Goal: Information Seeking & Learning: Learn about a topic

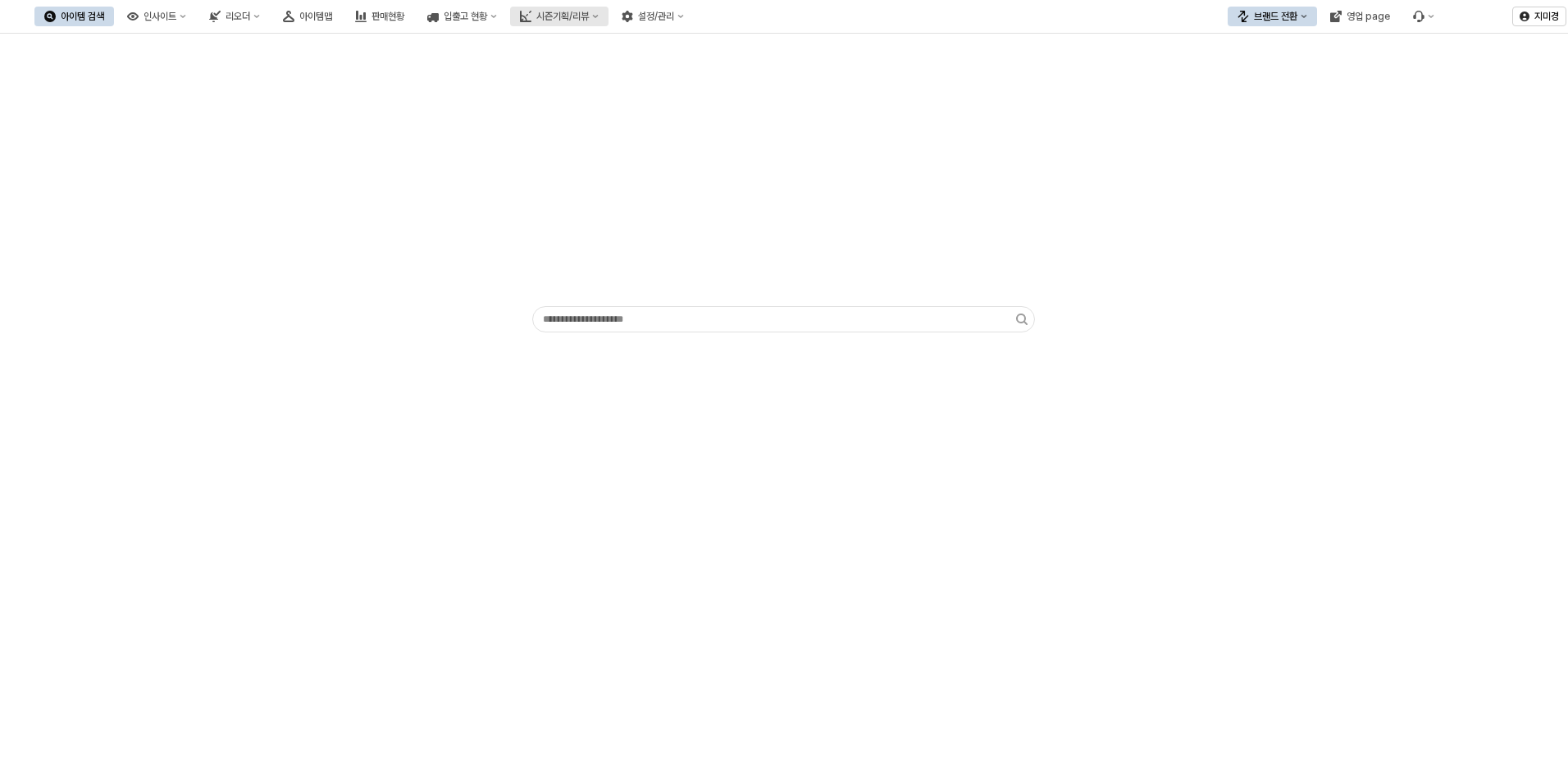
click at [589, 15] on div "시즌기획/리뷰" at bounding box center [562, 17] width 52 height 11
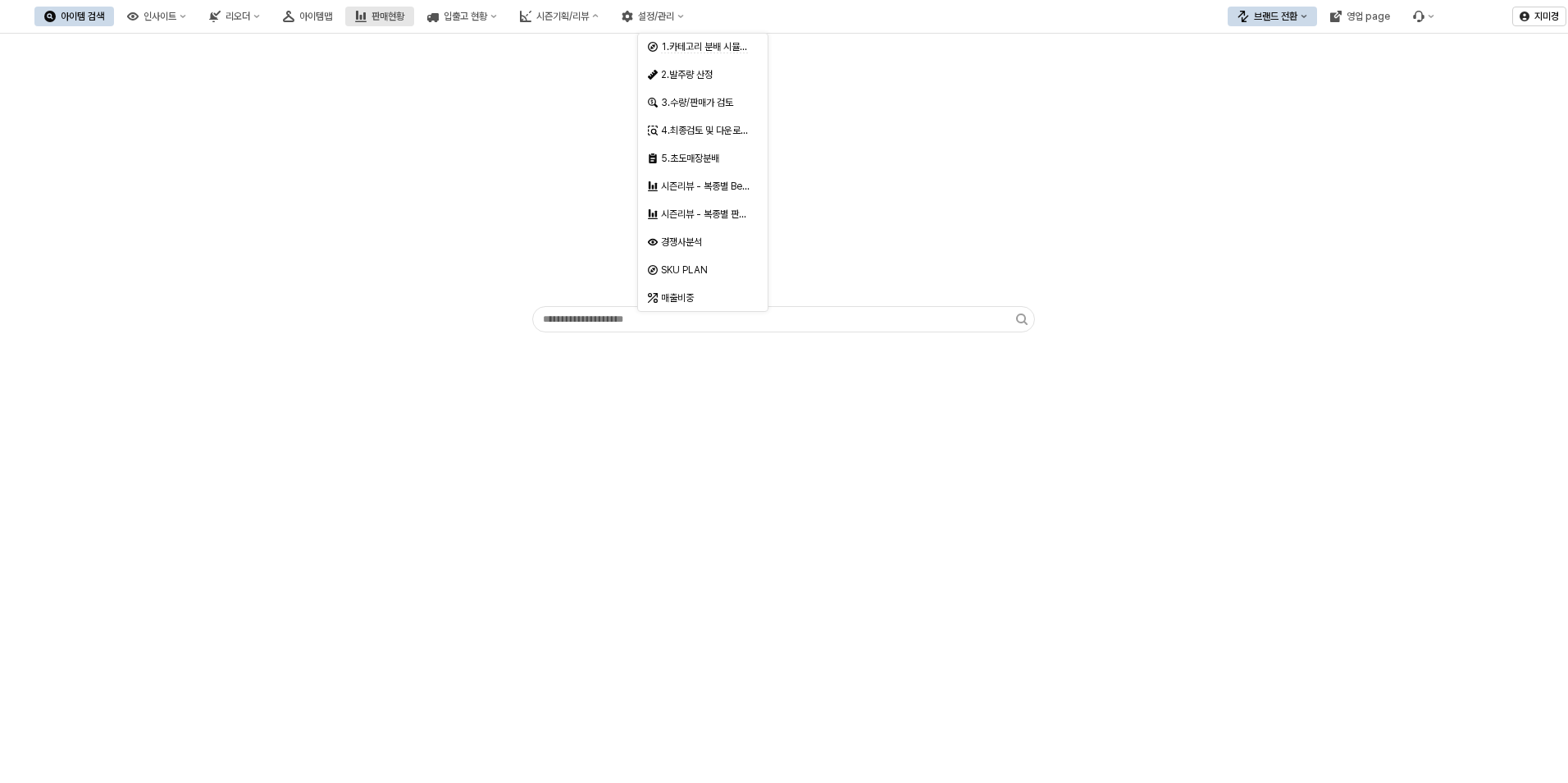
click at [405, 14] on div "판매현황" at bounding box center [388, 17] width 33 height 11
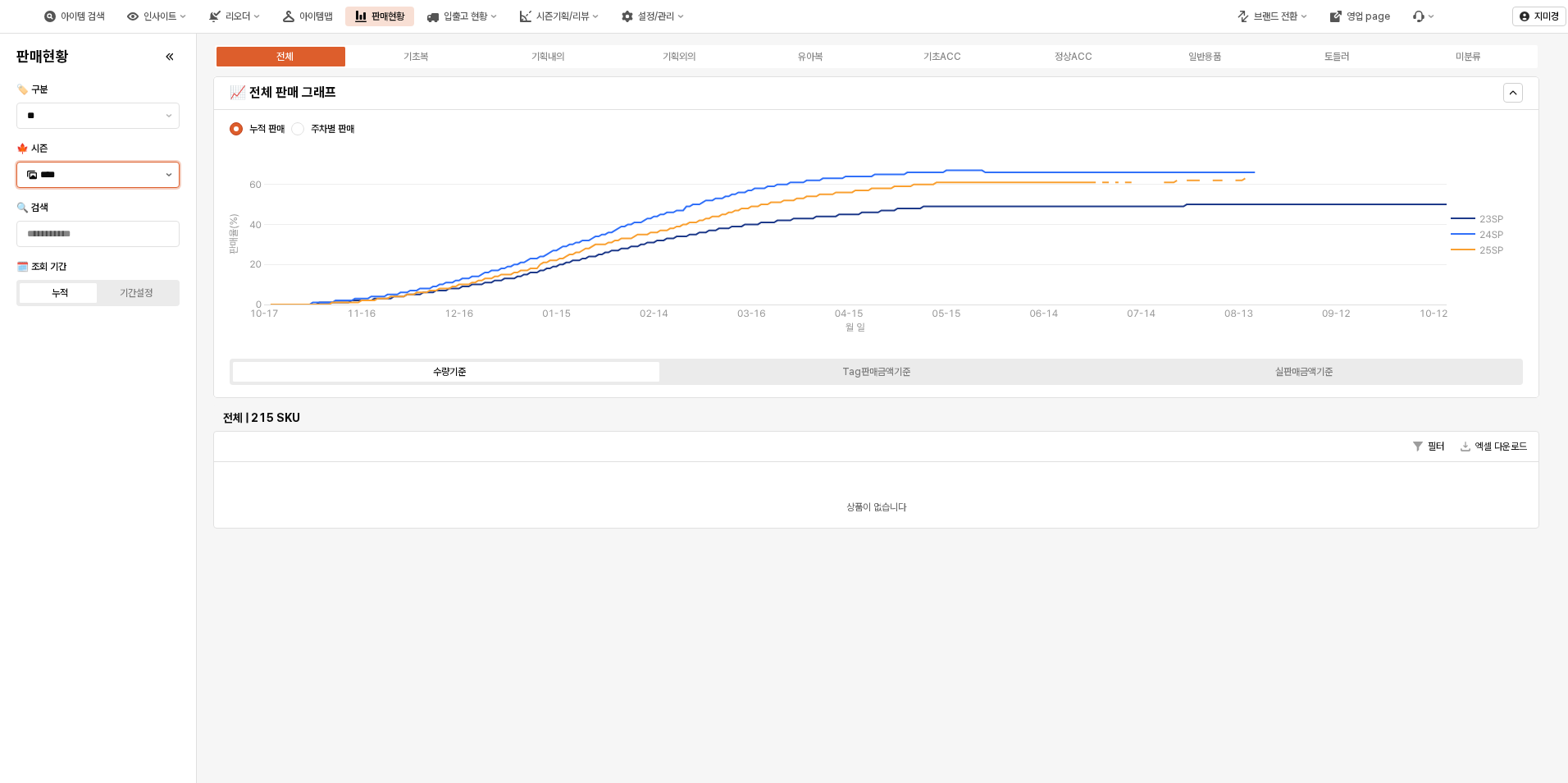
click at [172, 175] on button "제안 사항 표시" at bounding box center [168, 175] width 19 height 25
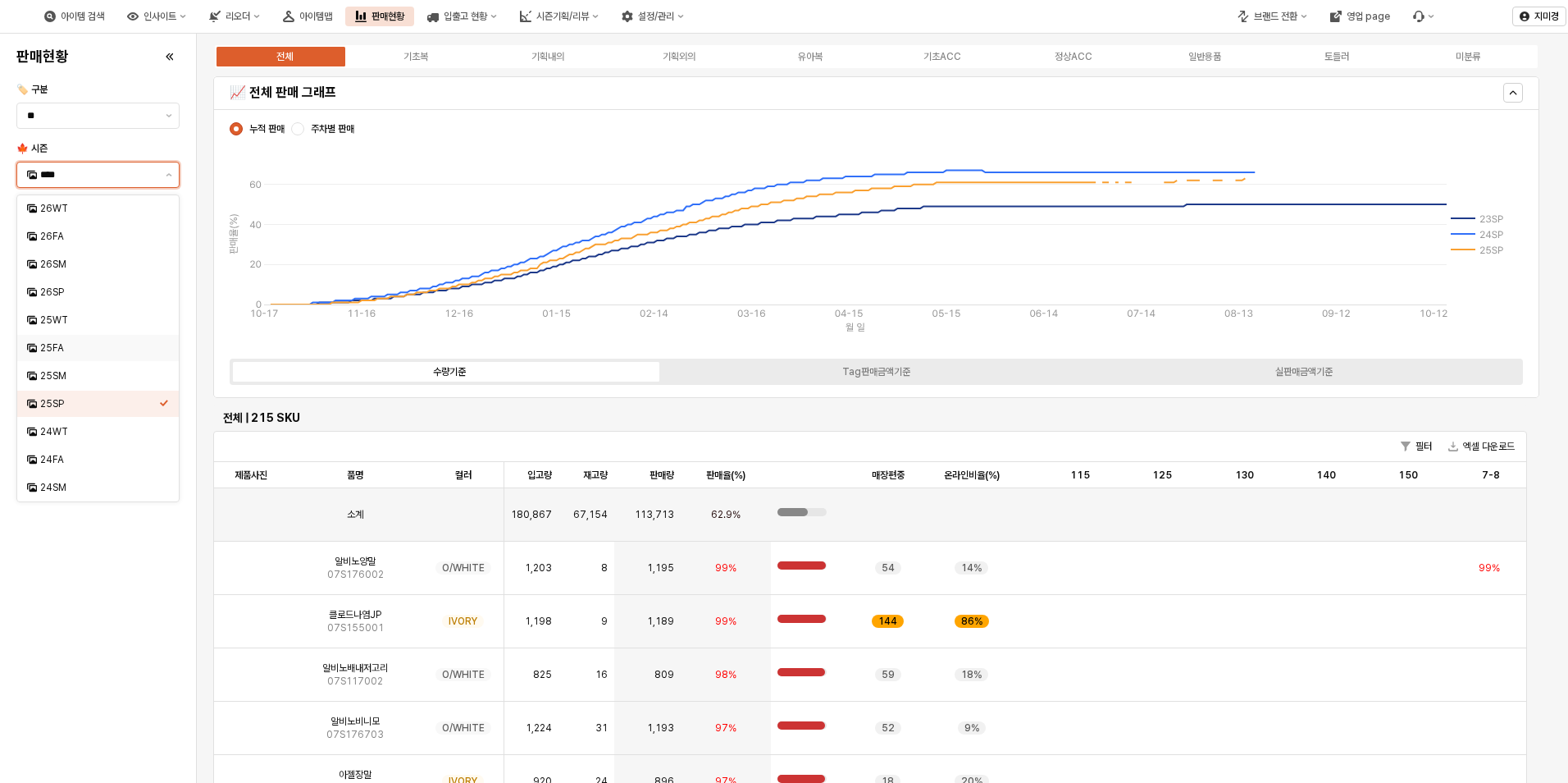
click at [82, 353] on div "25FA" at bounding box center [99, 348] width 119 height 13
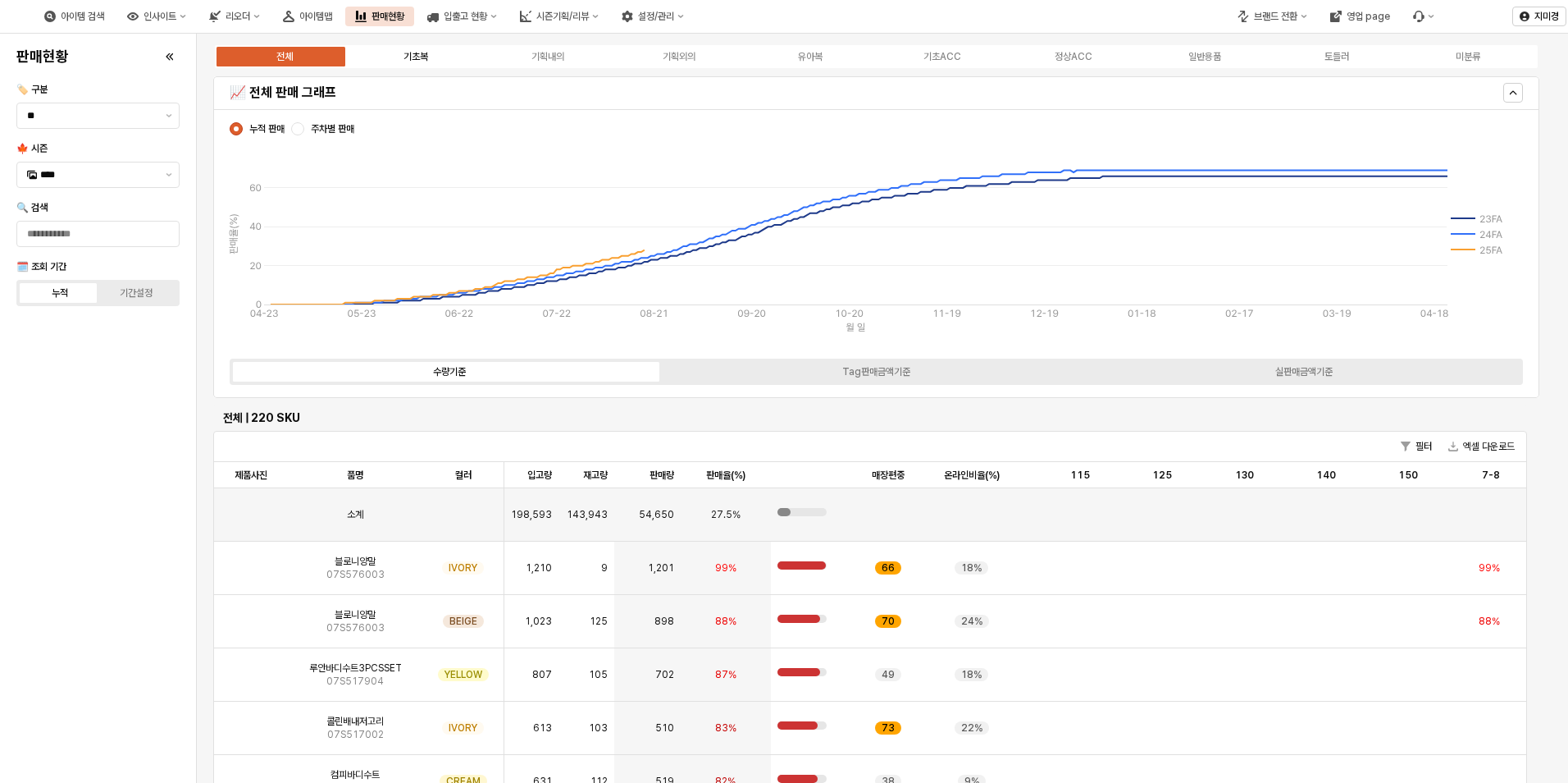
click at [415, 55] on div "기초복" at bounding box center [416, 56] width 25 height 11
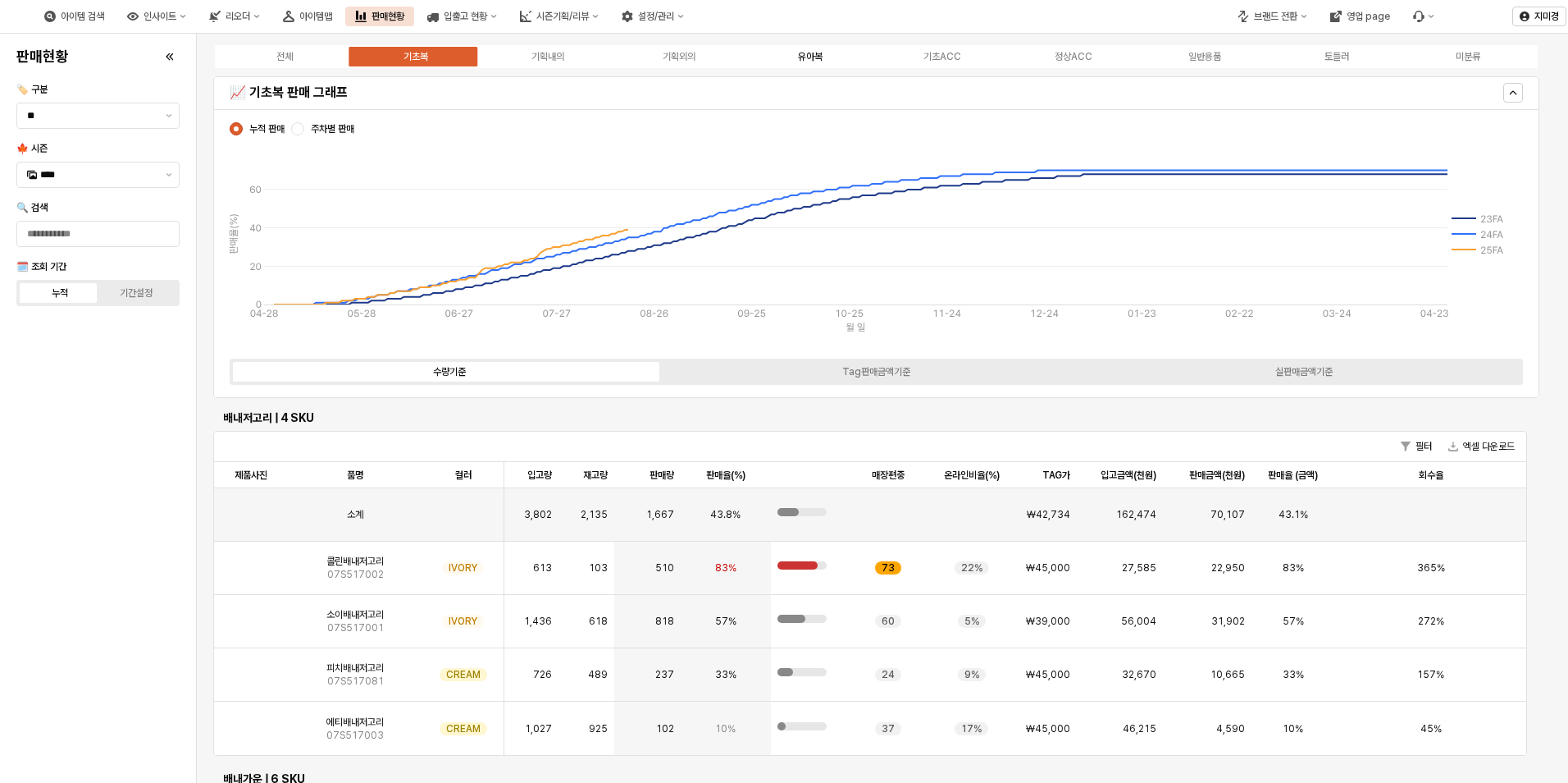
click at [812, 55] on div "유아복" at bounding box center [810, 56] width 25 height 11
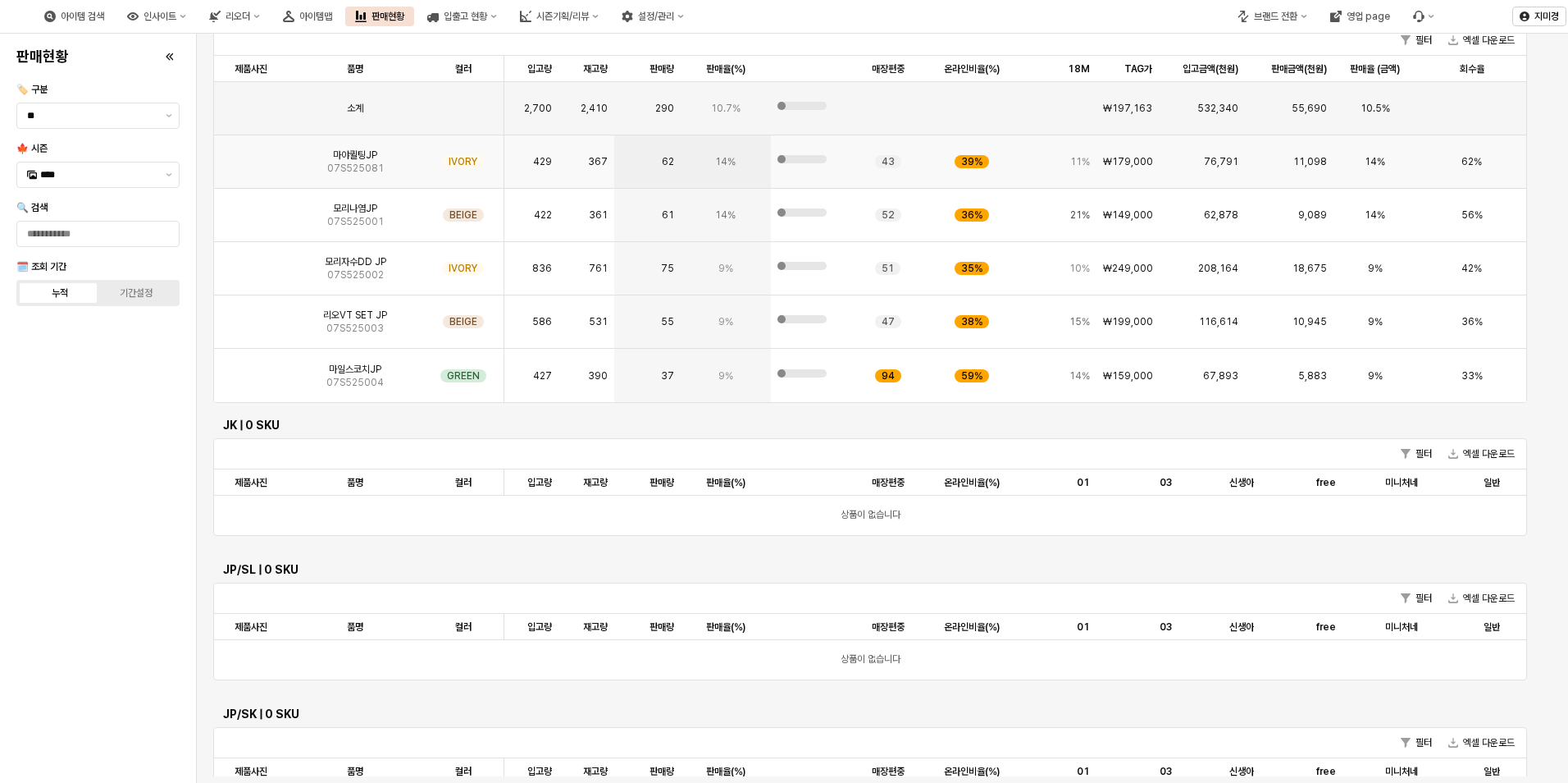
click at [251, 155] on img "App Frame" at bounding box center [251, 155] width 0 height 0
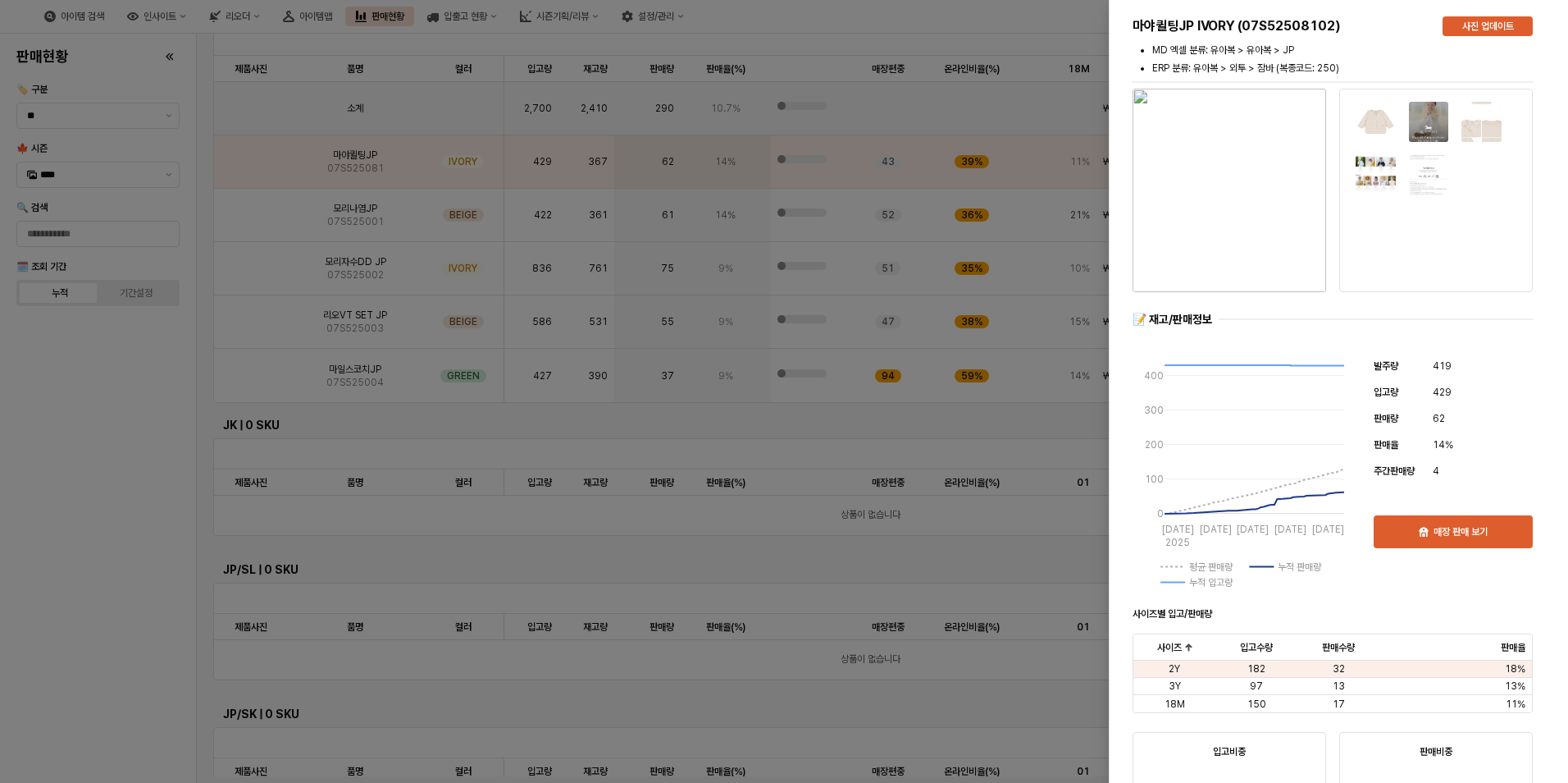
click at [139, 382] on div at bounding box center [784, 391] width 1568 height 783
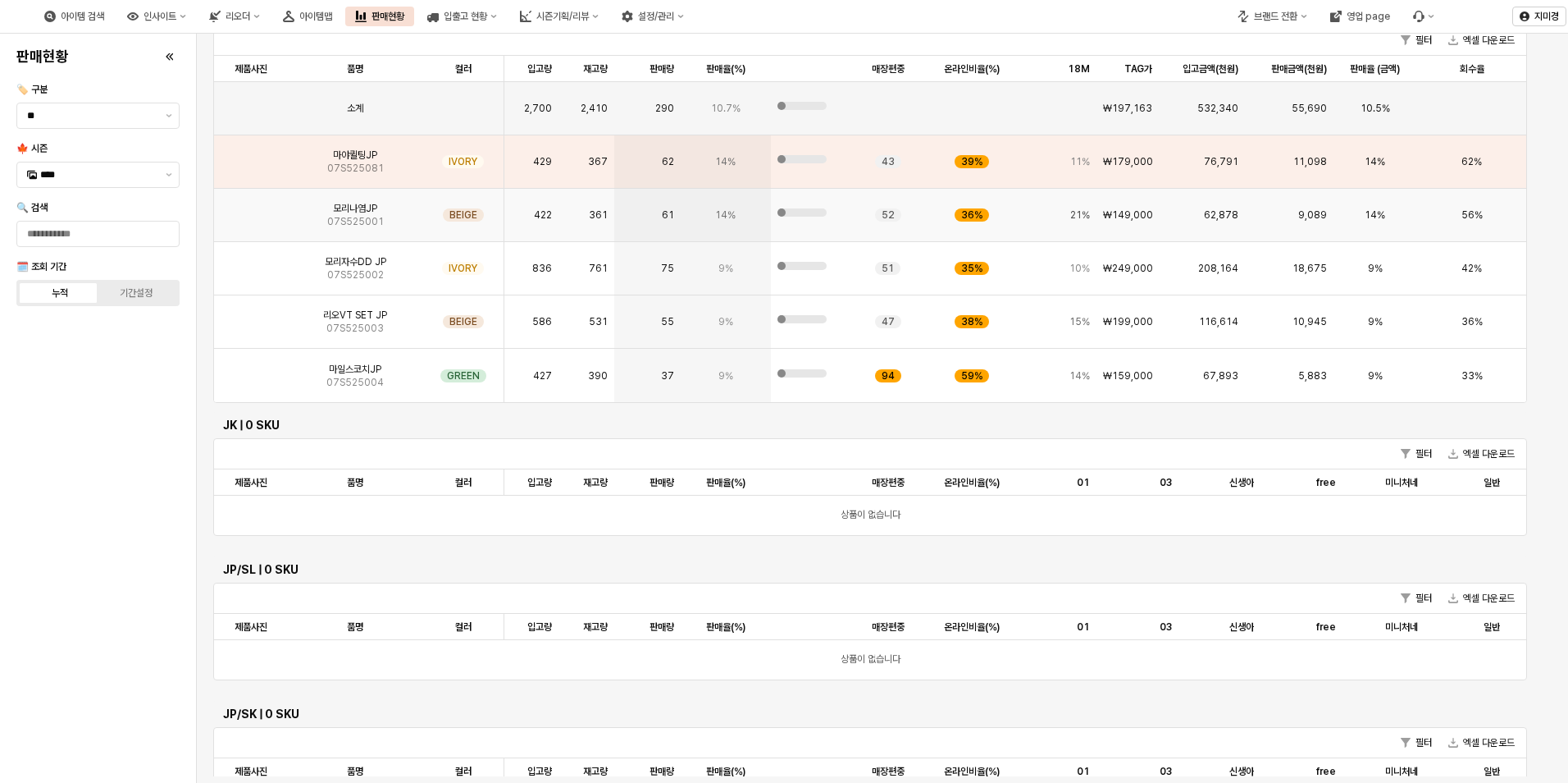
click at [335, 214] on span "모리나염JP" at bounding box center [355, 208] width 44 height 13
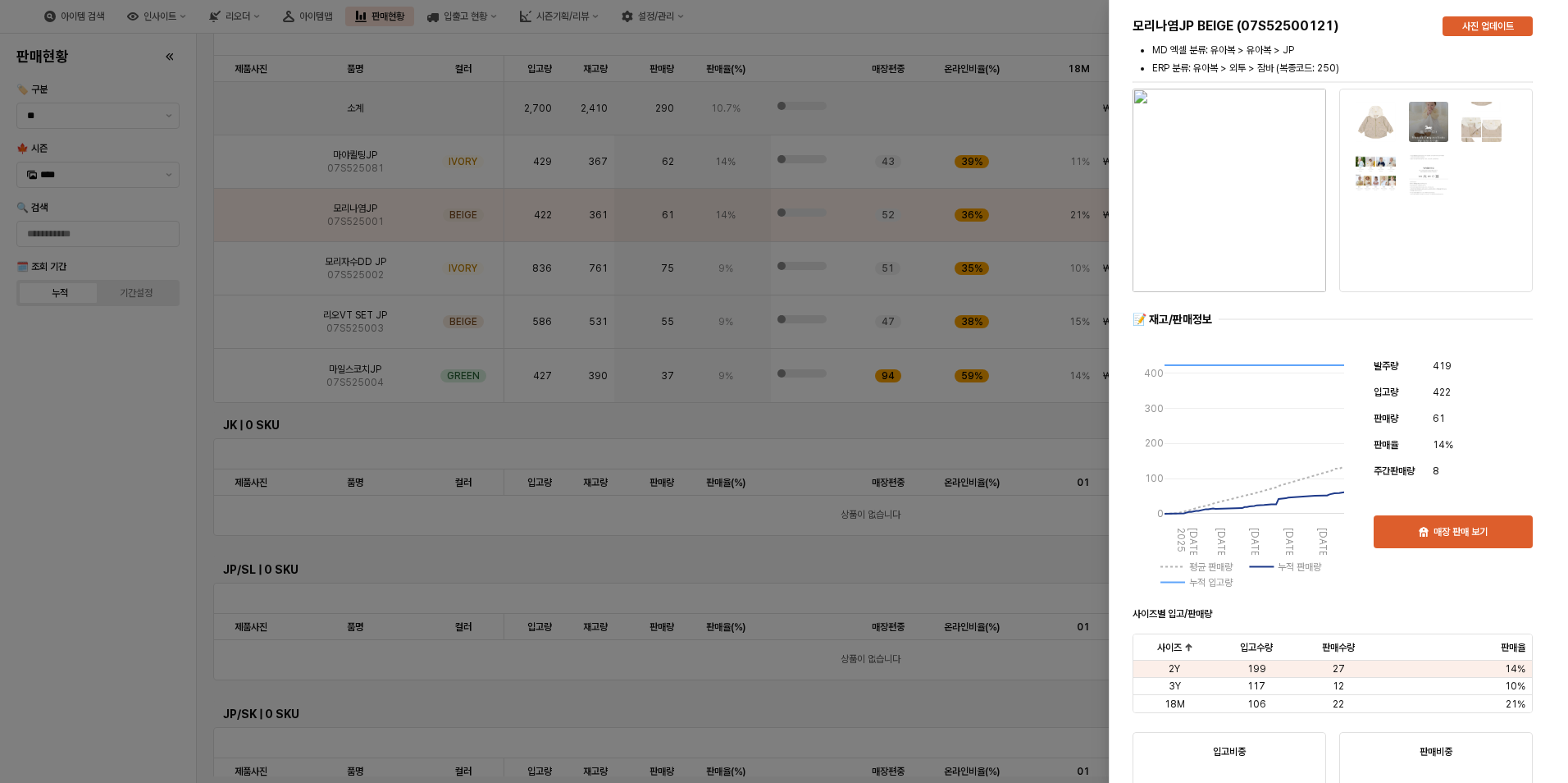
click at [108, 434] on div at bounding box center [784, 391] width 1568 height 783
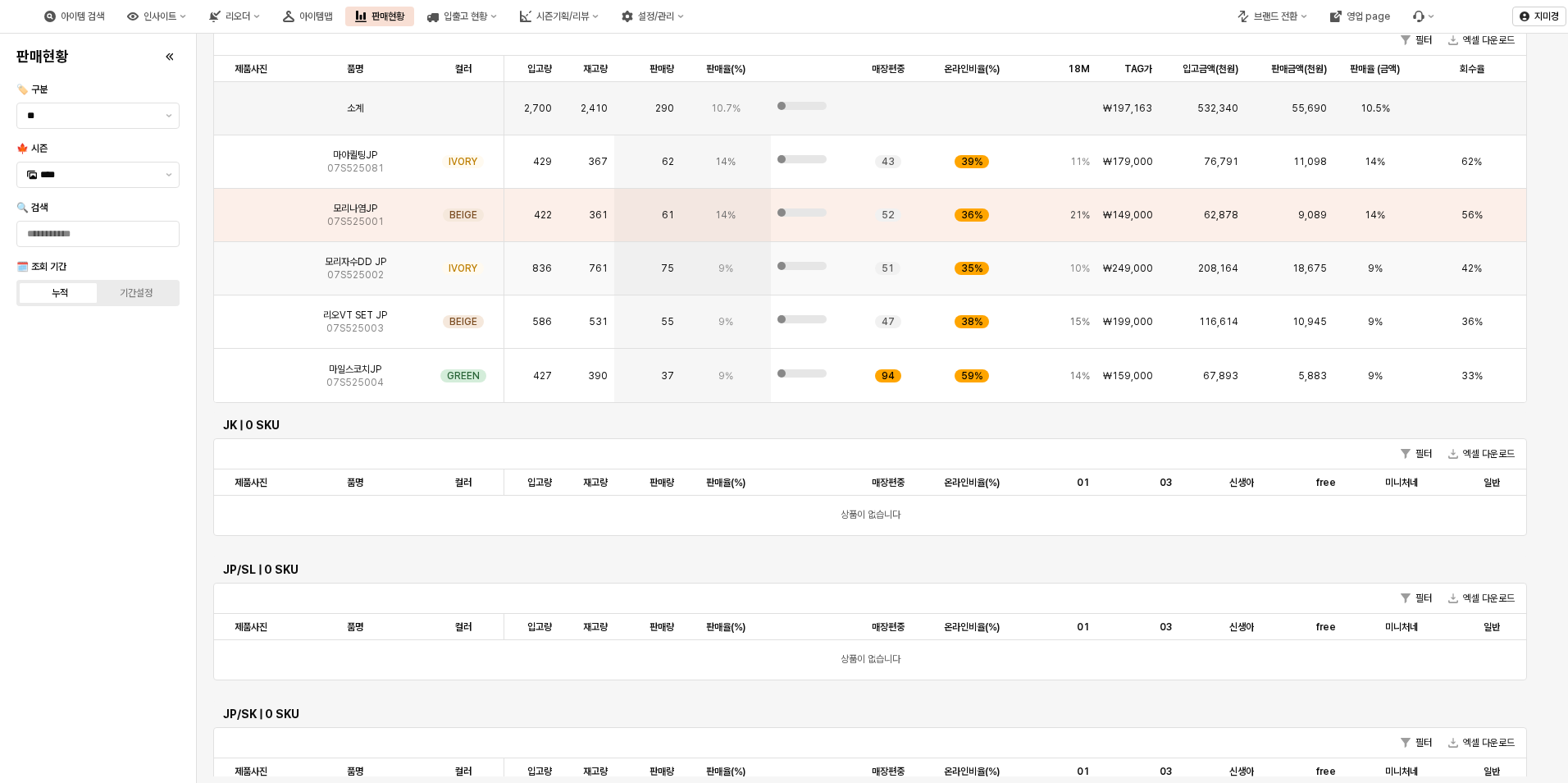
click at [347, 264] on span "모리자수DD JP" at bounding box center [355, 261] width 62 height 13
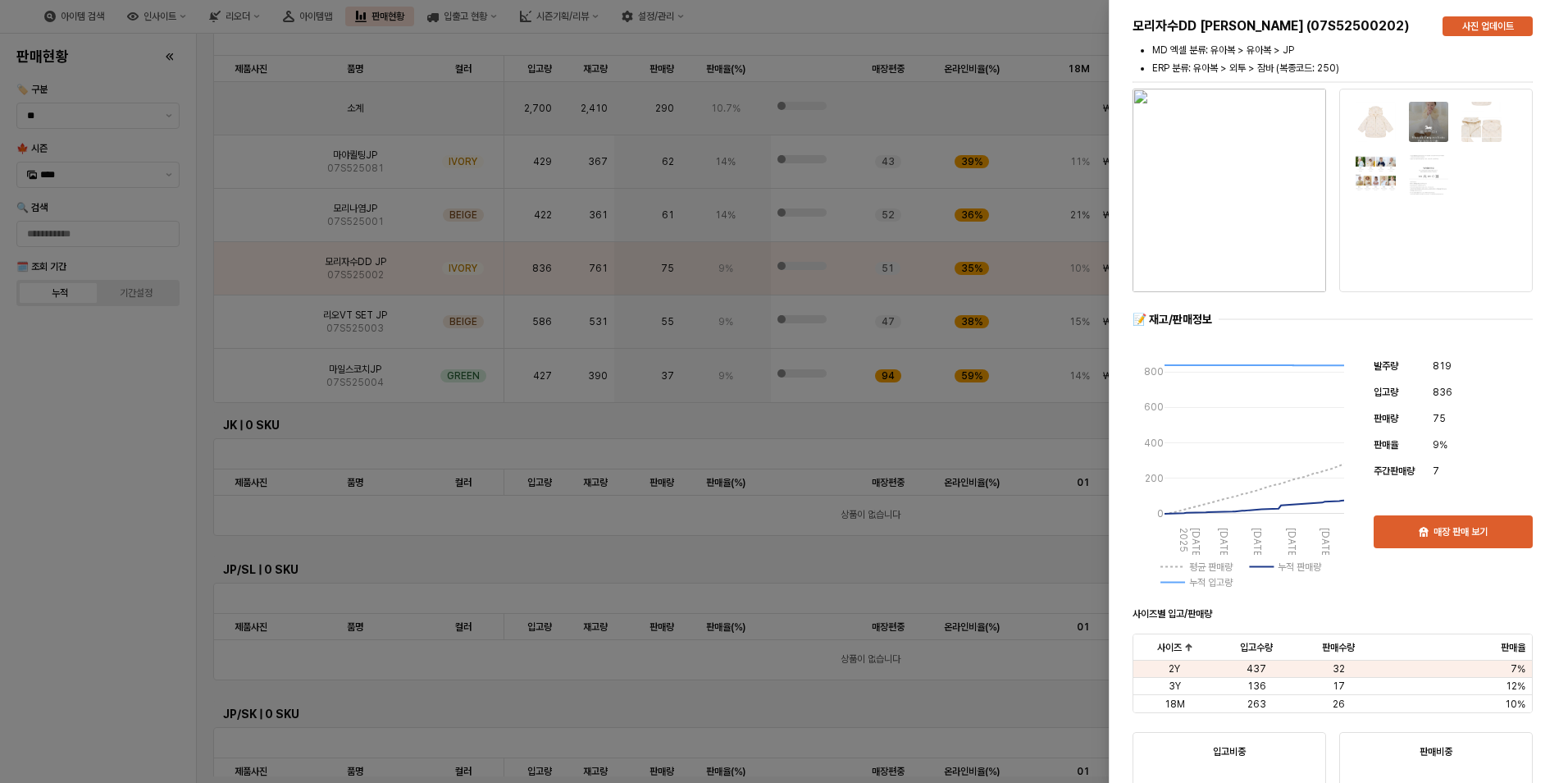
click at [115, 437] on div at bounding box center [784, 391] width 1568 height 783
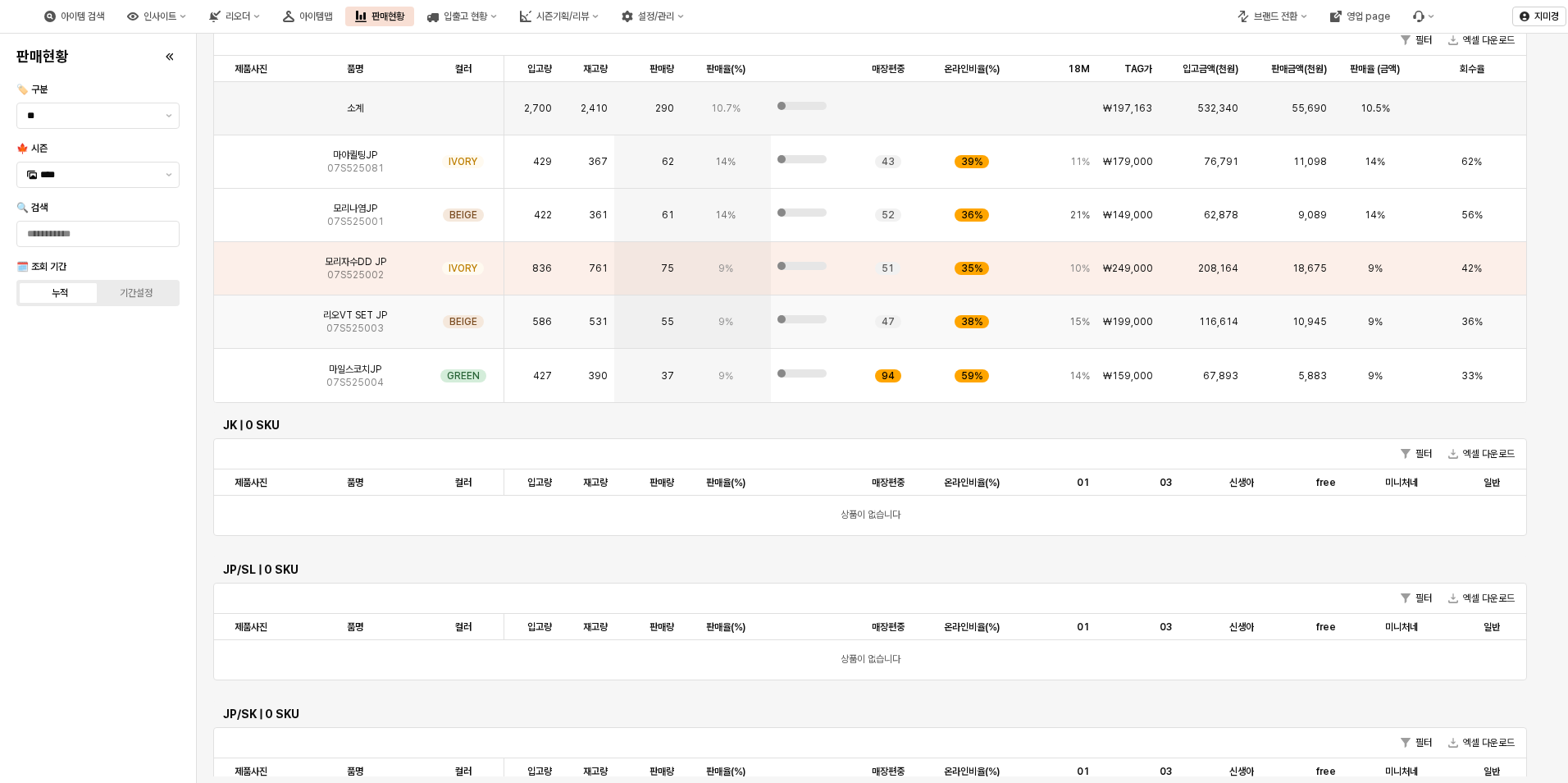
click at [251, 316] on img "App Frame" at bounding box center [251, 316] width 0 height 0
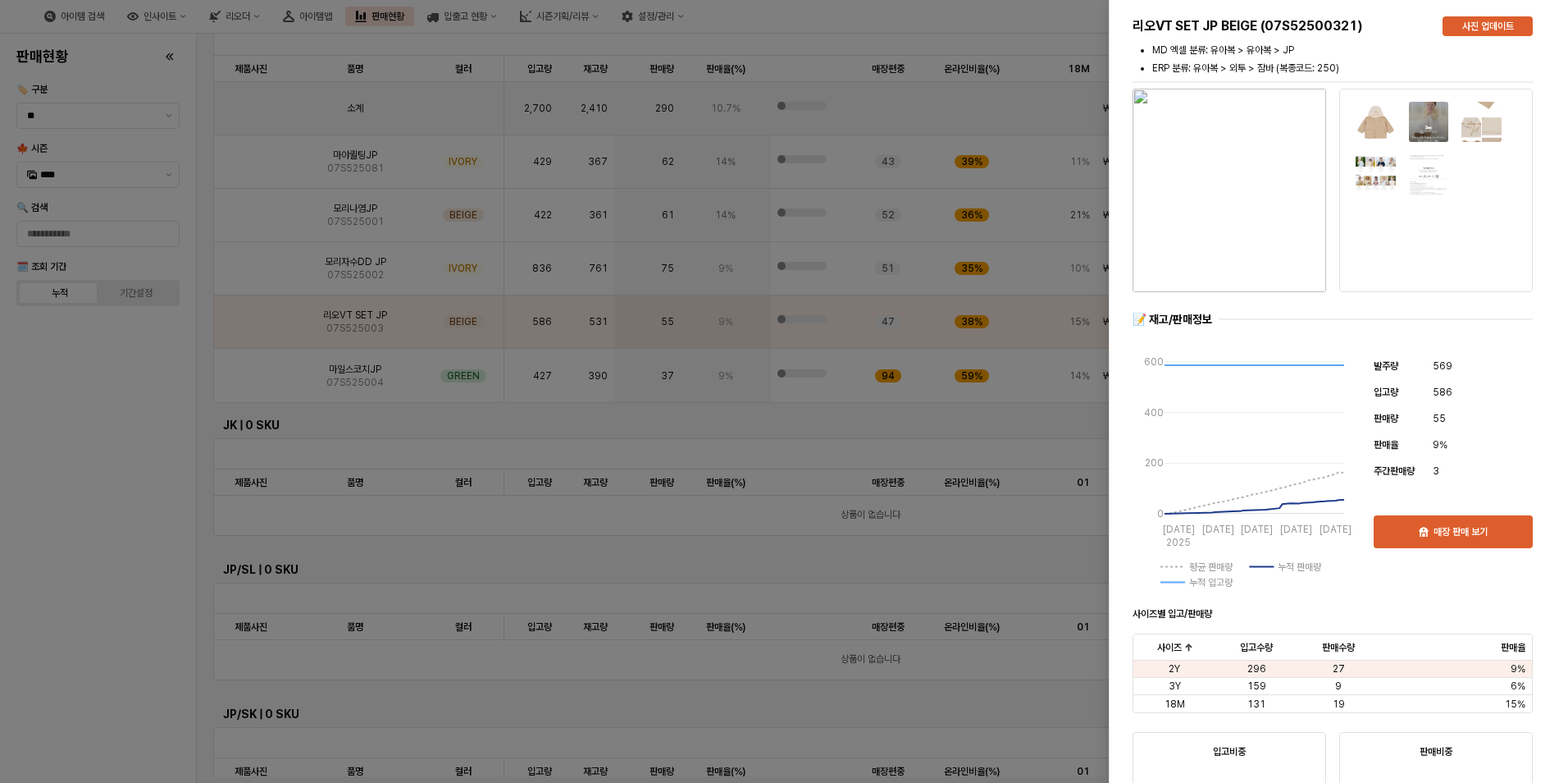
click at [97, 439] on div at bounding box center [784, 391] width 1568 height 783
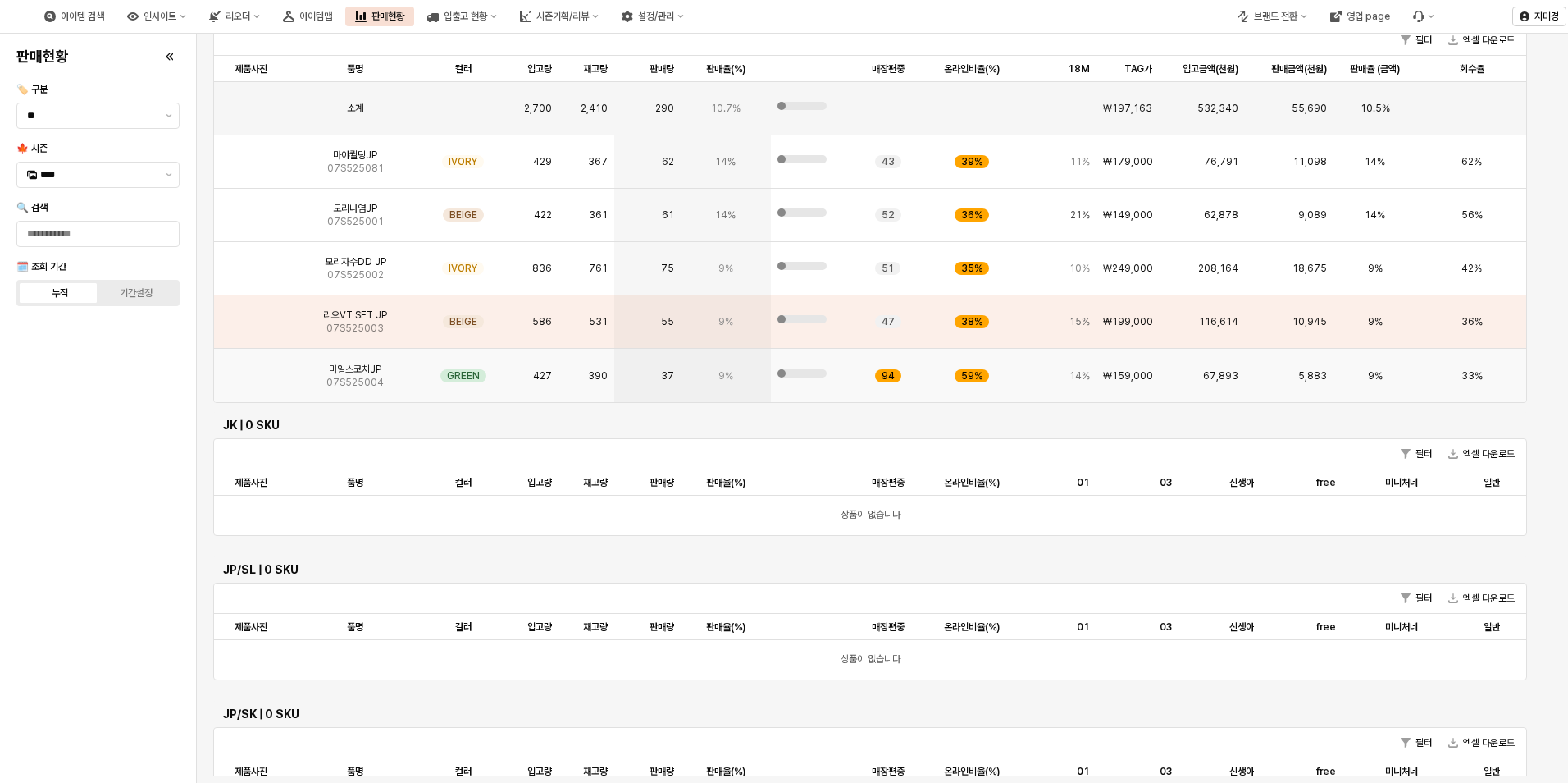
click at [353, 378] on span "07S525004" at bounding box center [355, 383] width 57 height 13
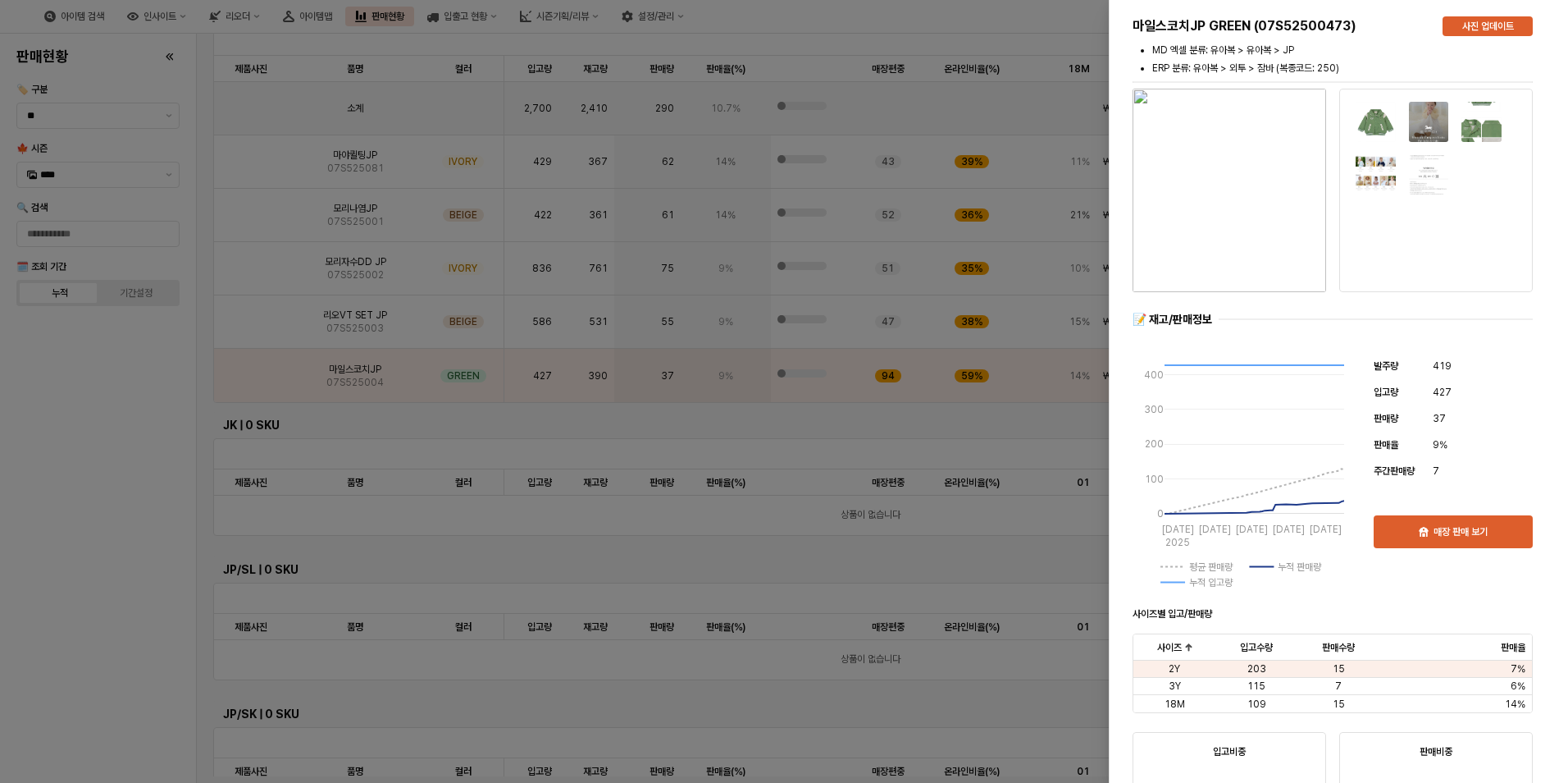
click at [124, 487] on div at bounding box center [784, 391] width 1568 height 783
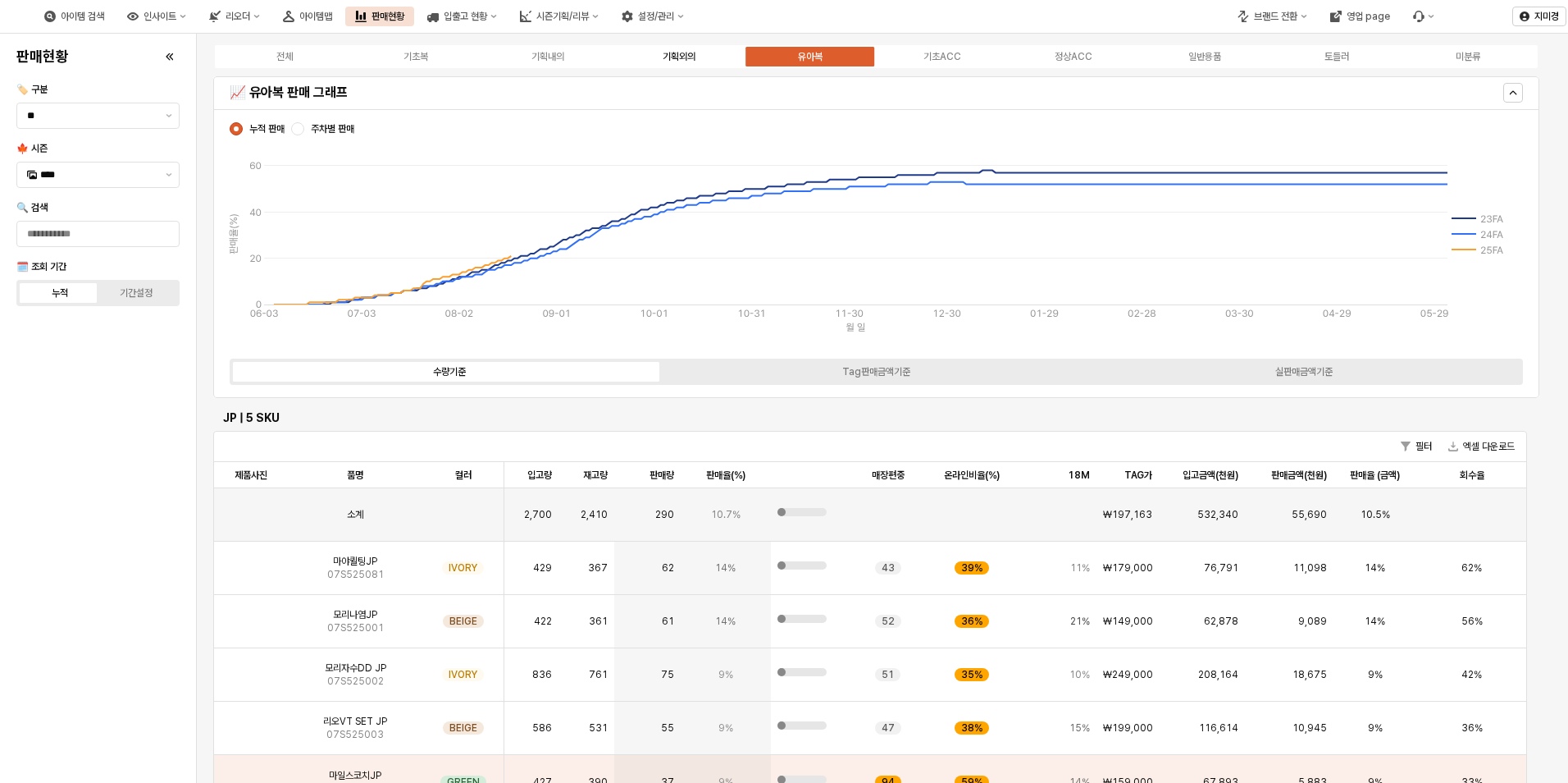
click at [707, 56] on label "기획외의" at bounding box center [679, 57] width 132 height 15
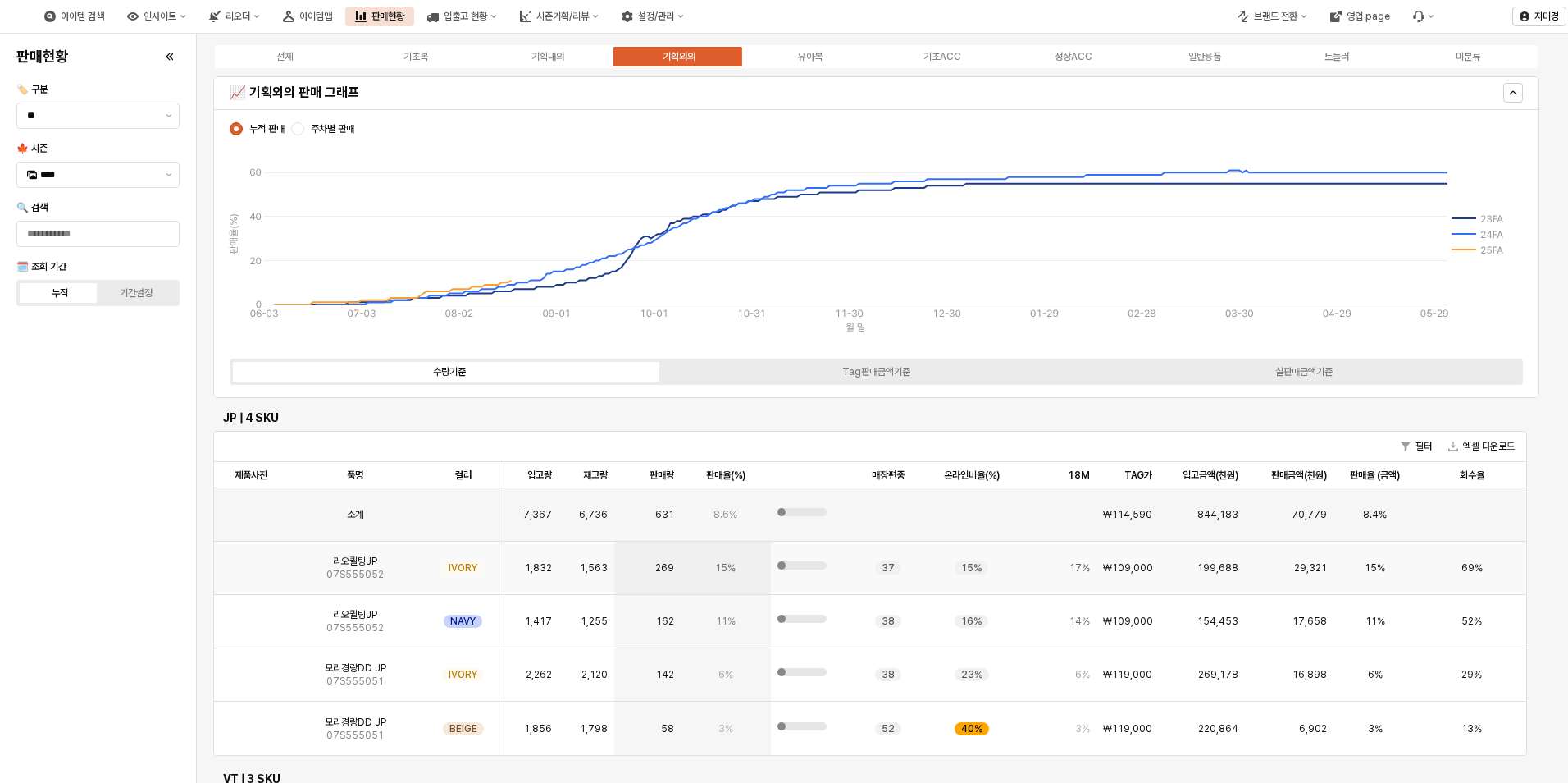
click at [367, 570] on span "07S555052" at bounding box center [355, 574] width 57 height 13
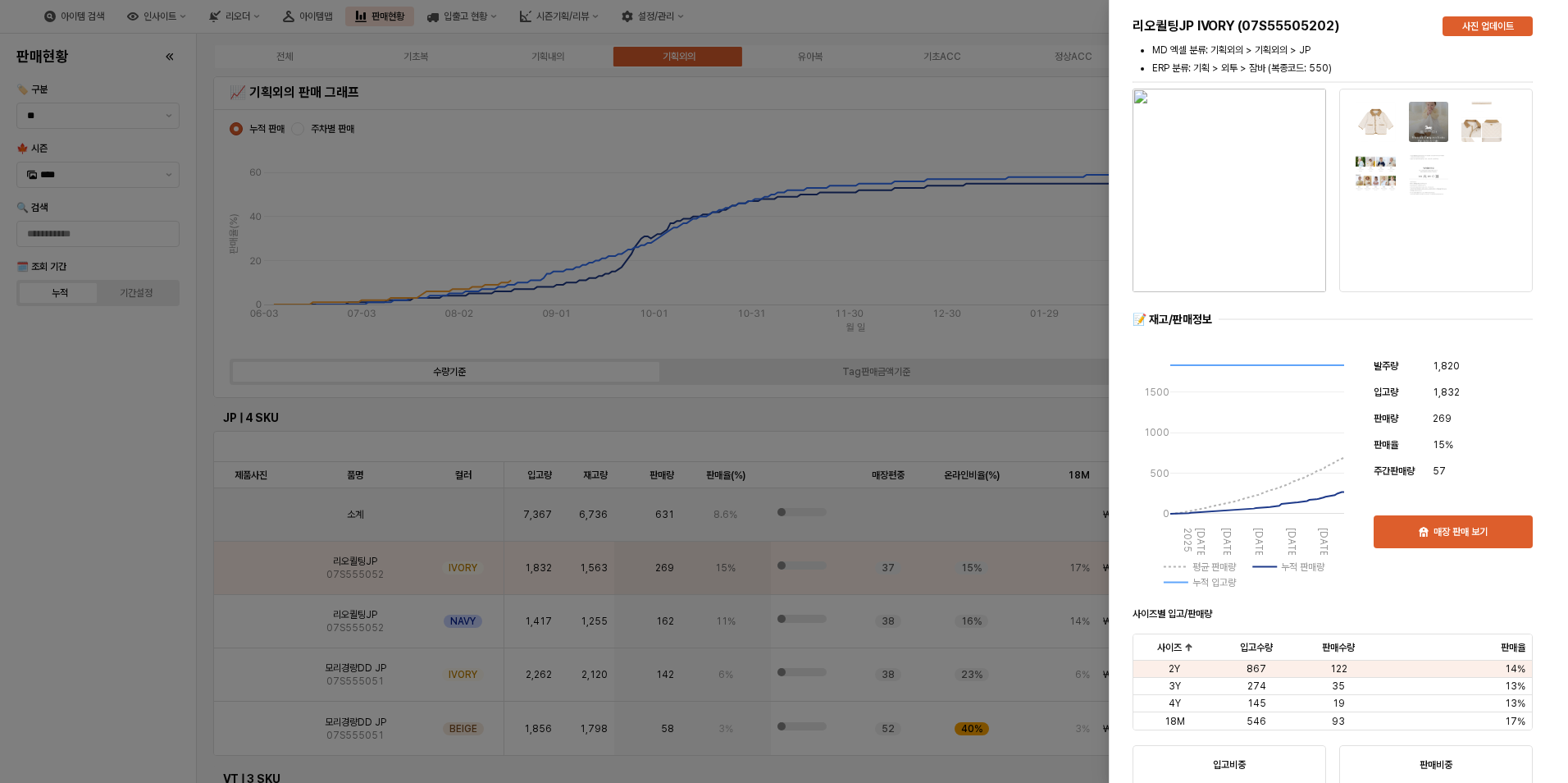
click at [140, 639] on div at bounding box center [784, 391] width 1568 height 783
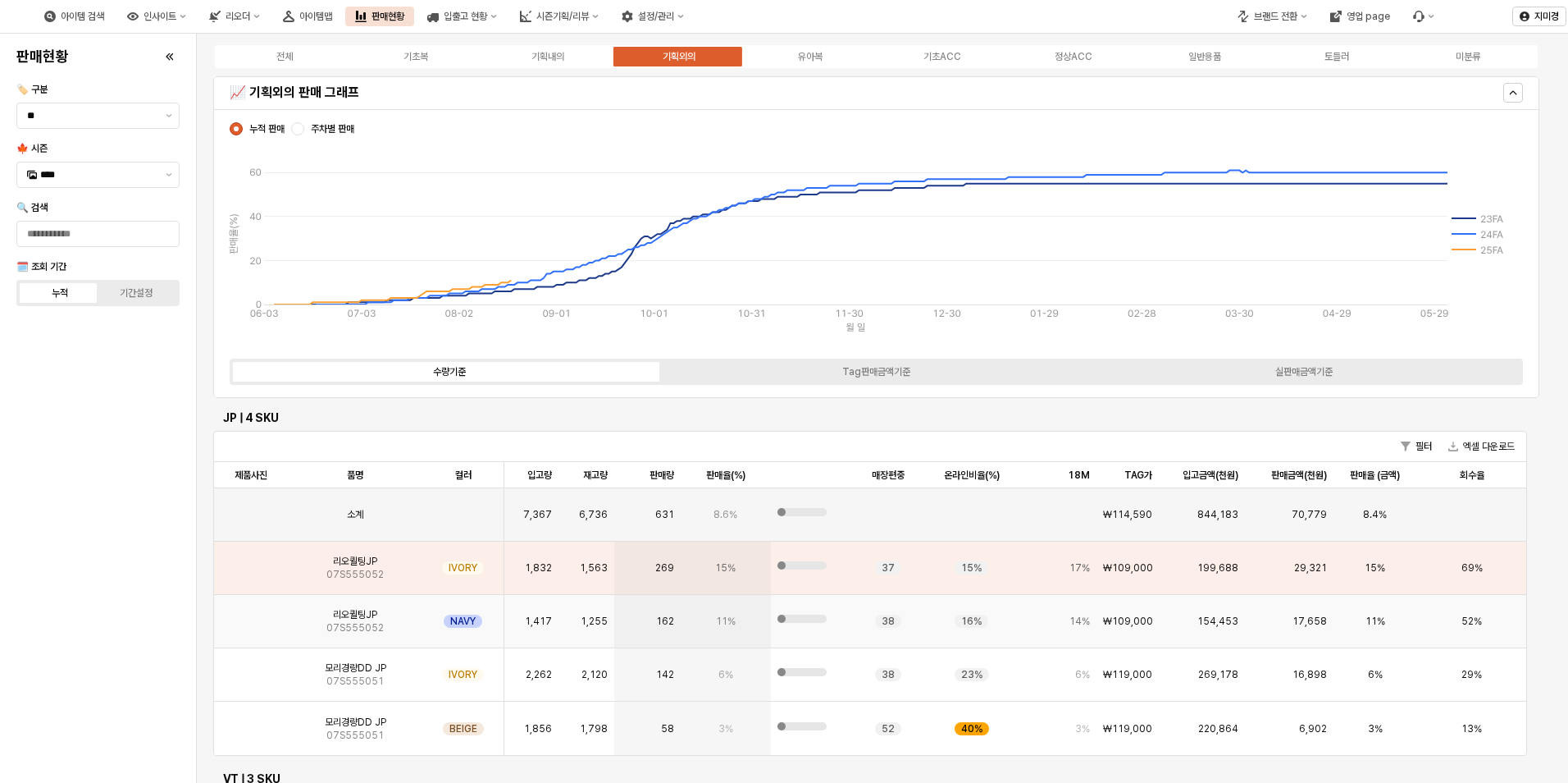
click at [338, 625] on span "07S555052" at bounding box center [355, 628] width 57 height 13
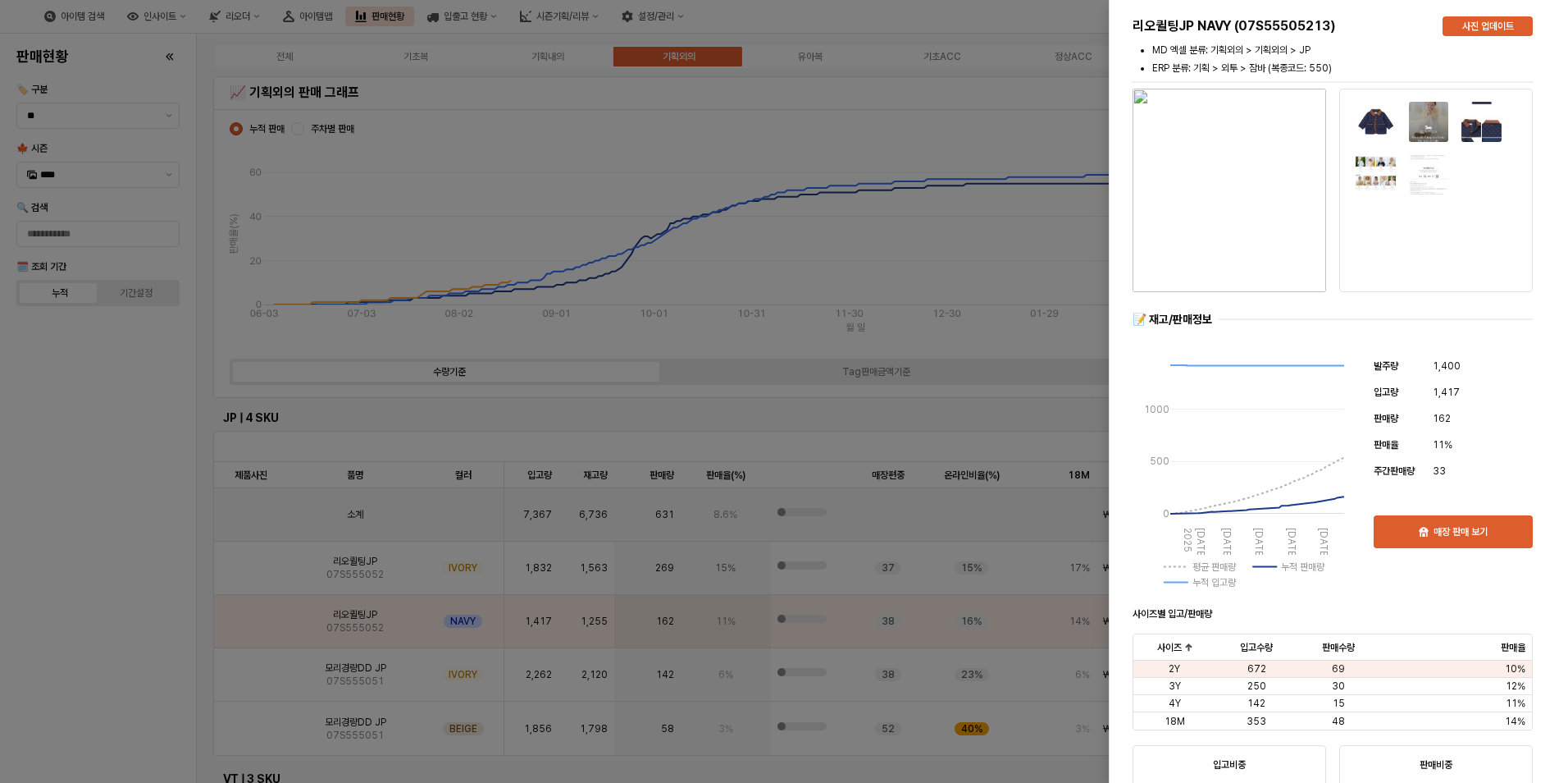
click at [120, 657] on div at bounding box center [784, 391] width 1568 height 783
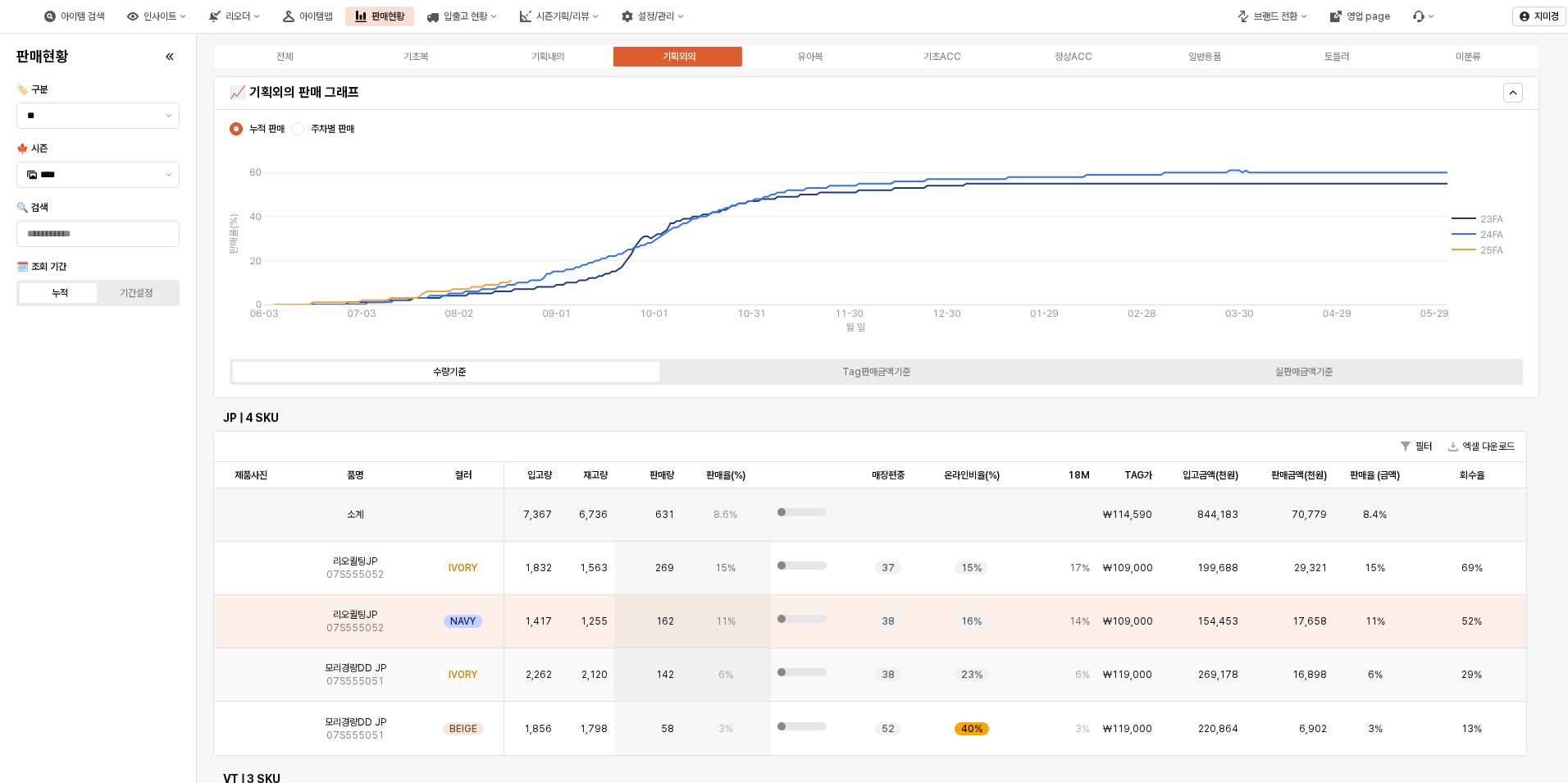
click at [347, 680] on span "07S555051" at bounding box center [355, 681] width 57 height 13
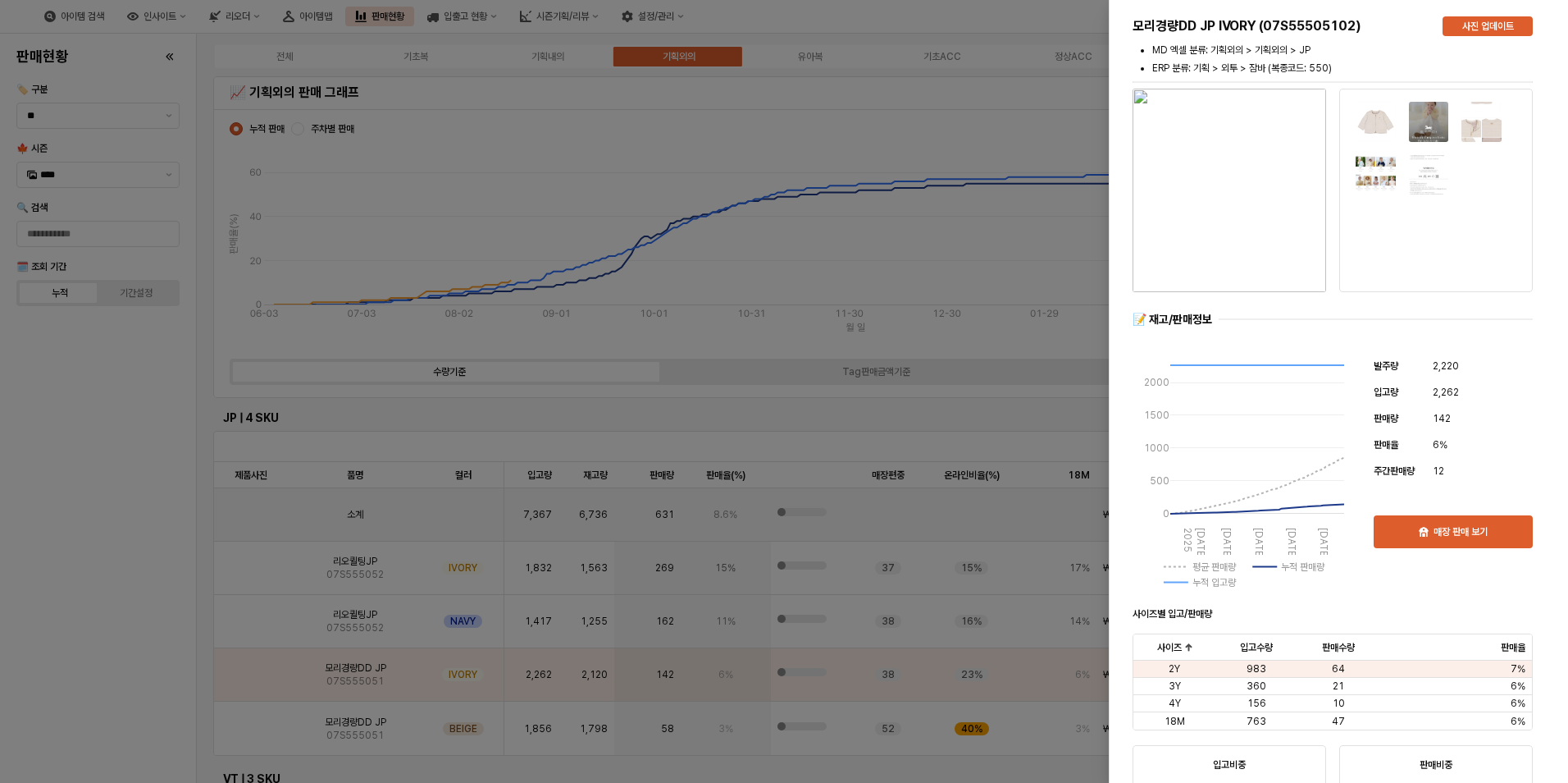
click at [120, 687] on div at bounding box center [784, 391] width 1568 height 783
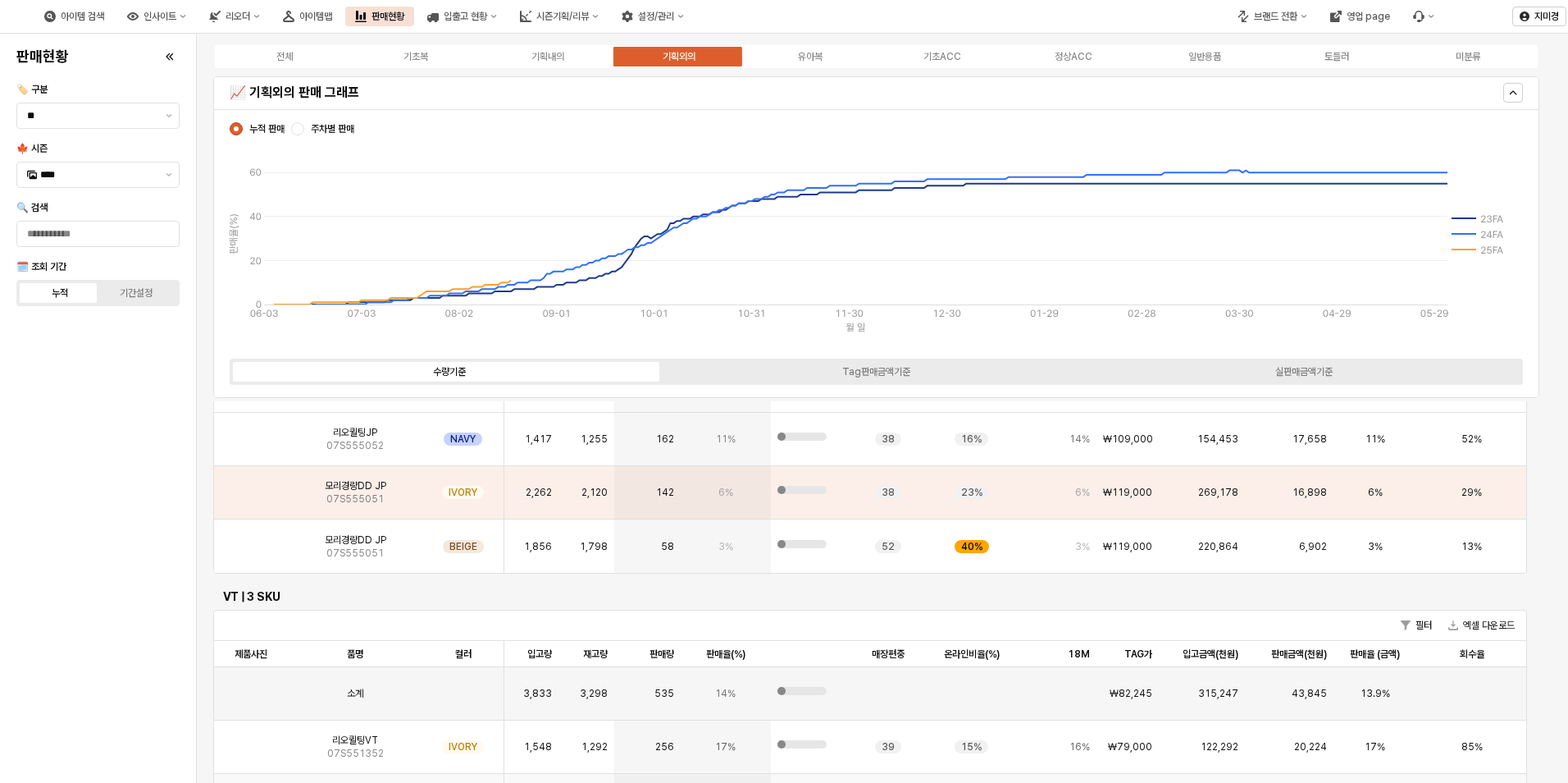
scroll to position [328, 0]
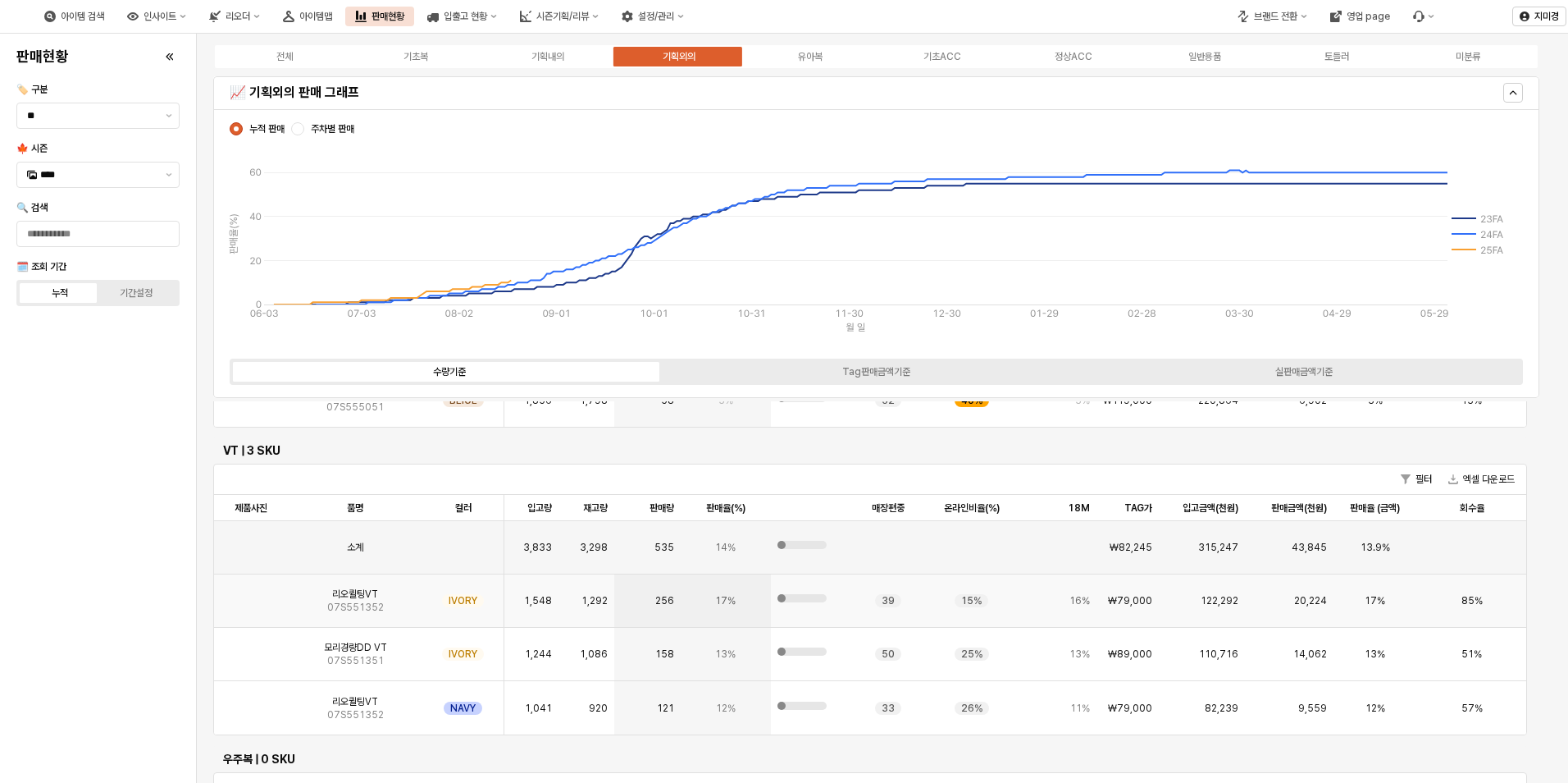
click at [350, 603] on span "07S551352" at bounding box center [356, 607] width 57 height 13
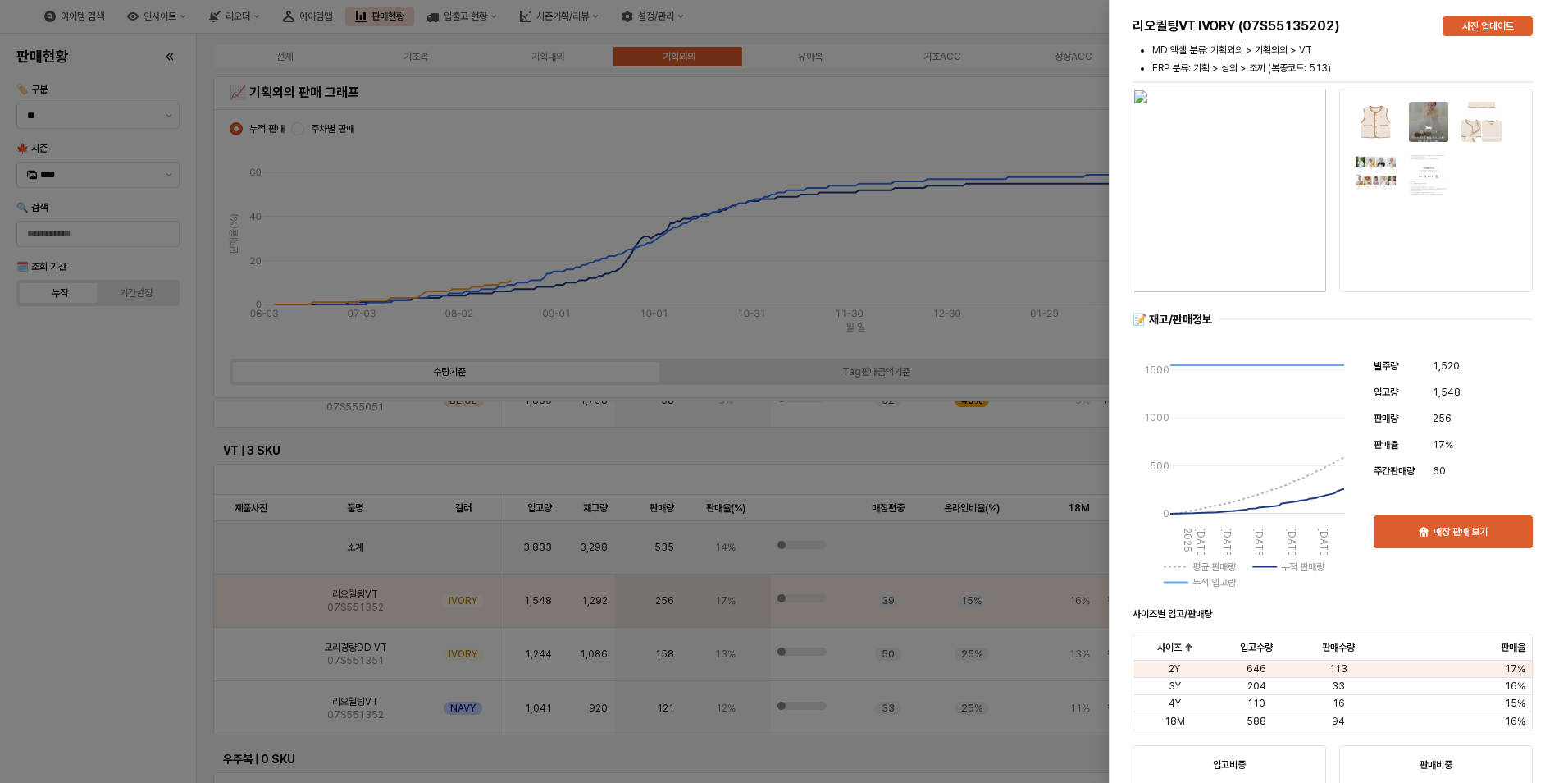
click at [159, 660] on div at bounding box center [784, 391] width 1568 height 783
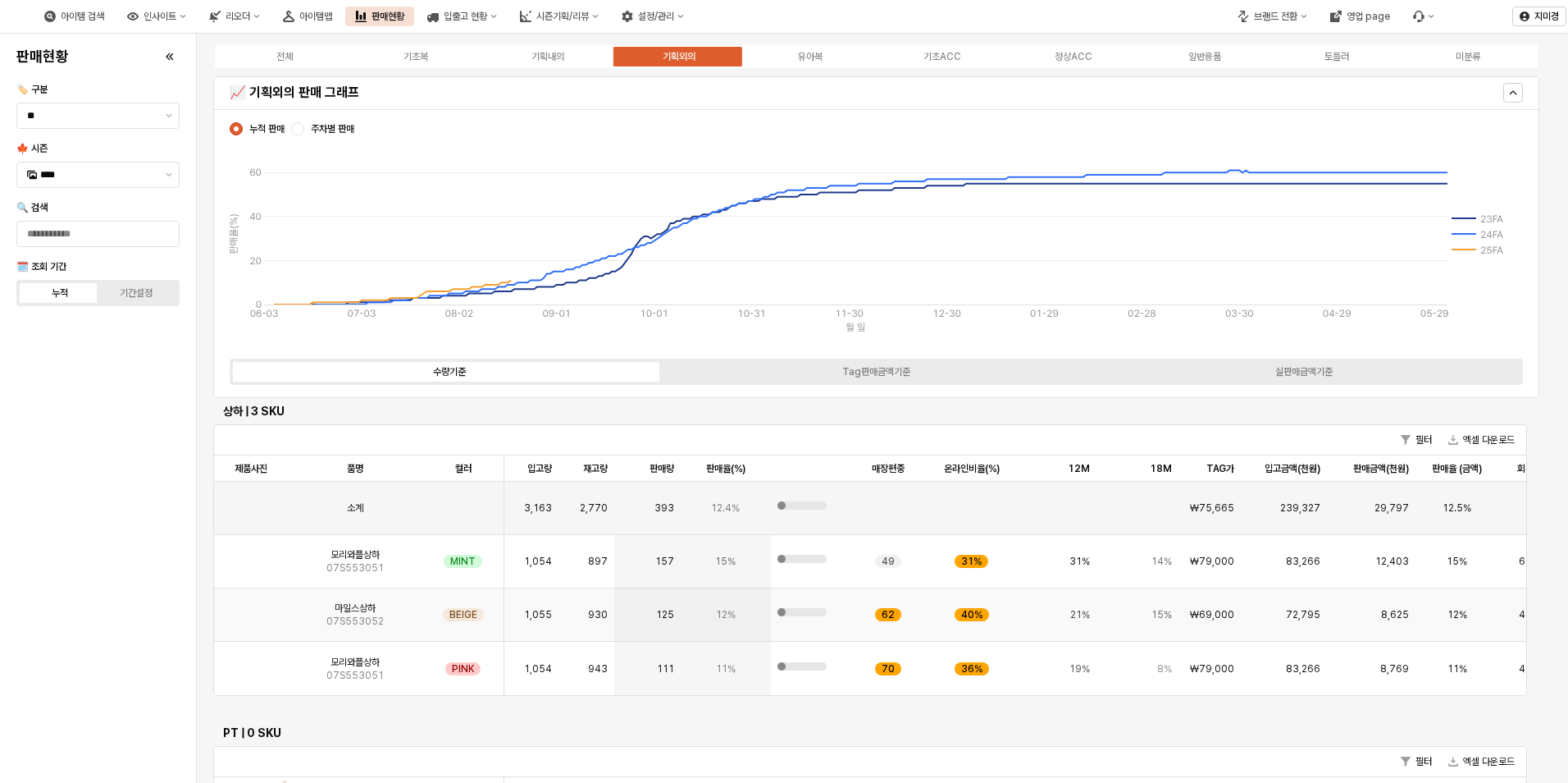
scroll to position [814, 0]
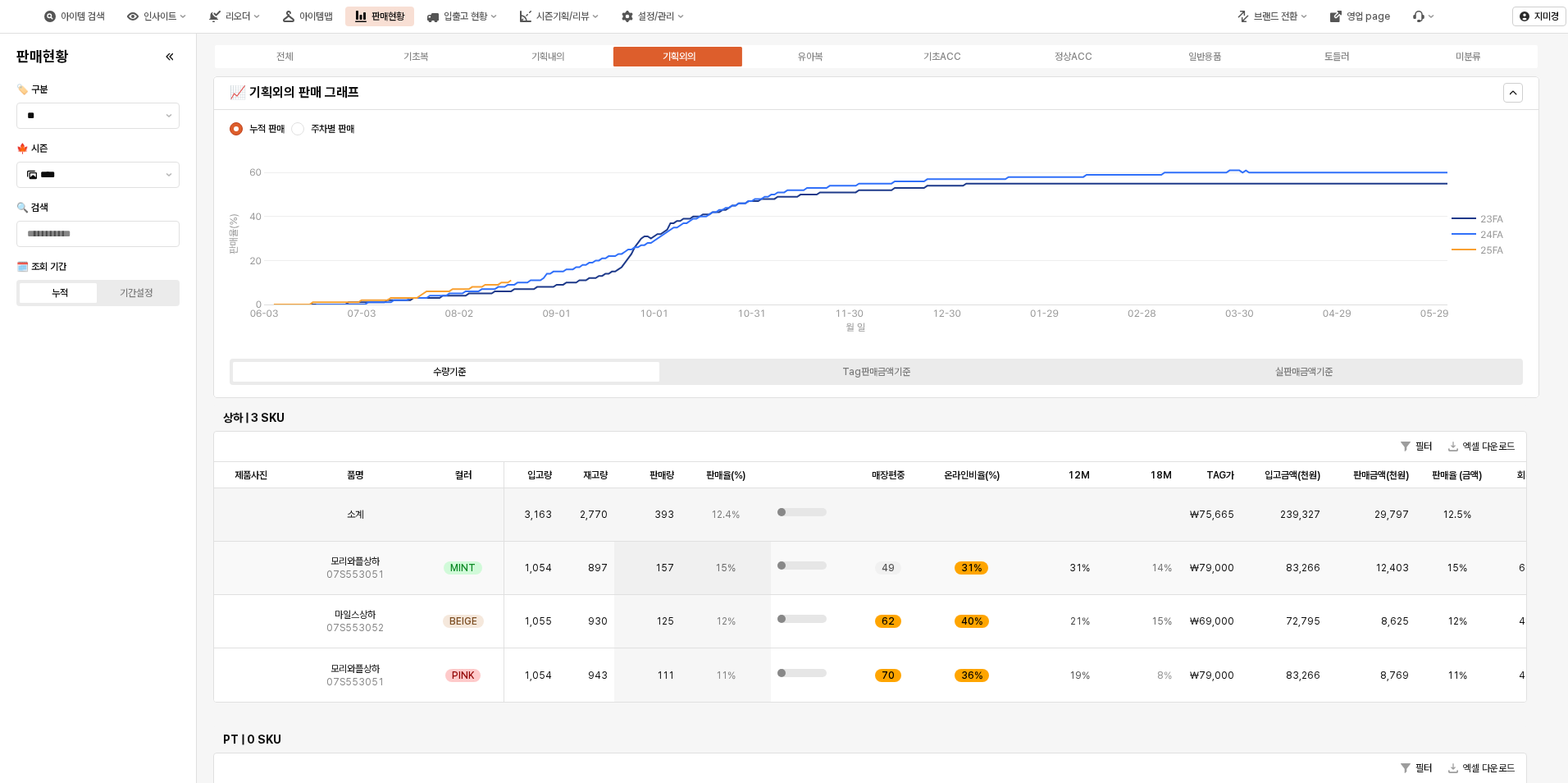
click at [366, 573] on span "07S553051" at bounding box center [355, 574] width 57 height 13
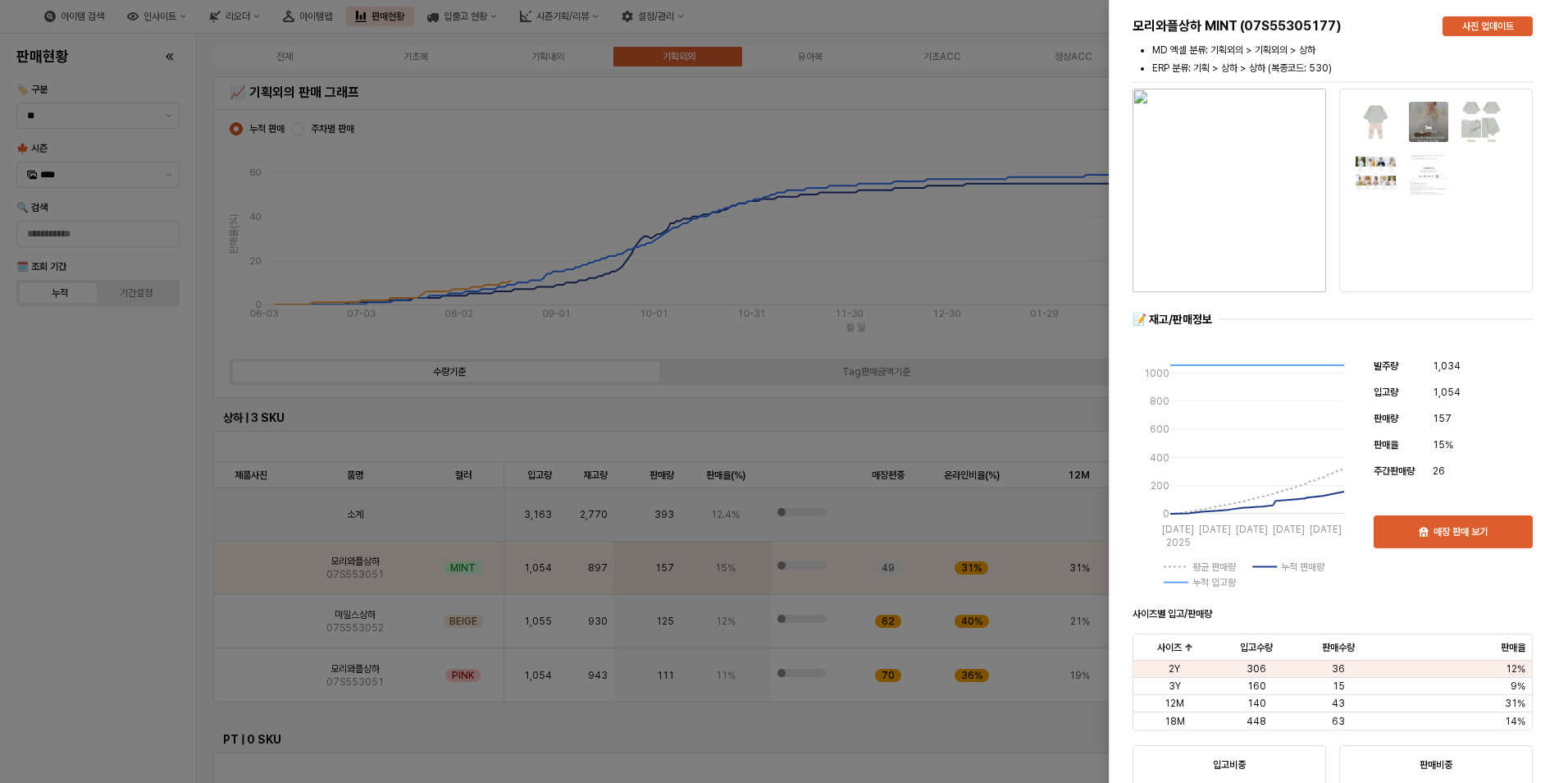
click at [119, 624] on div at bounding box center [784, 391] width 1568 height 783
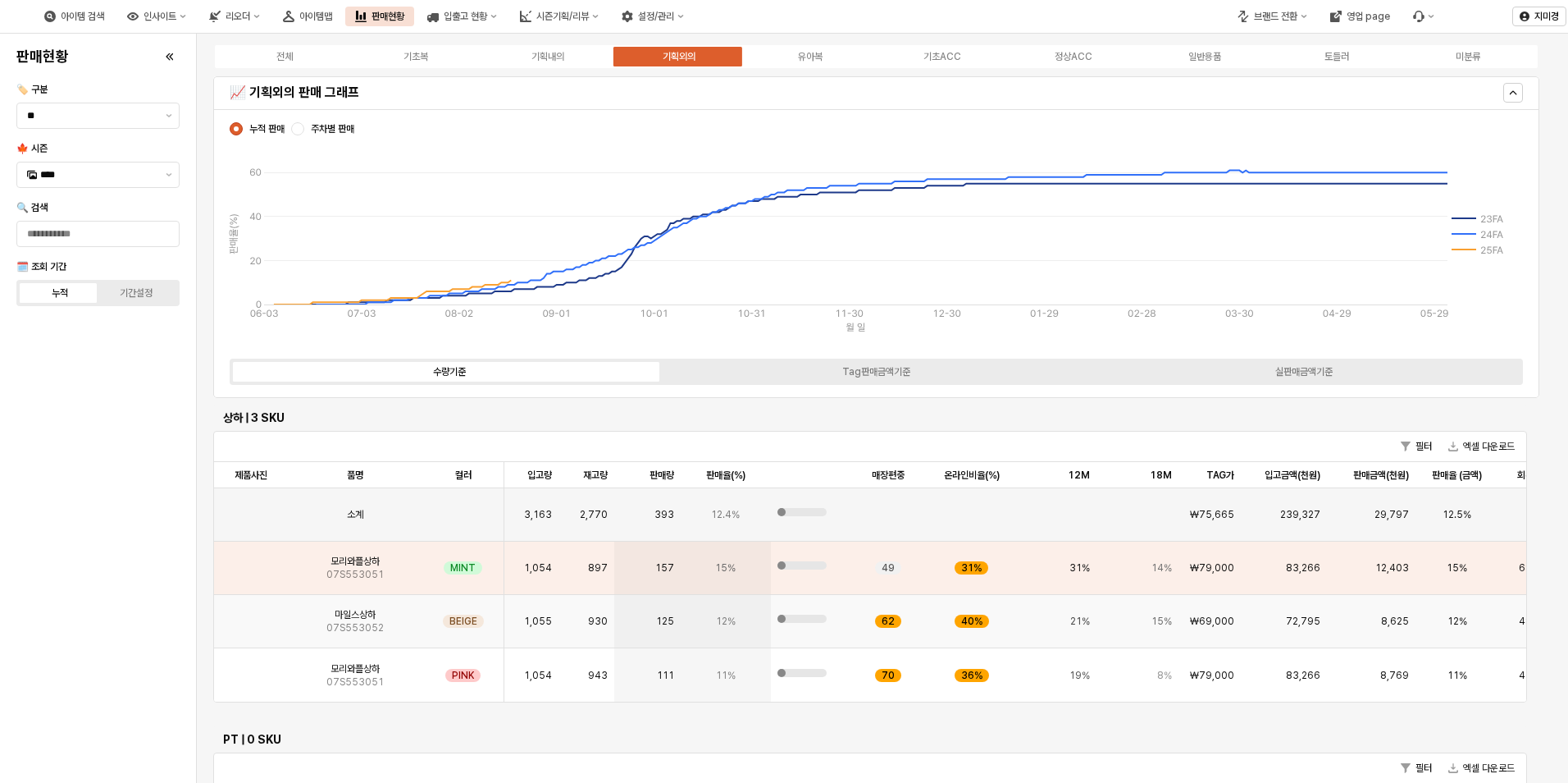
click at [357, 620] on span "마일스상하" at bounding box center [355, 615] width 41 height 13
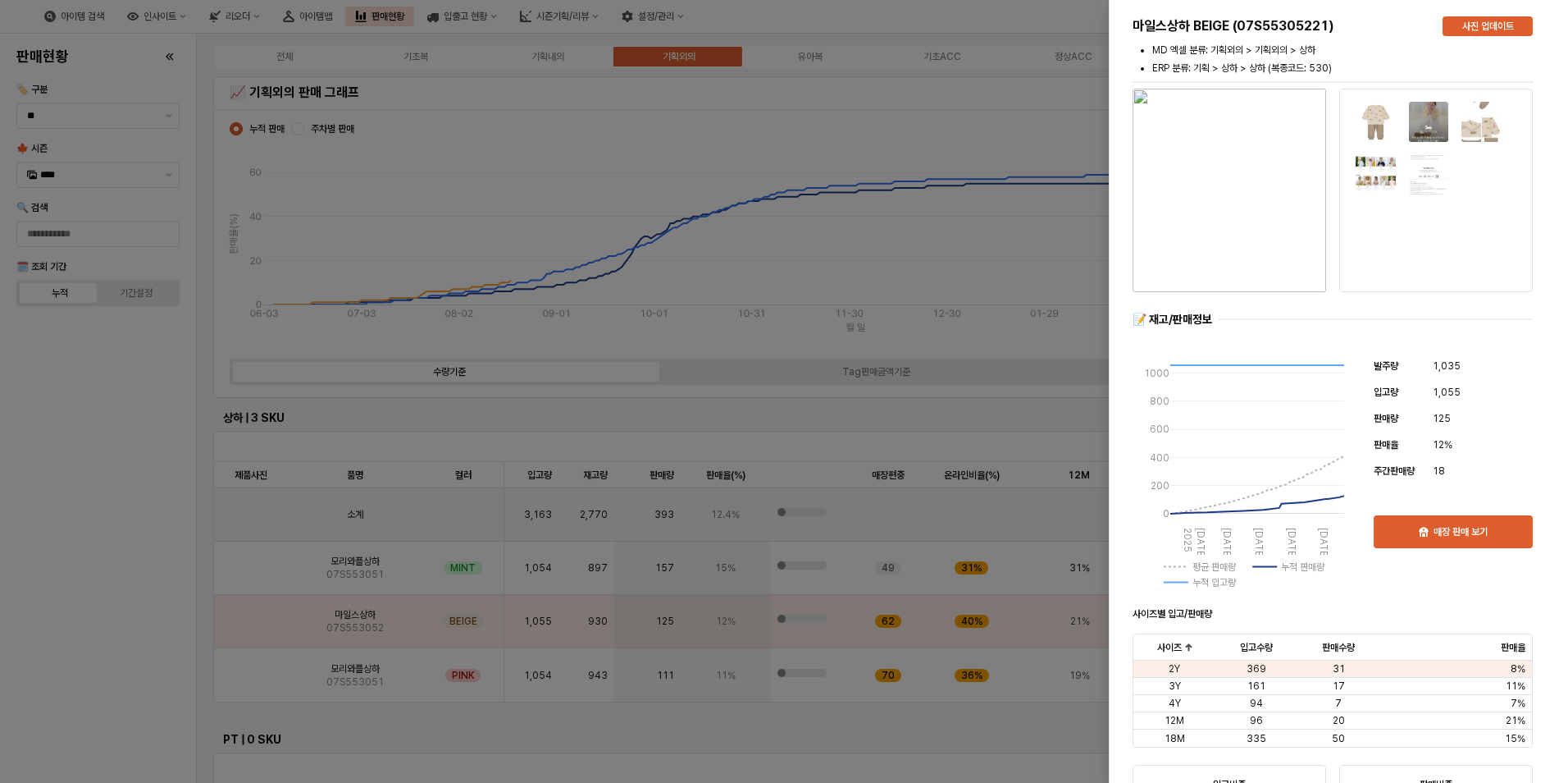
click at [350, 678] on div at bounding box center [784, 391] width 1568 height 783
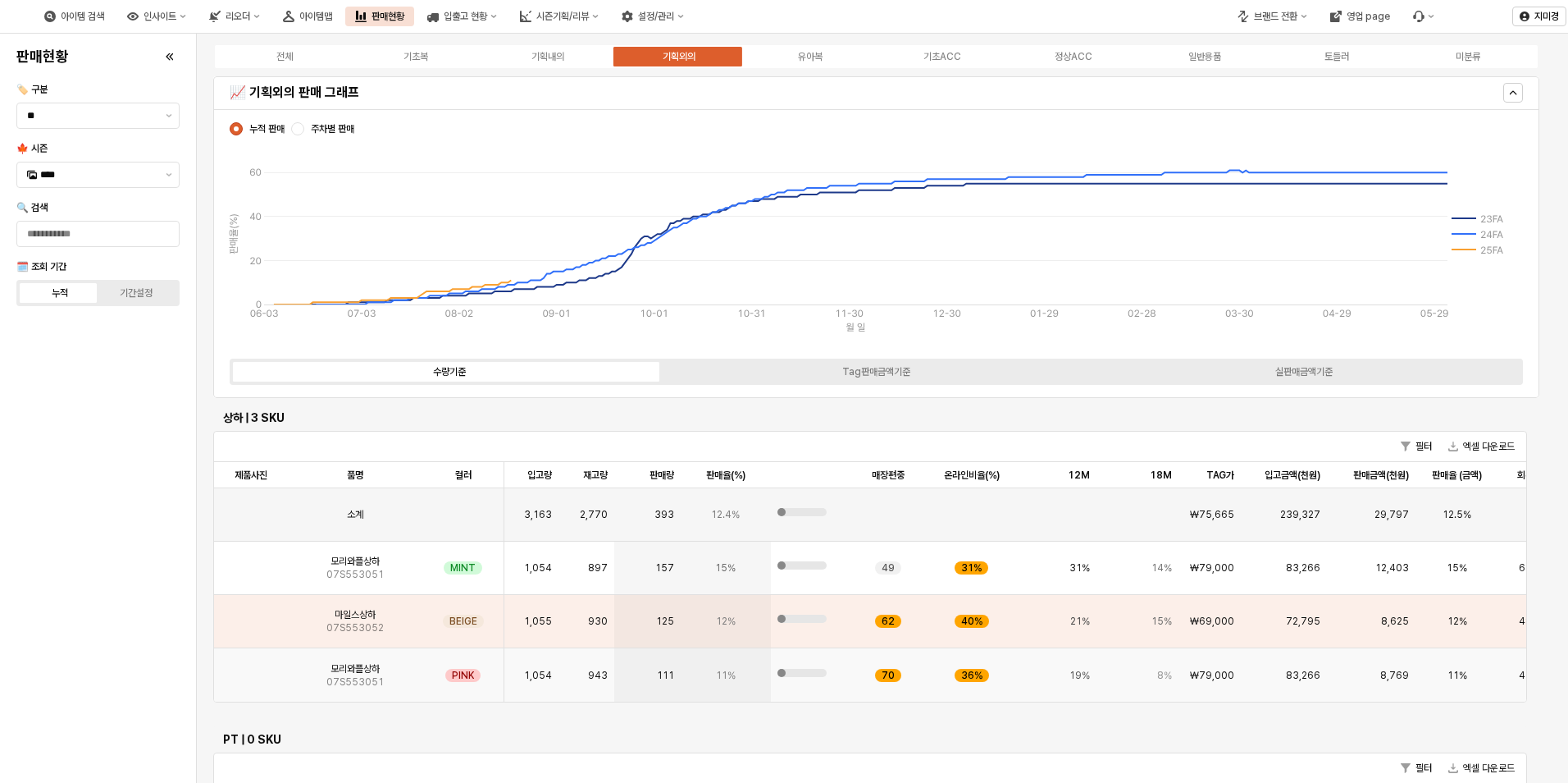
click at [350, 678] on span "07S553051" at bounding box center [355, 682] width 57 height 13
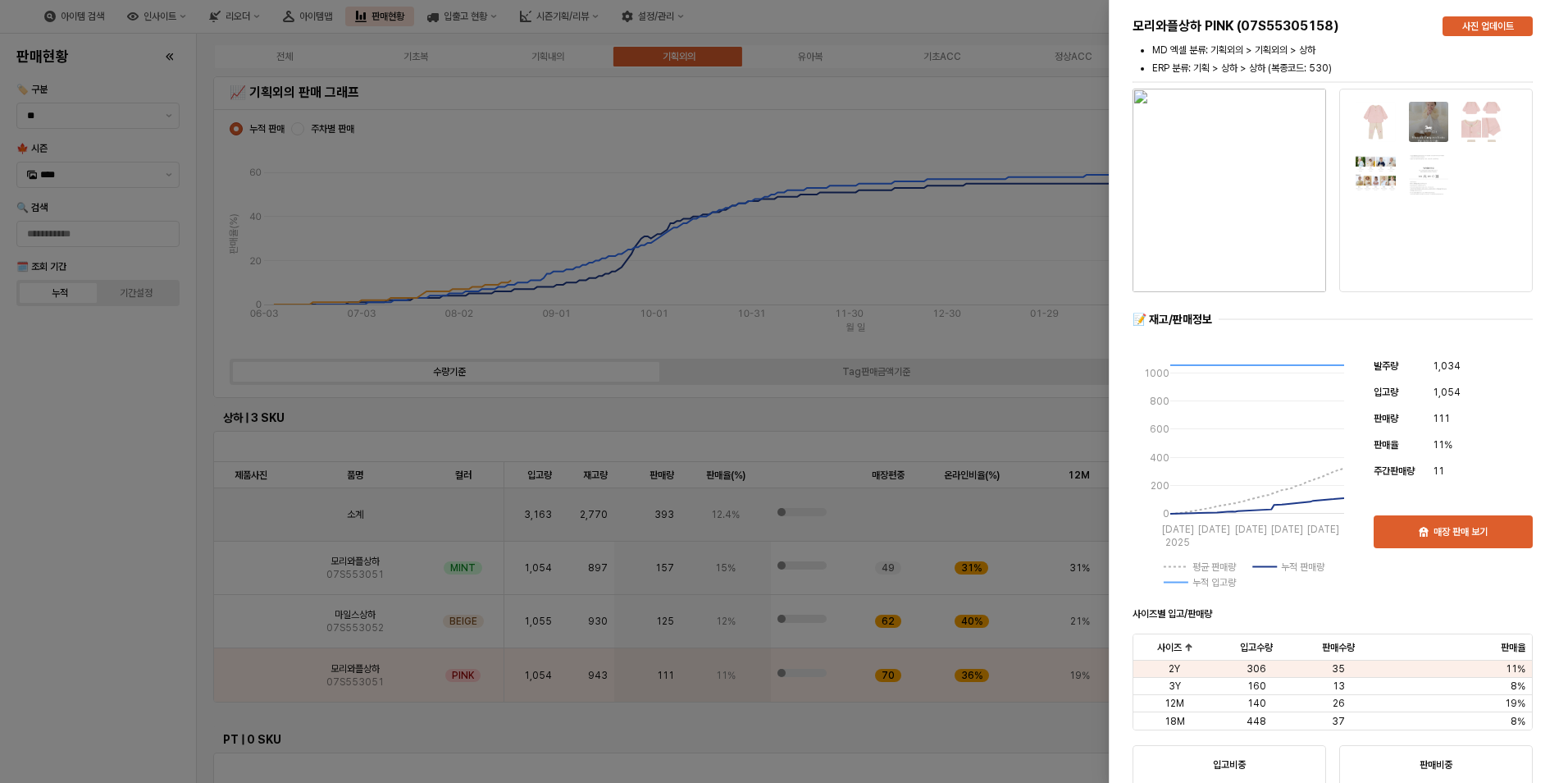
click at [124, 673] on div at bounding box center [784, 391] width 1568 height 783
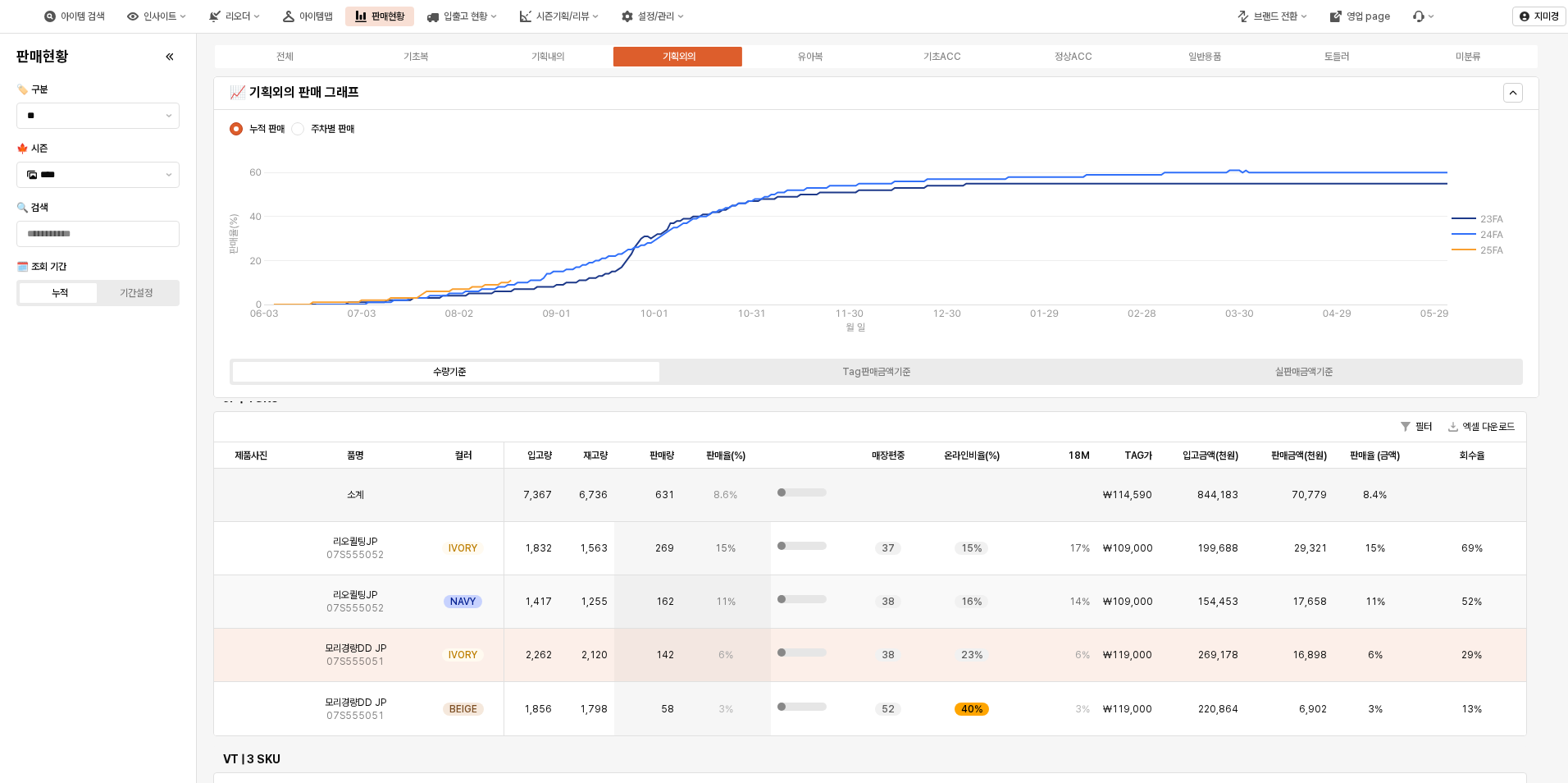
scroll to position [0, 0]
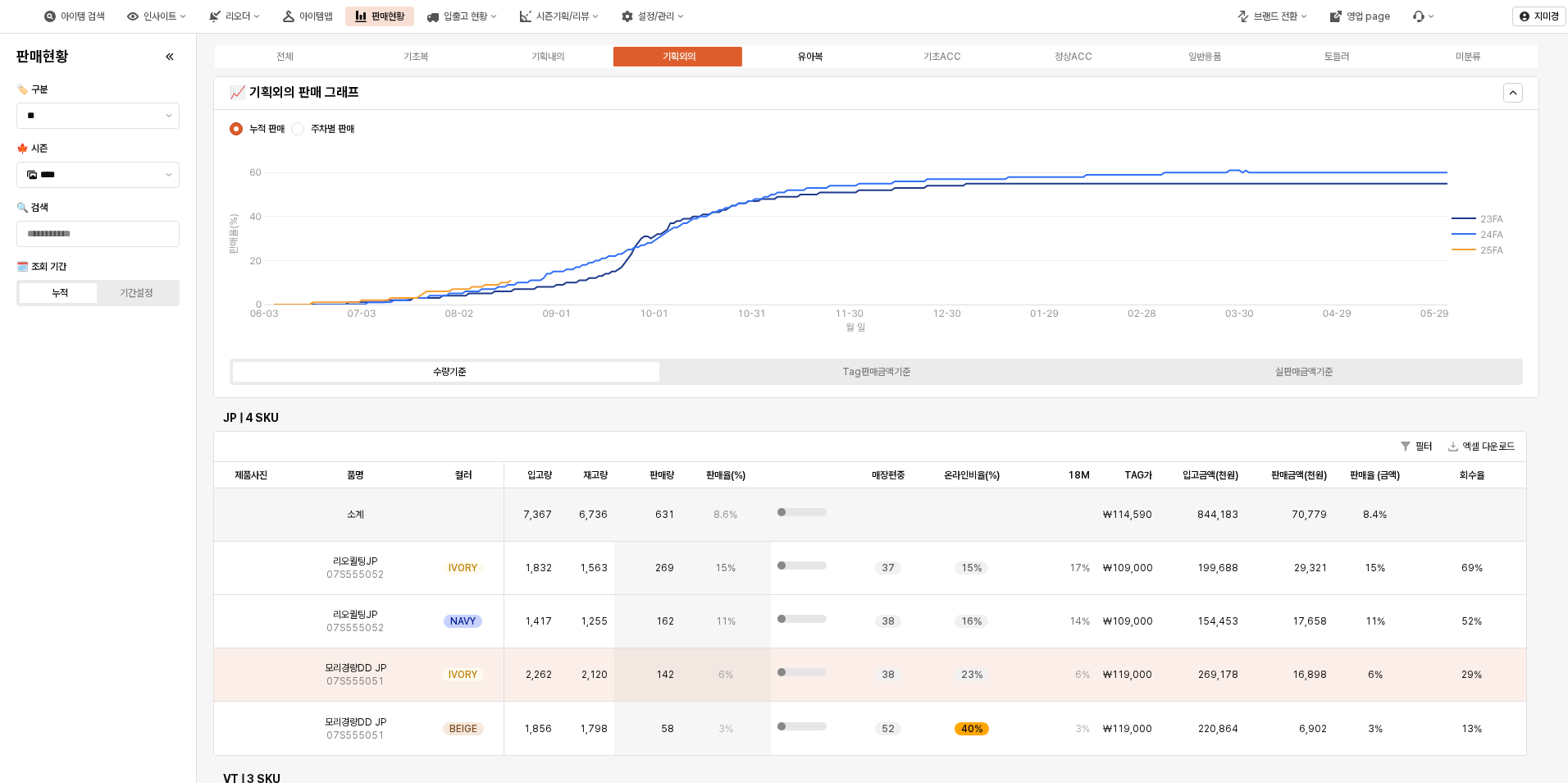
click at [772, 57] on label "유아복" at bounding box center [810, 57] width 132 height 15
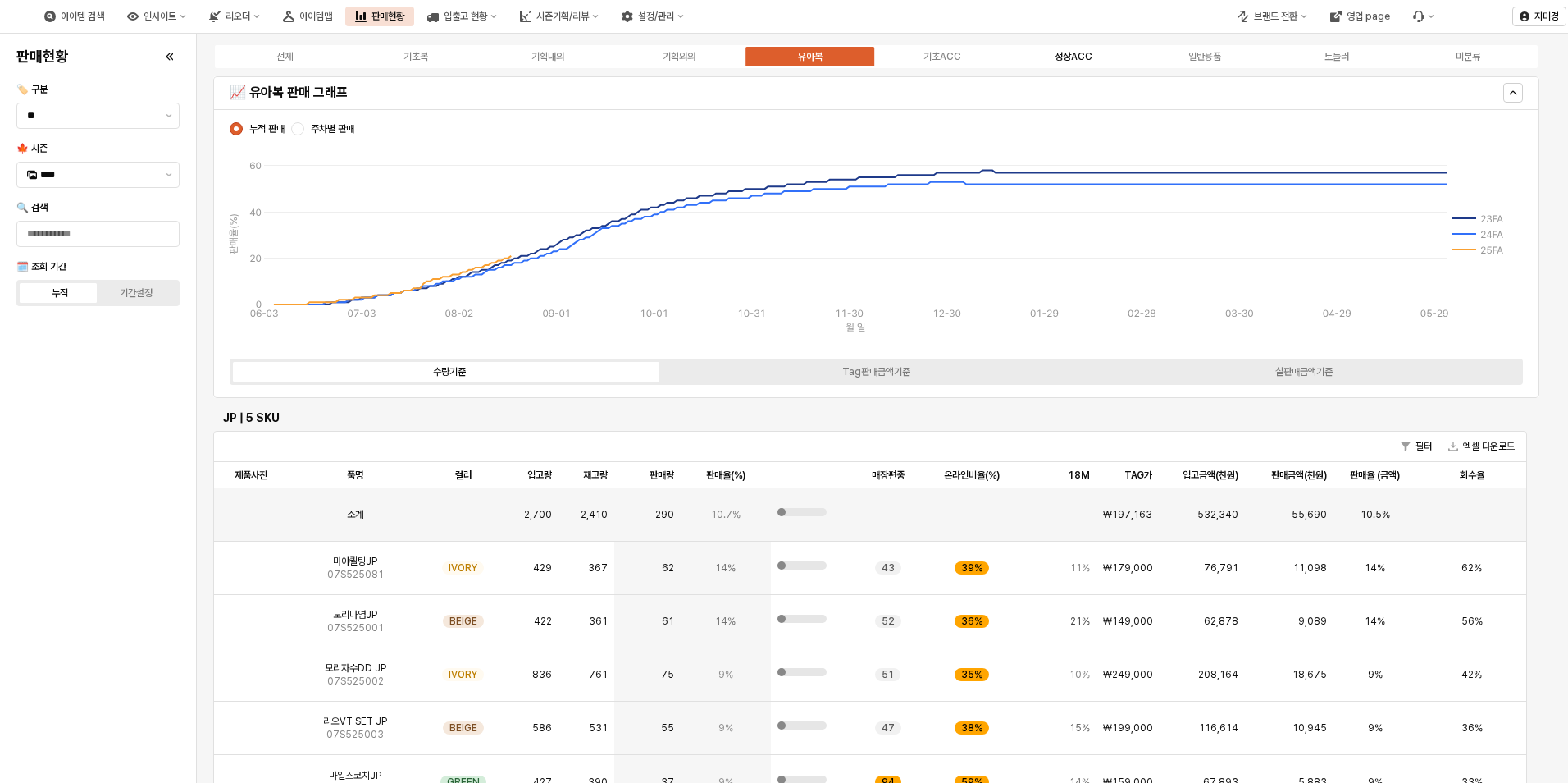
click at [1074, 60] on div "정상ACC" at bounding box center [1073, 56] width 38 height 11
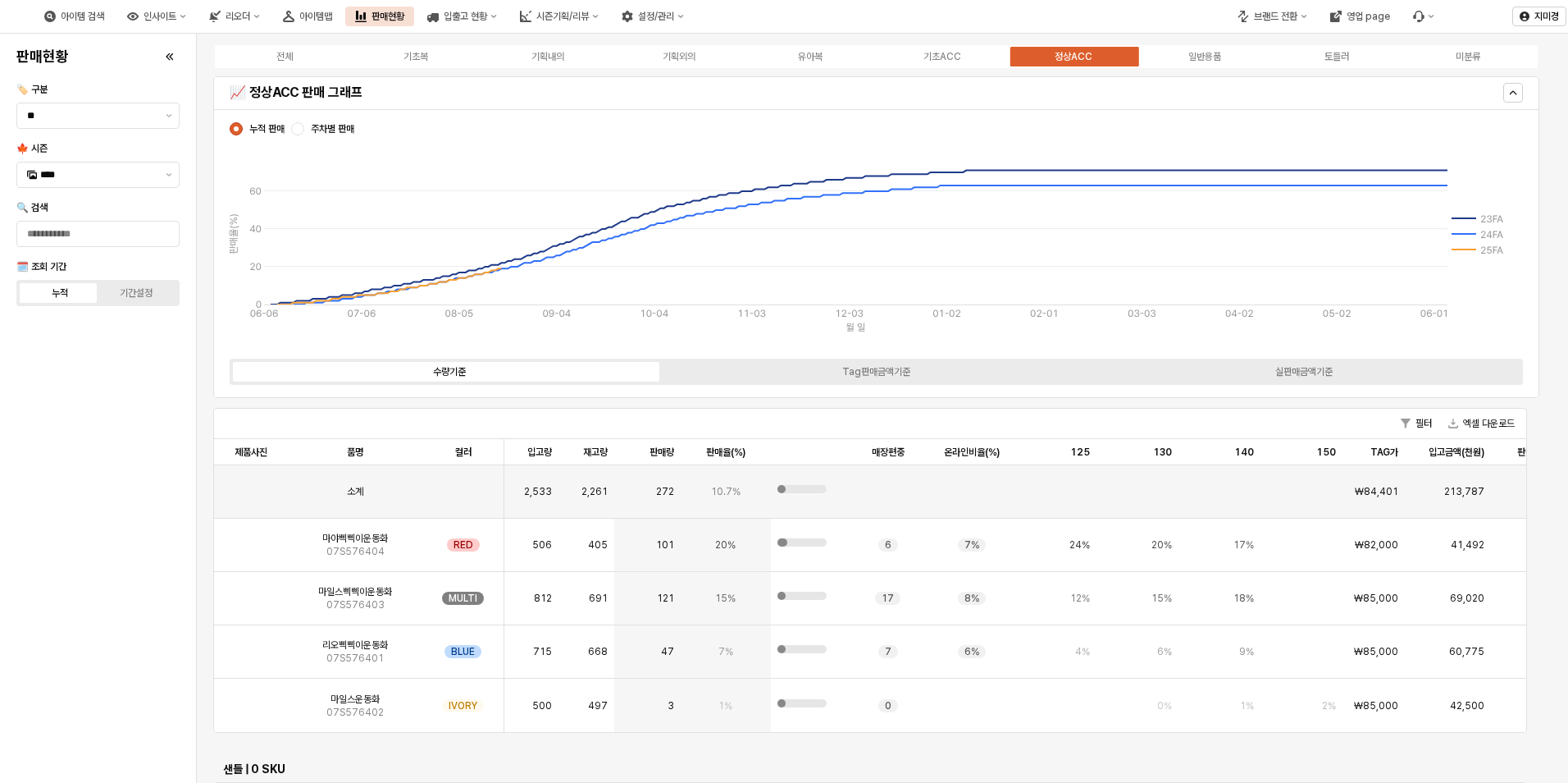
scroll to position [3036, 0]
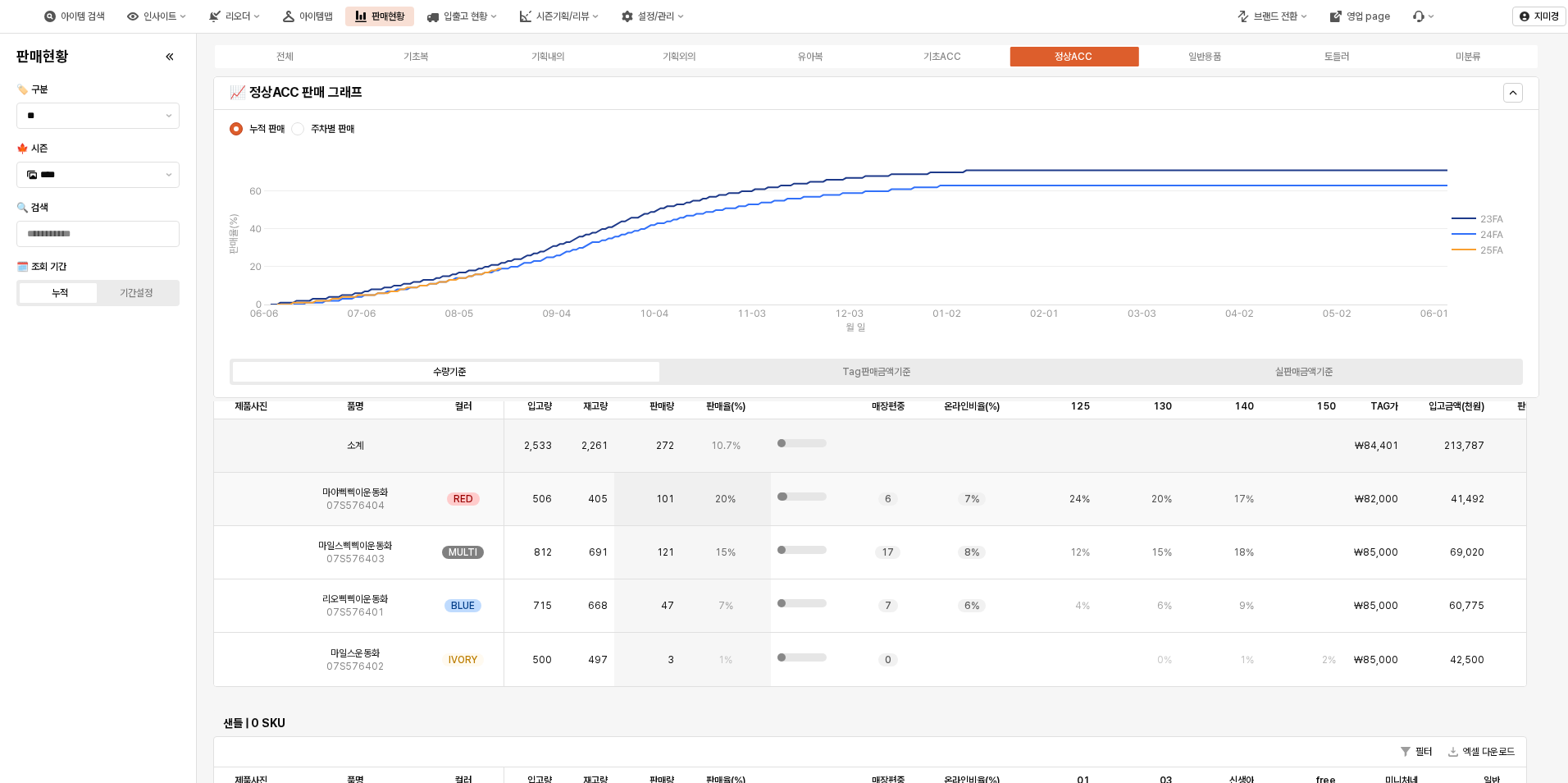
click at [251, 492] on img "App Frame" at bounding box center [251, 492] width 0 height 0
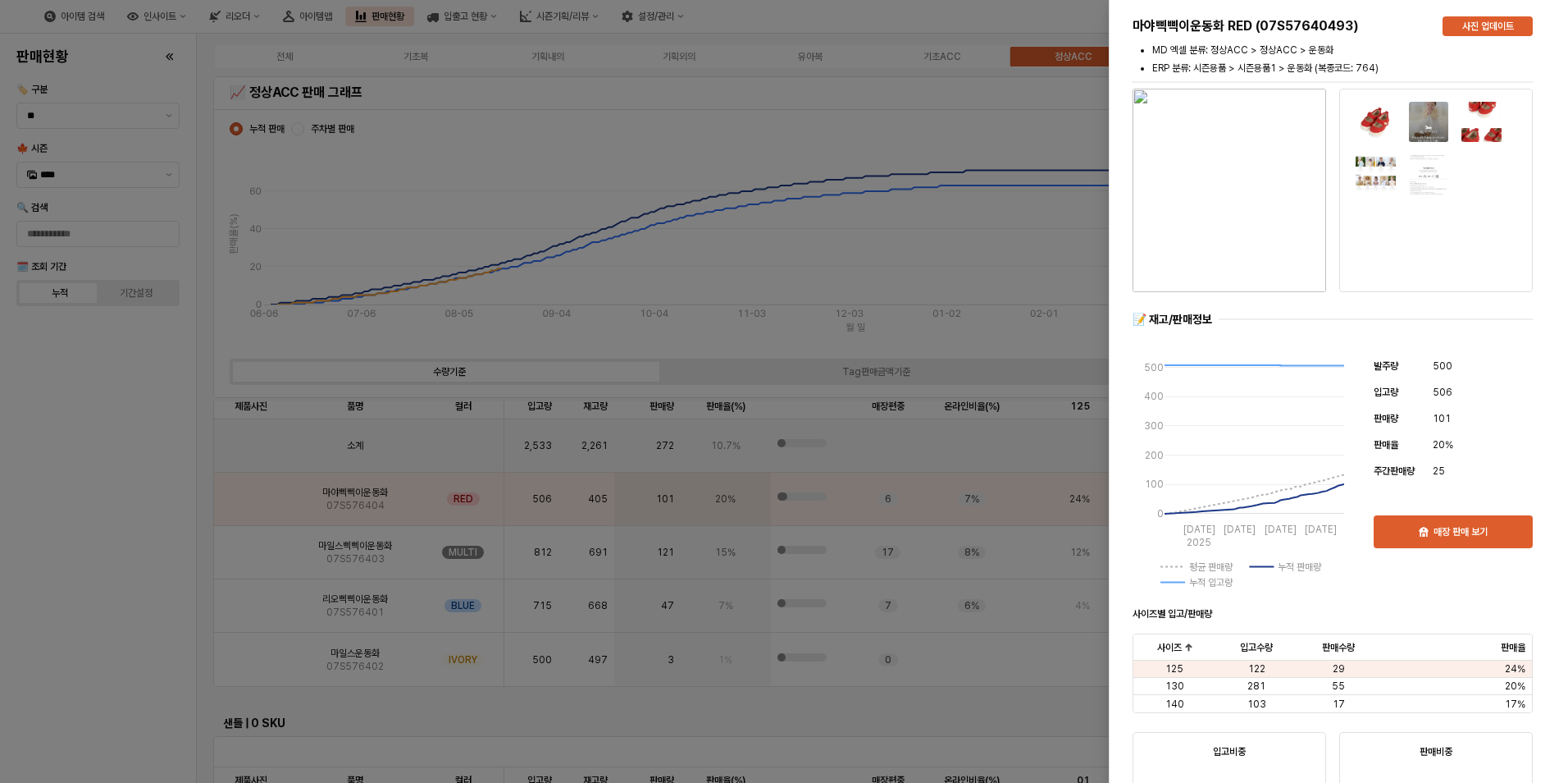
click at [64, 572] on div at bounding box center [784, 391] width 1568 height 783
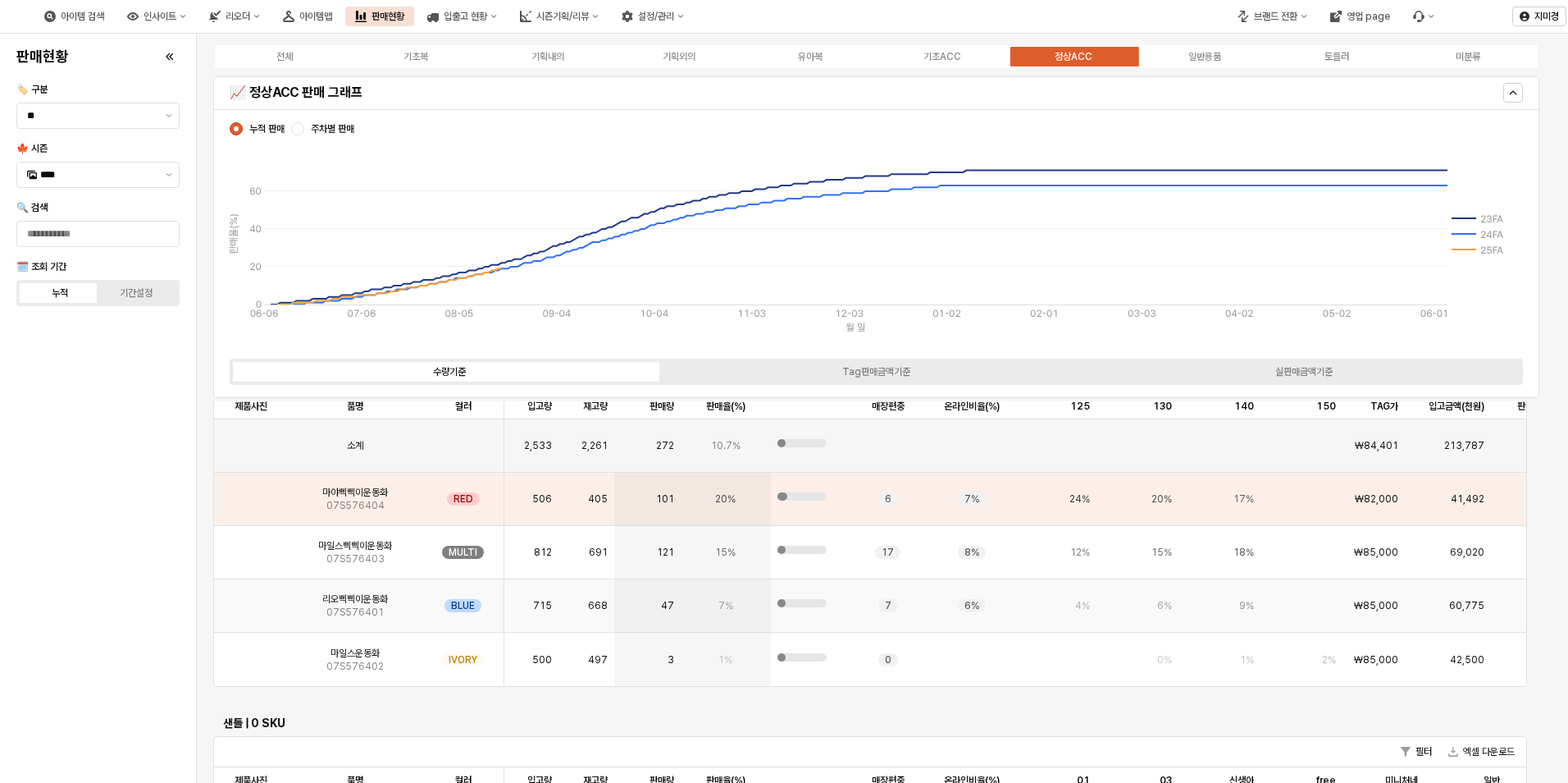
scroll to position [2954, 0]
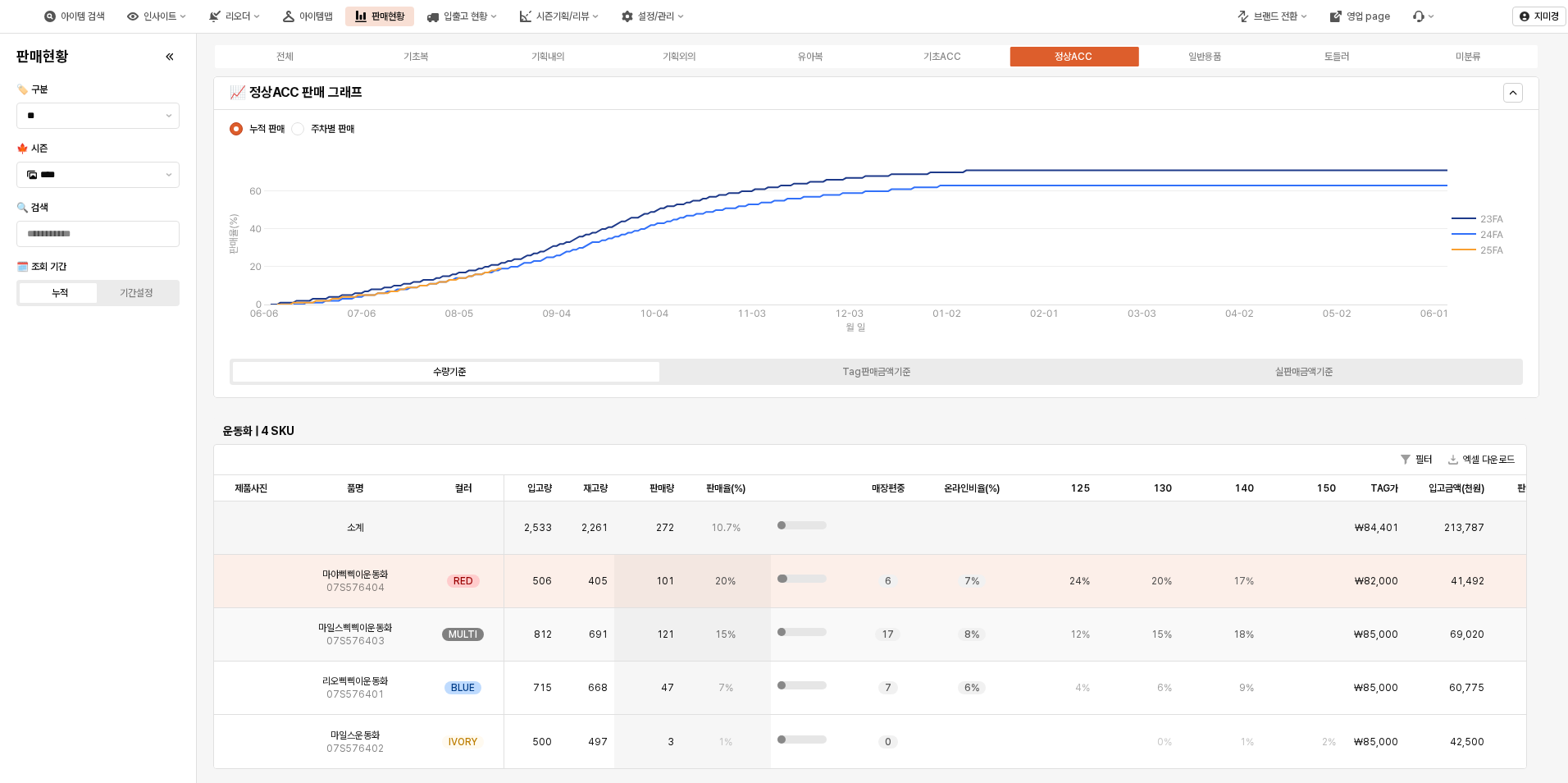
click at [328, 628] on span "마일스삑삑이운동화" at bounding box center [355, 628] width 74 height 13
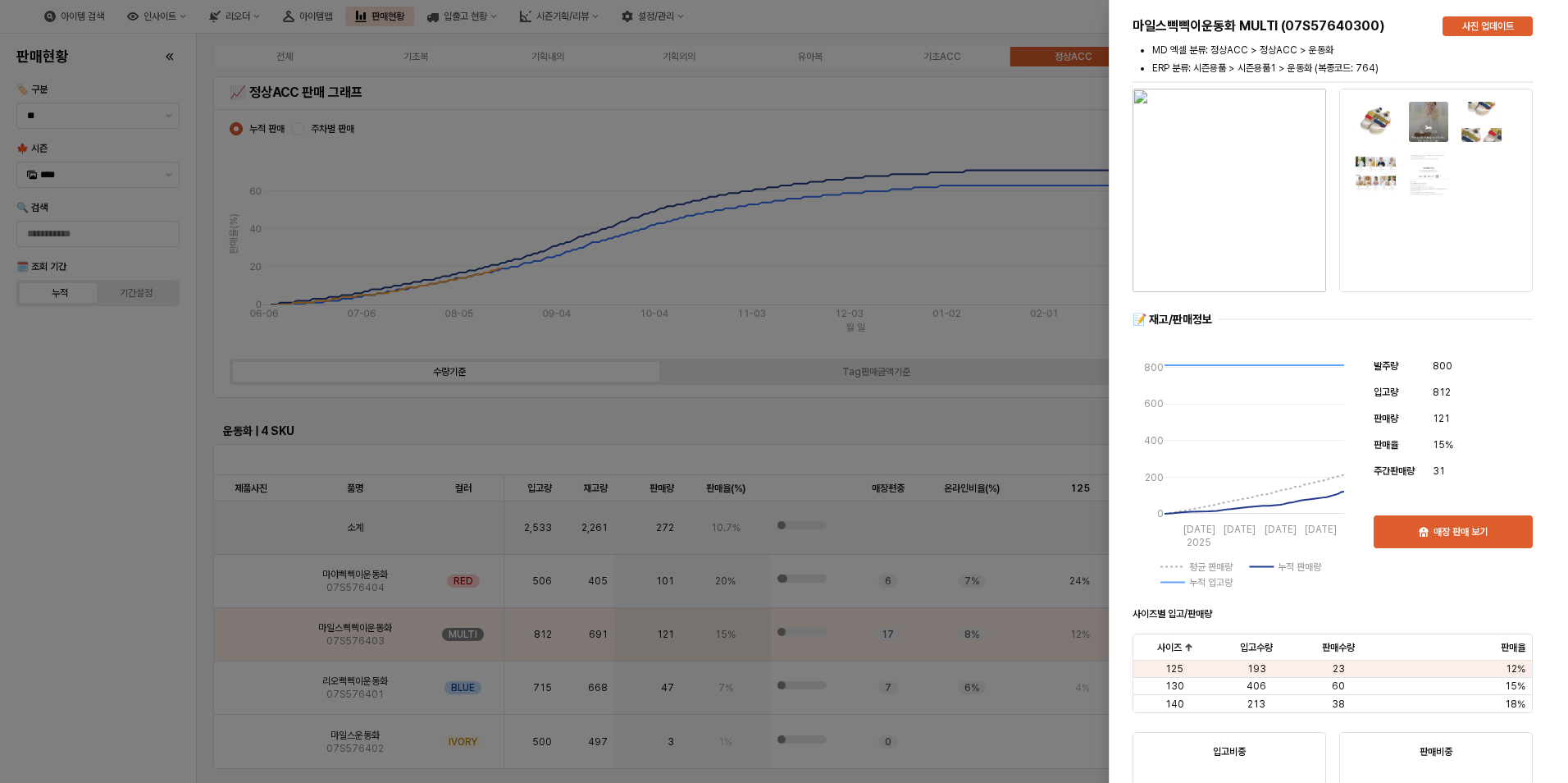
click at [79, 659] on div at bounding box center [784, 391] width 1568 height 783
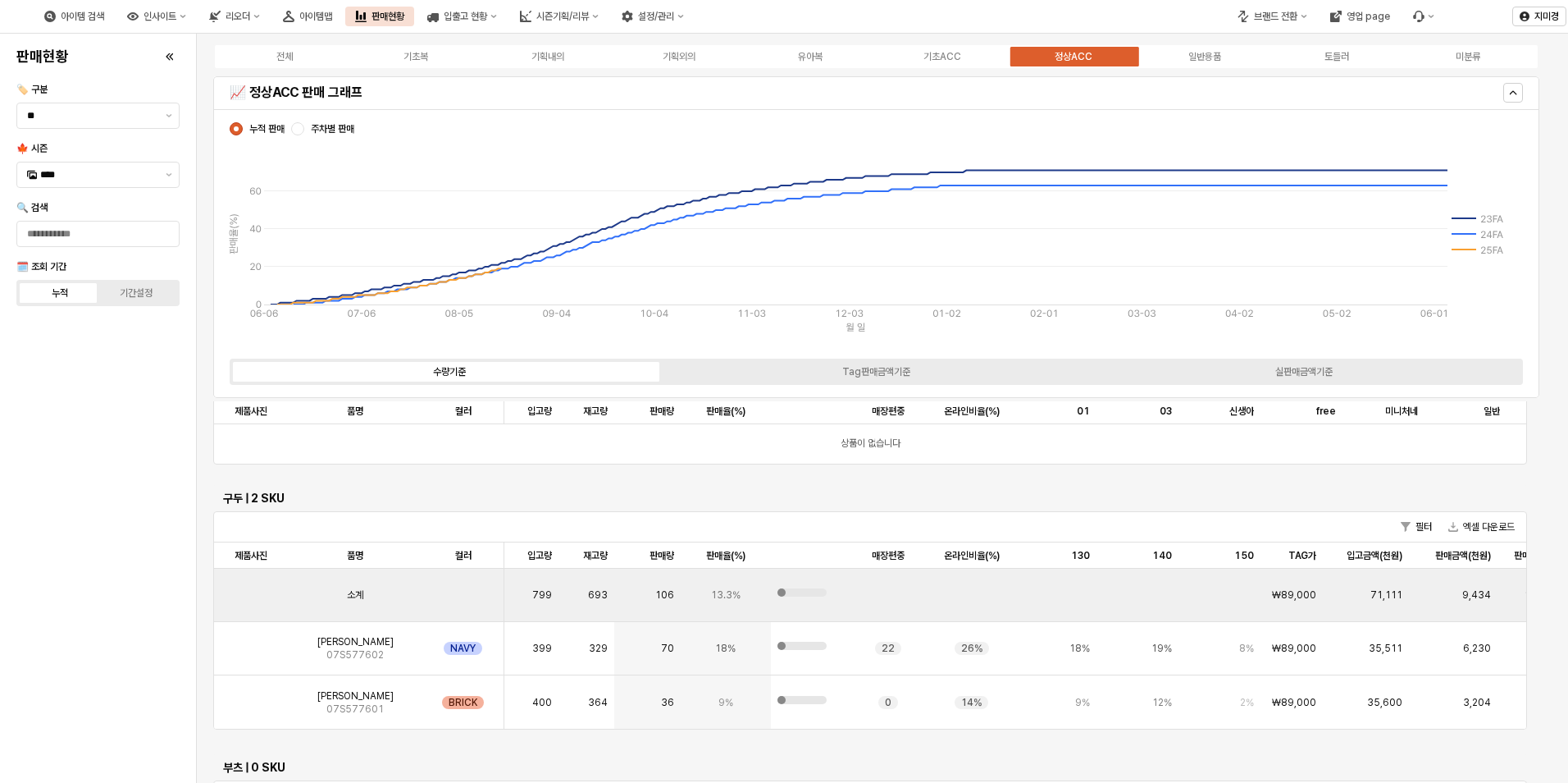
scroll to position [3407, 0]
click at [338, 639] on div "[PERSON_NAME] 07S577602" at bounding box center [355, 647] width 134 height 53
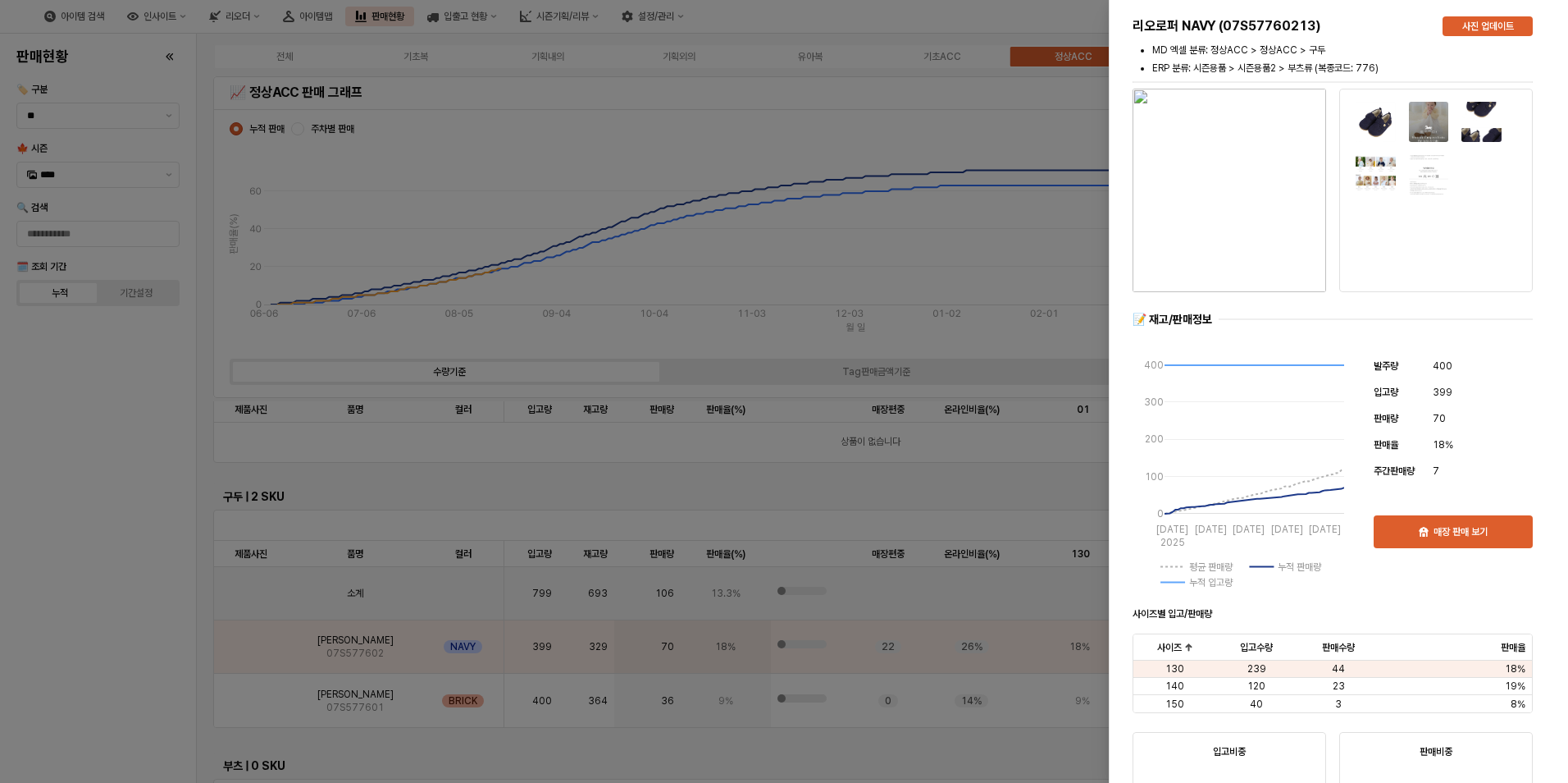
click at [137, 650] on div at bounding box center [784, 391] width 1568 height 783
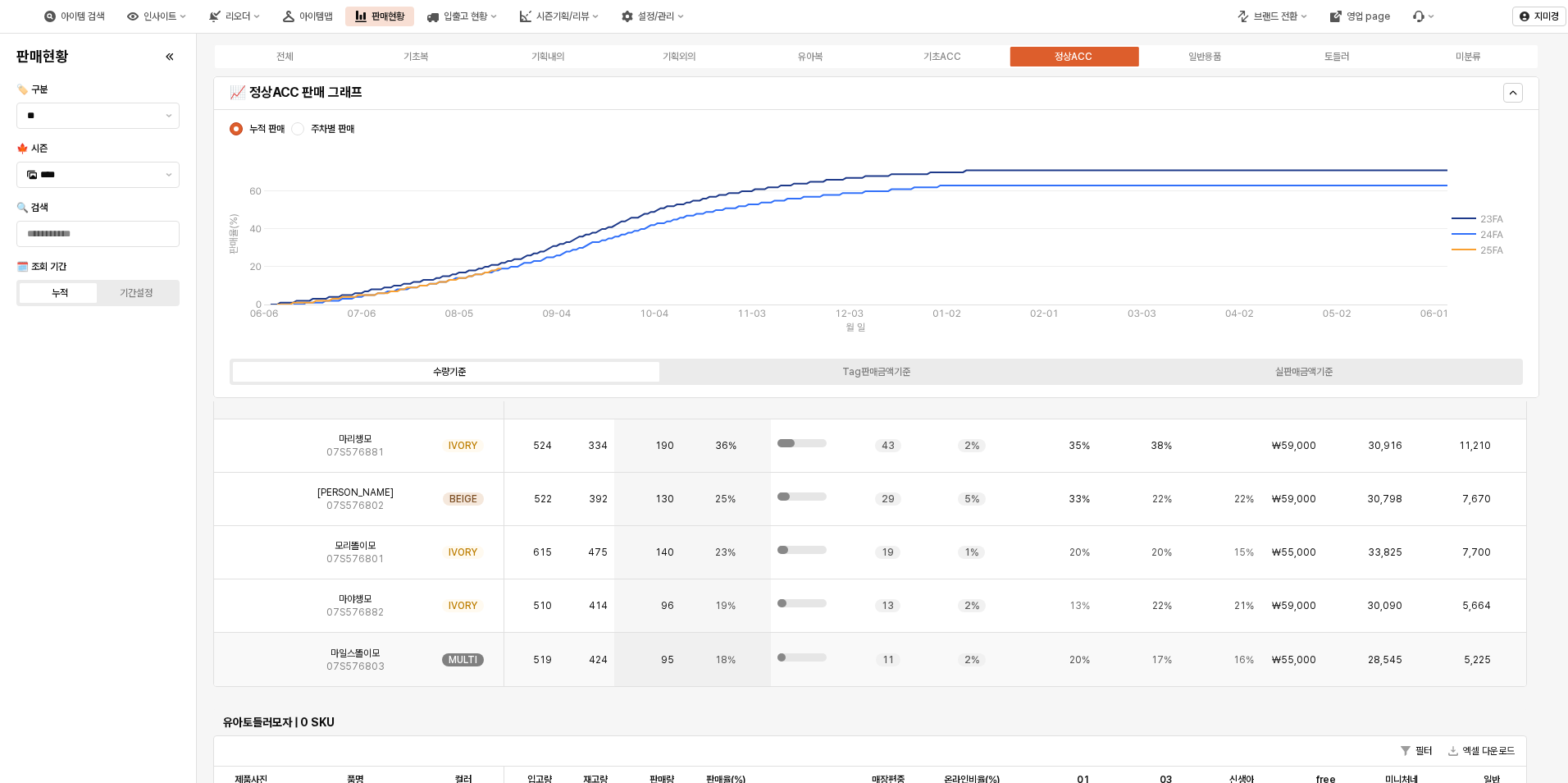
scroll to position [0, 0]
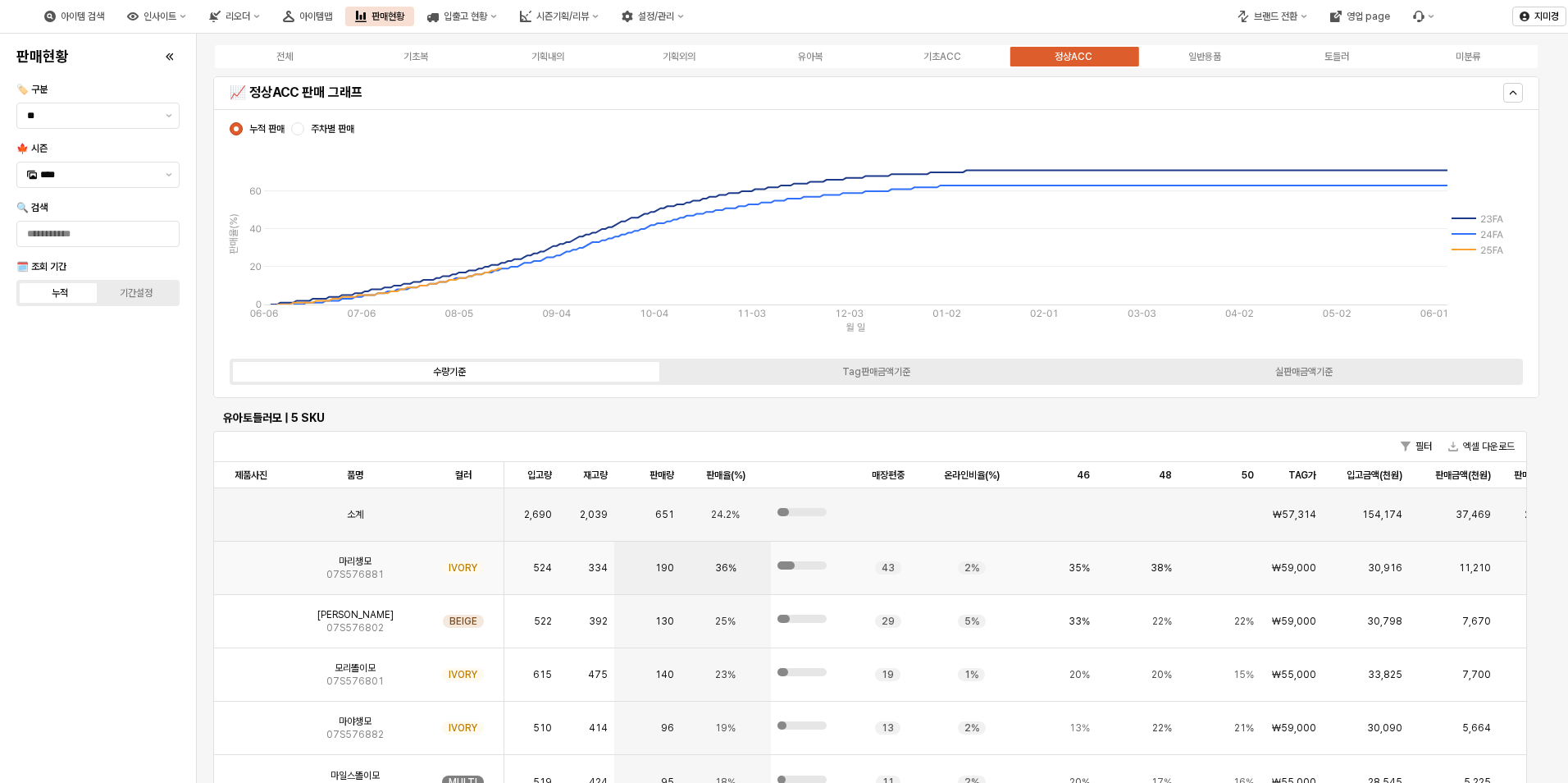
click at [251, 561] on img "App Frame" at bounding box center [251, 561] width 0 height 0
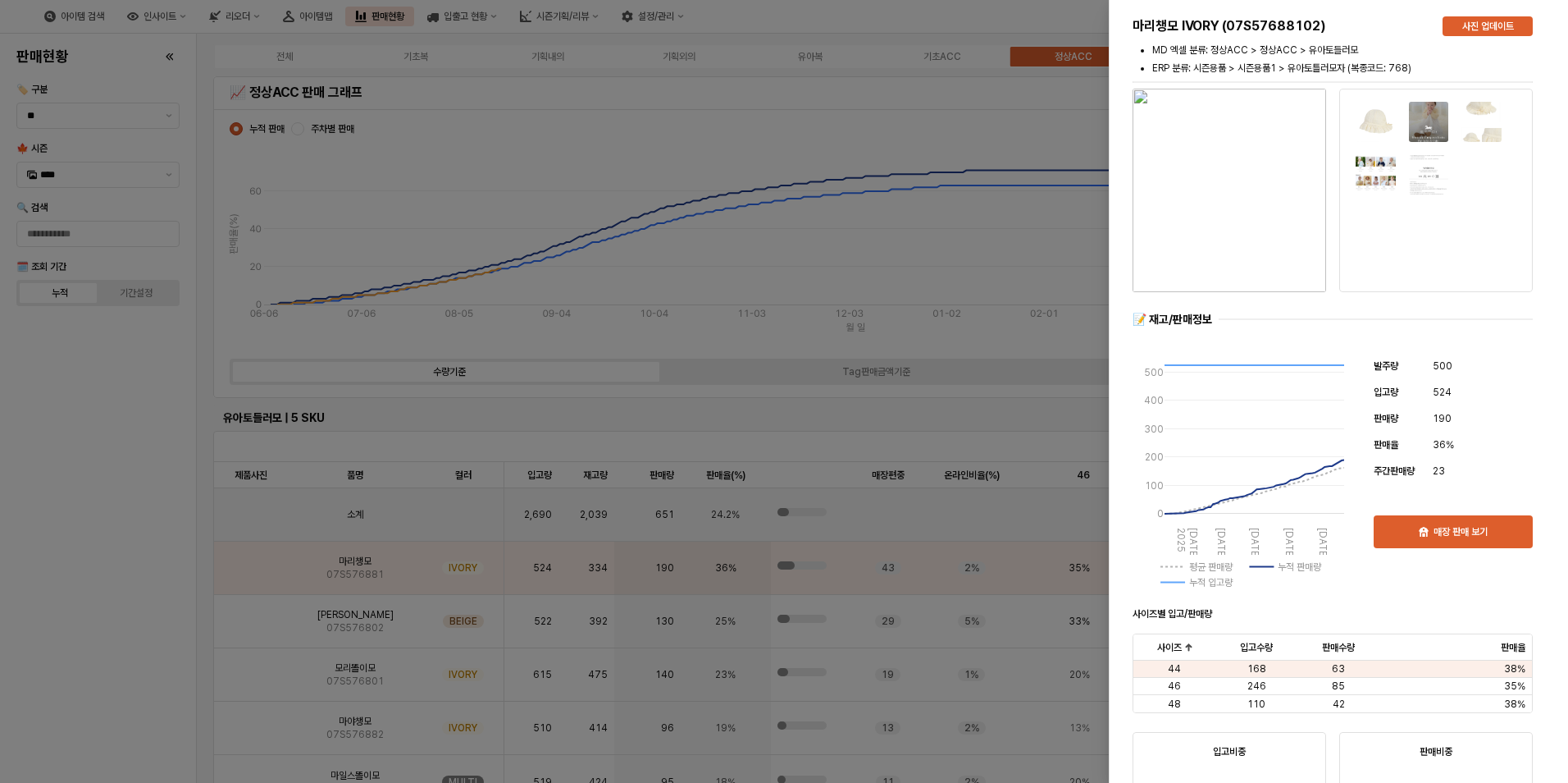
click at [90, 642] on div at bounding box center [784, 391] width 1568 height 783
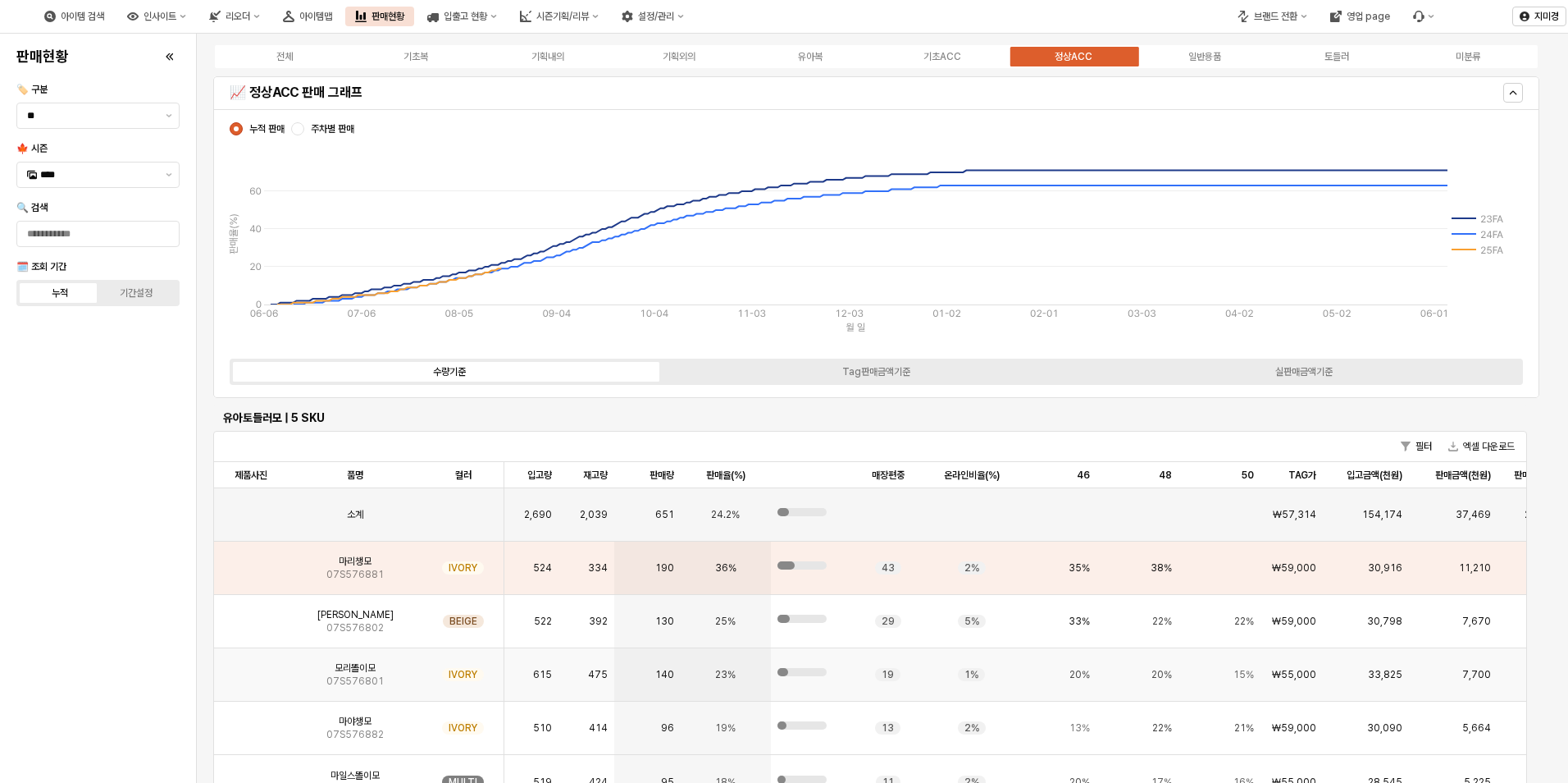
click at [325, 673] on div "[PERSON_NAME]이모 07S576801" at bounding box center [355, 675] width 134 height 53
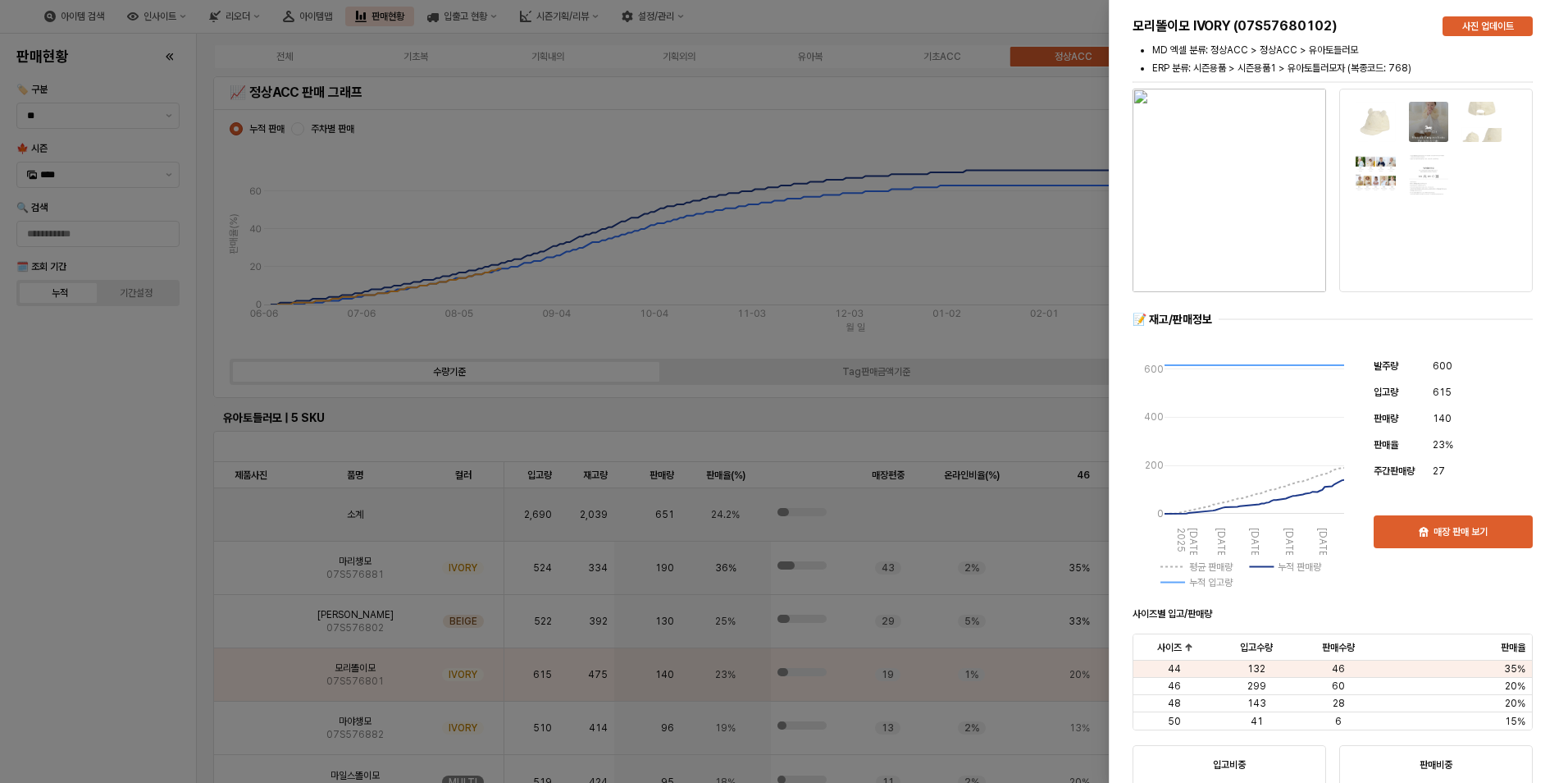
click at [128, 674] on div at bounding box center [784, 391] width 1568 height 783
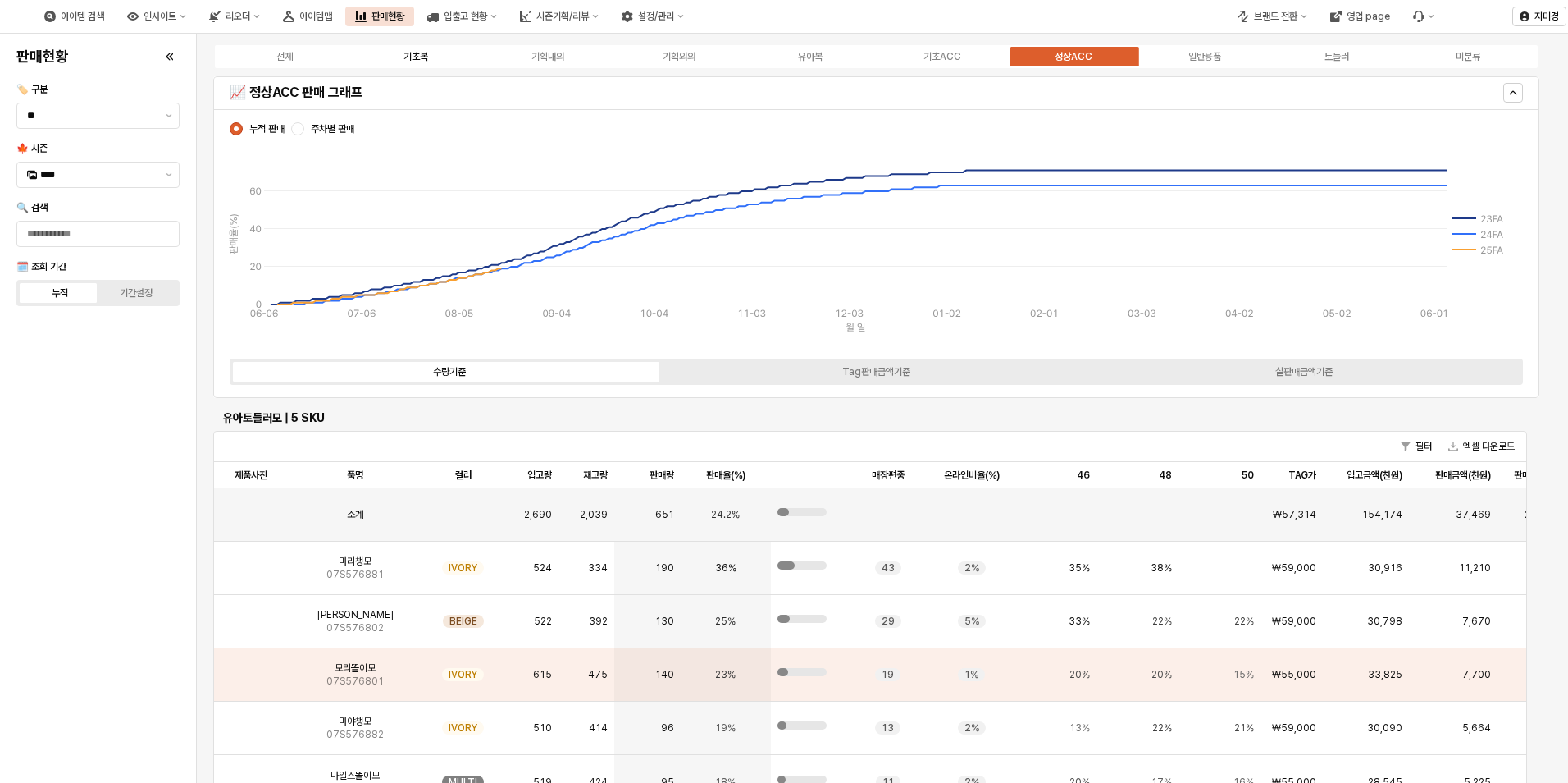
click at [432, 58] on label "기초복" at bounding box center [416, 57] width 132 height 15
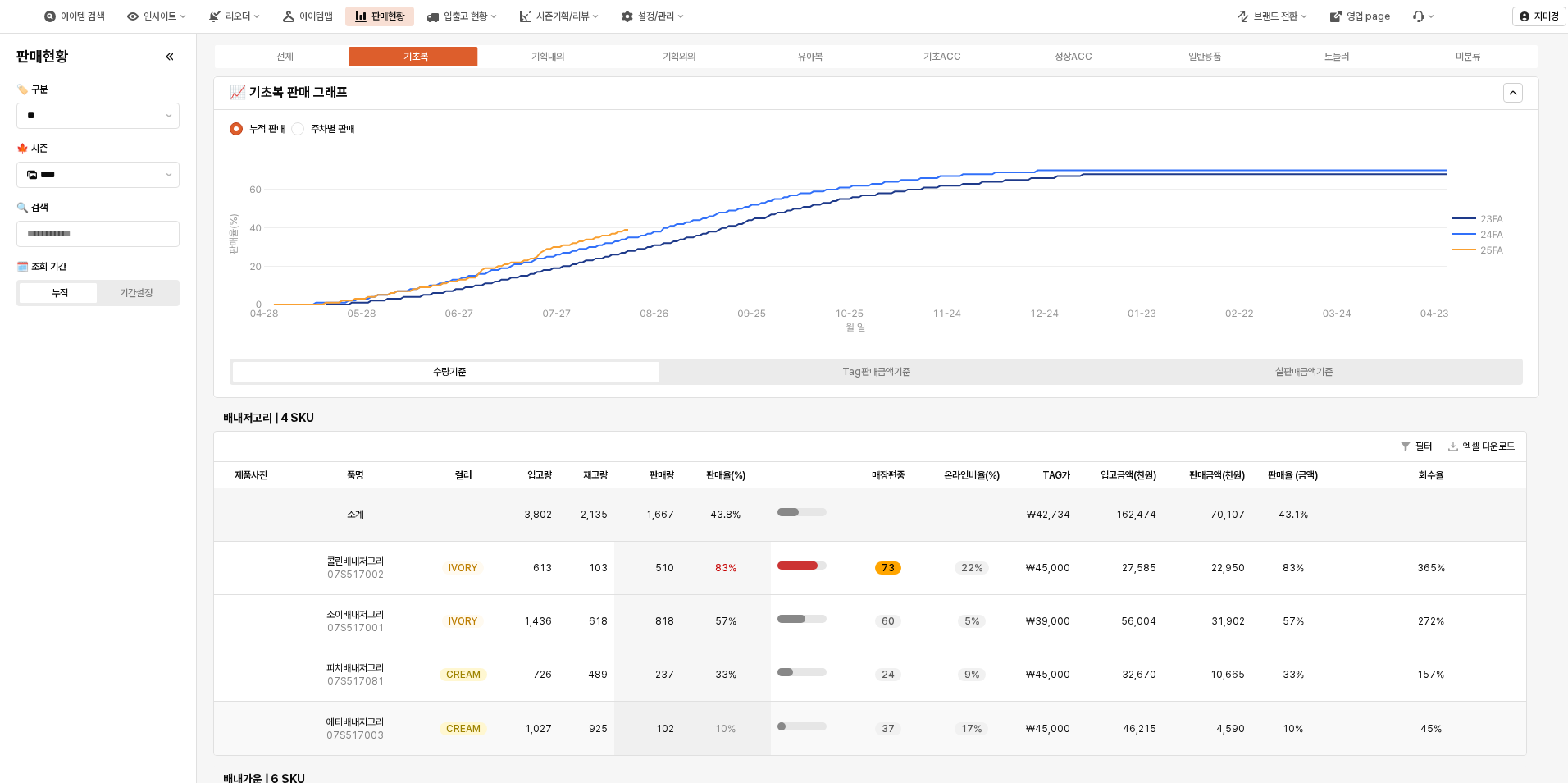
click at [251, 722] on img "App Frame" at bounding box center [251, 722] width 0 height 0
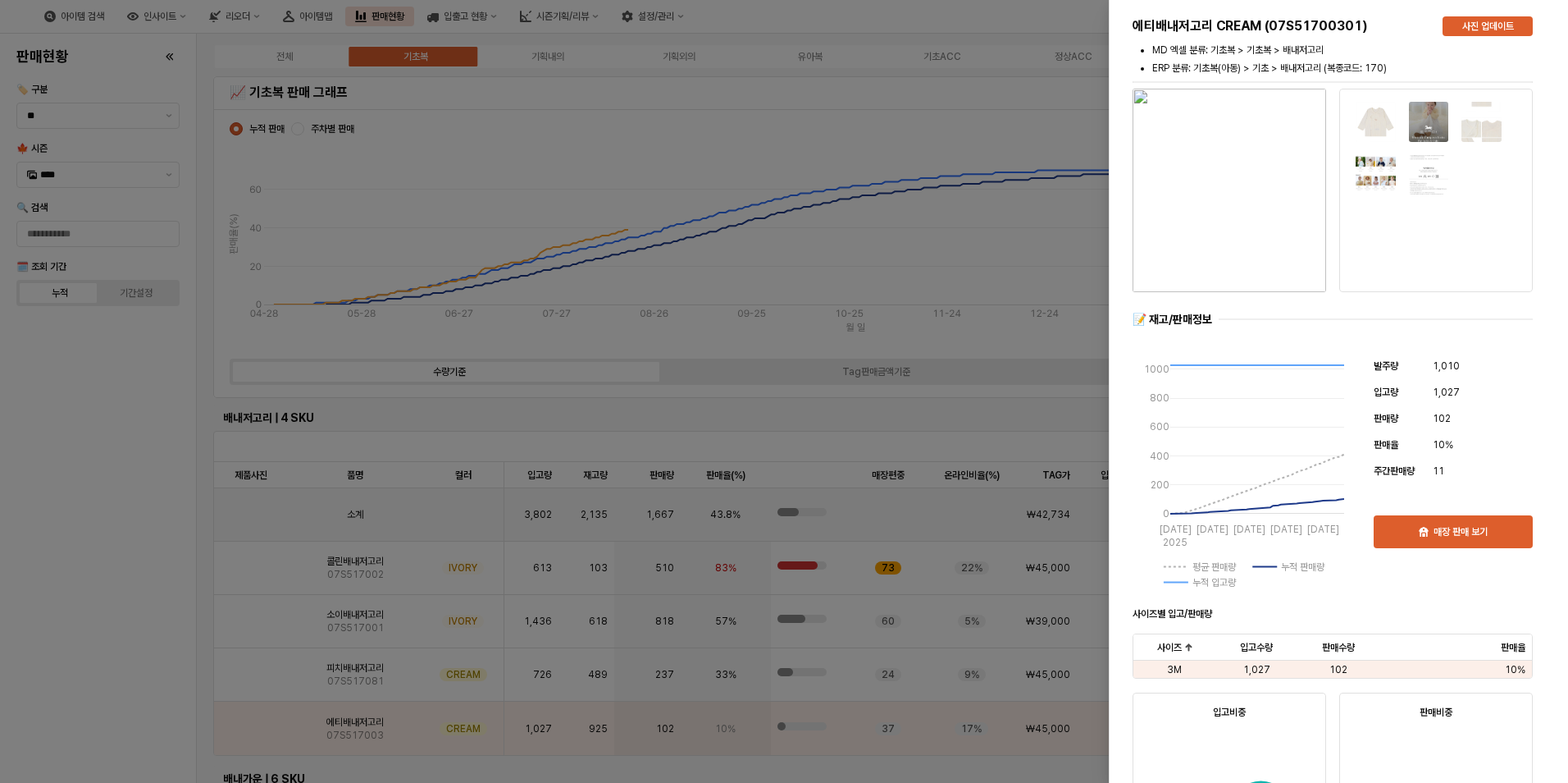
click at [110, 683] on div at bounding box center [784, 391] width 1568 height 783
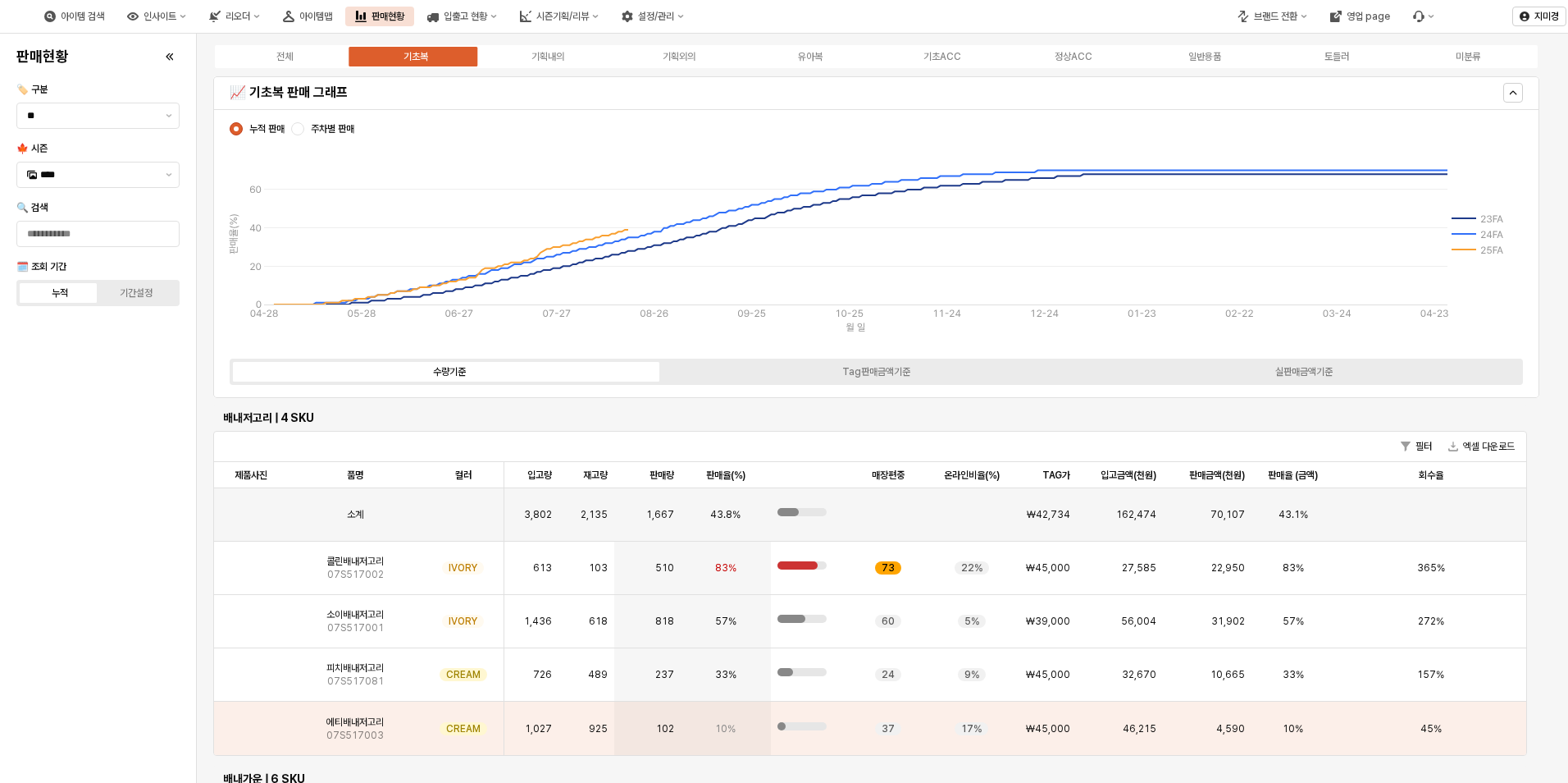
click at [141, 466] on div "판매현황 🏷️ 구분 ** 🍁 시즌 **** 🔍 검색 🗓️ 조회 기간 누적 기간설정" at bounding box center [98, 409] width 177 height 736
click at [121, 430] on div "판매현황 🏷️ 구분 ** 🍁 시즌 **** 🔍 검색 🗓️ 조회 기간 누적 기간설정" at bounding box center [98, 409] width 177 height 736
click at [811, 60] on div "유아복" at bounding box center [810, 56] width 25 height 11
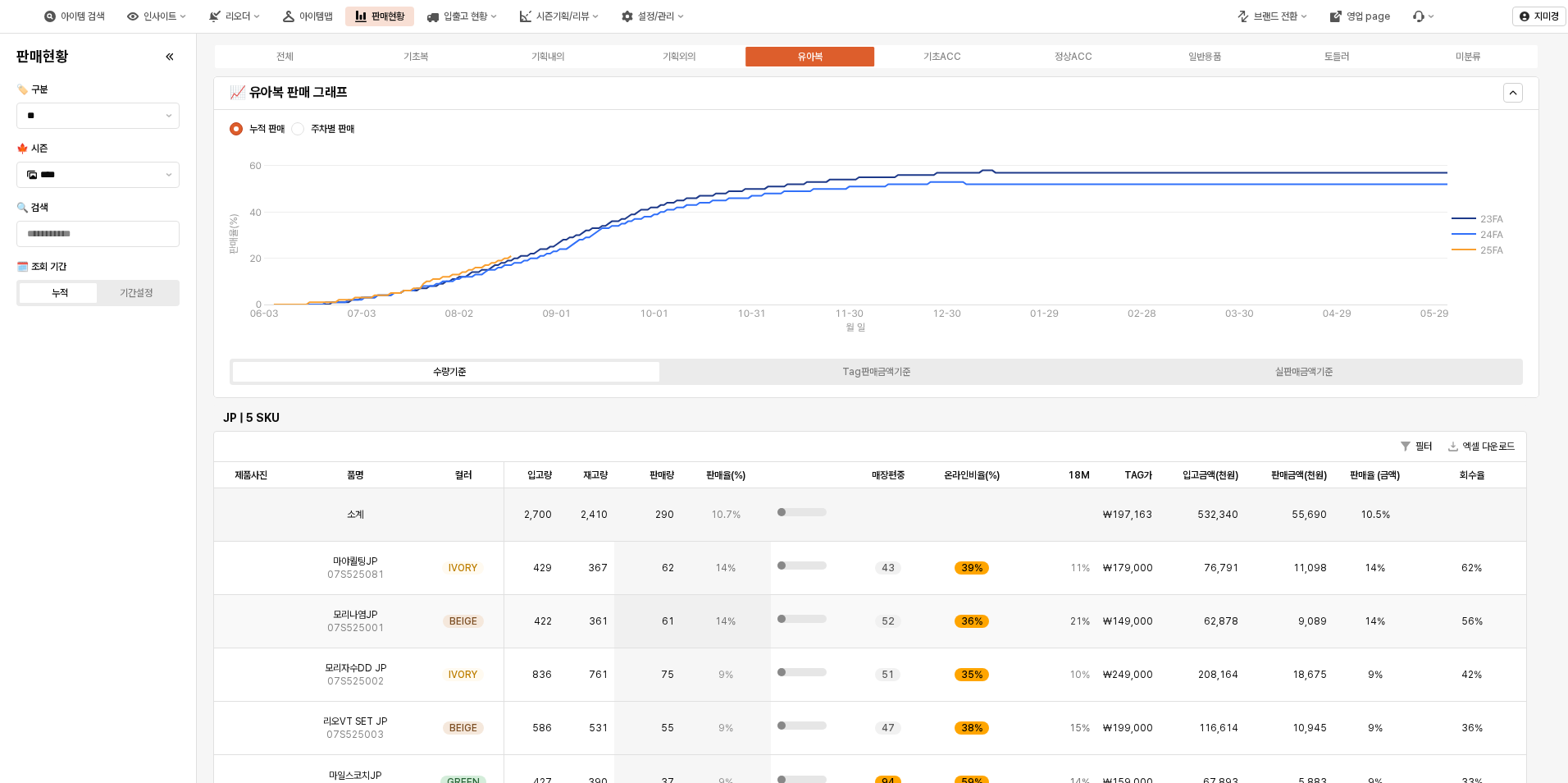
click at [251, 615] on img "App Frame" at bounding box center [251, 615] width 0 height 0
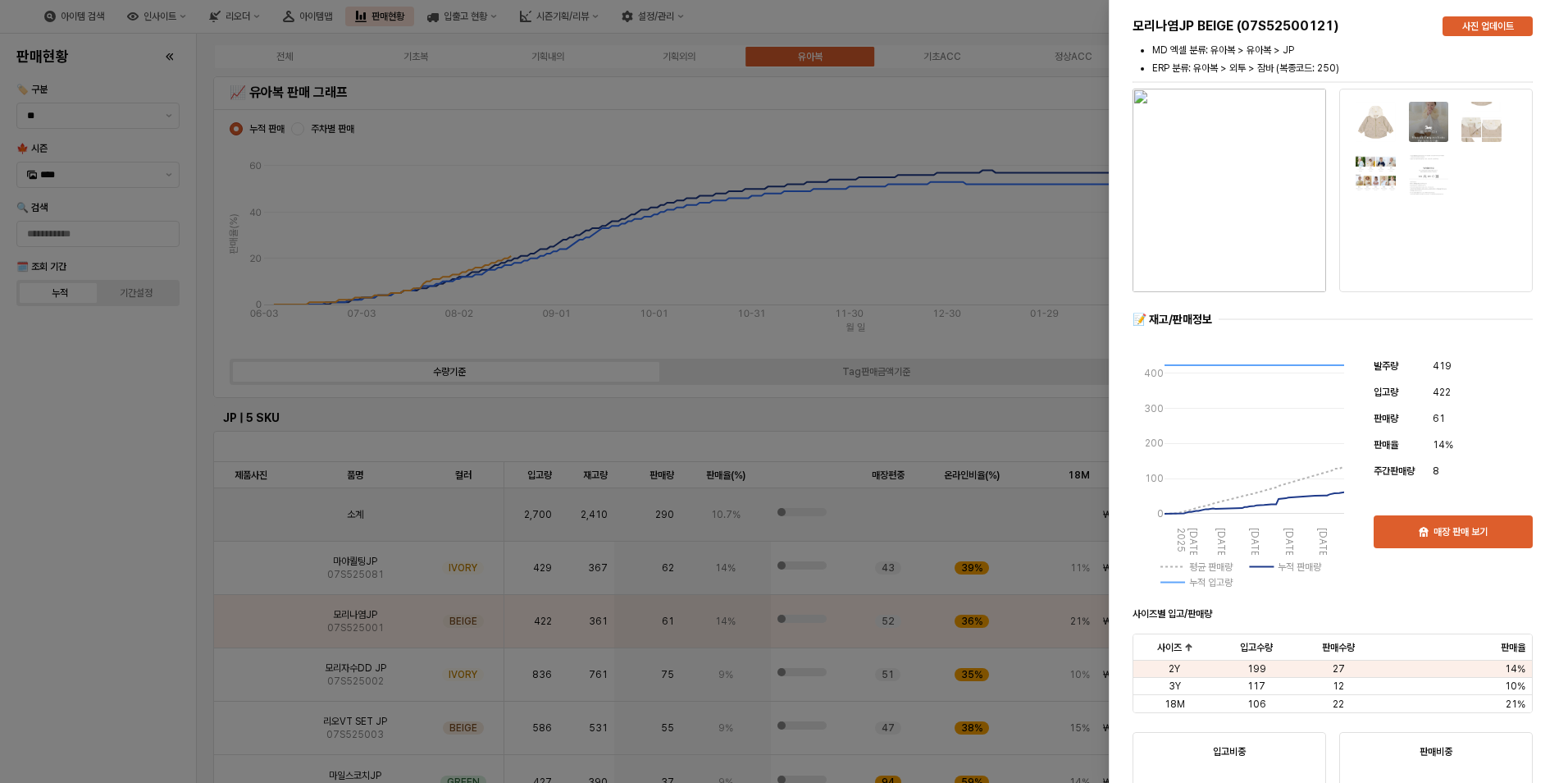
click at [102, 649] on div at bounding box center [784, 391] width 1568 height 783
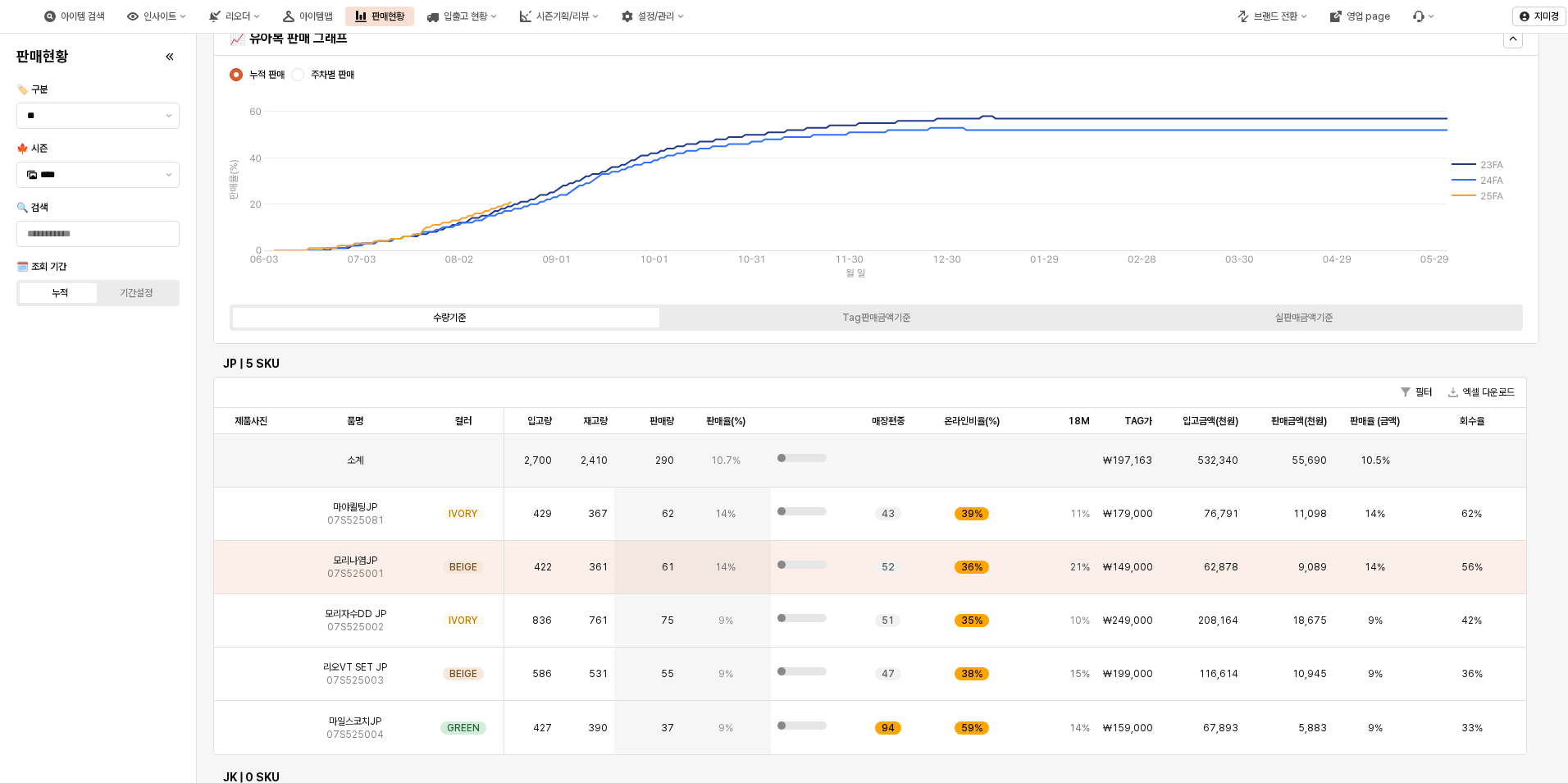
scroll to position [82, 0]
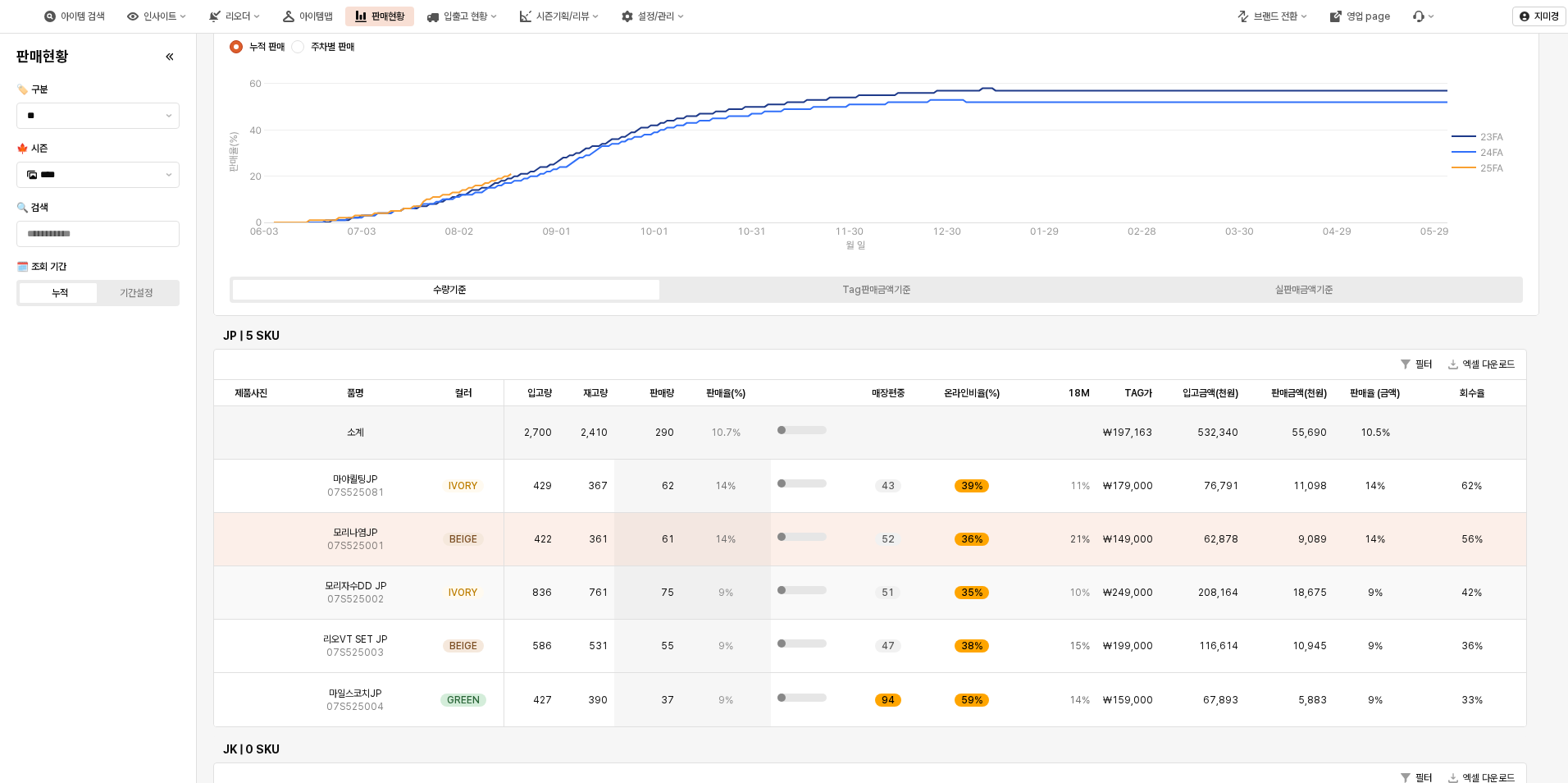
click at [251, 586] on img "App Frame" at bounding box center [251, 586] width 0 height 0
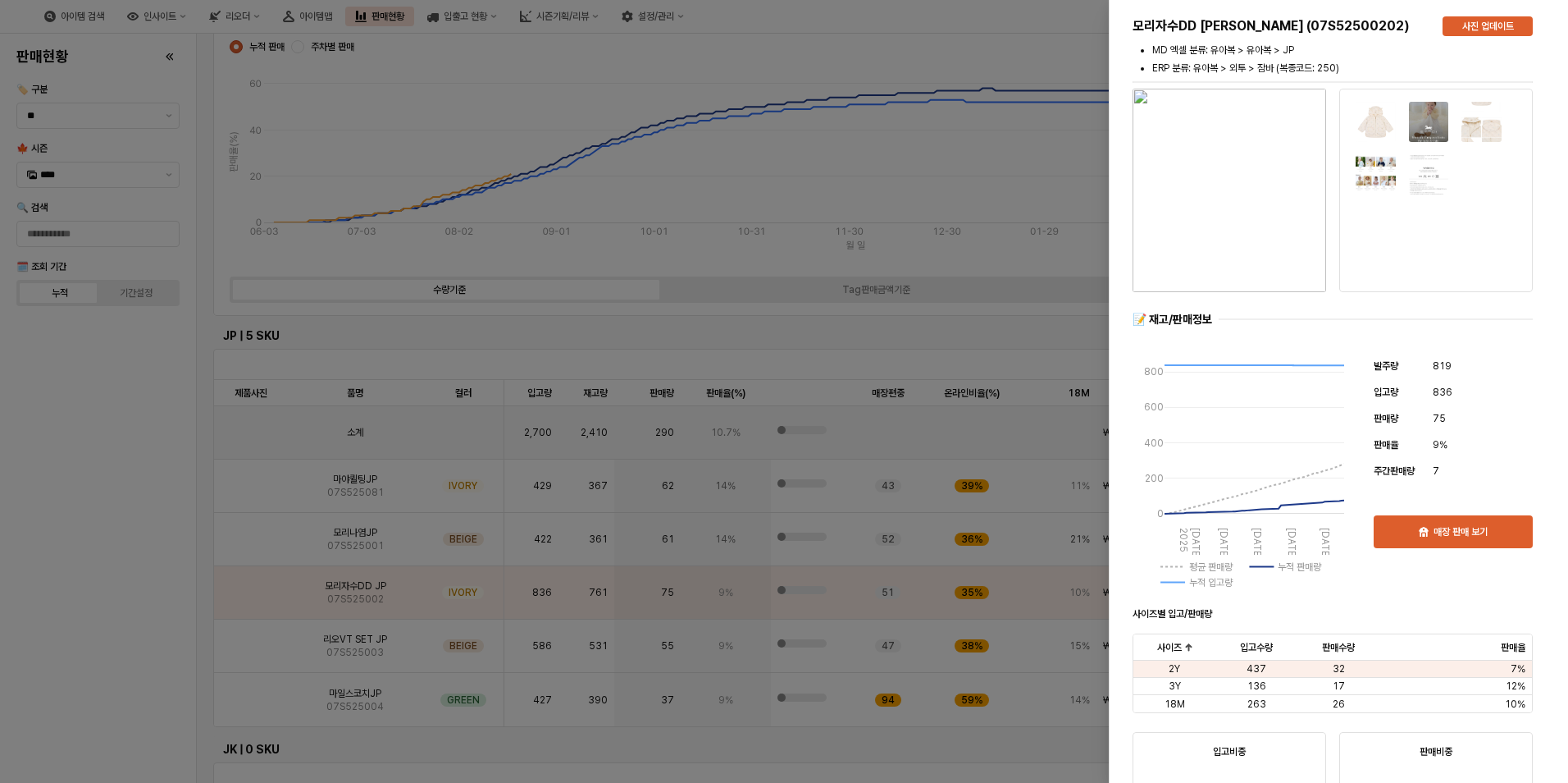
click at [80, 625] on div at bounding box center [784, 391] width 1568 height 783
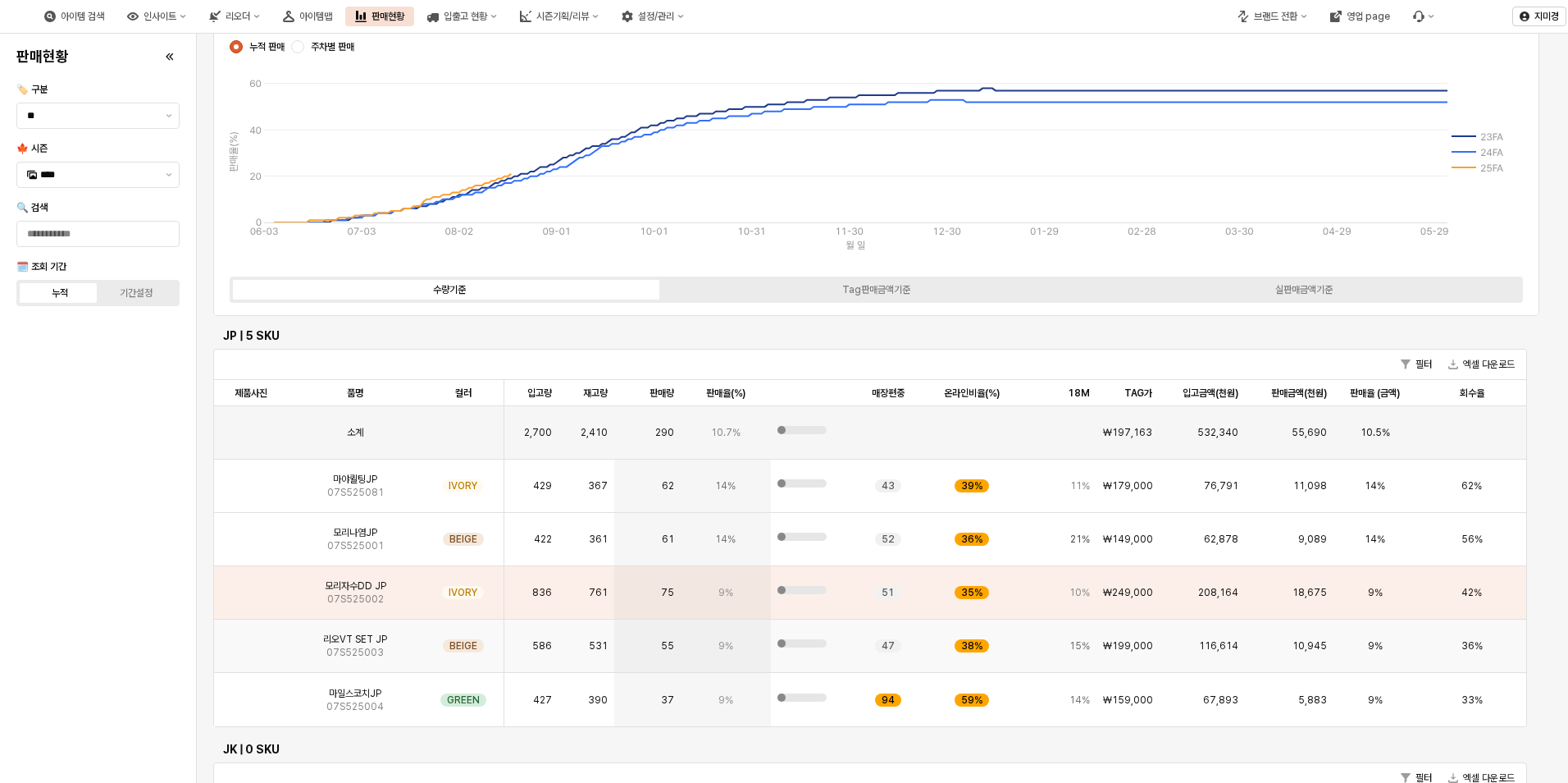
click at [251, 639] on img "App Frame" at bounding box center [251, 639] width 0 height 0
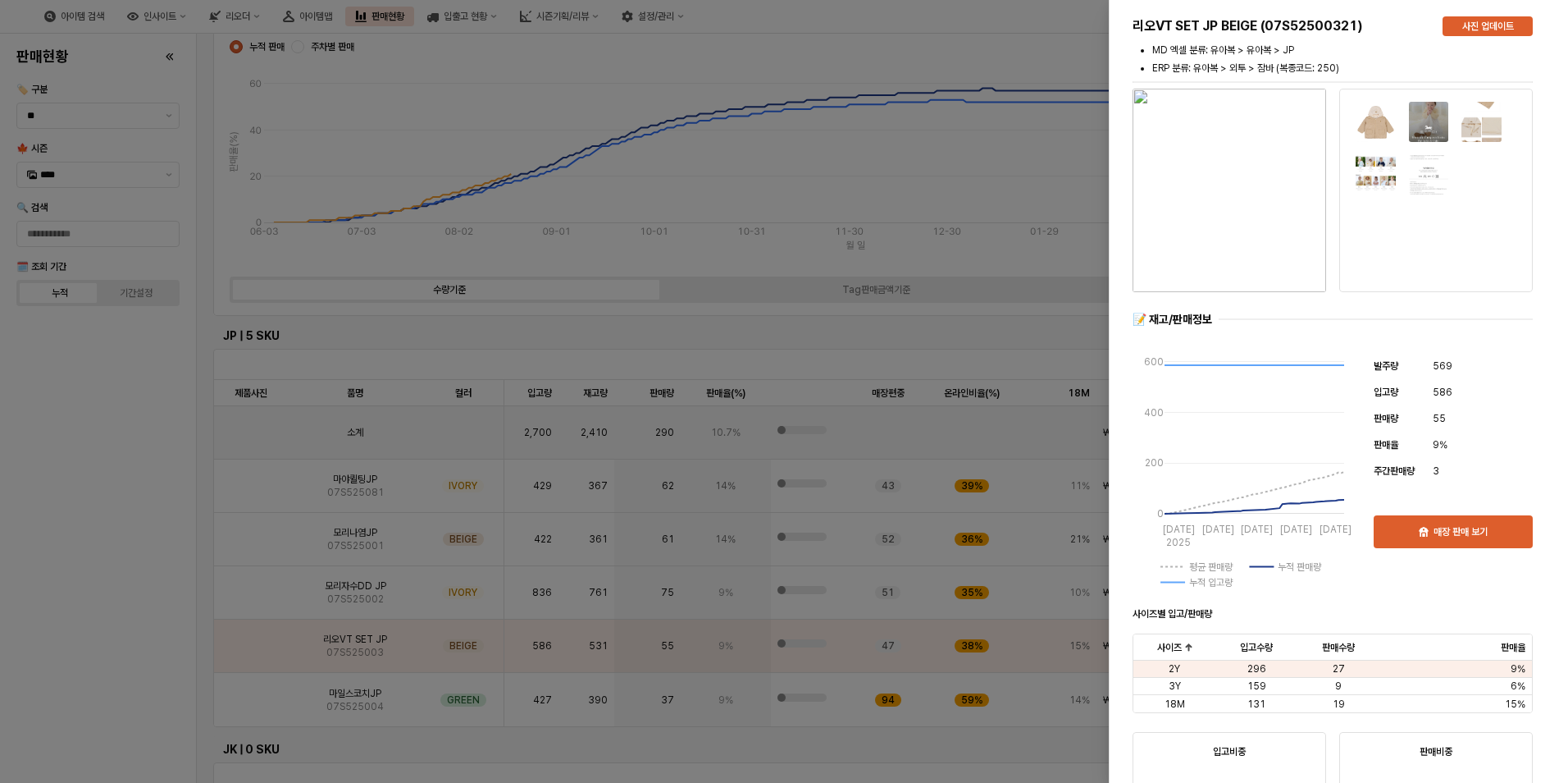
click at [145, 603] on div at bounding box center [784, 391] width 1568 height 783
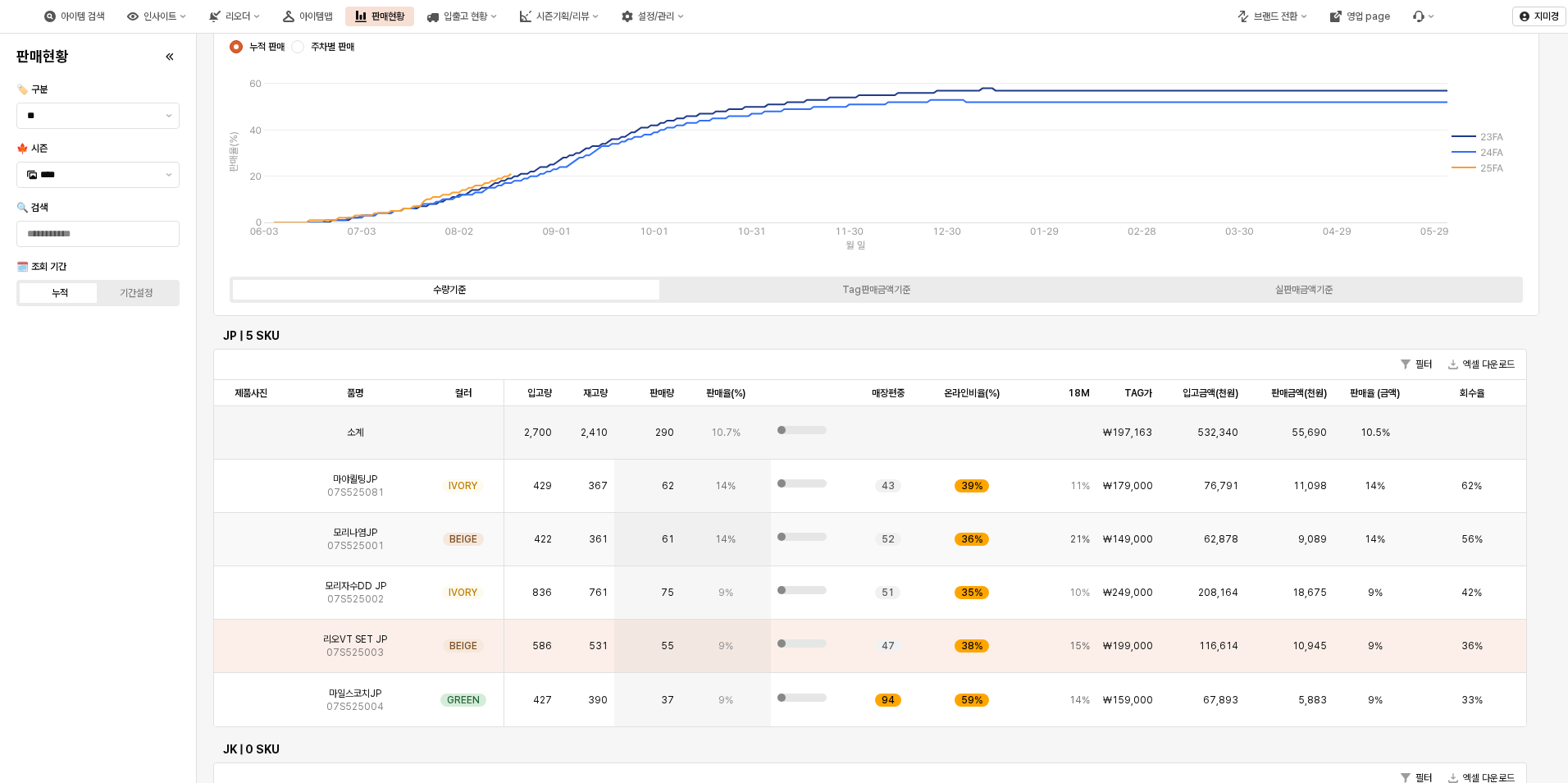
click at [251, 533] on img "App Frame" at bounding box center [251, 533] width 0 height 0
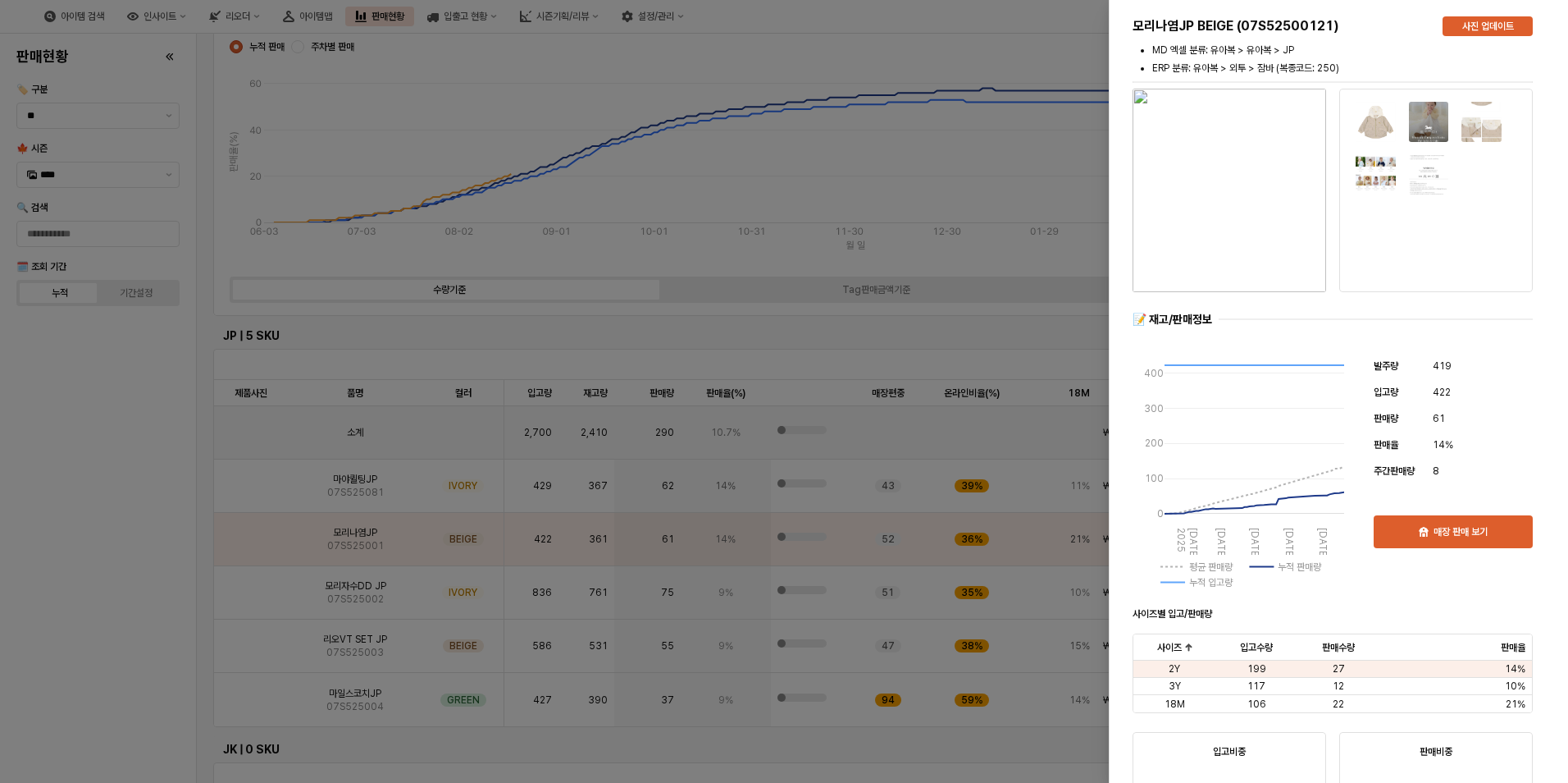
click at [130, 649] on div at bounding box center [784, 391] width 1568 height 783
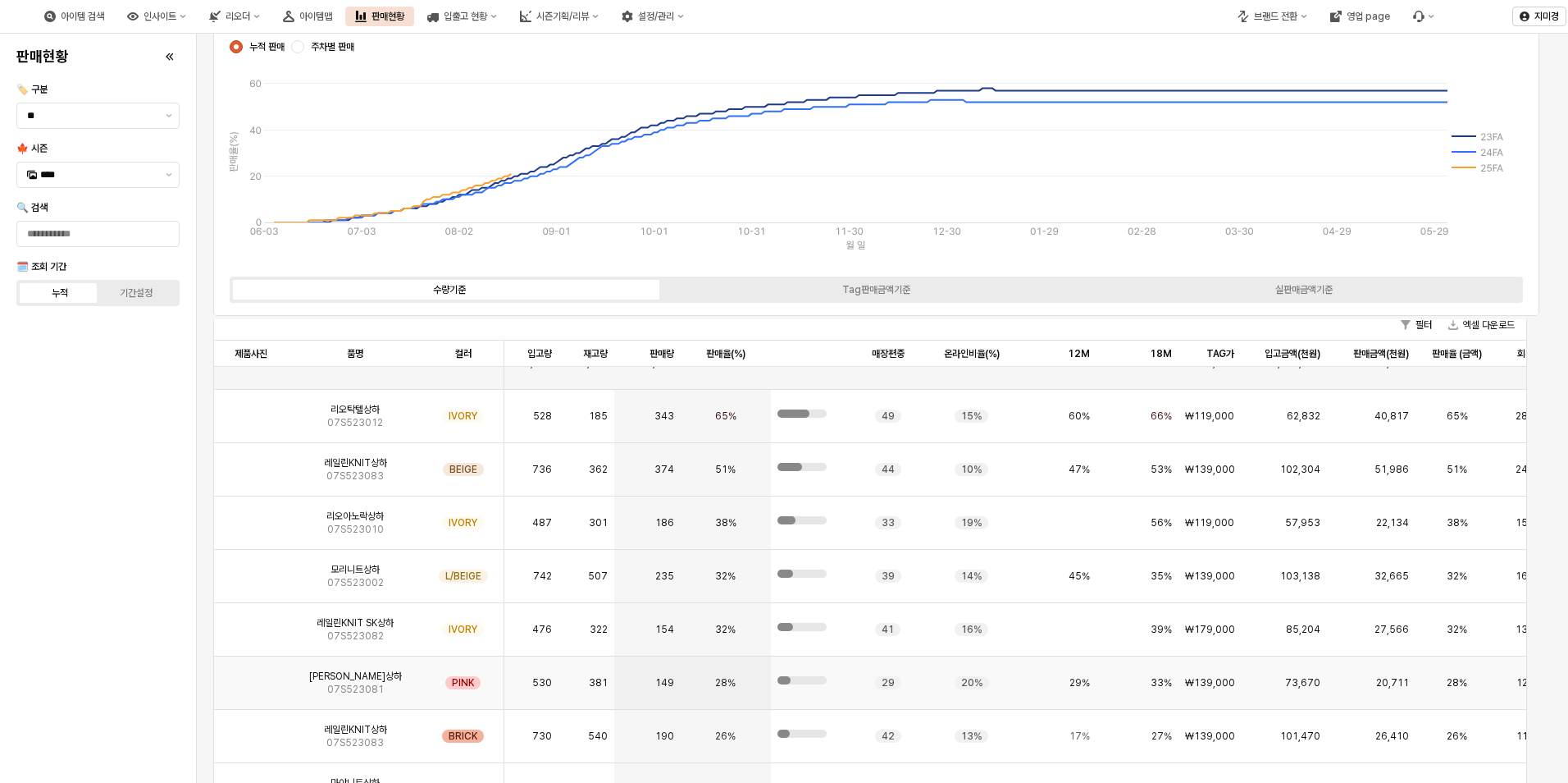
scroll to position [2, 0]
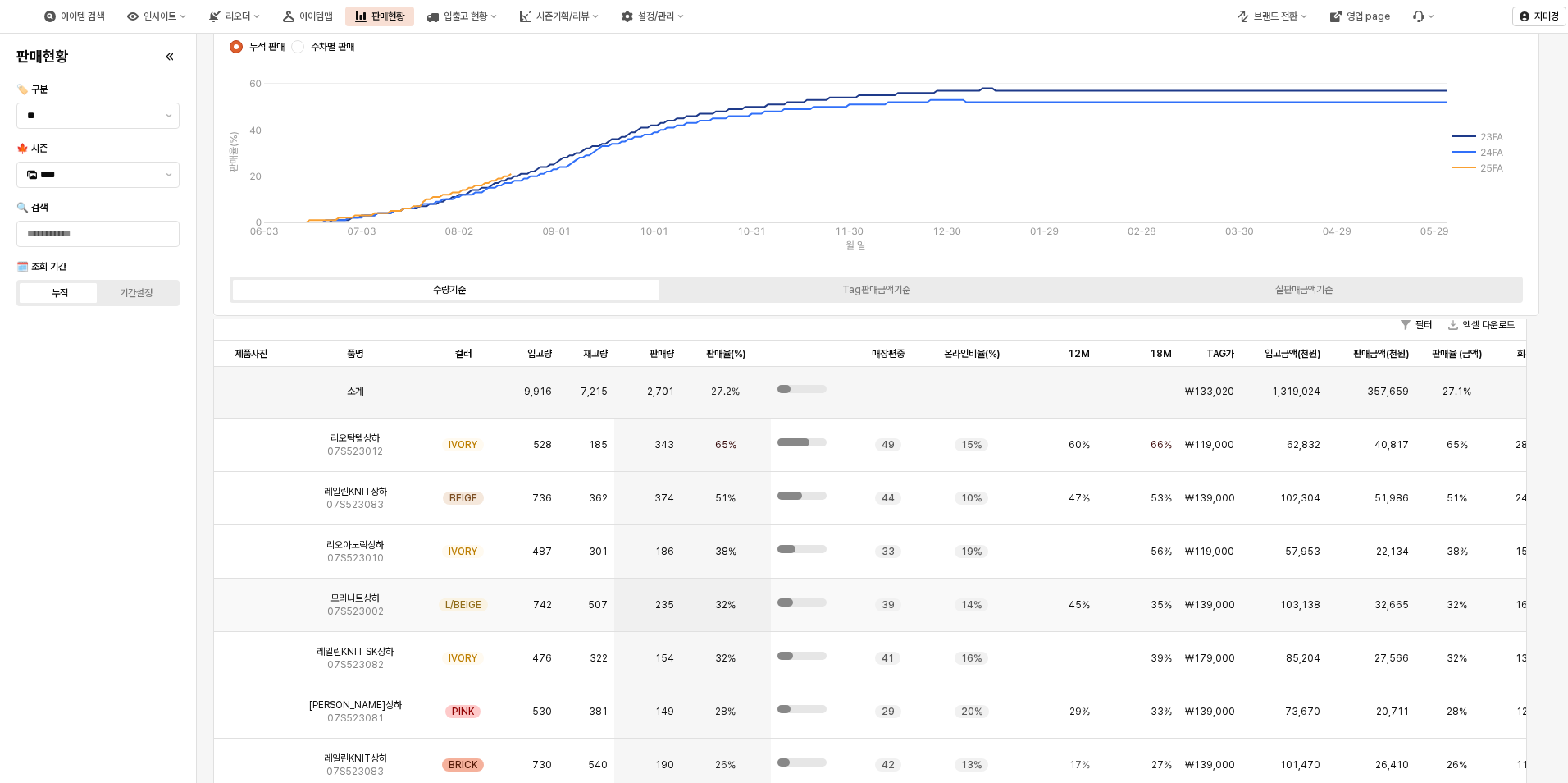
click at [251, 598] on img "App Frame" at bounding box center [251, 598] width 0 height 0
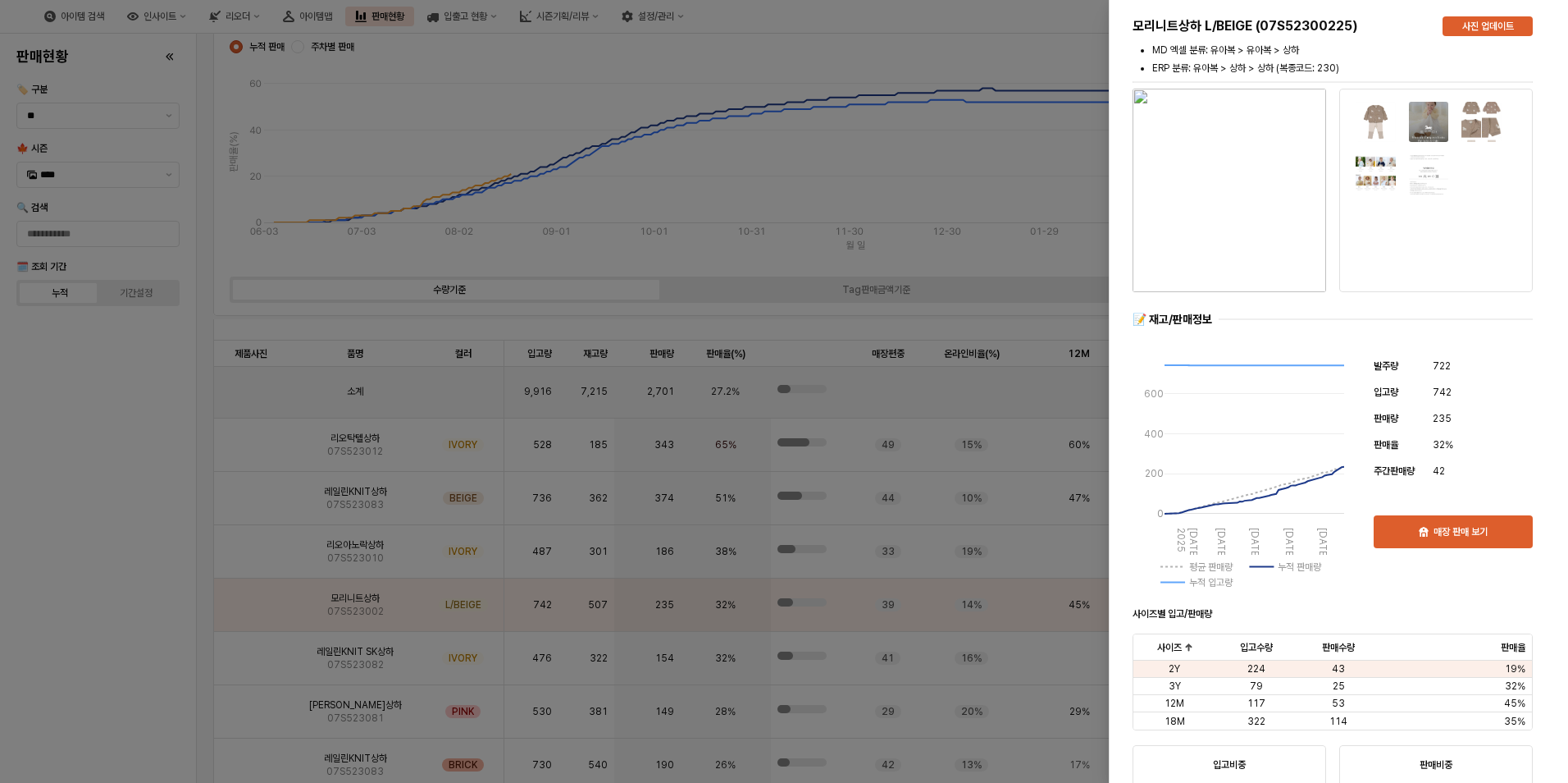
click at [65, 618] on div at bounding box center [784, 391] width 1568 height 783
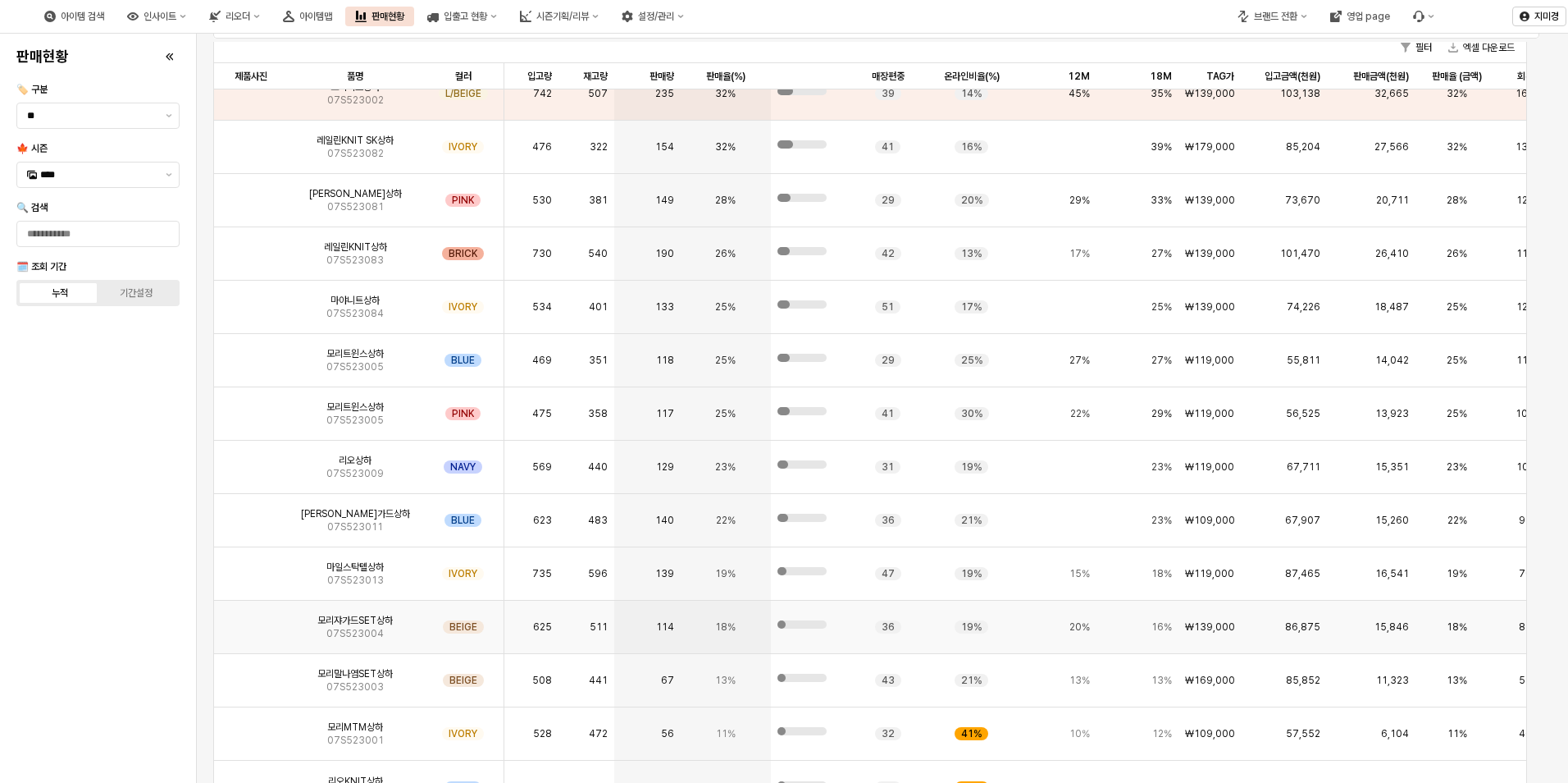
scroll to position [407, 0]
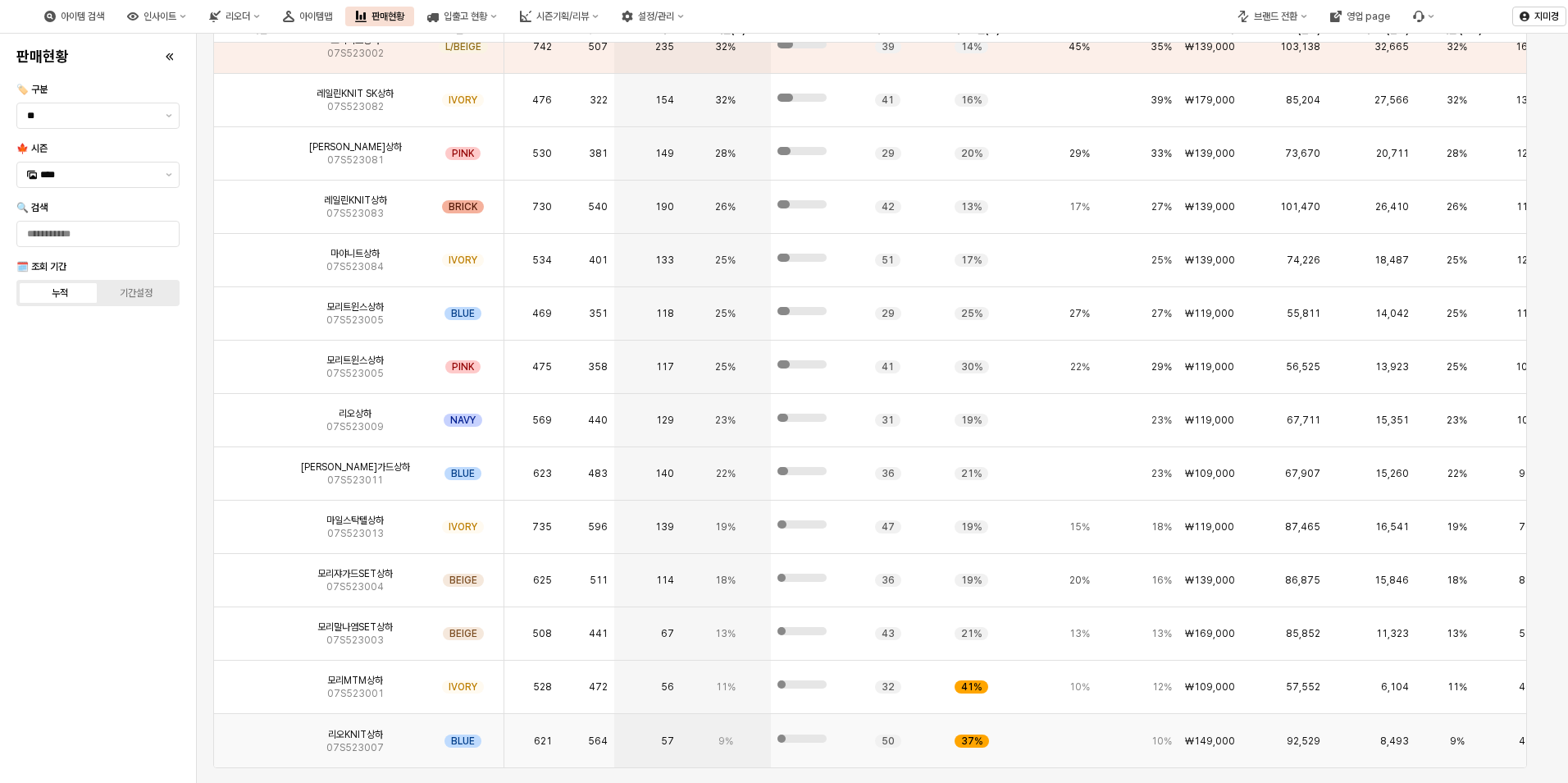
click at [251, 734] on img "App Frame" at bounding box center [251, 734] width 0 height 0
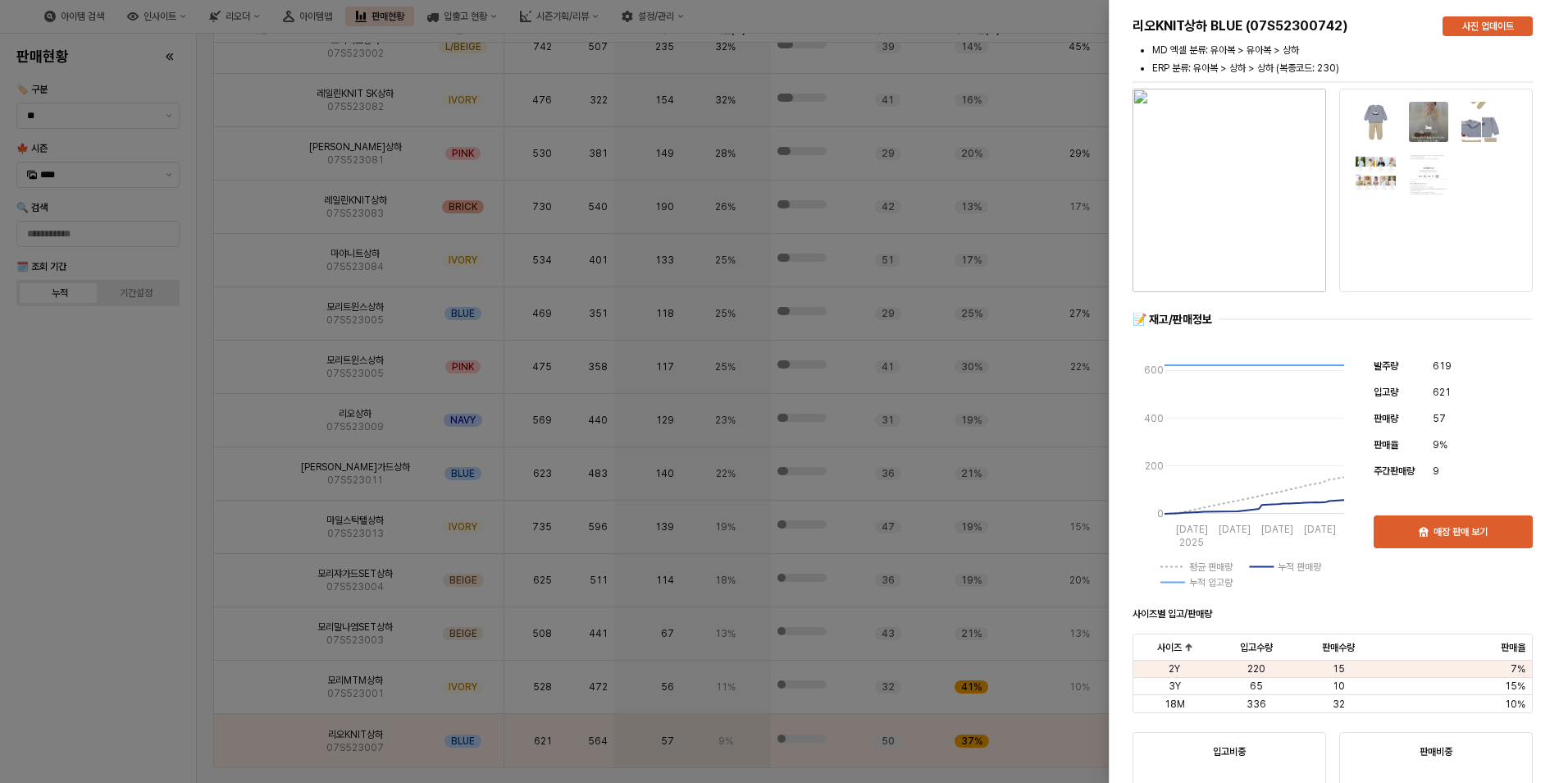
click at [109, 614] on div at bounding box center [784, 391] width 1568 height 783
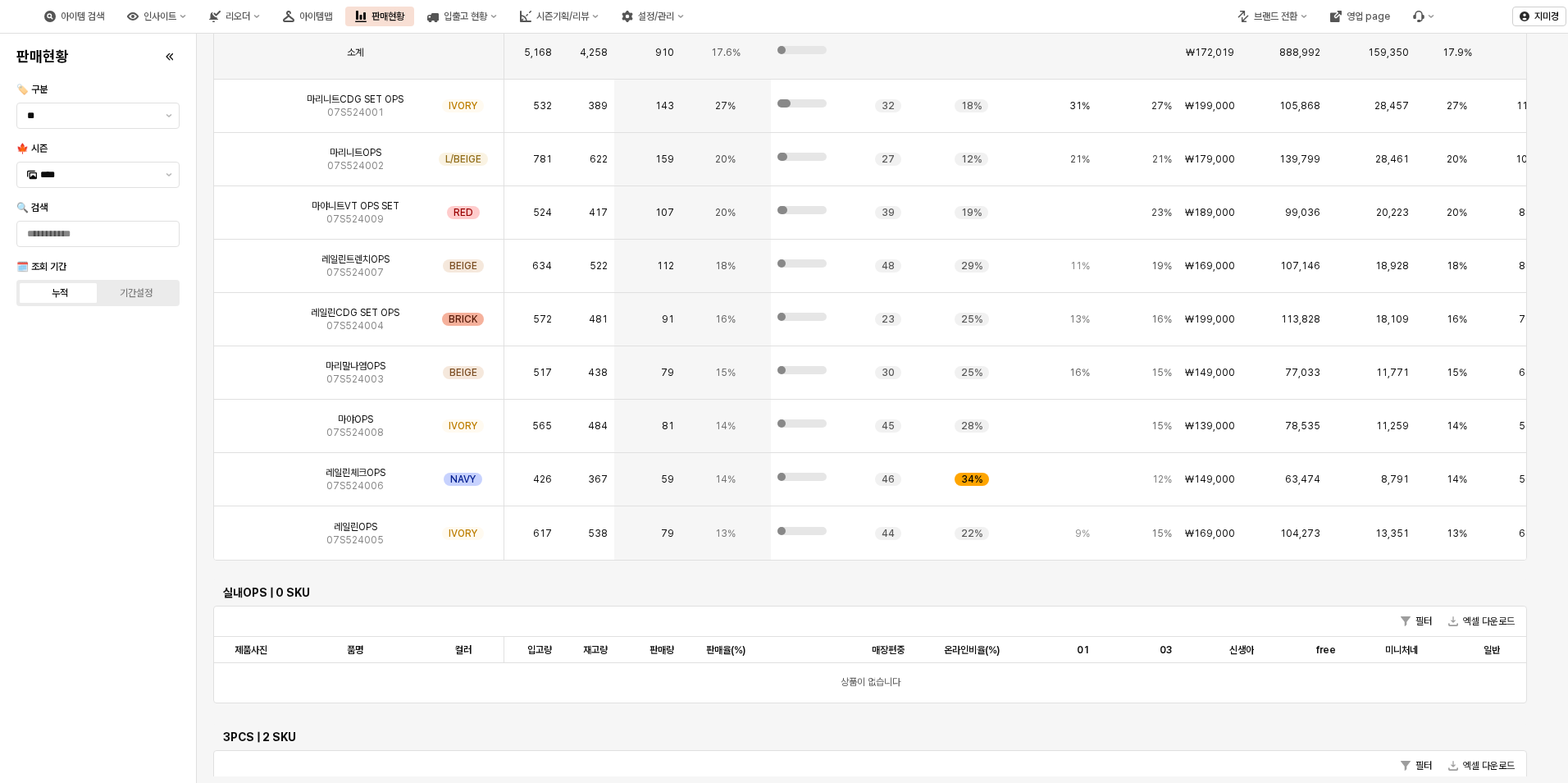
scroll to position [3923, 0]
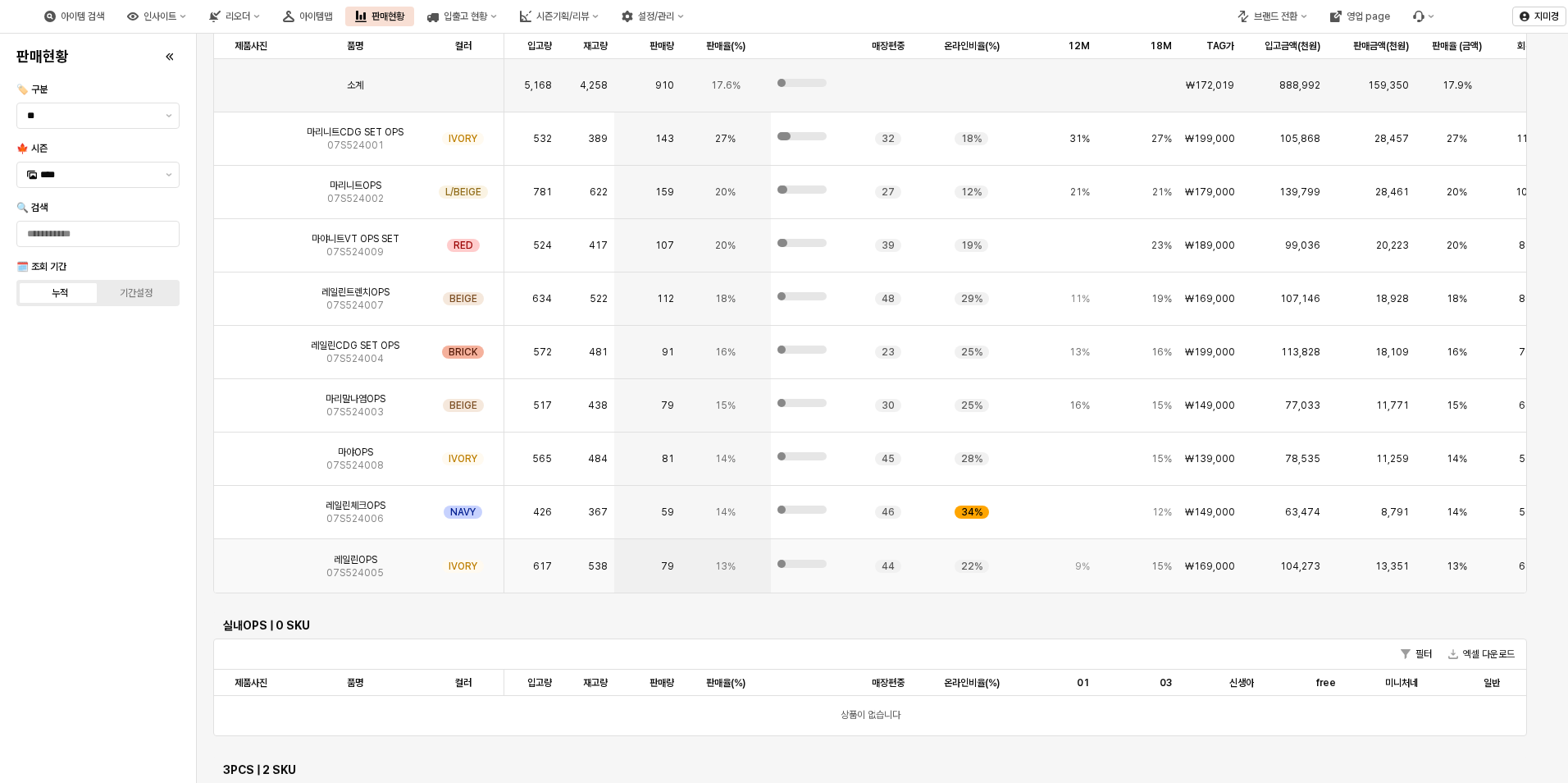
click at [251, 559] on img "App Frame" at bounding box center [251, 559] width 0 height 0
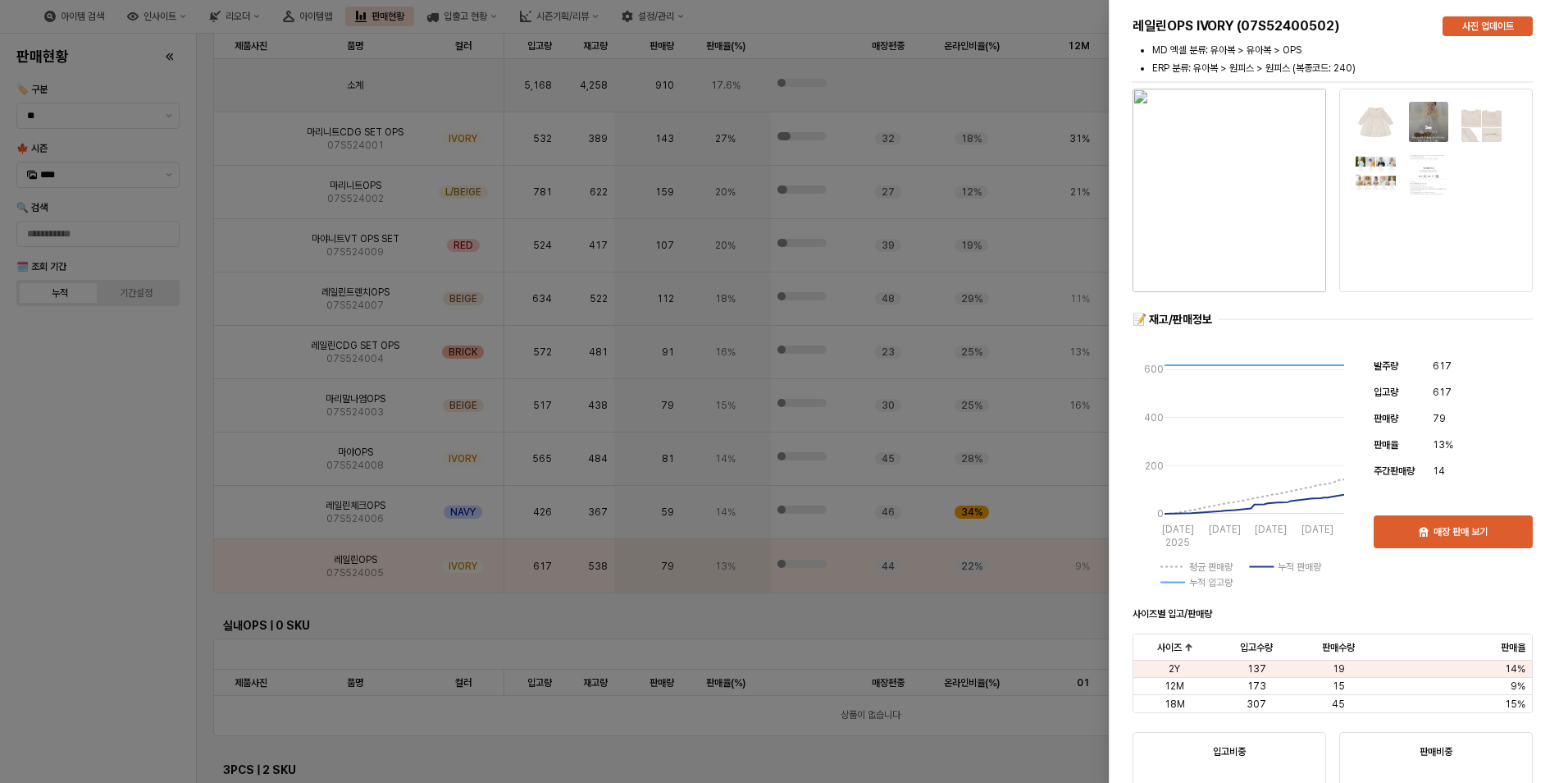
click at [121, 581] on div at bounding box center [784, 391] width 1568 height 783
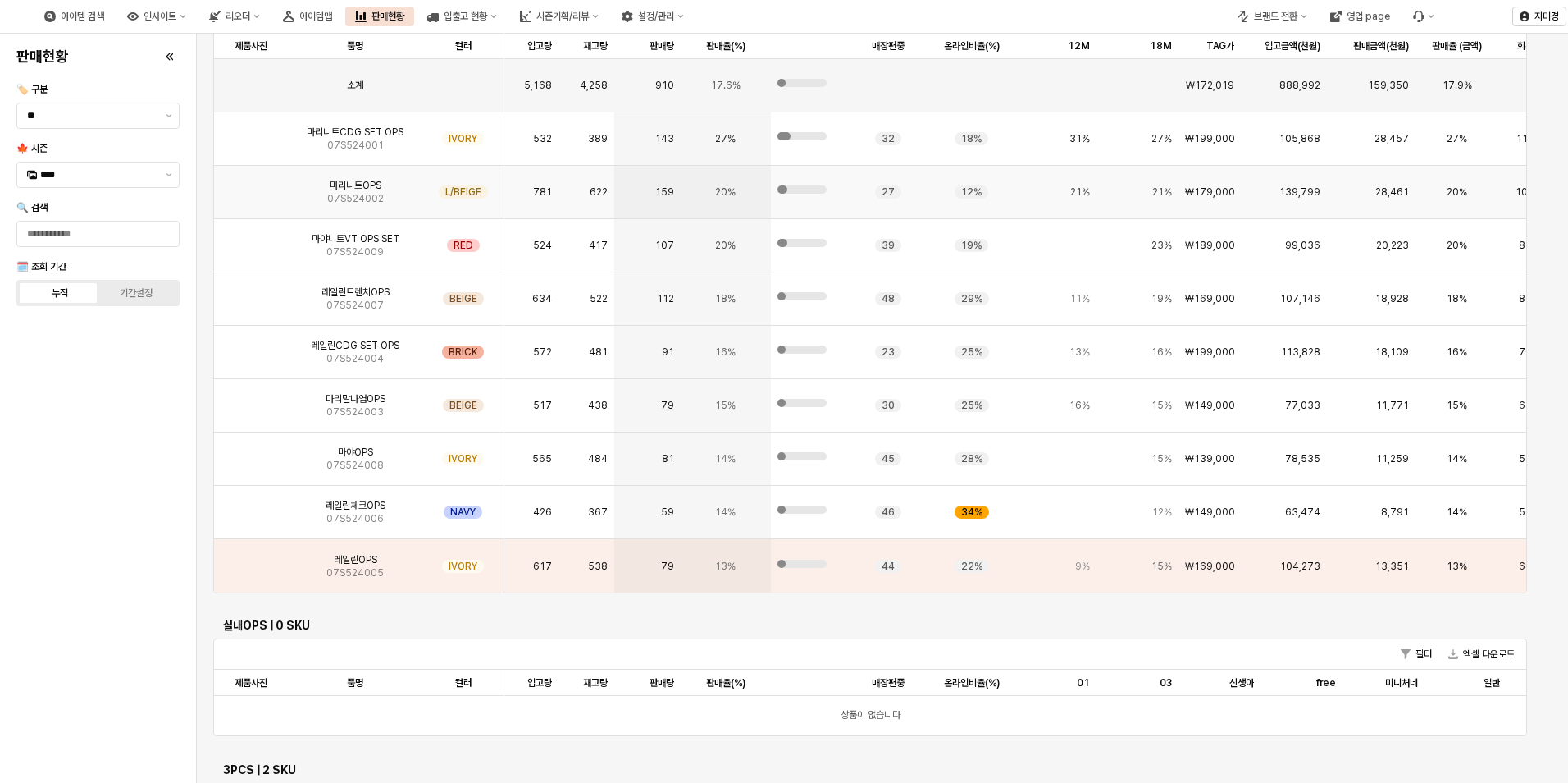
click at [251, 186] on img "App Frame" at bounding box center [251, 186] width 0 height 0
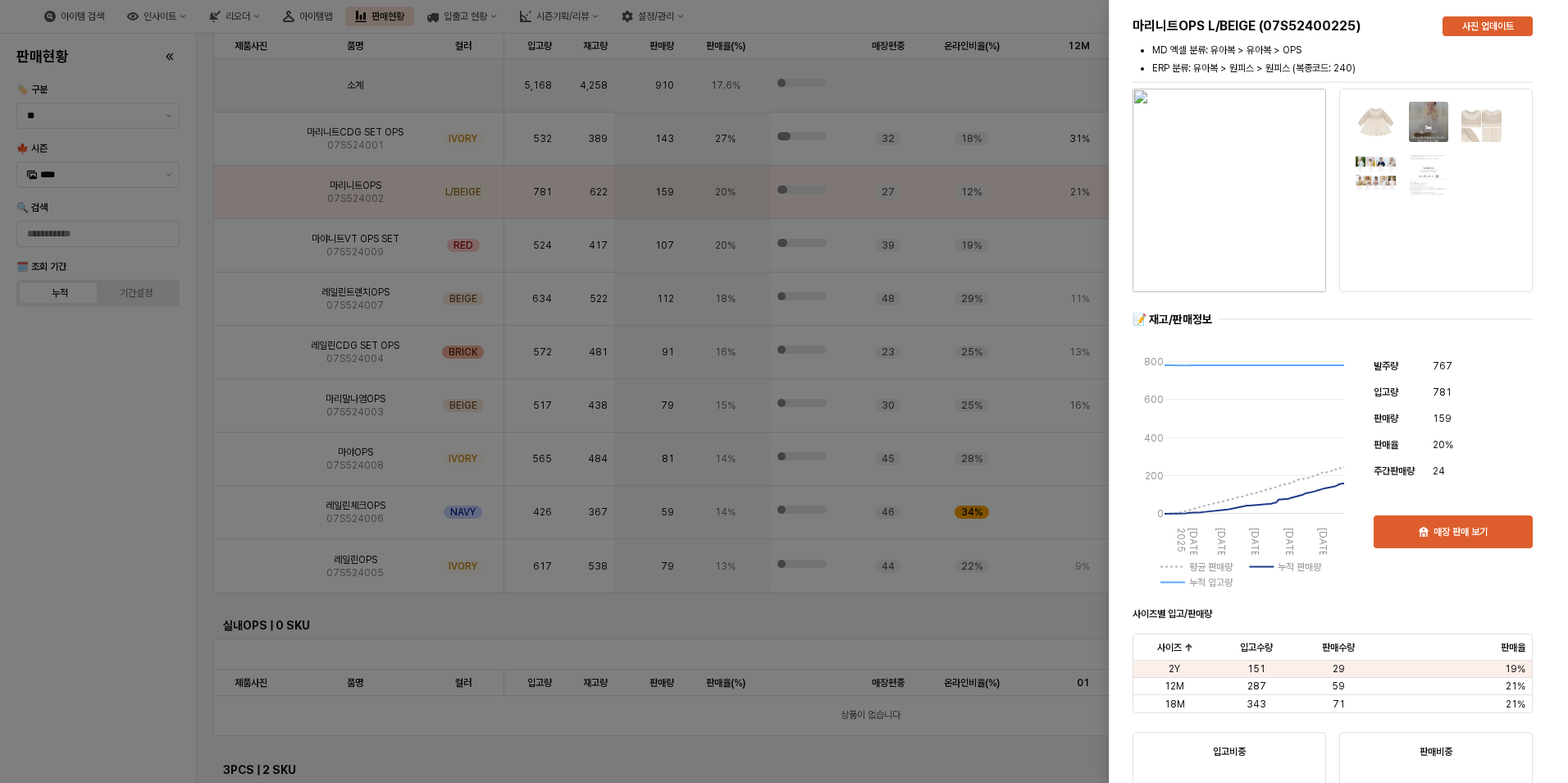
click at [148, 484] on div at bounding box center [784, 391] width 1568 height 783
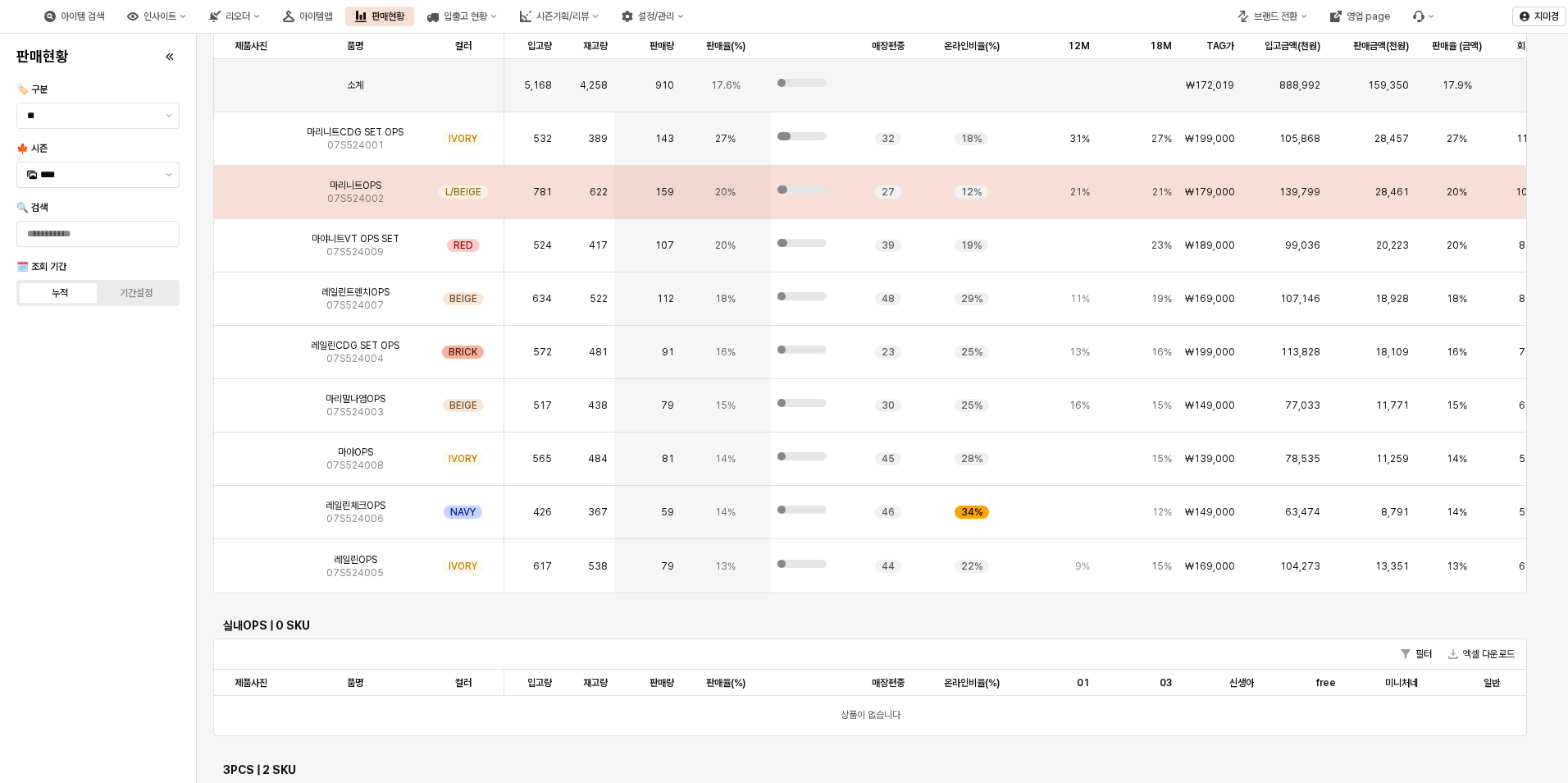
click at [251, 186] on img "App Frame" at bounding box center [251, 186] width 0 height 0
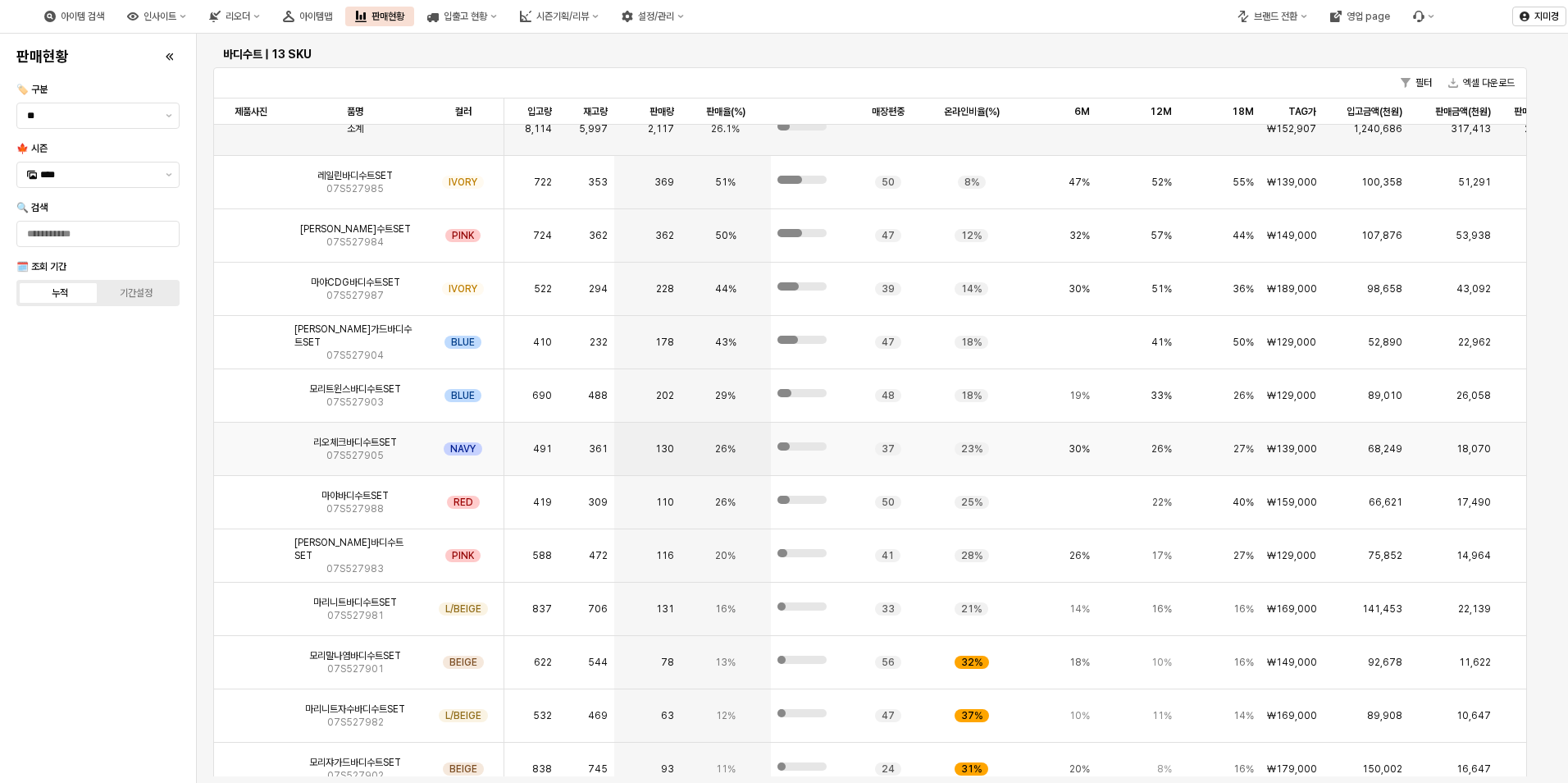
scroll to position [0, 0]
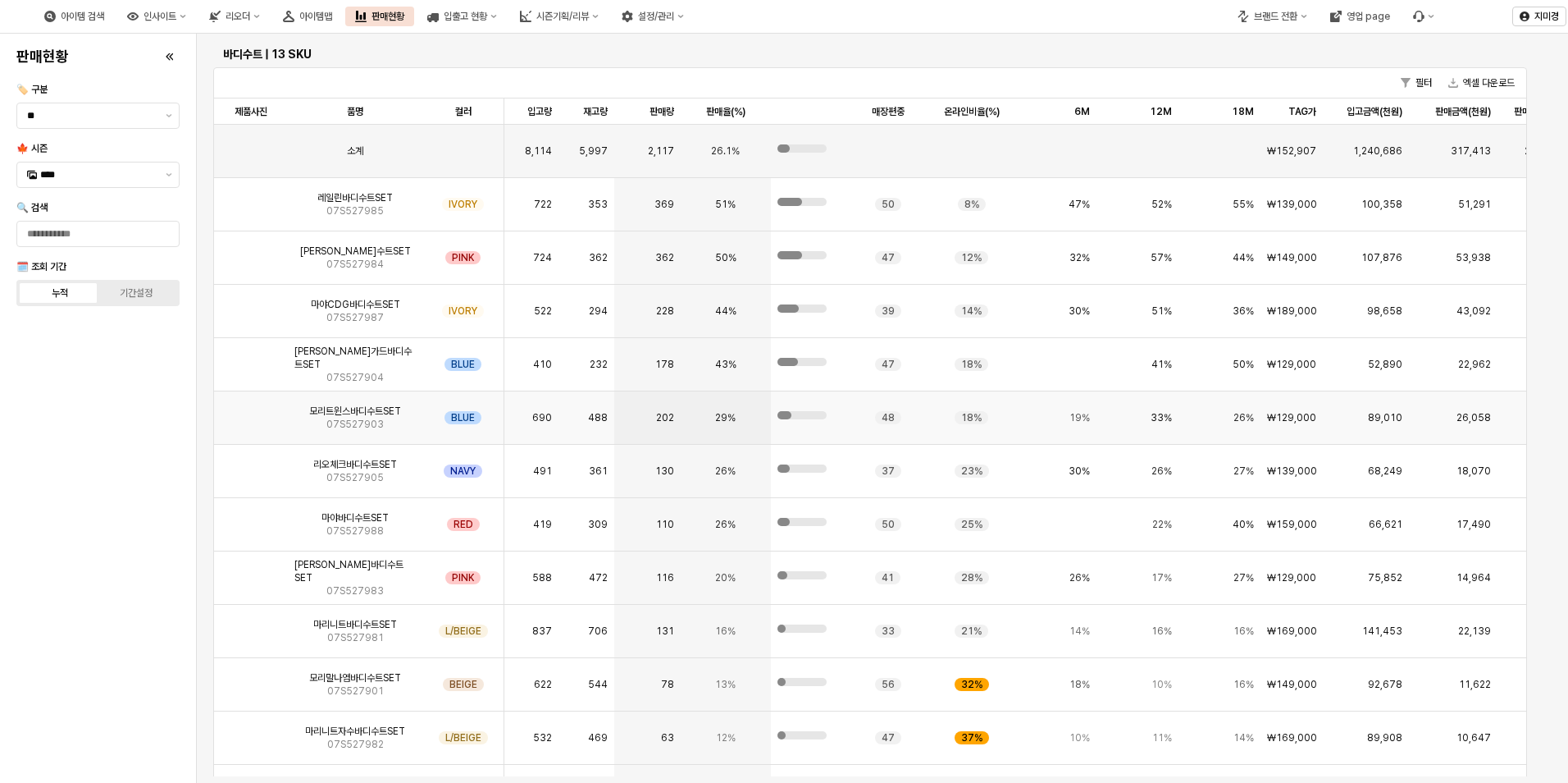
click at [251, 411] on img "App Frame" at bounding box center [251, 411] width 0 height 0
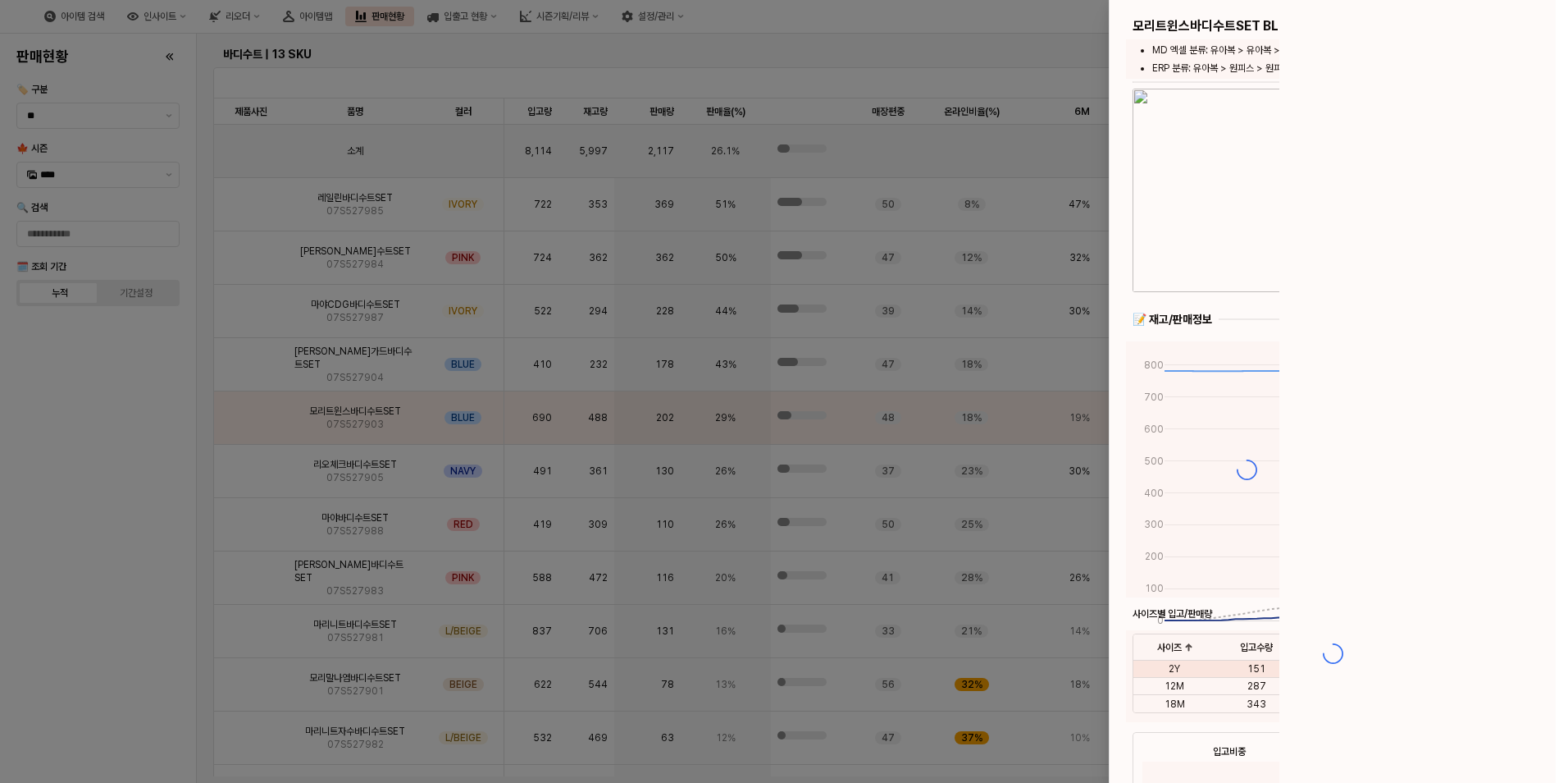
click at [258, 421] on div at bounding box center [784, 391] width 1568 height 783
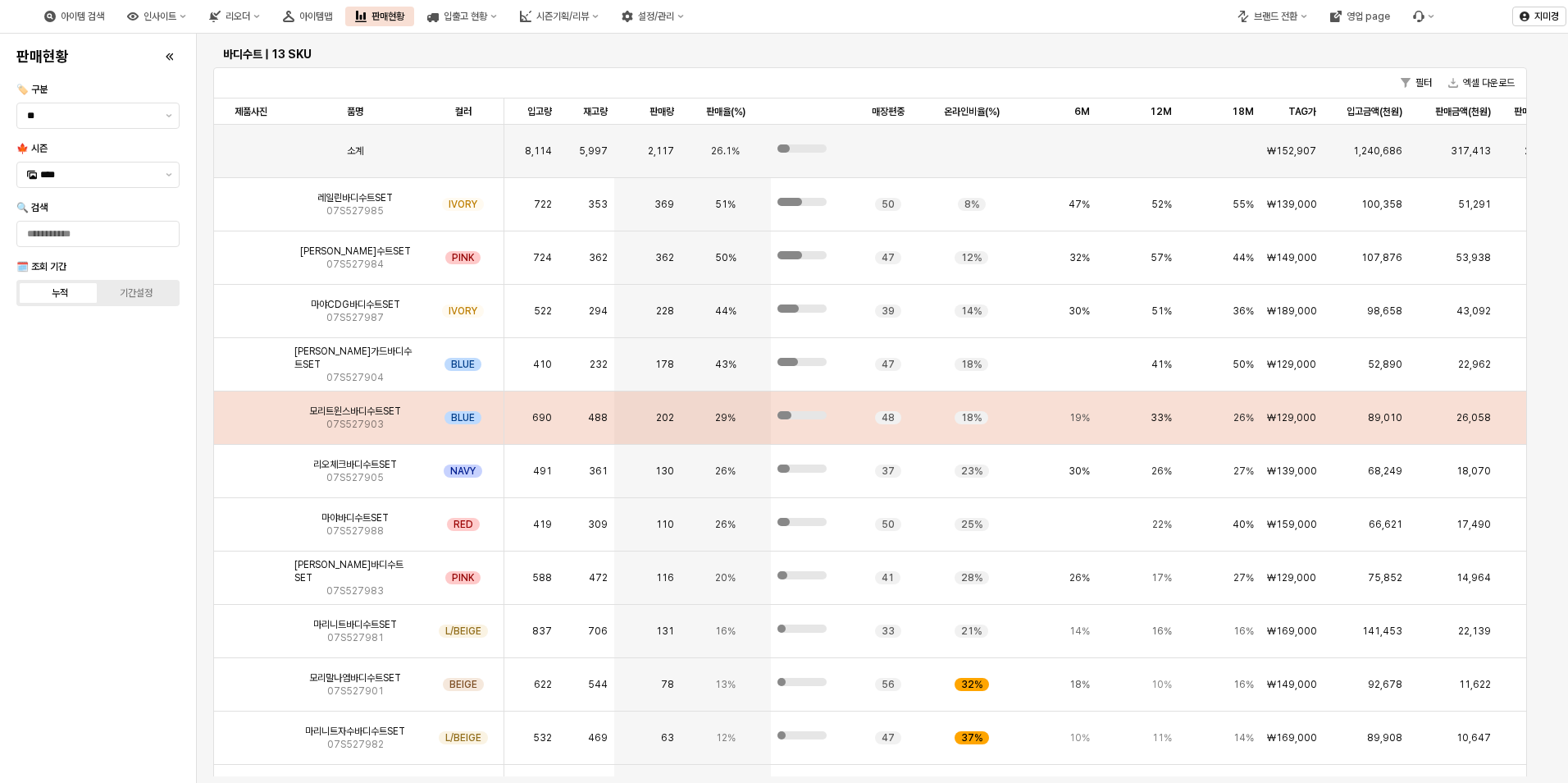
click at [251, 411] on img "App Frame" at bounding box center [251, 411] width 0 height 0
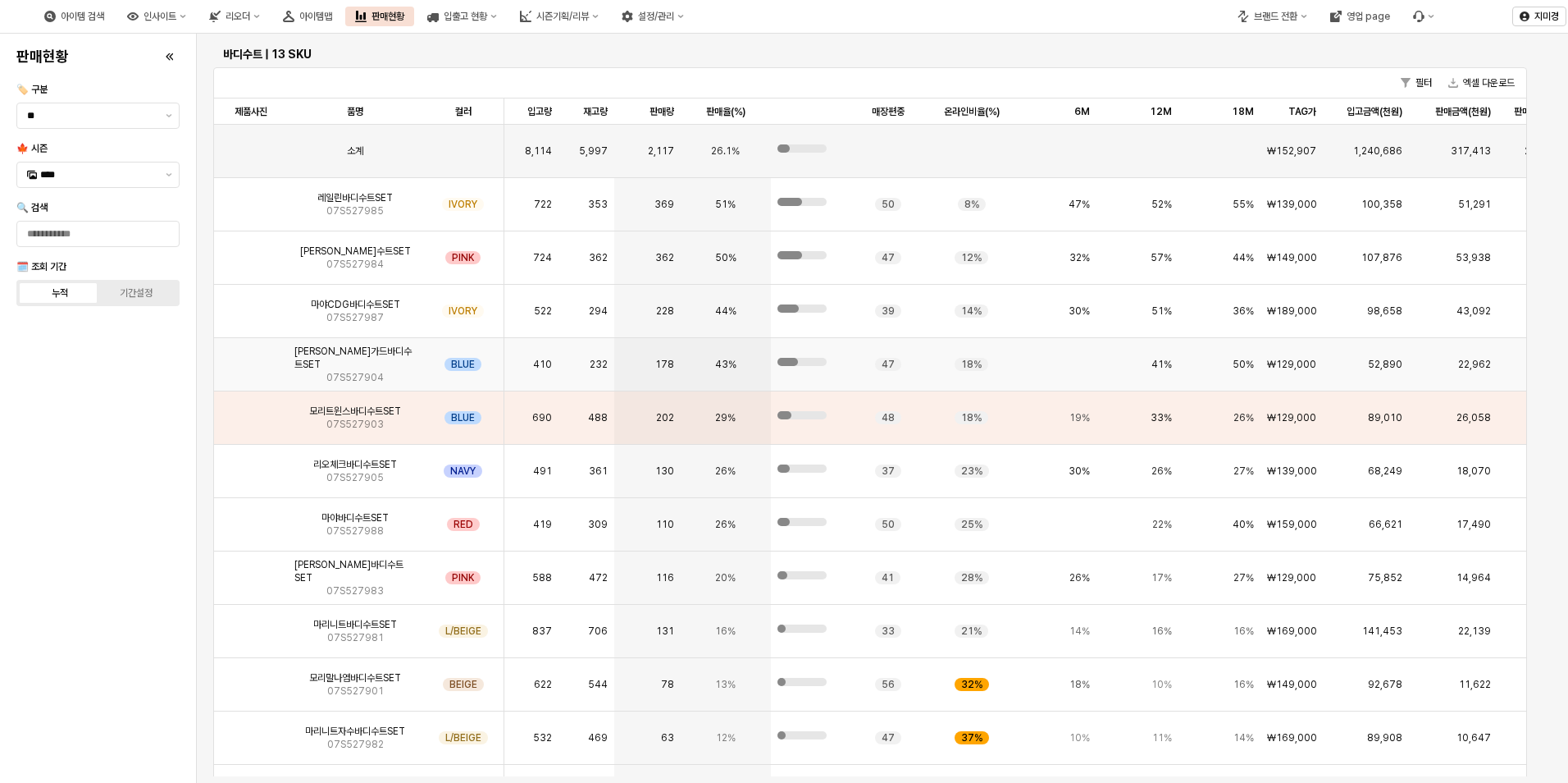
click at [251, 358] on img "App Frame" at bounding box center [251, 358] width 0 height 0
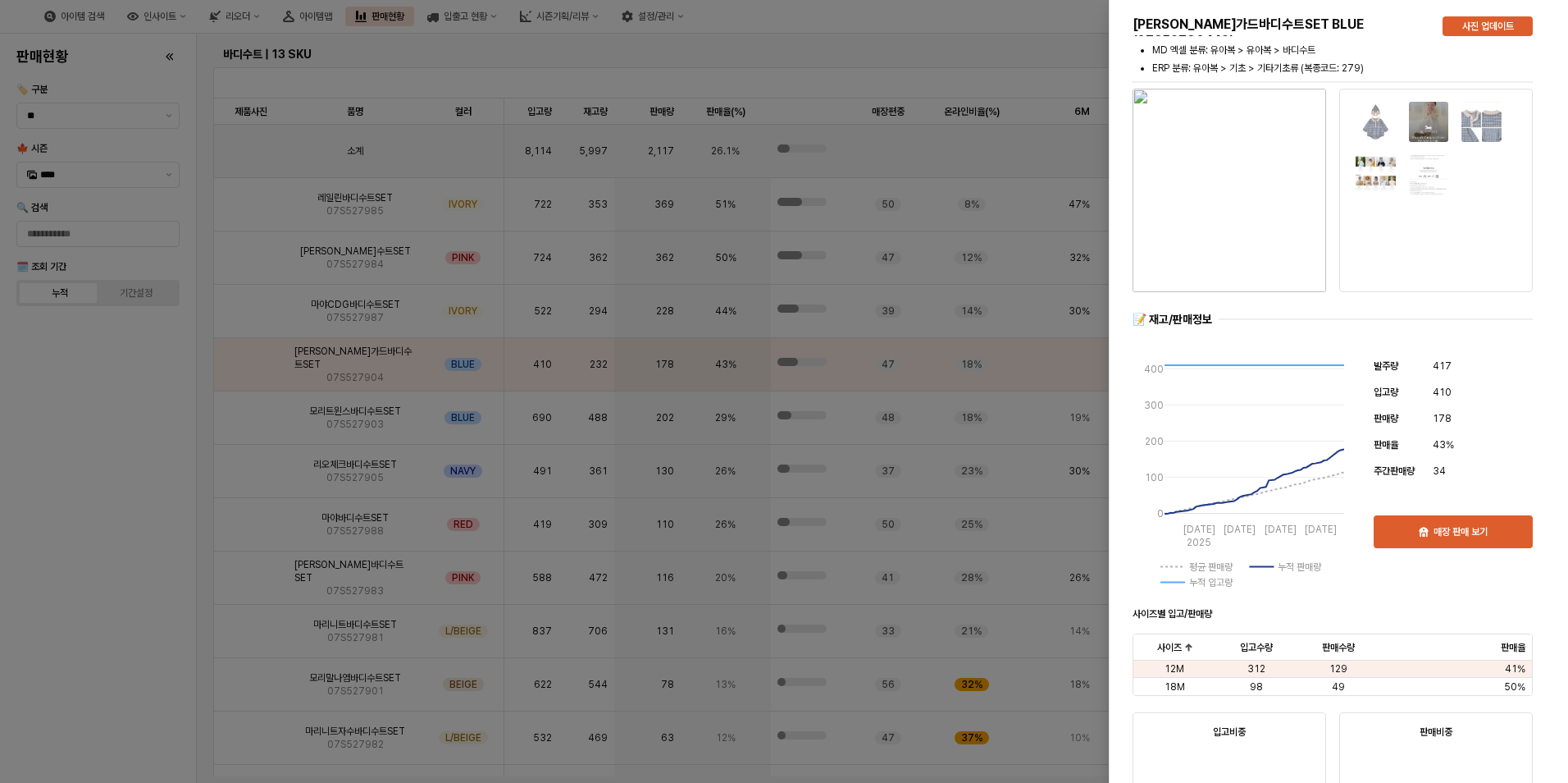
click at [148, 455] on div at bounding box center [784, 391] width 1568 height 783
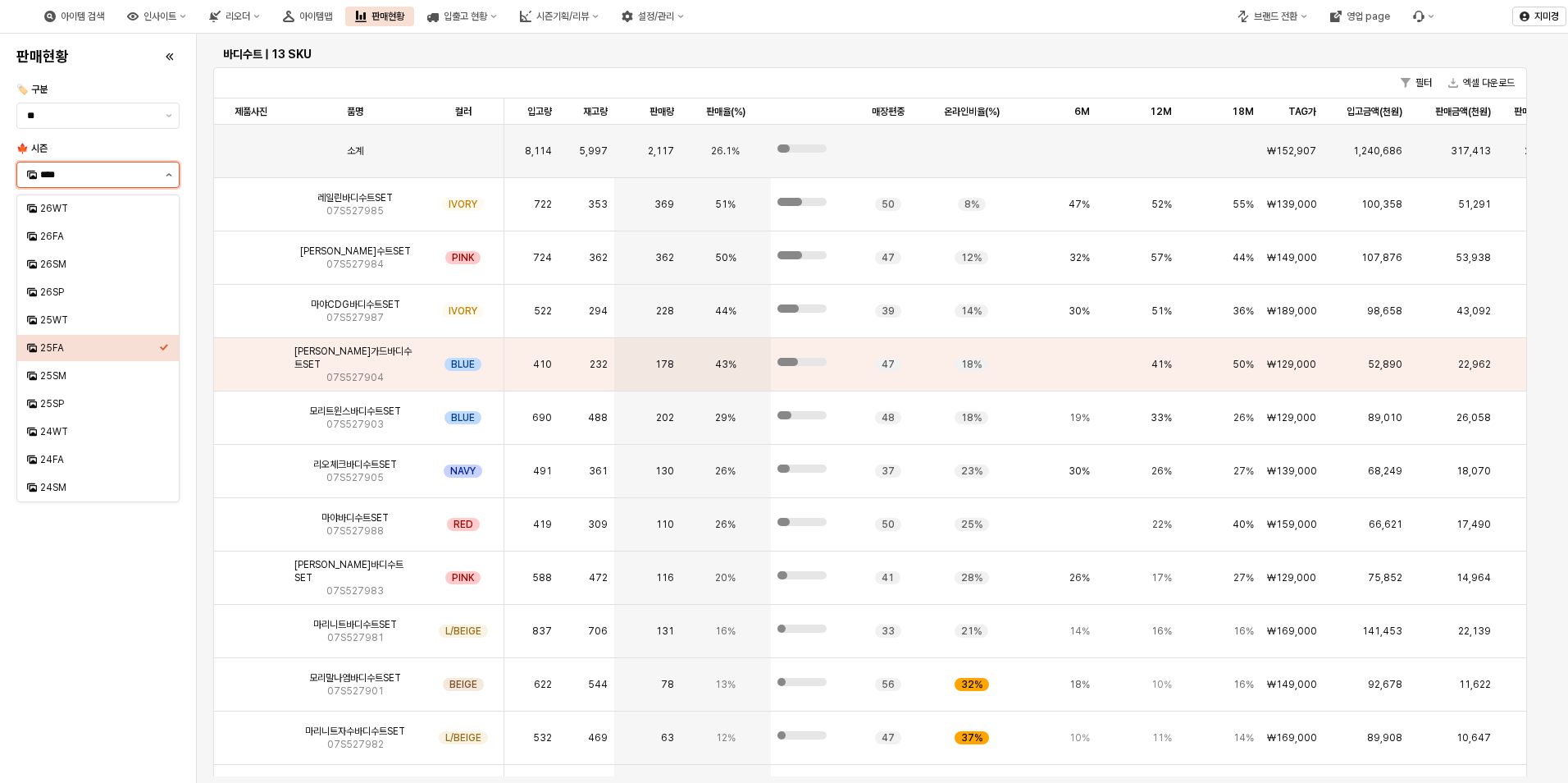
click at [173, 181] on button "제안 사항 표시" at bounding box center [168, 175] width 19 height 25
click at [77, 441] on div "24WT" at bounding box center [98, 432] width 162 height 27
type input "****"
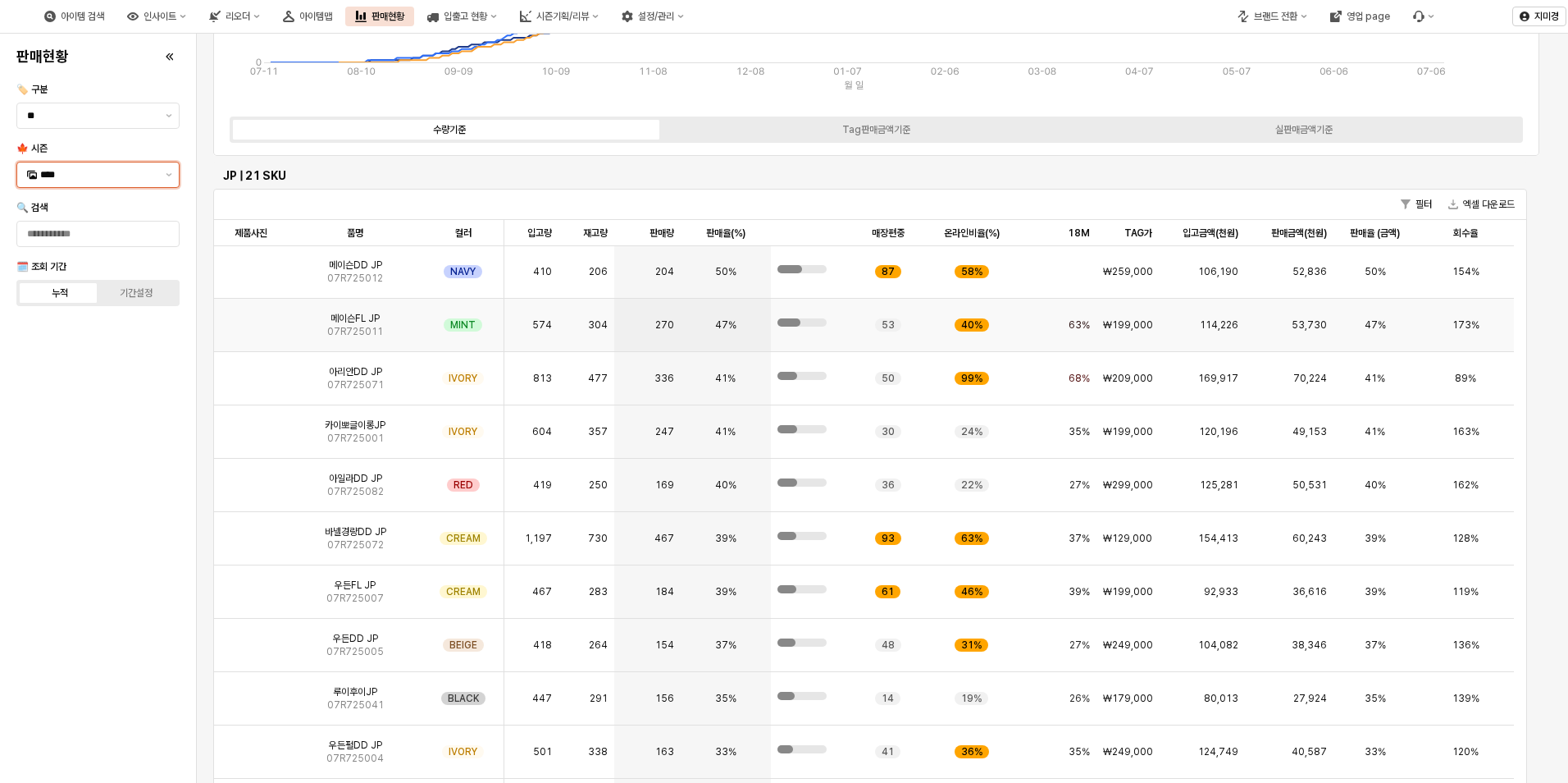
scroll to position [449, 0]
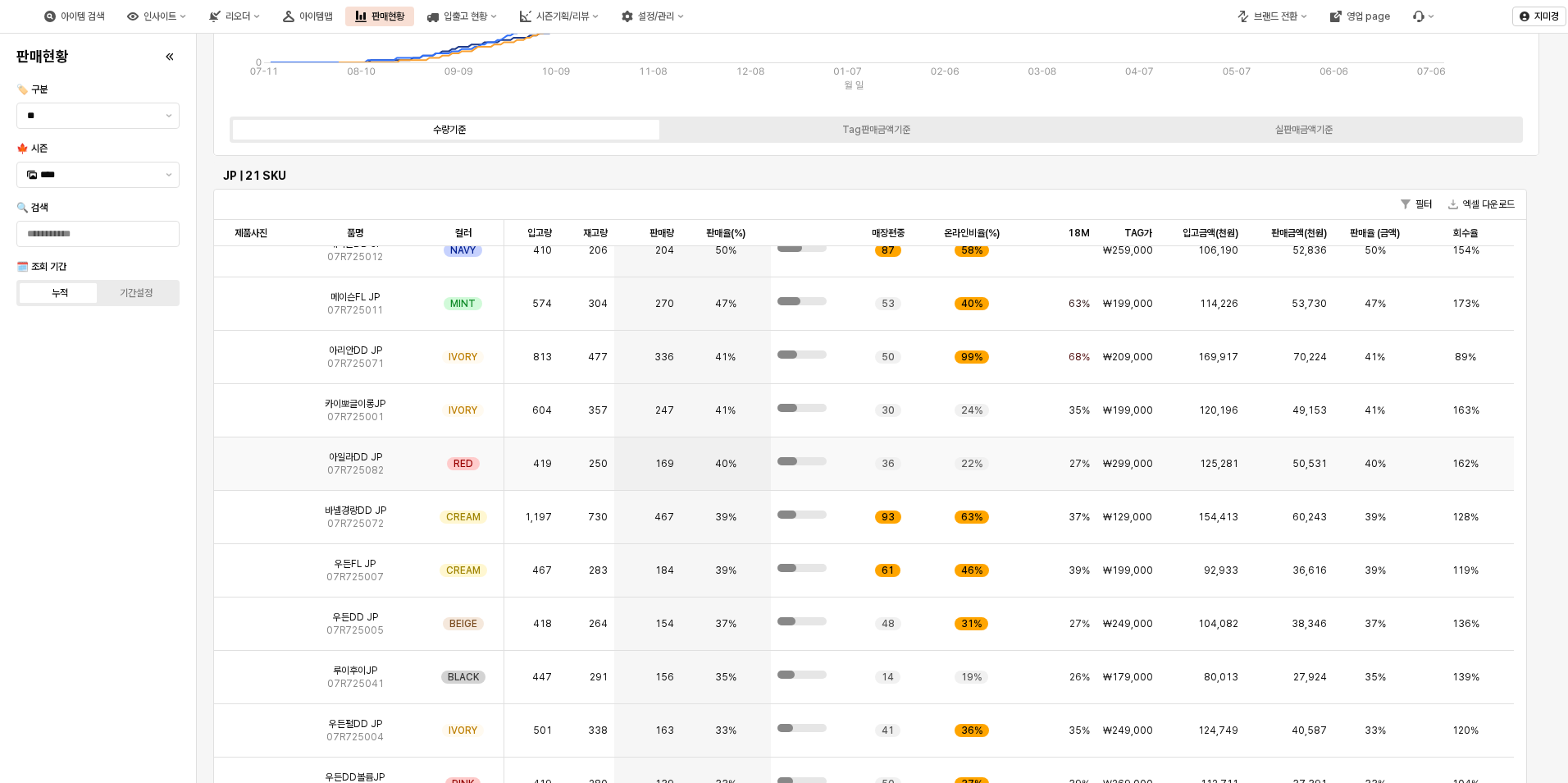
click at [251, 457] on img "App Frame" at bounding box center [251, 457] width 0 height 0
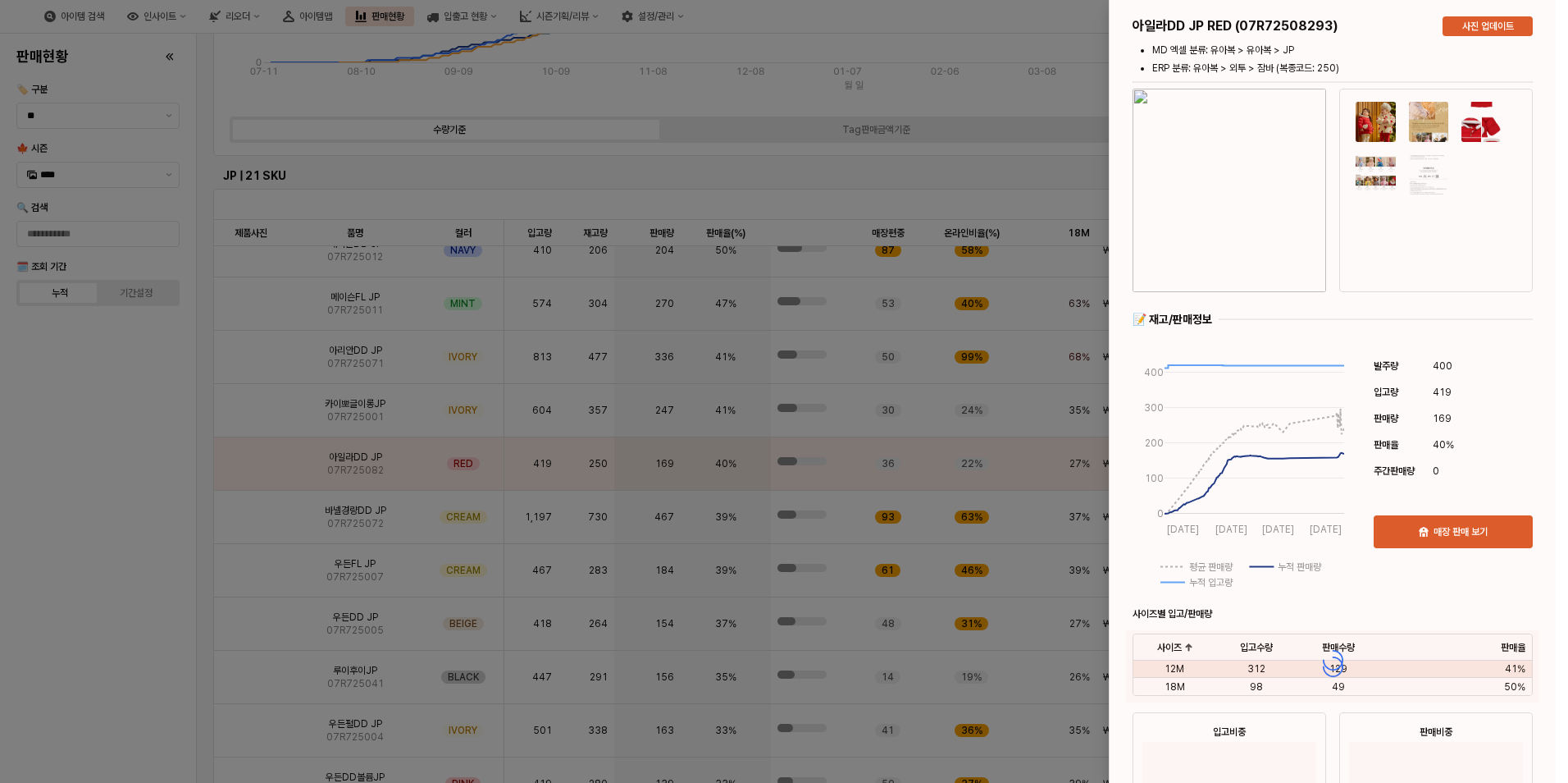
click at [123, 551] on div at bounding box center [784, 391] width 1568 height 783
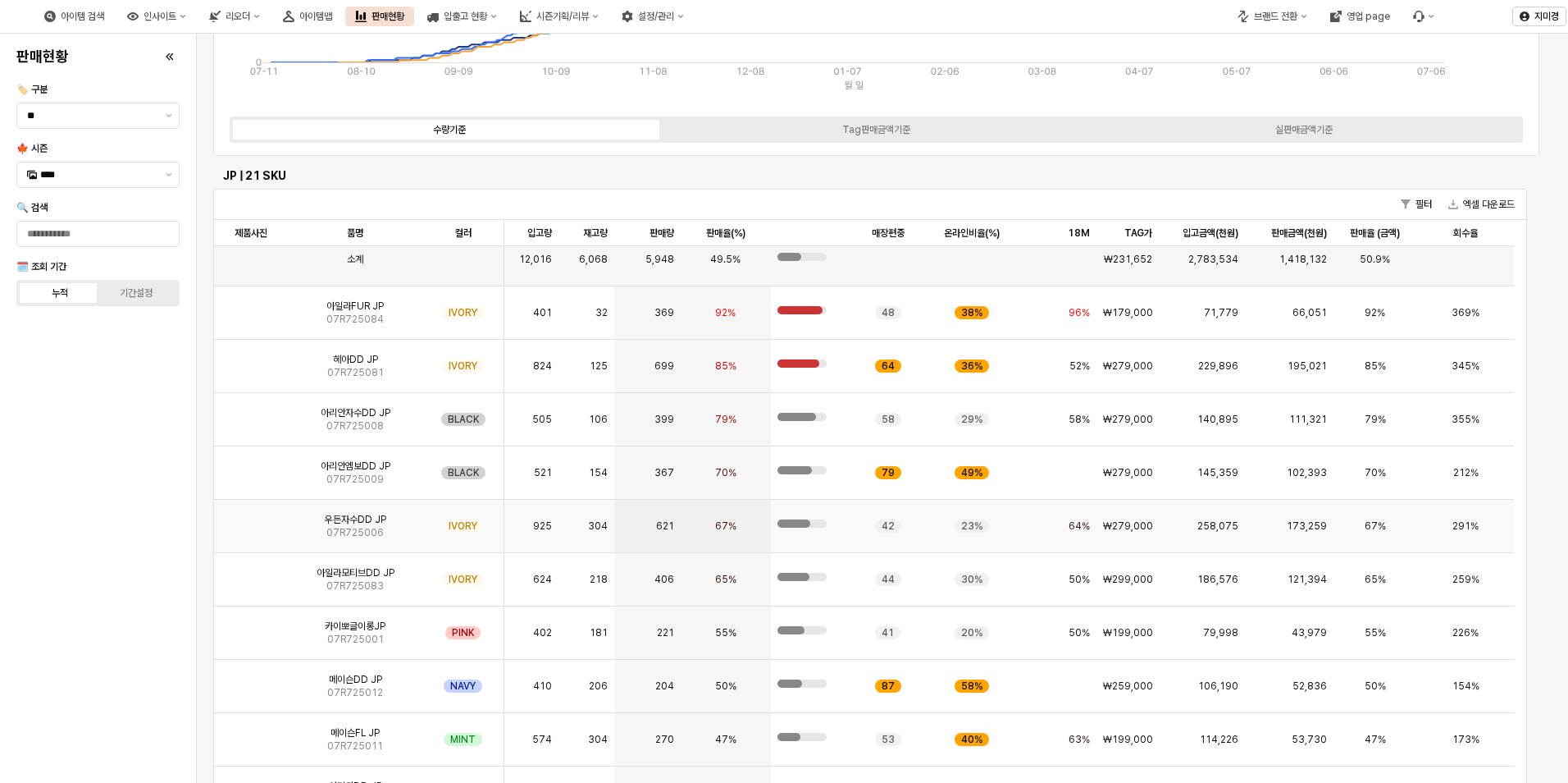
scroll to position [0, 0]
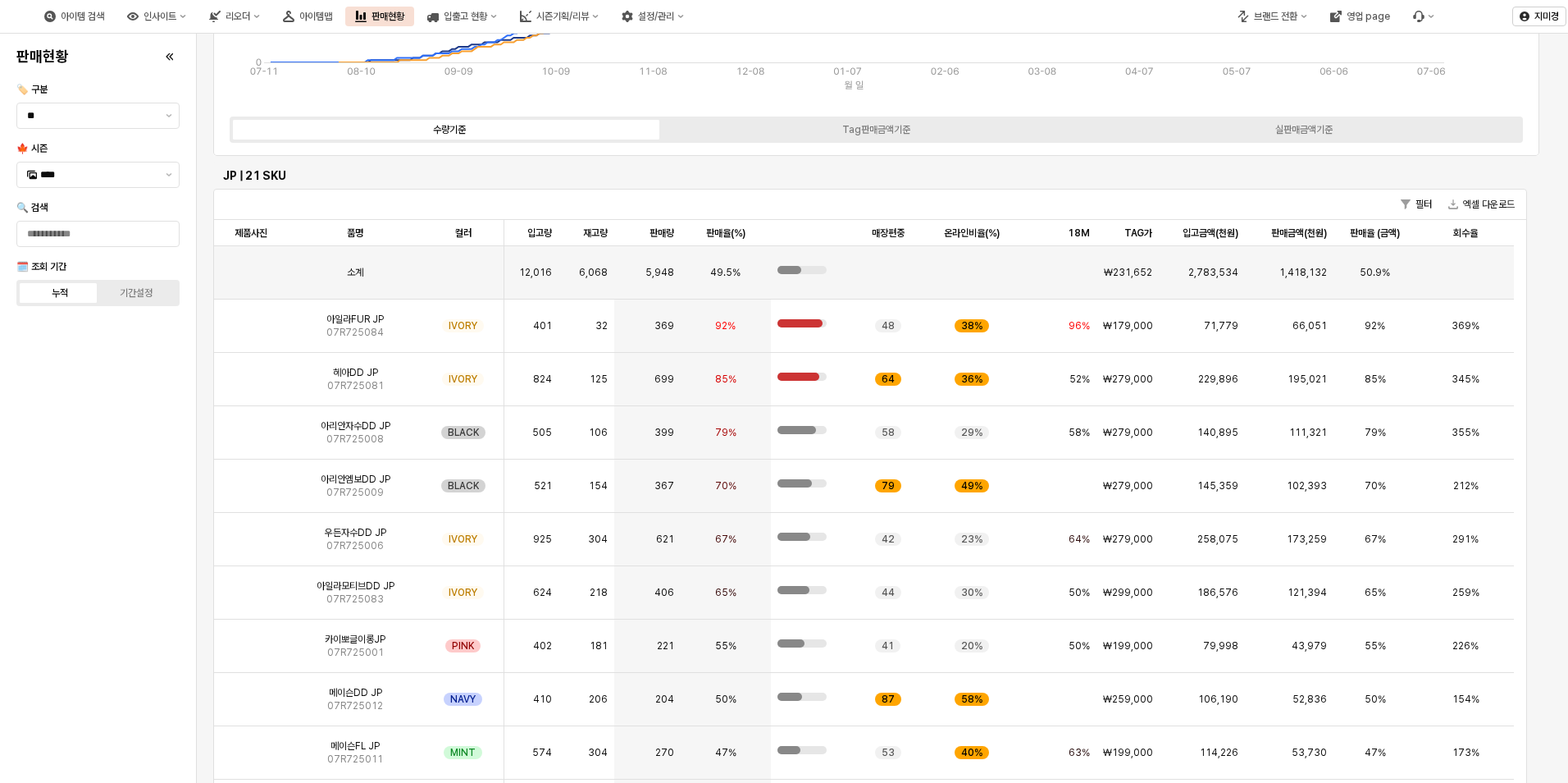
click at [89, 585] on div "판매현황 🏷️ 구분 ** 🍁 시즌 **** 🔍 검색 🗓️ 조회 기간 누적 기간설정" at bounding box center [98, 409] width 177 height 736
click at [251, 586] on img "App Frame" at bounding box center [251, 586] width 0 height 0
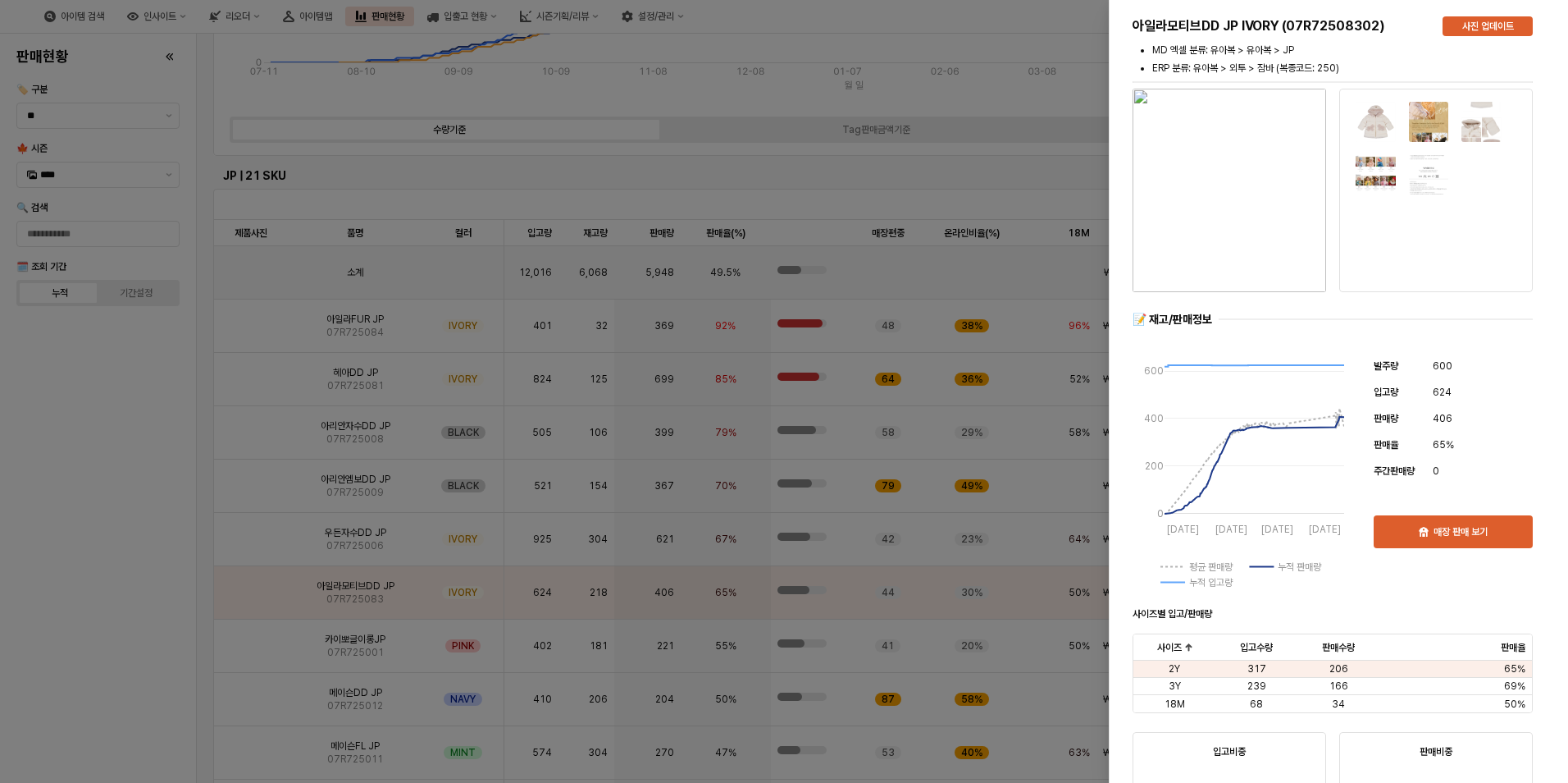
click at [109, 603] on div at bounding box center [784, 391] width 1568 height 783
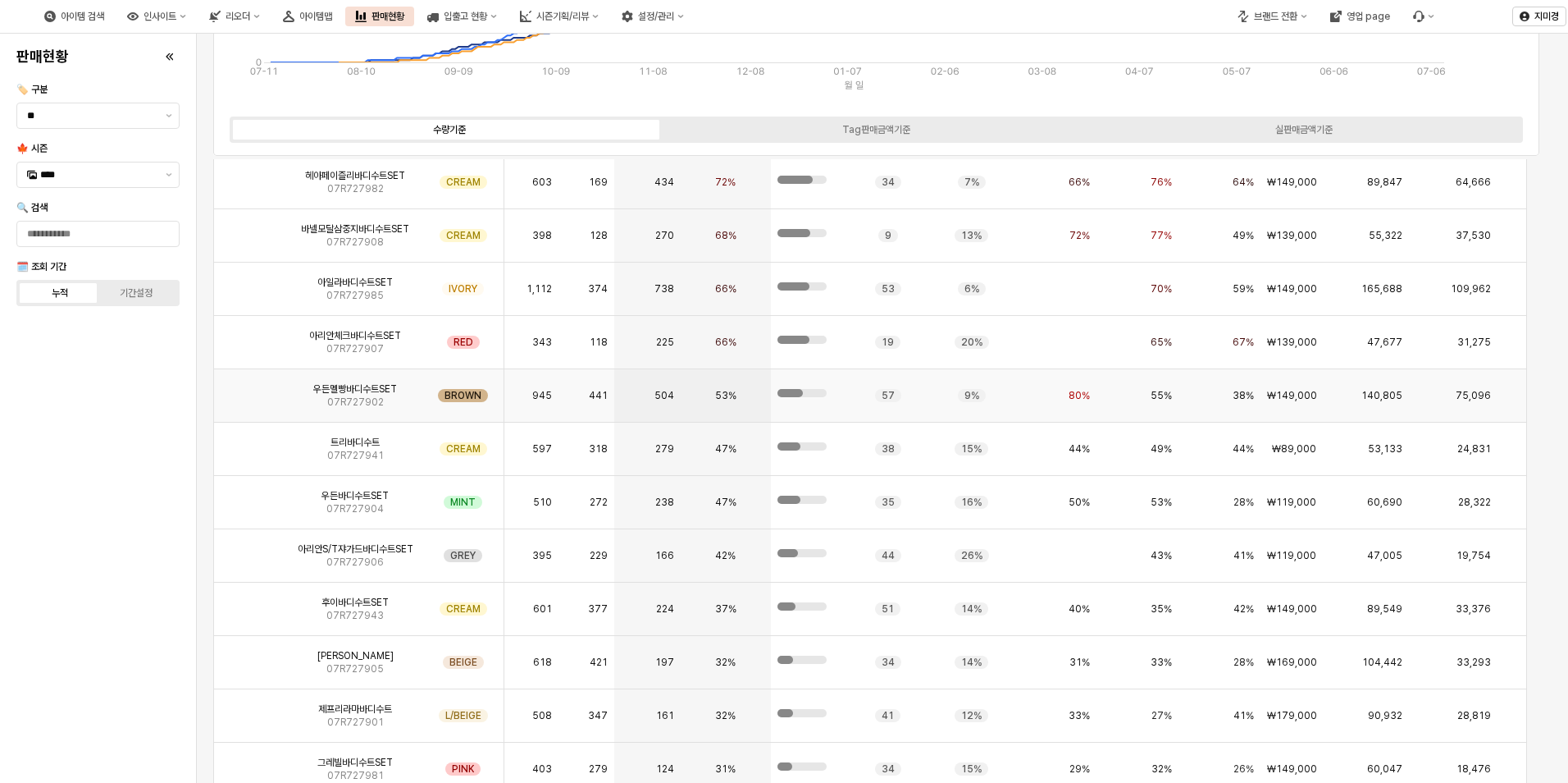
scroll to position [164, 0]
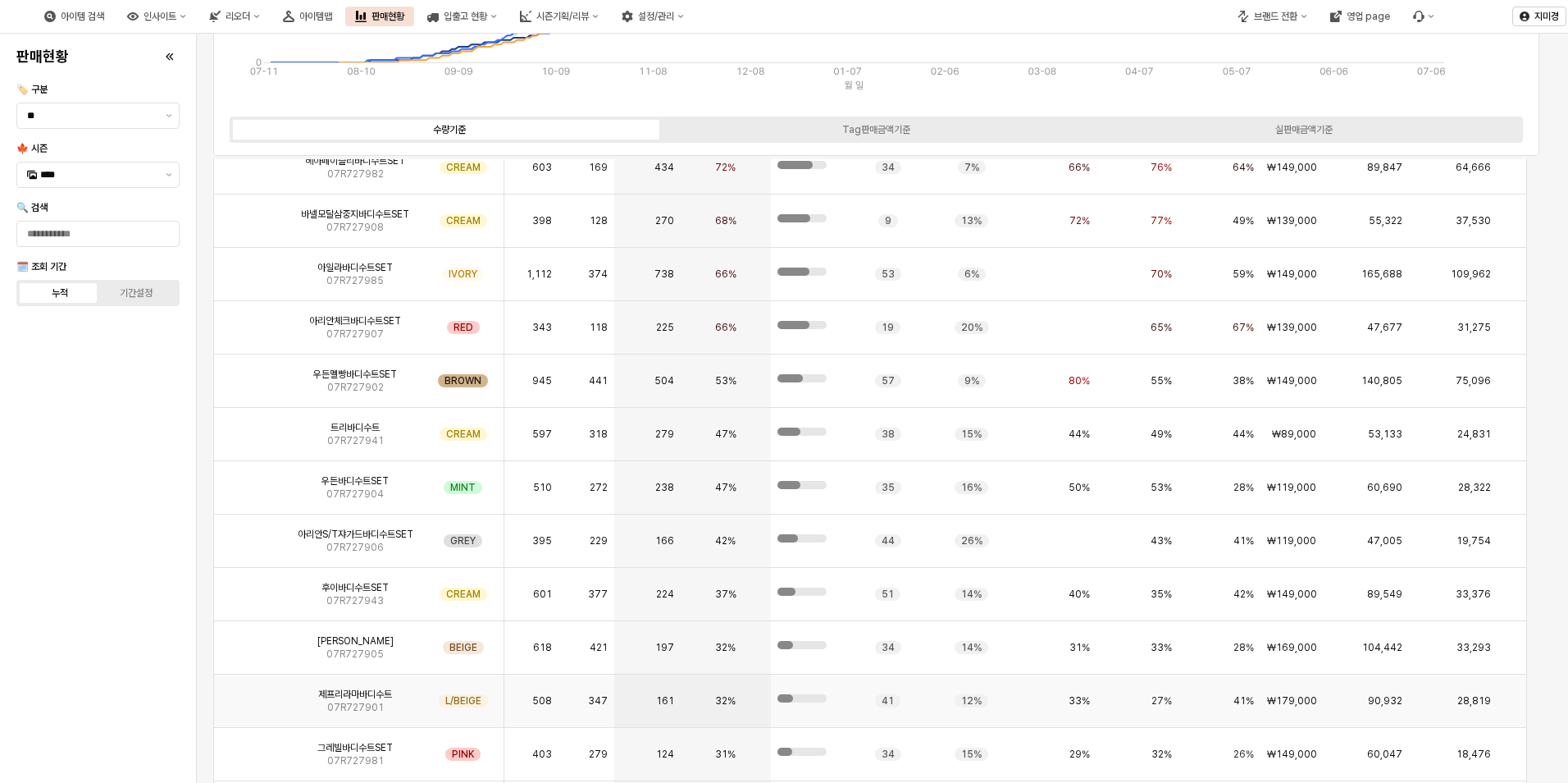
click at [251, 695] on img "App Frame" at bounding box center [251, 695] width 0 height 0
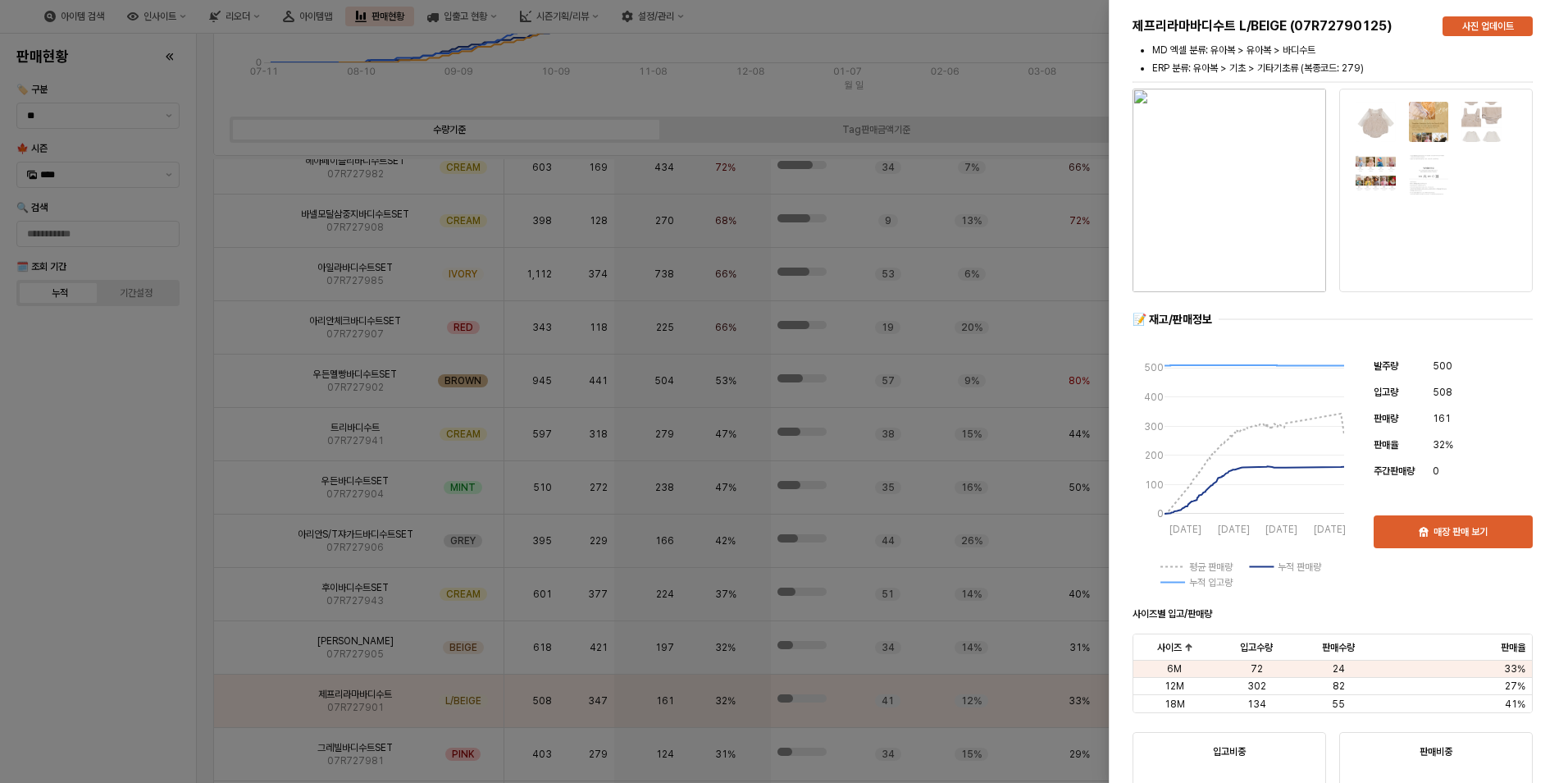
click at [72, 535] on div at bounding box center [784, 391] width 1568 height 783
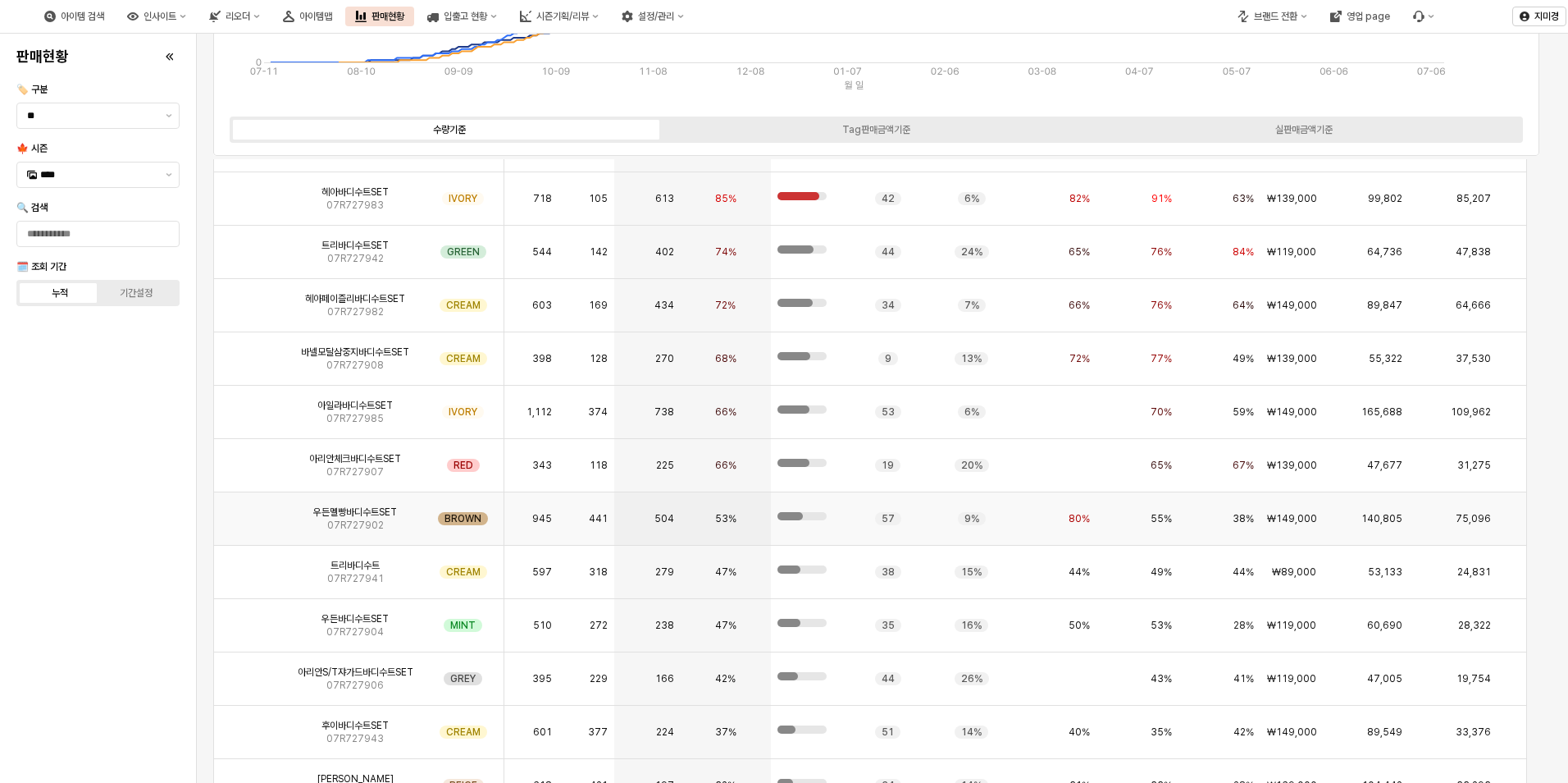
scroll to position [4349, 0]
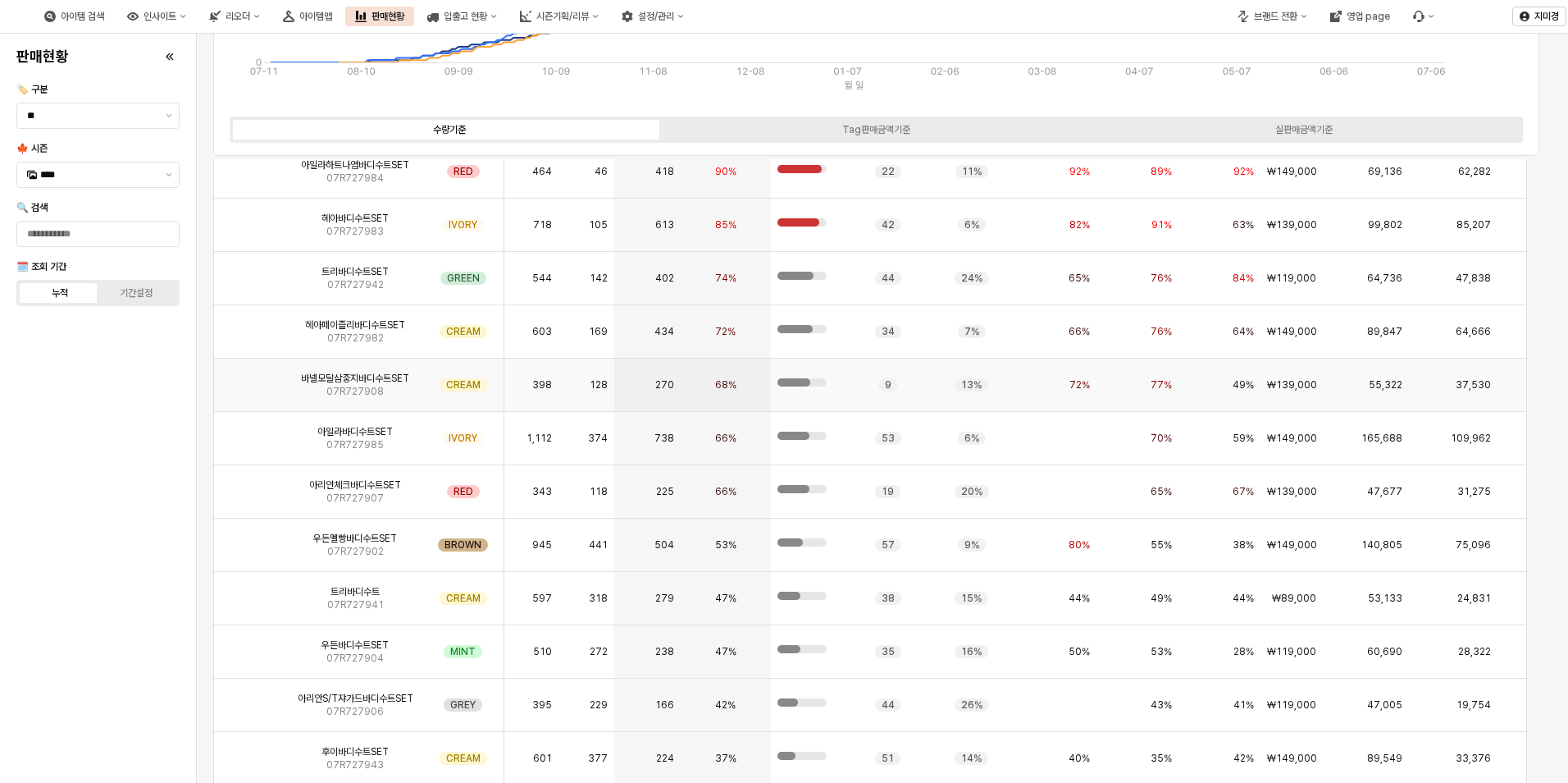
click at [251, 378] on img "App Frame" at bounding box center [251, 378] width 0 height 0
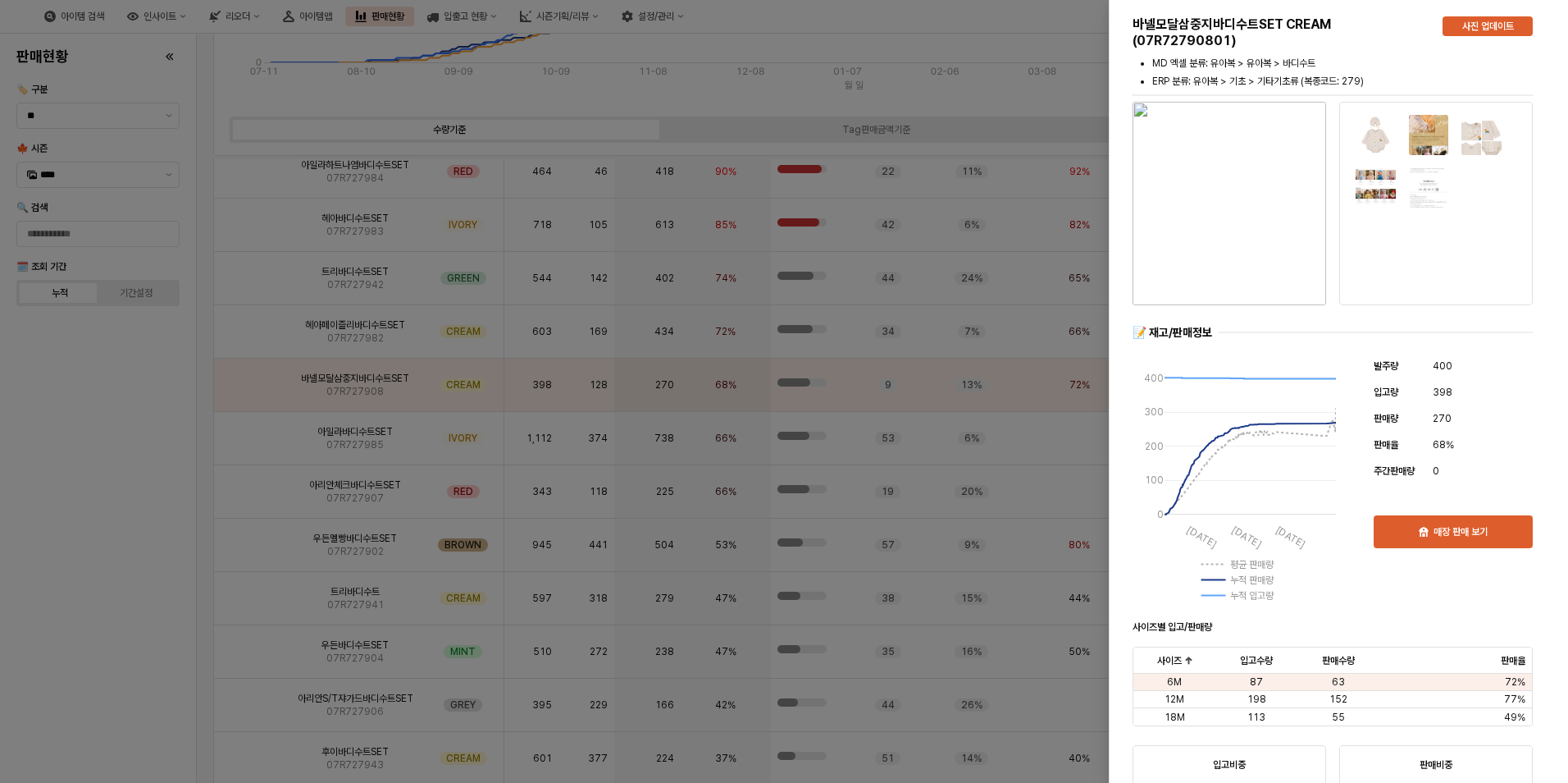
click at [132, 639] on div at bounding box center [784, 391] width 1568 height 783
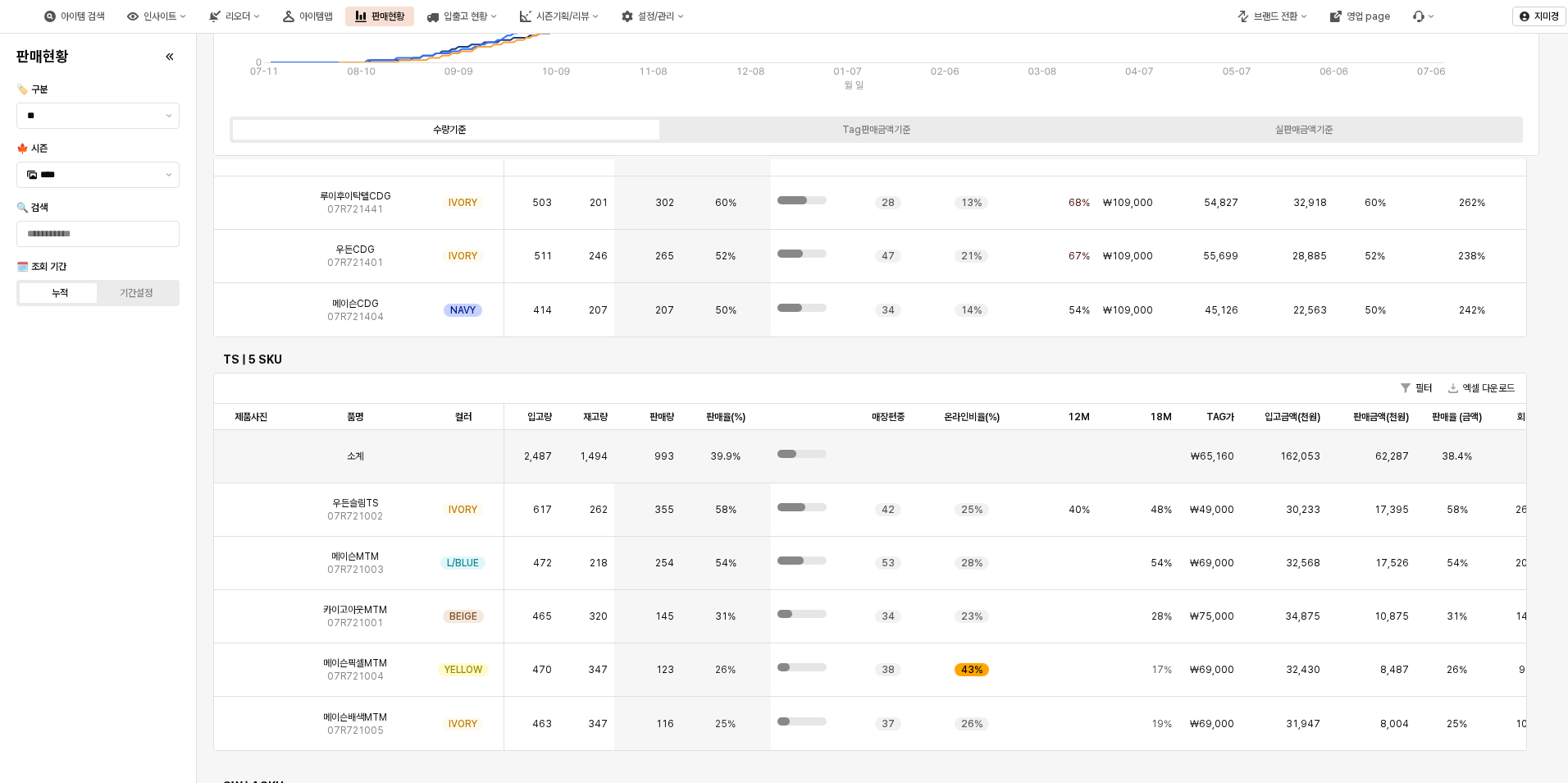
scroll to position [2216, 0]
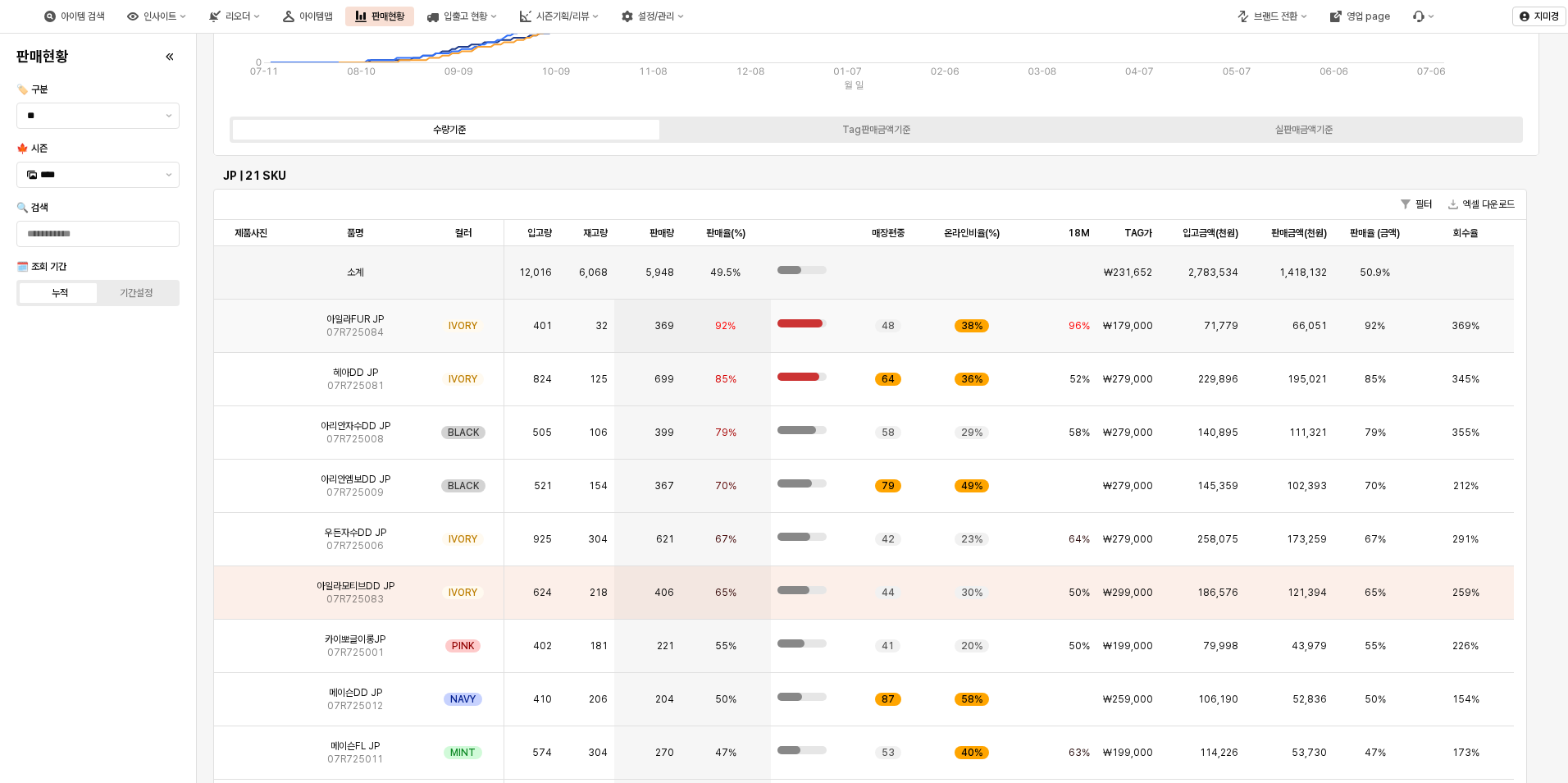
click at [251, 319] on img "App Frame" at bounding box center [251, 319] width 0 height 0
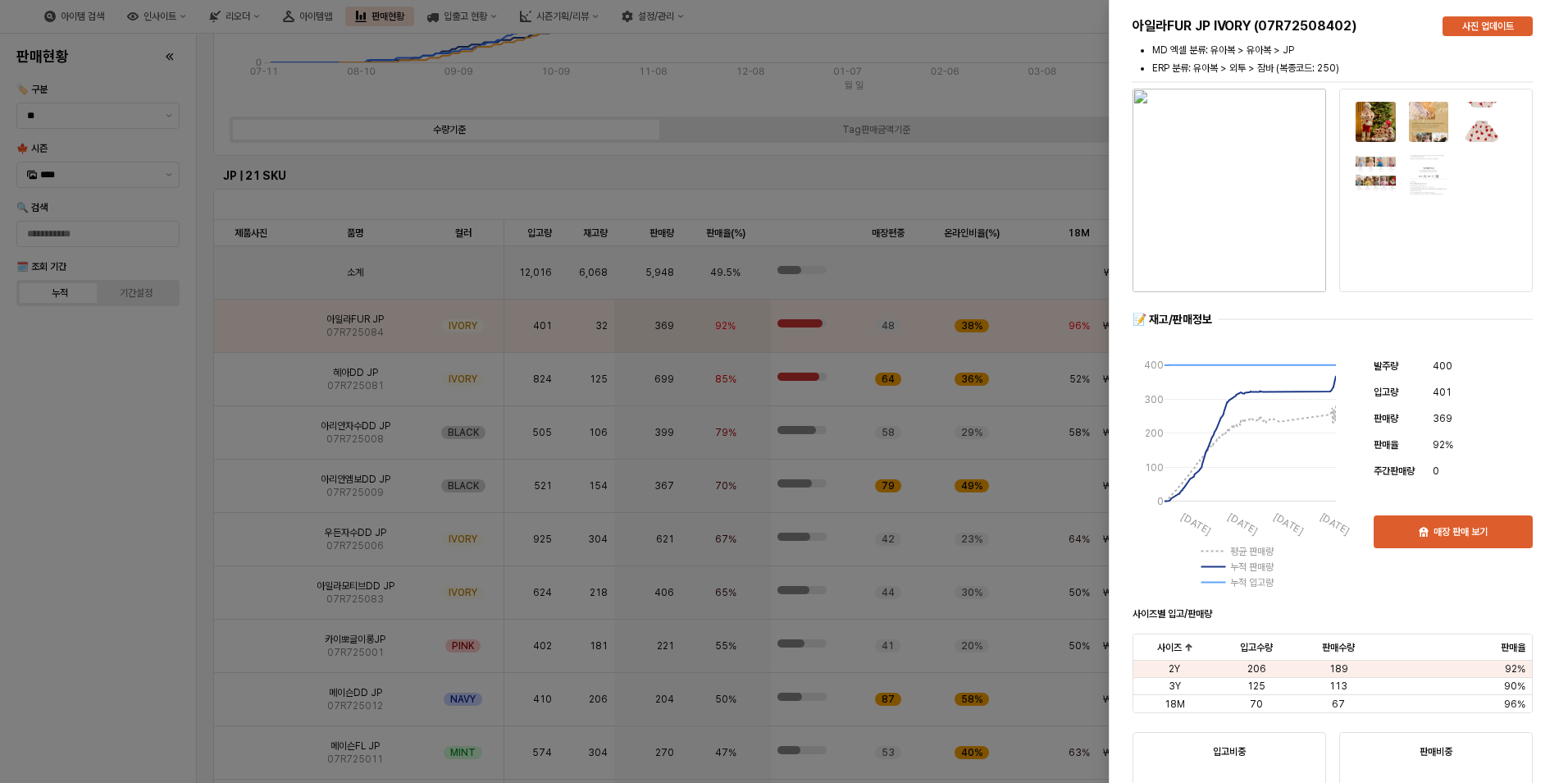
click at [124, 581] on div at bounding box center [784, 391] width 1568 height 783
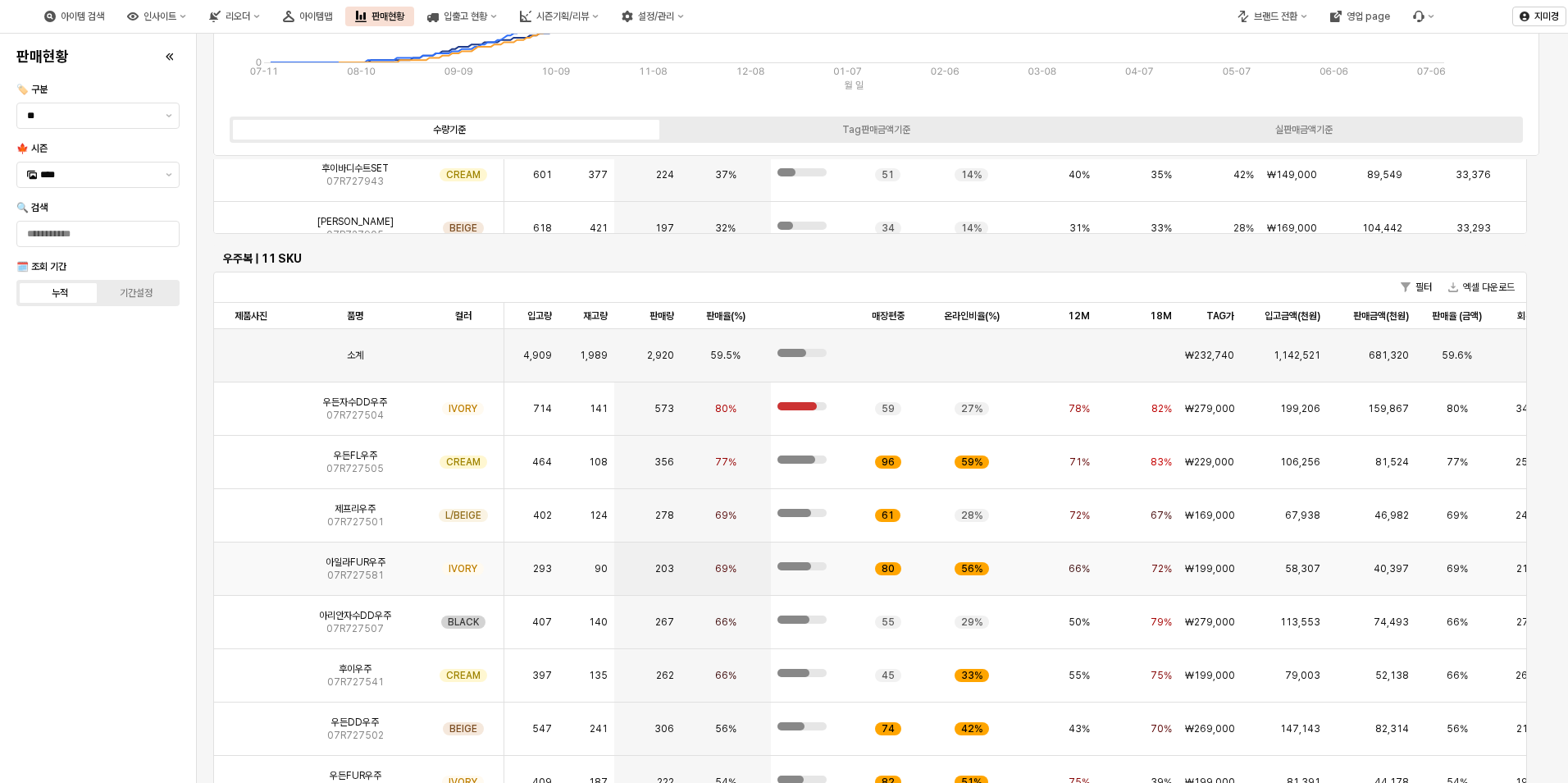
scroll to position [4924, 0]
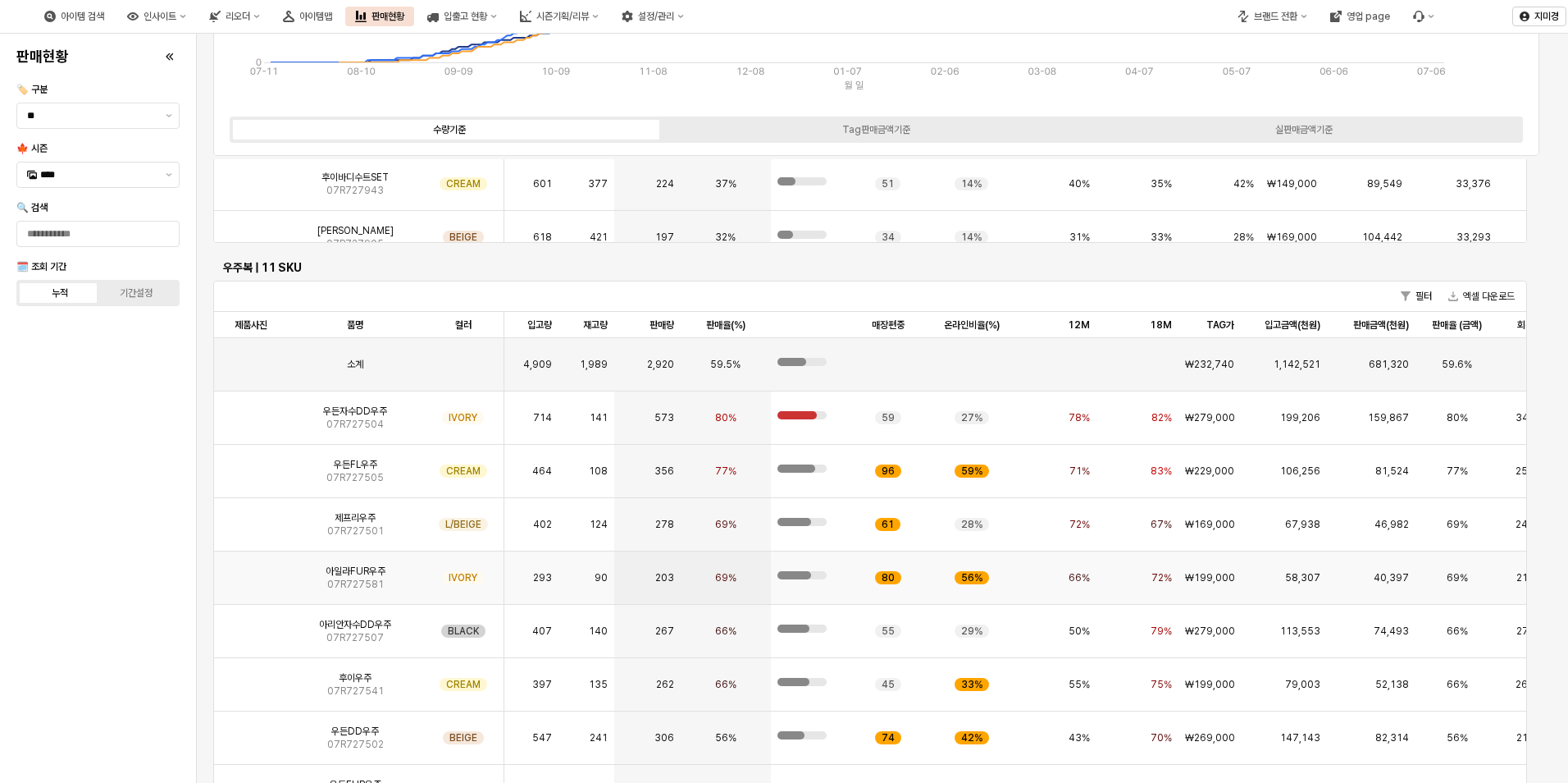
click at [251, 571] on img "App Frame" at bounding box center [251, 571] width 0 height 0
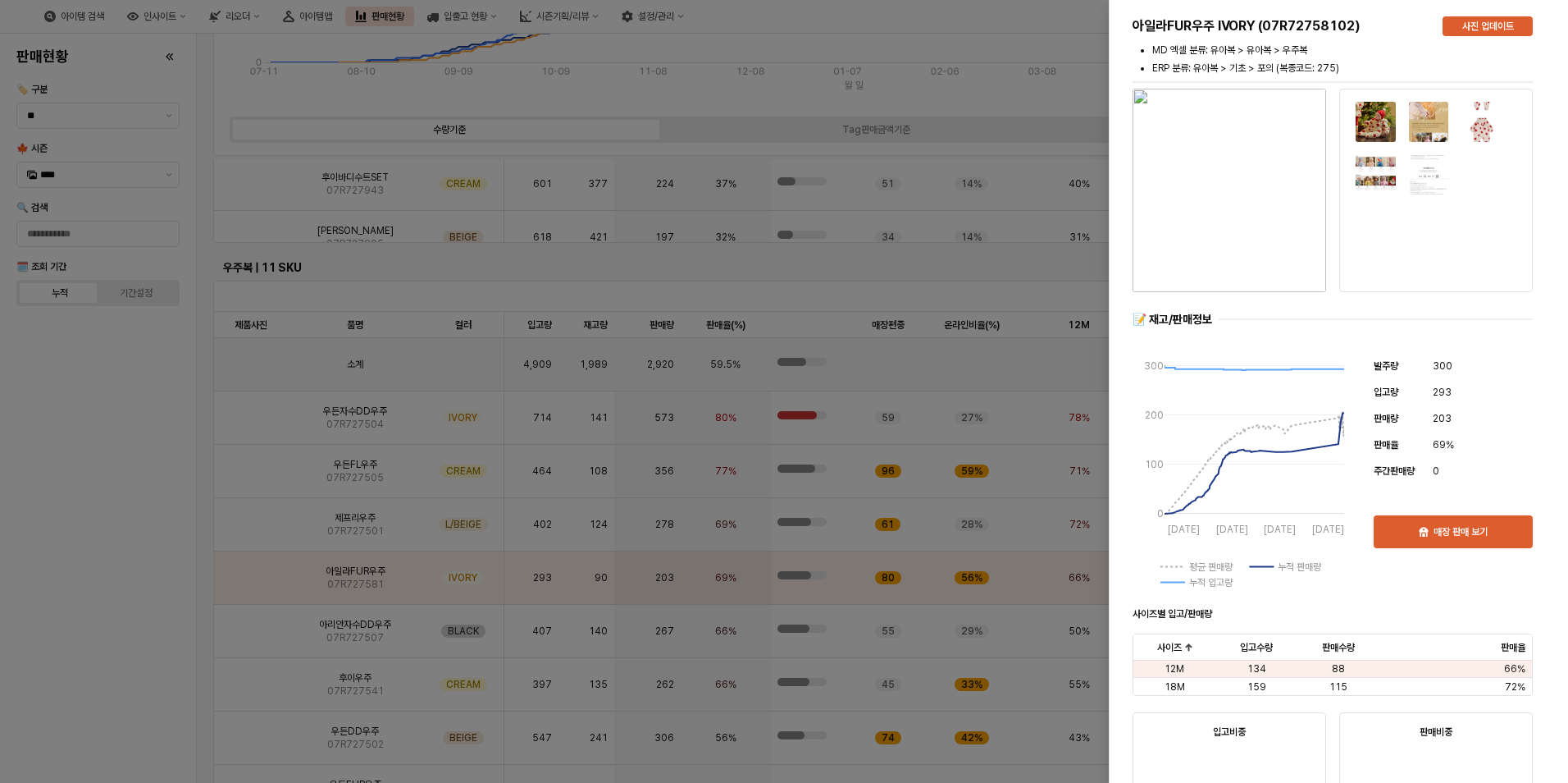
click at [135, 598] on div at bounding box center [784, 391] width 1568 height 783
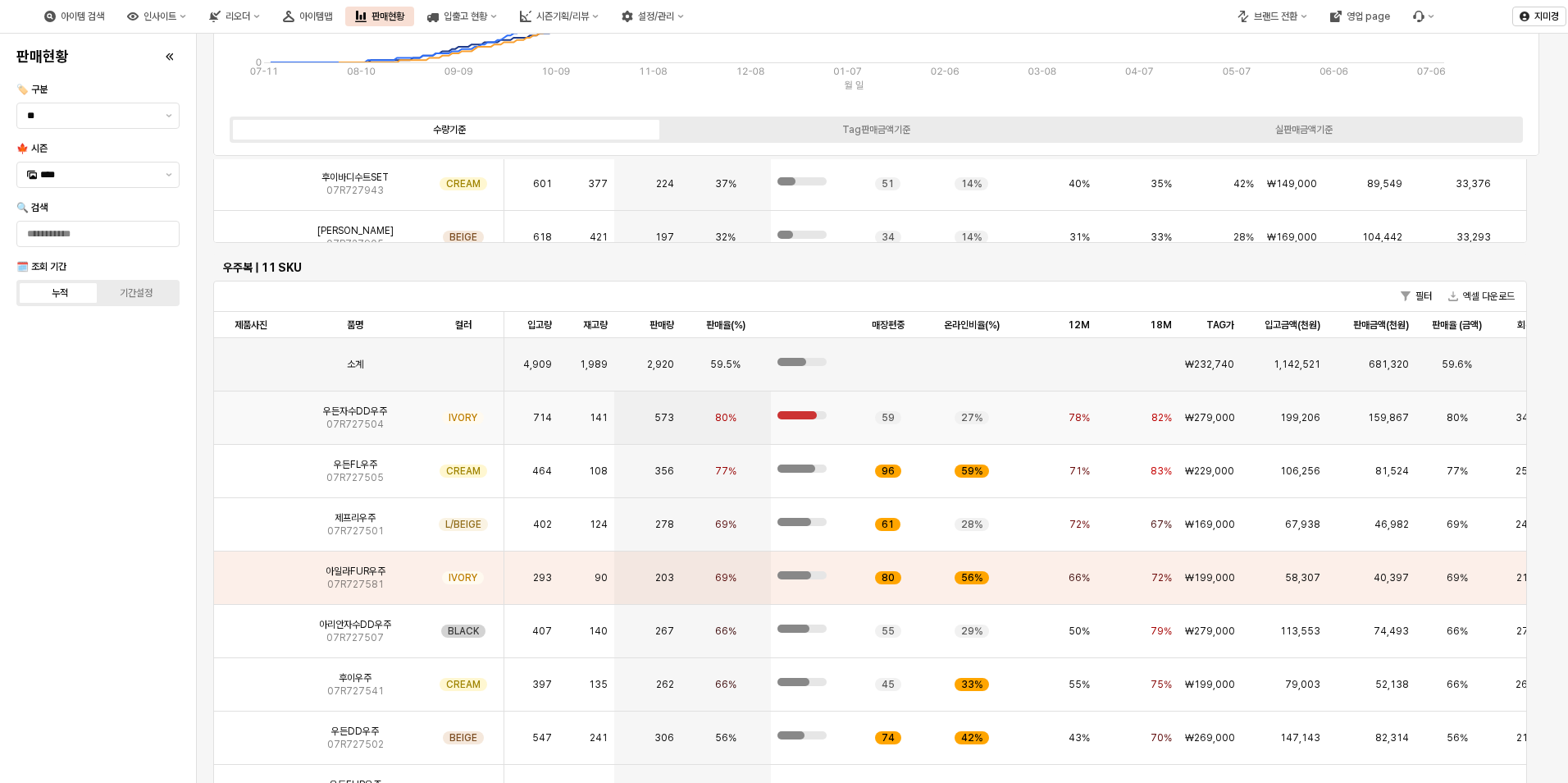
click at [251, 411] on img "App Frame" at bounding box center [251, 411] width 0 height 0
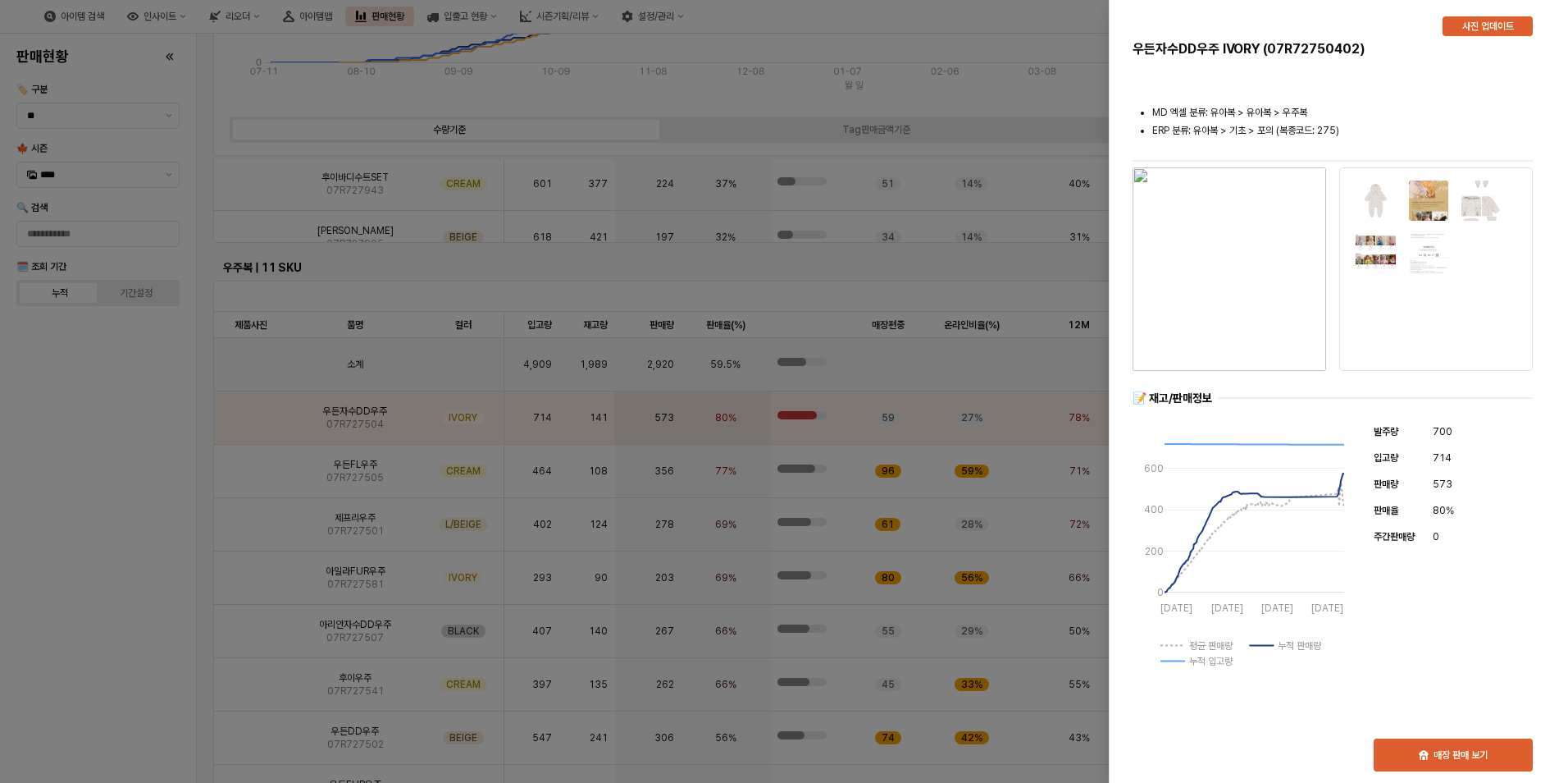
click at [169, 600] on div at bounding box center [784, 391] width 1568 height 783
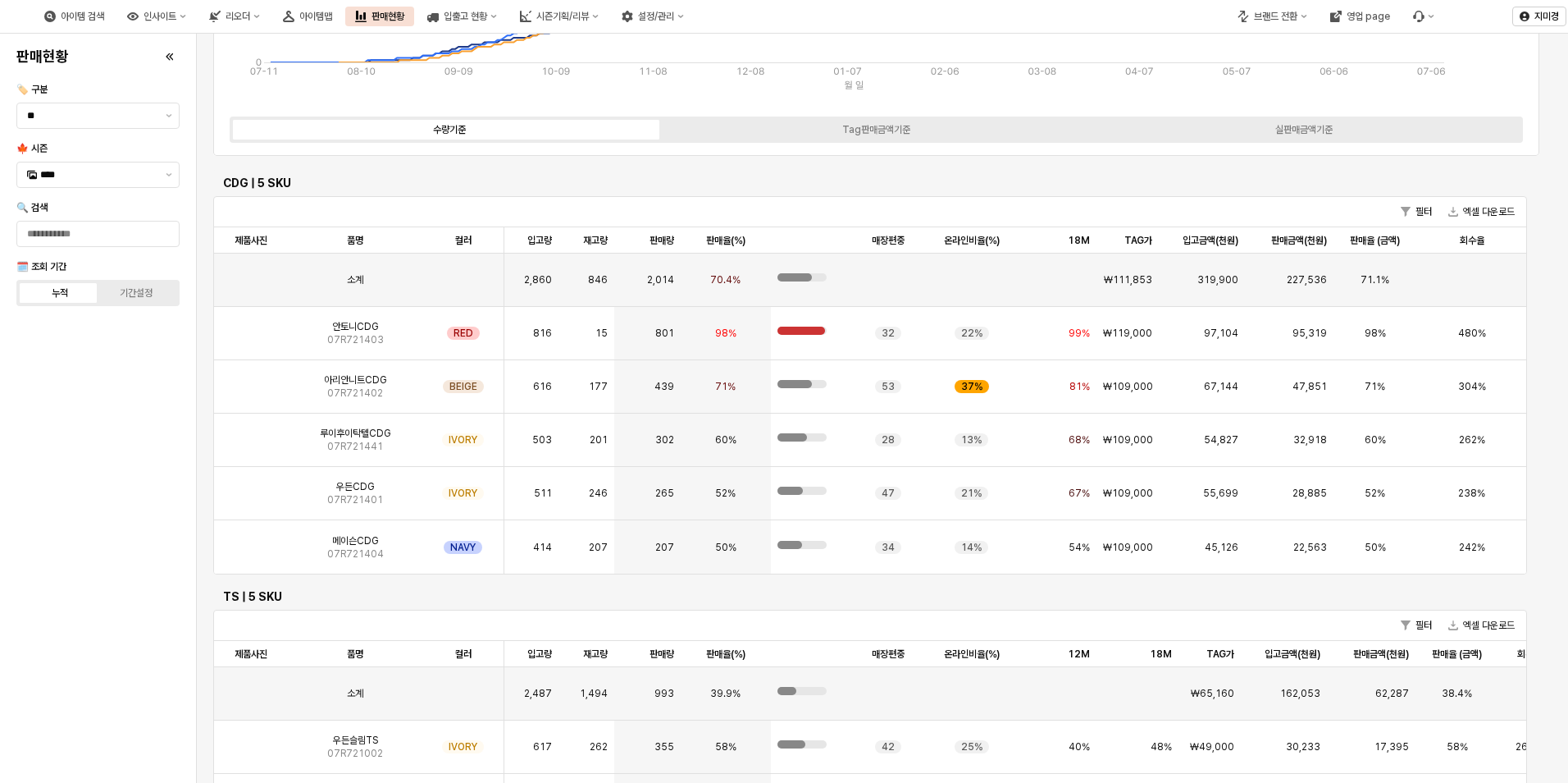
scroll to position [2134, 0]
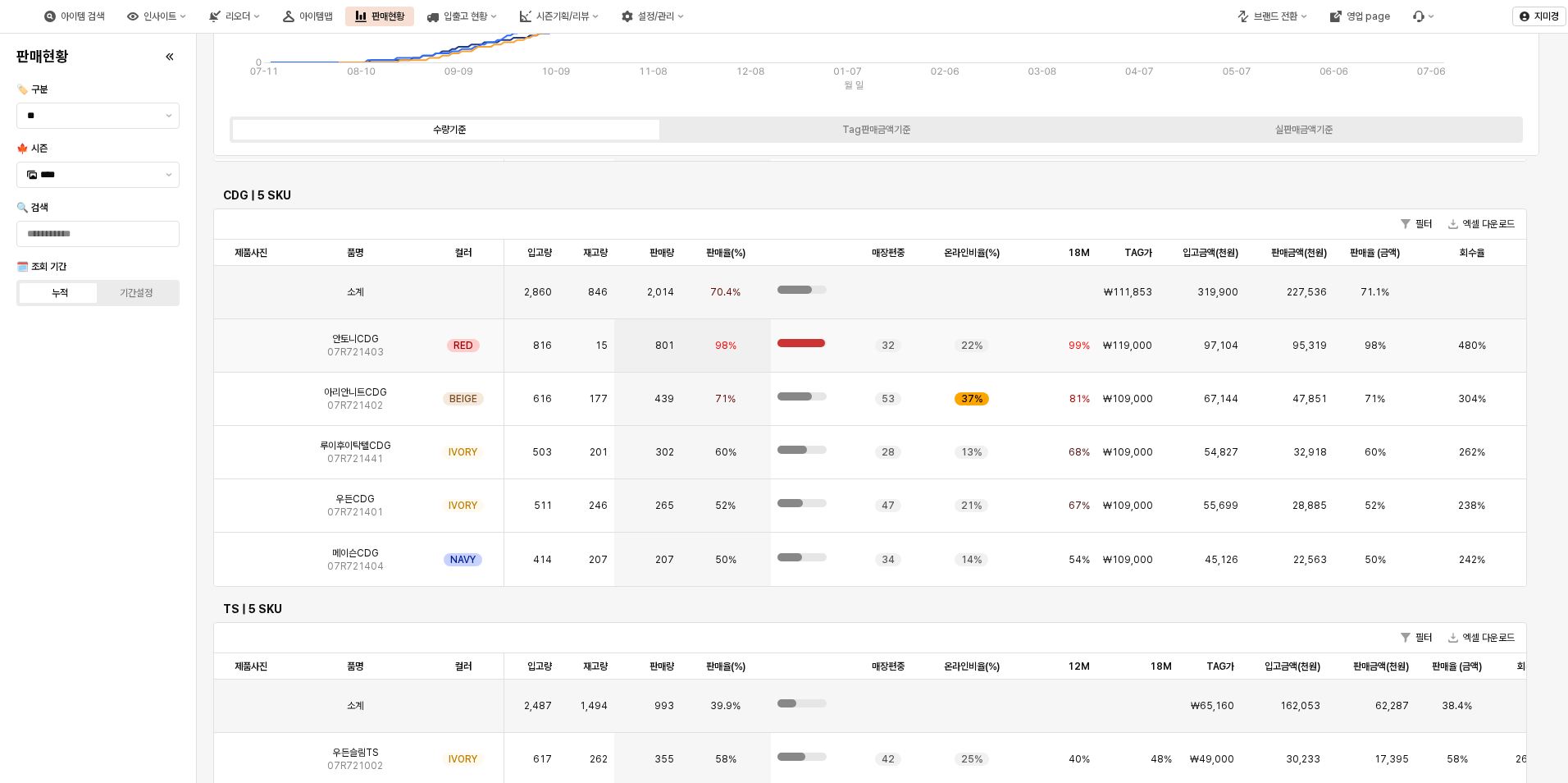
click at [251, 339] on img "App Frame" at bounding box center [251, 339] width 0 height 0
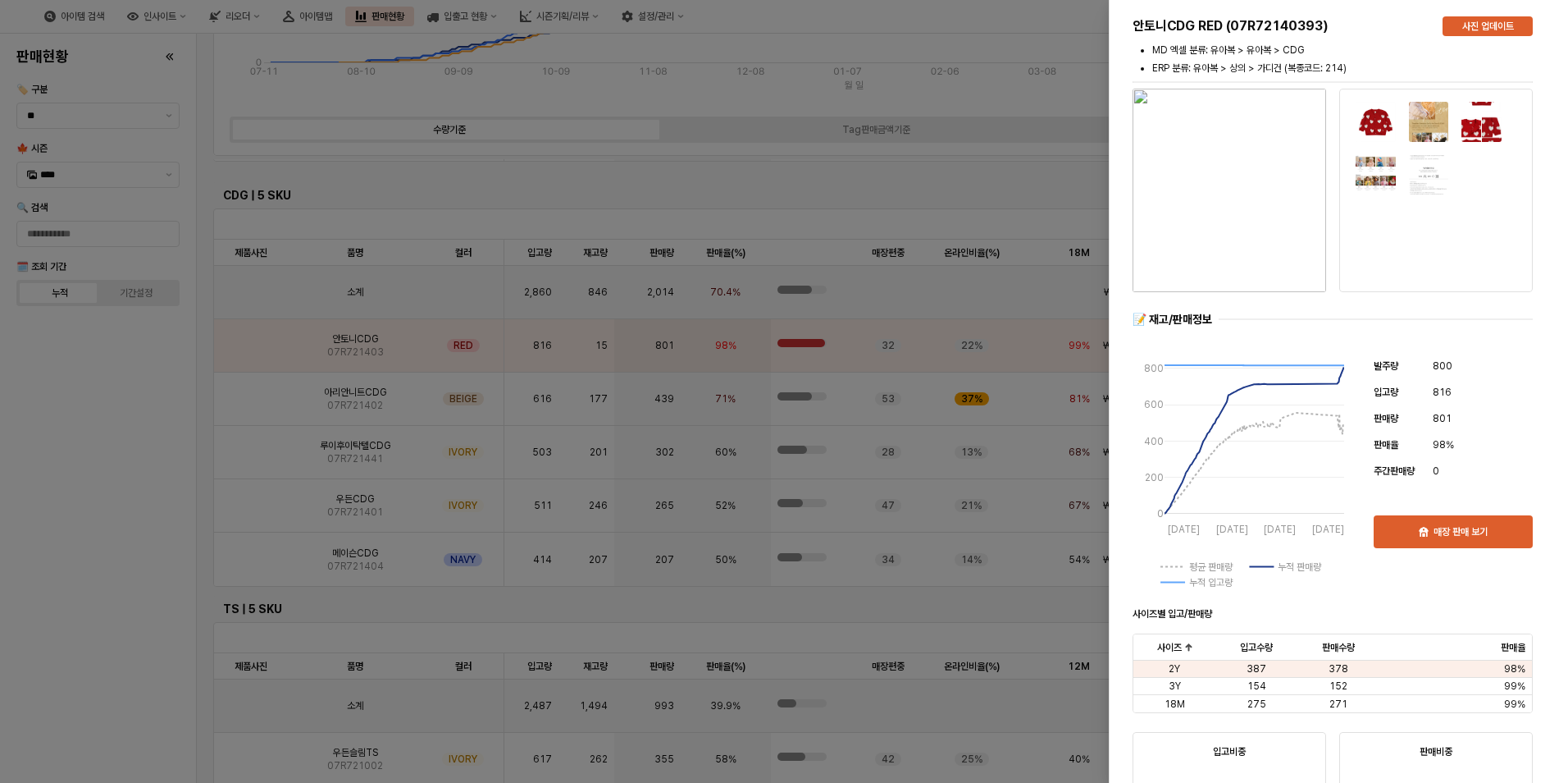
click at [94, 550] on div at bounding box center [784, 391] width 1568 height 783
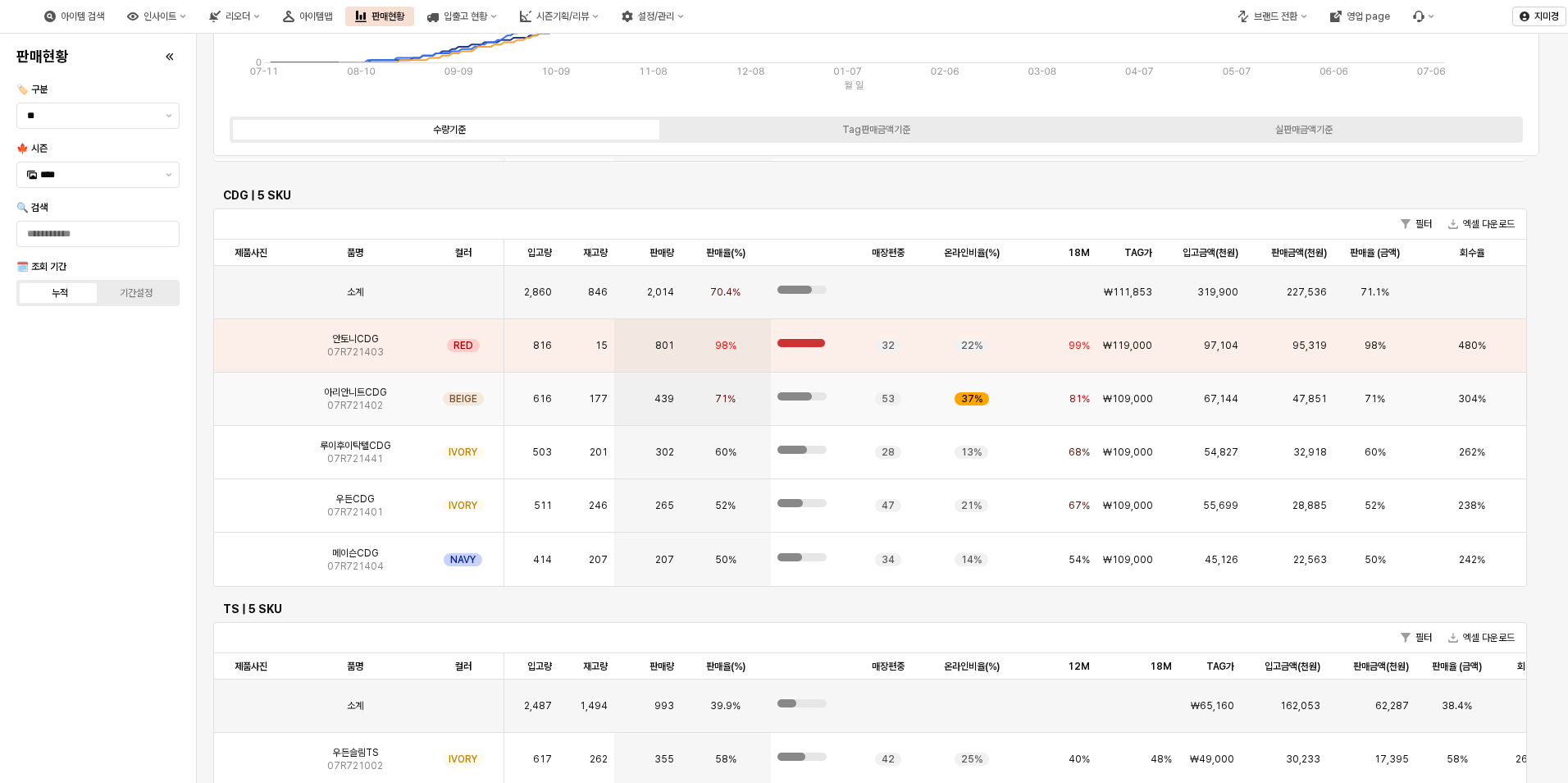
click at [251, 392] on img "App Frame" at bounding box center [251, 392] width 0 height 0
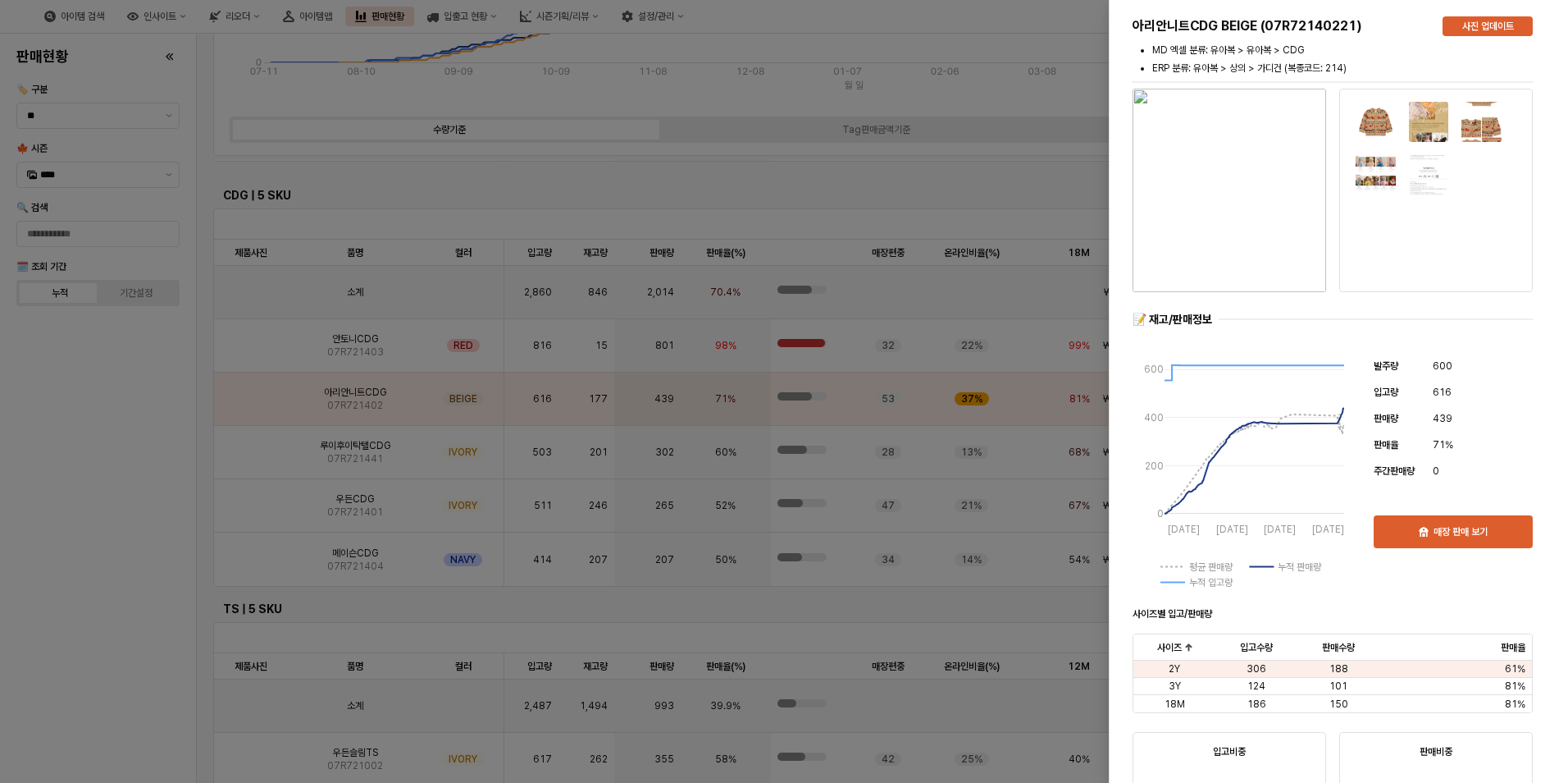
click at [143, 511] on div at bounding box center [784, 391] width 1568 height 783
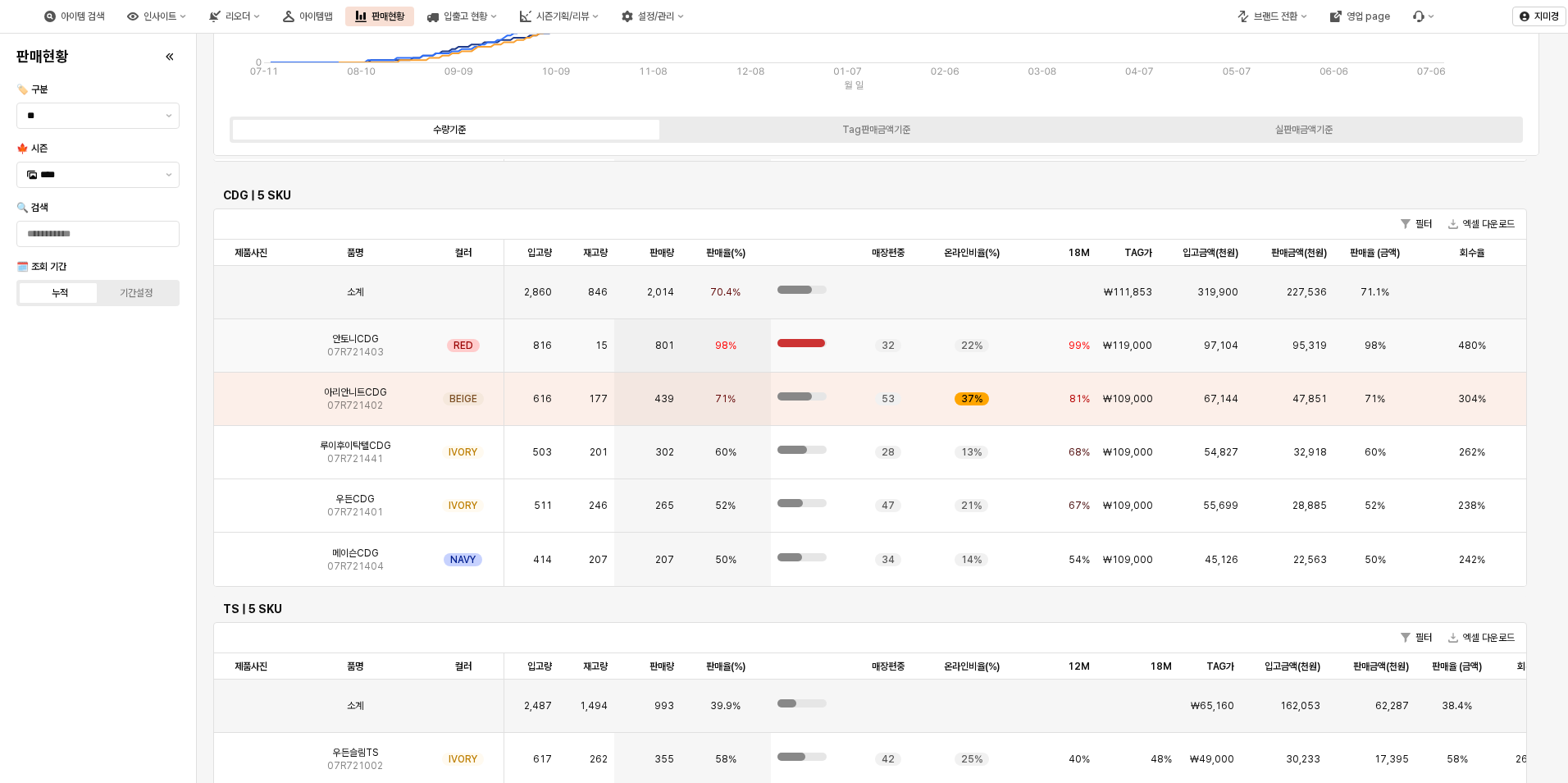
click at [363, 344] on span "안토니CDG" at bounding box center [355, 339] width 47 height 13
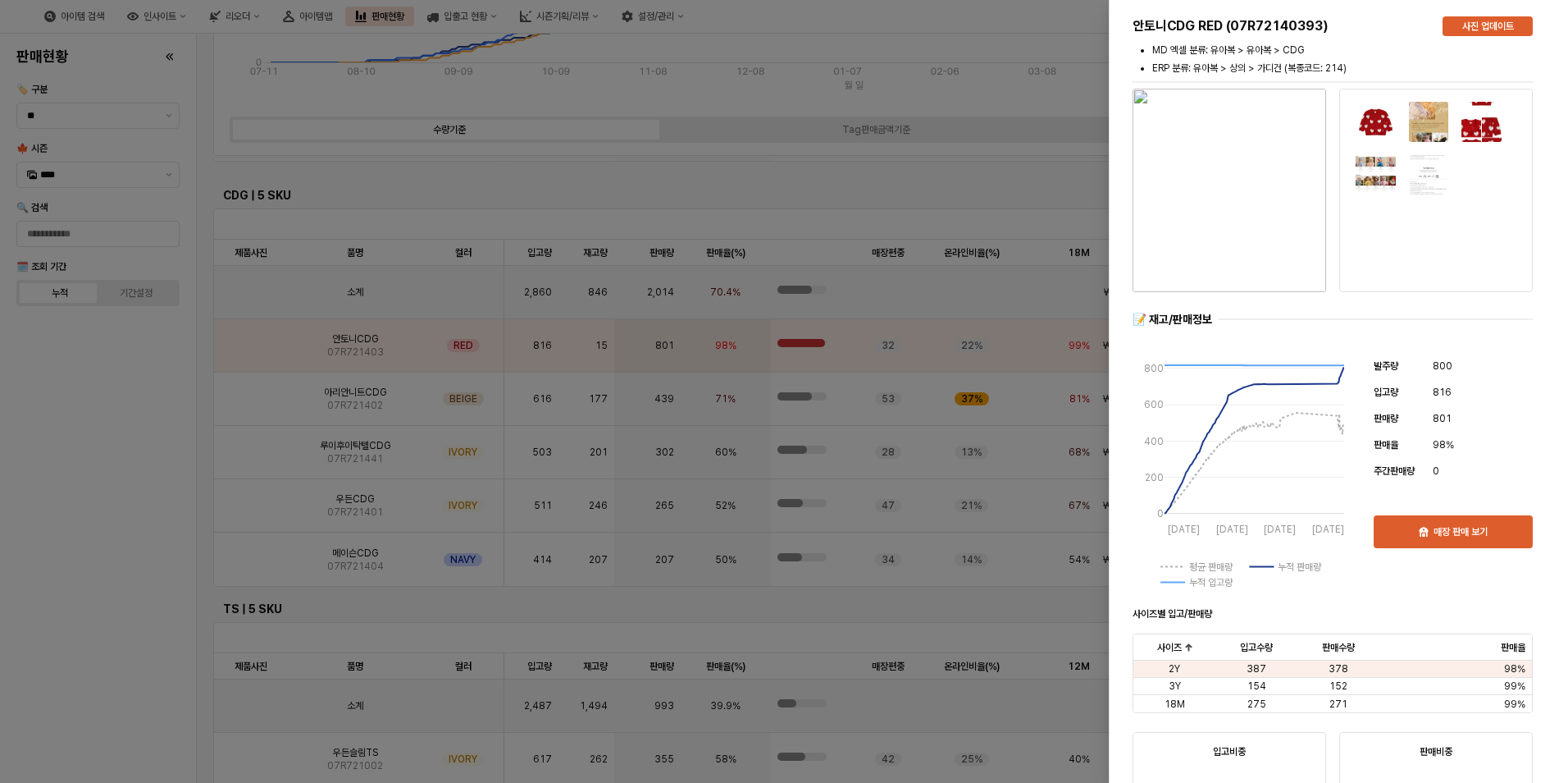
click at [117, 529] on div at bounding box center [784, 391] width 1568 height 783
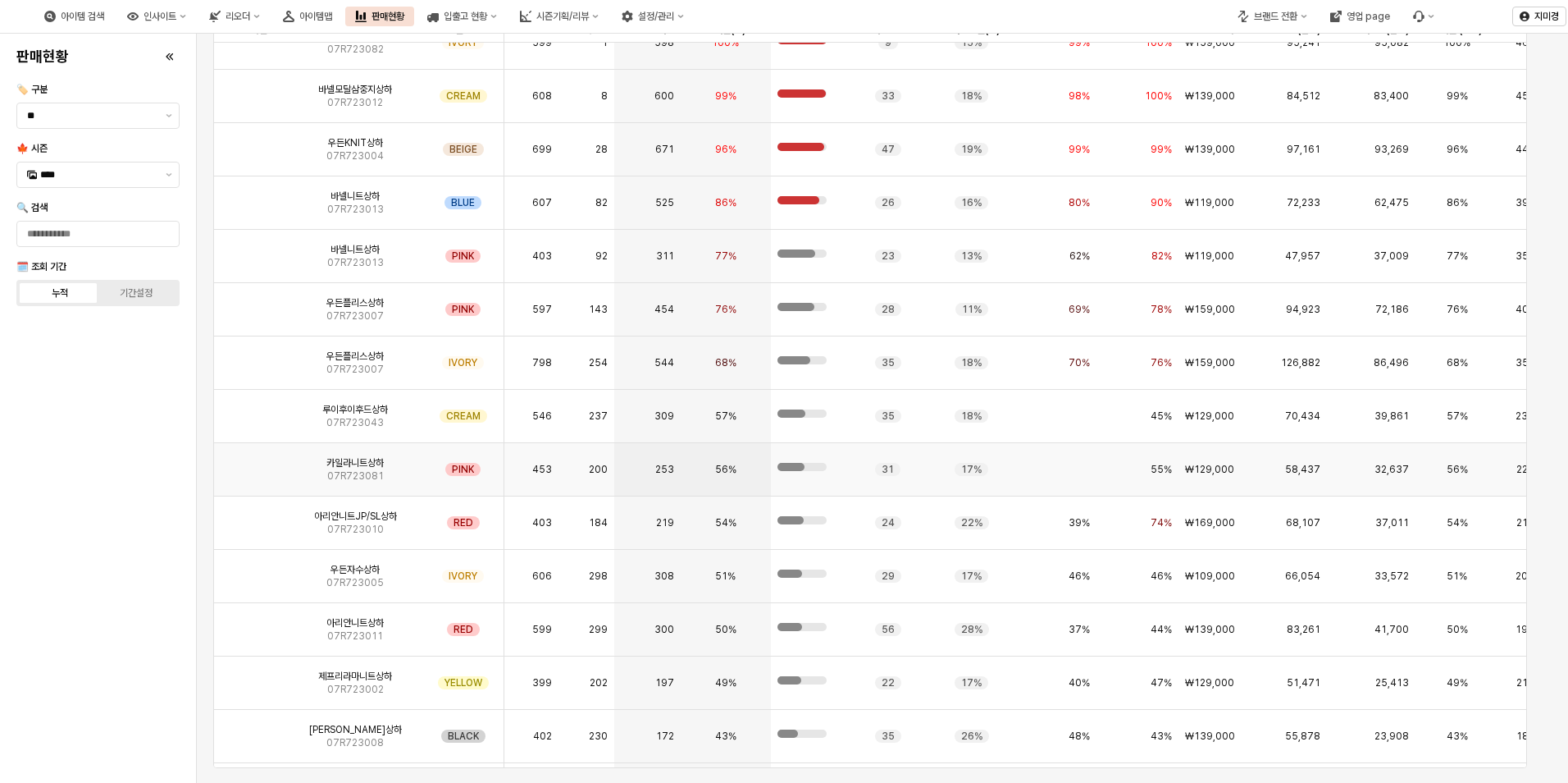
scroll to position [0, 0]
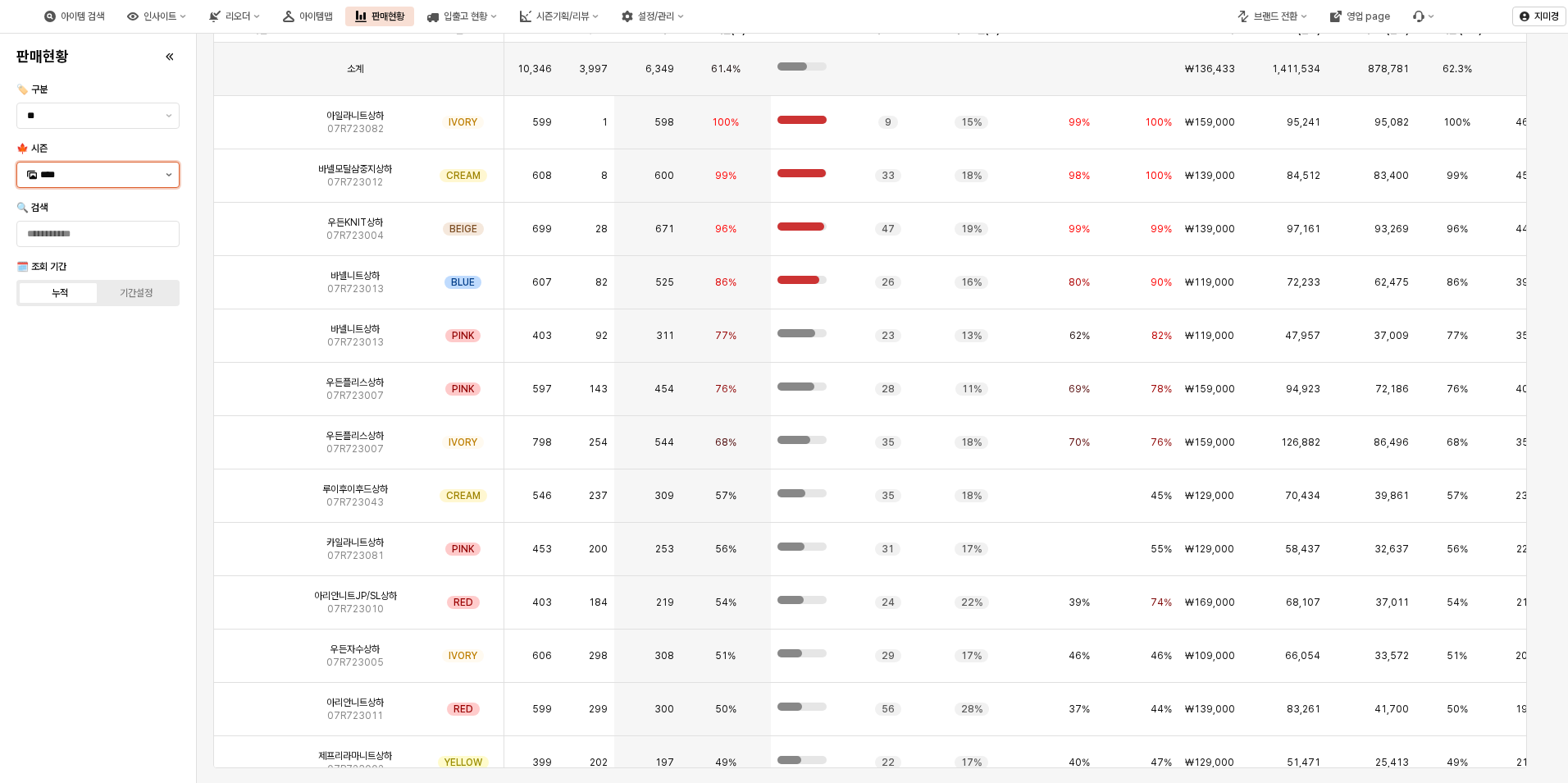
click at [166, 170] on button "제안 사항 표시" at bounding box center [168, 175] width 19 height 25
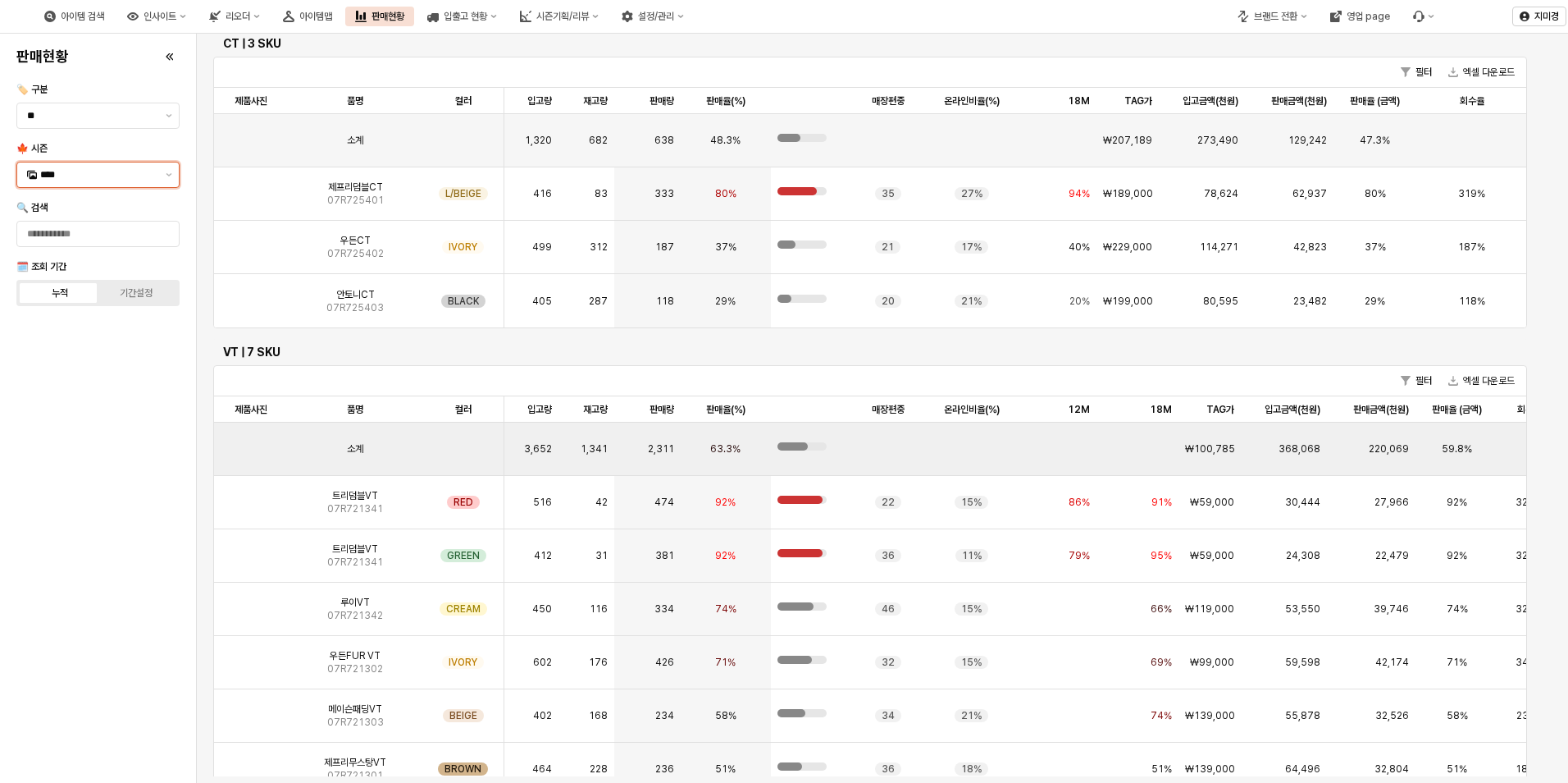
scroll to position [1221, 0]
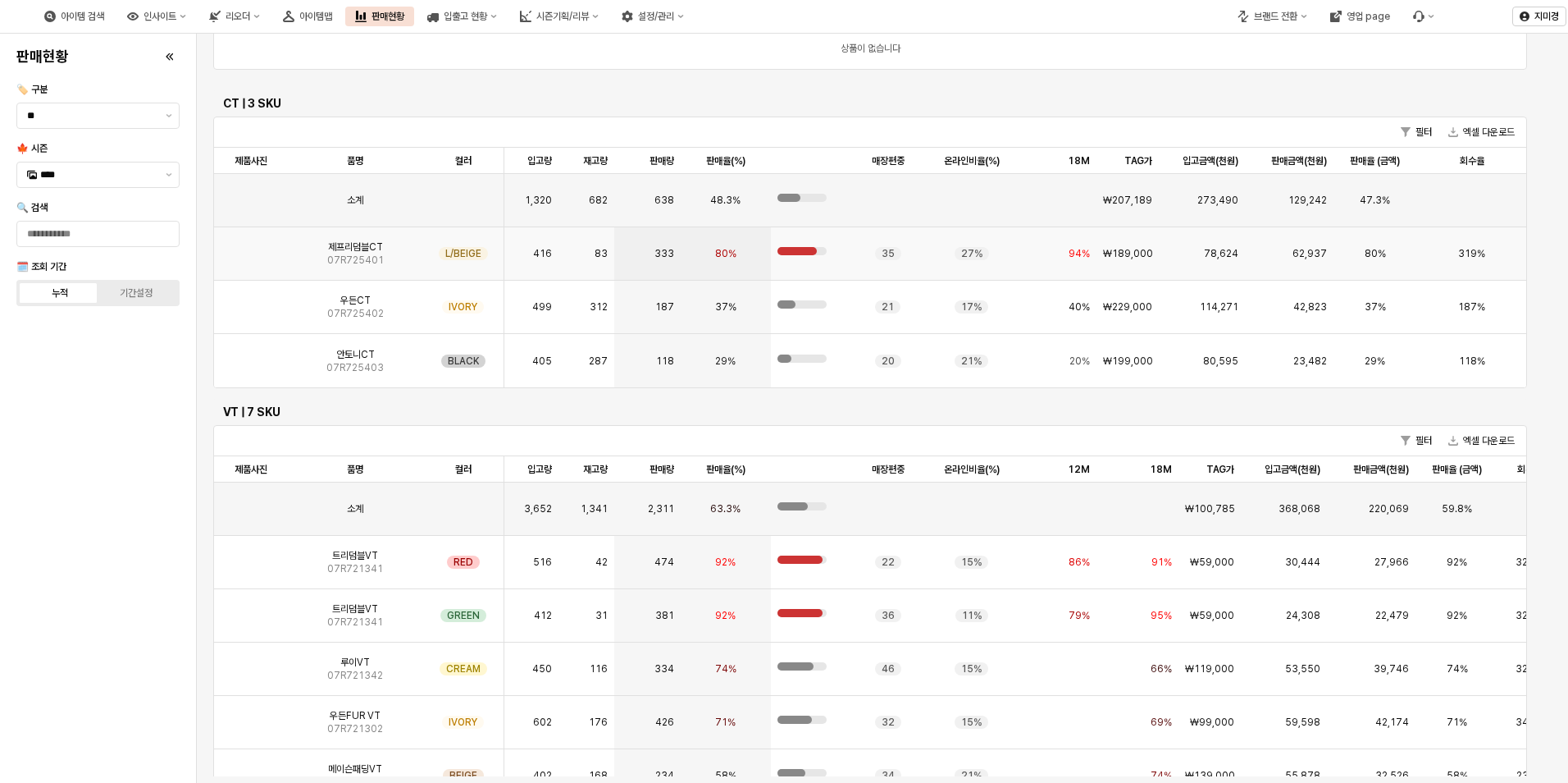
click at [251, 247] on img "App Frame" at bounding box center [251, 247] width 0 height 0
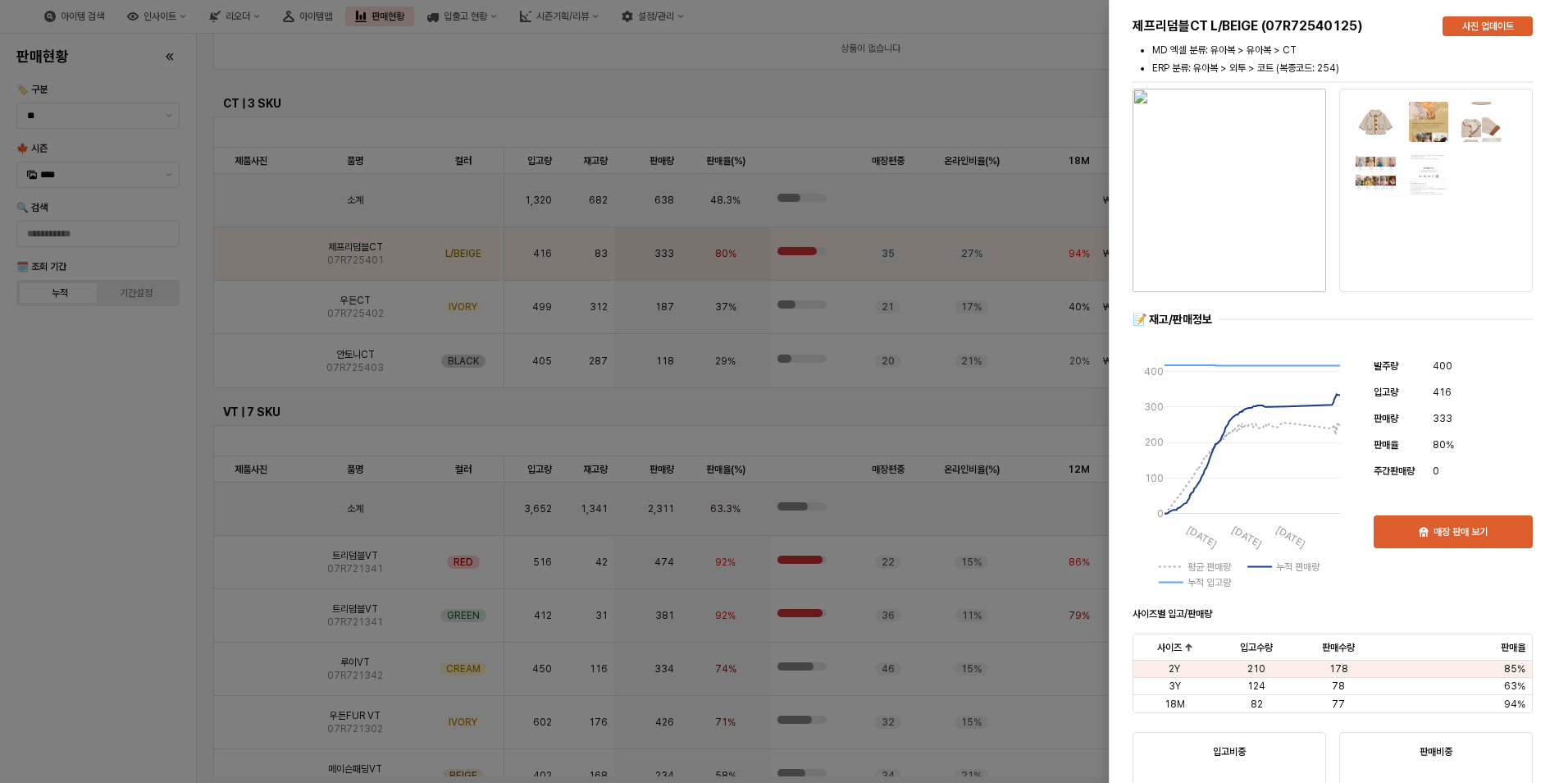
click at [110, 443] on div at bounding box center [784, 391] width 1568 height 783
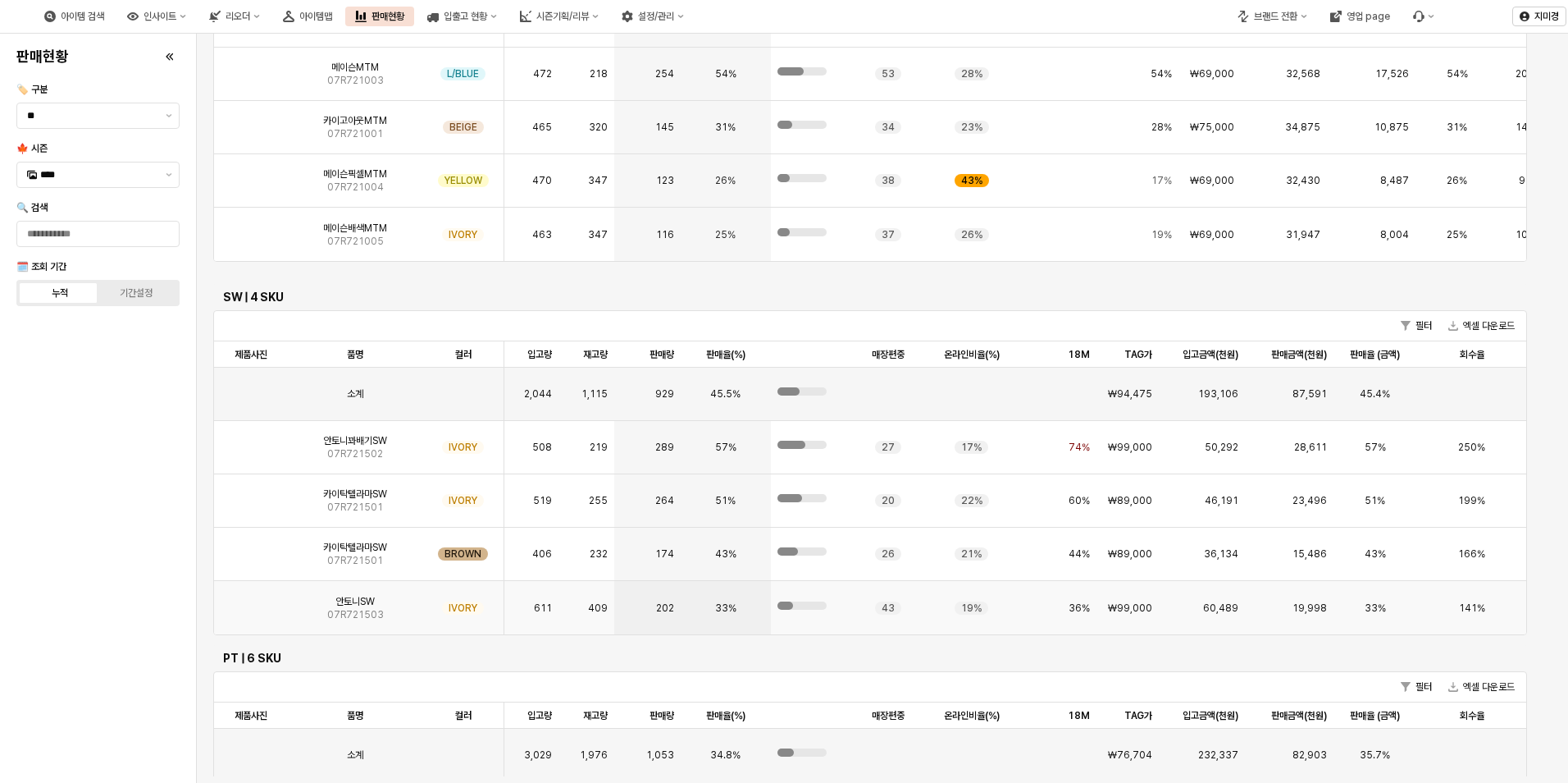
scroll to position [3118, 0]
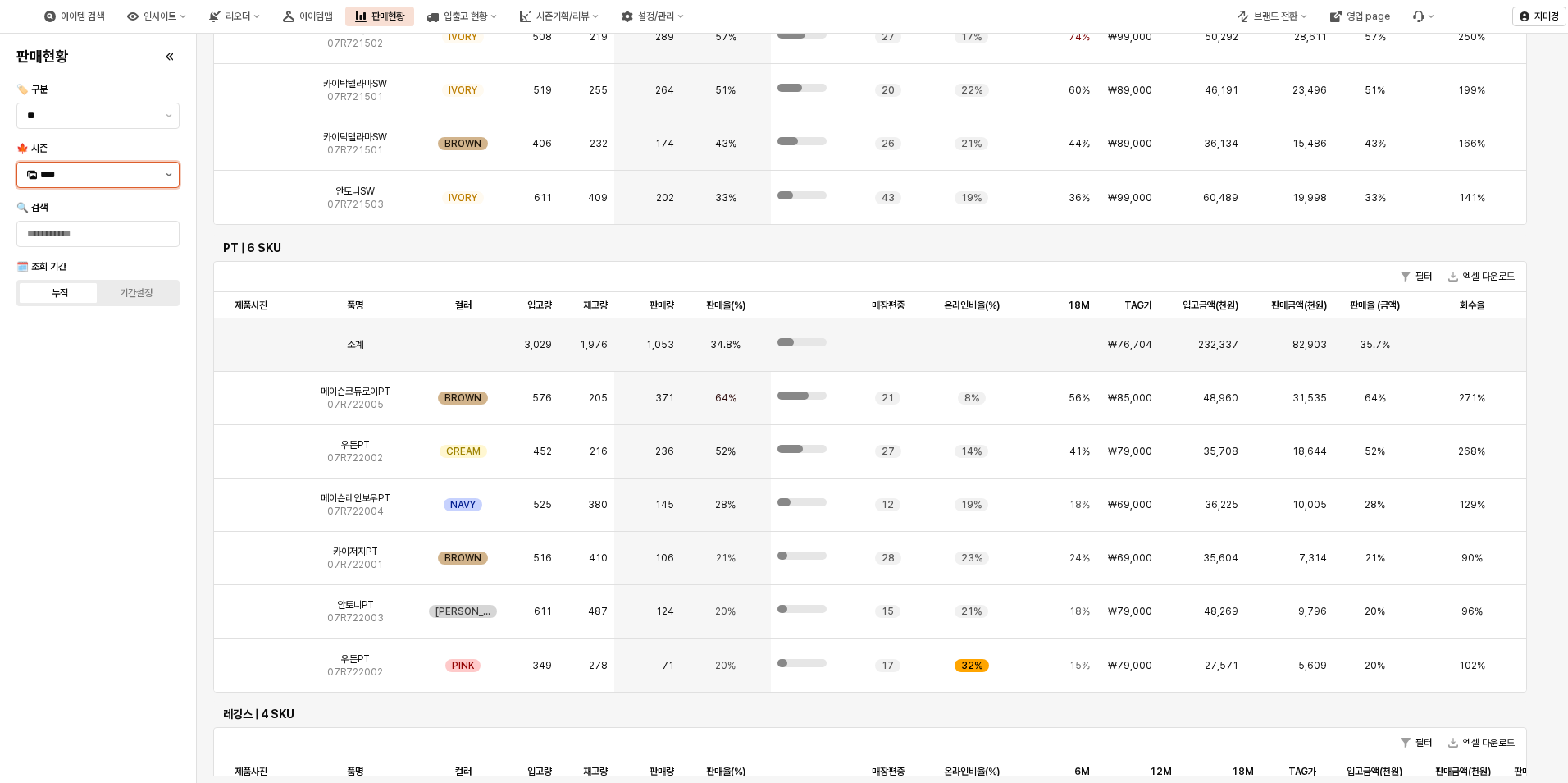
click at [163, 173] on button "제안 사항 표시" at bounding box center [168, 175] width 19 height 25
click at [110, 300] on div "23WT" at bounding box center [99, 297] width 119 height 13
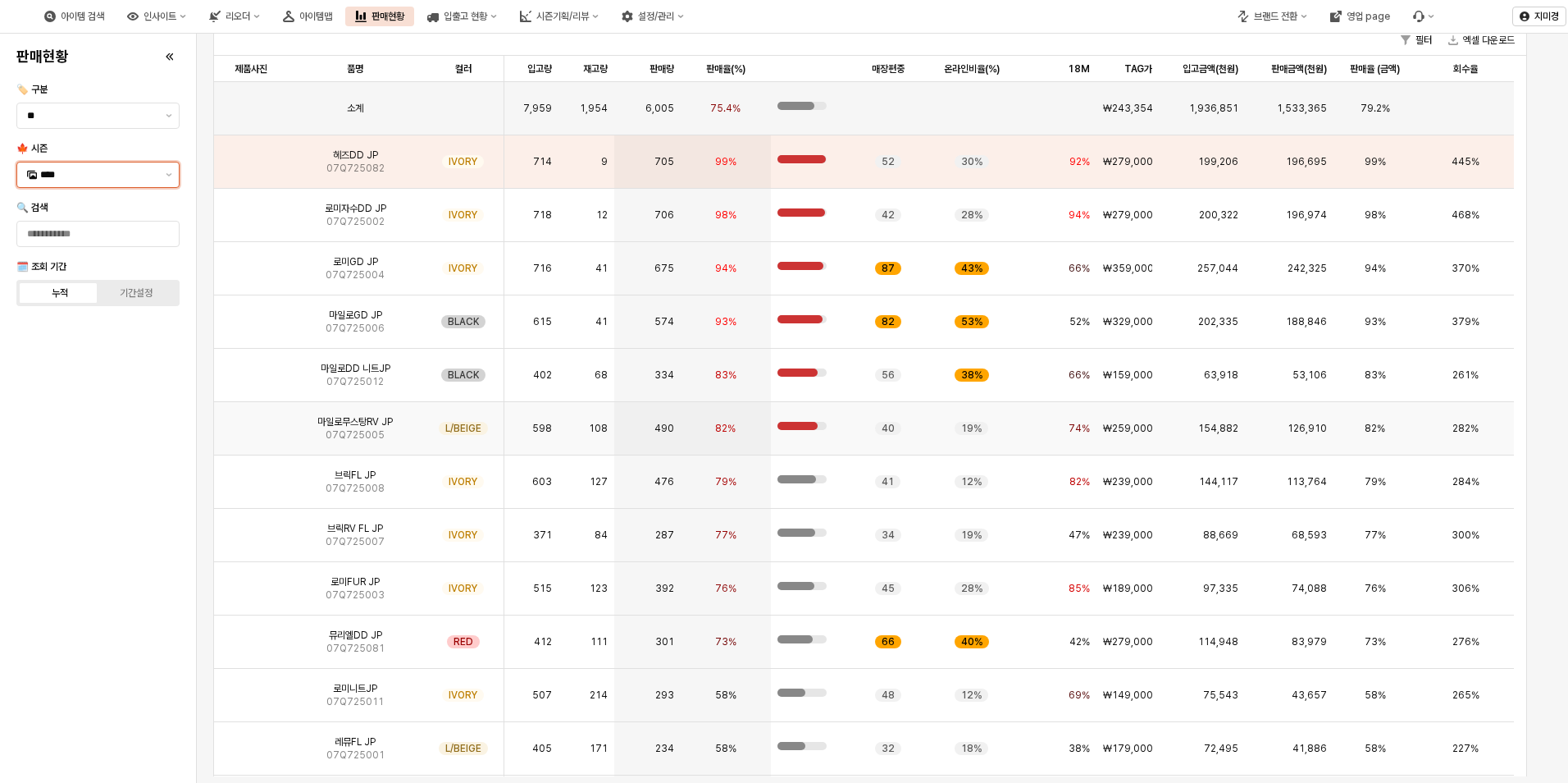
scroll to position [82, 0]
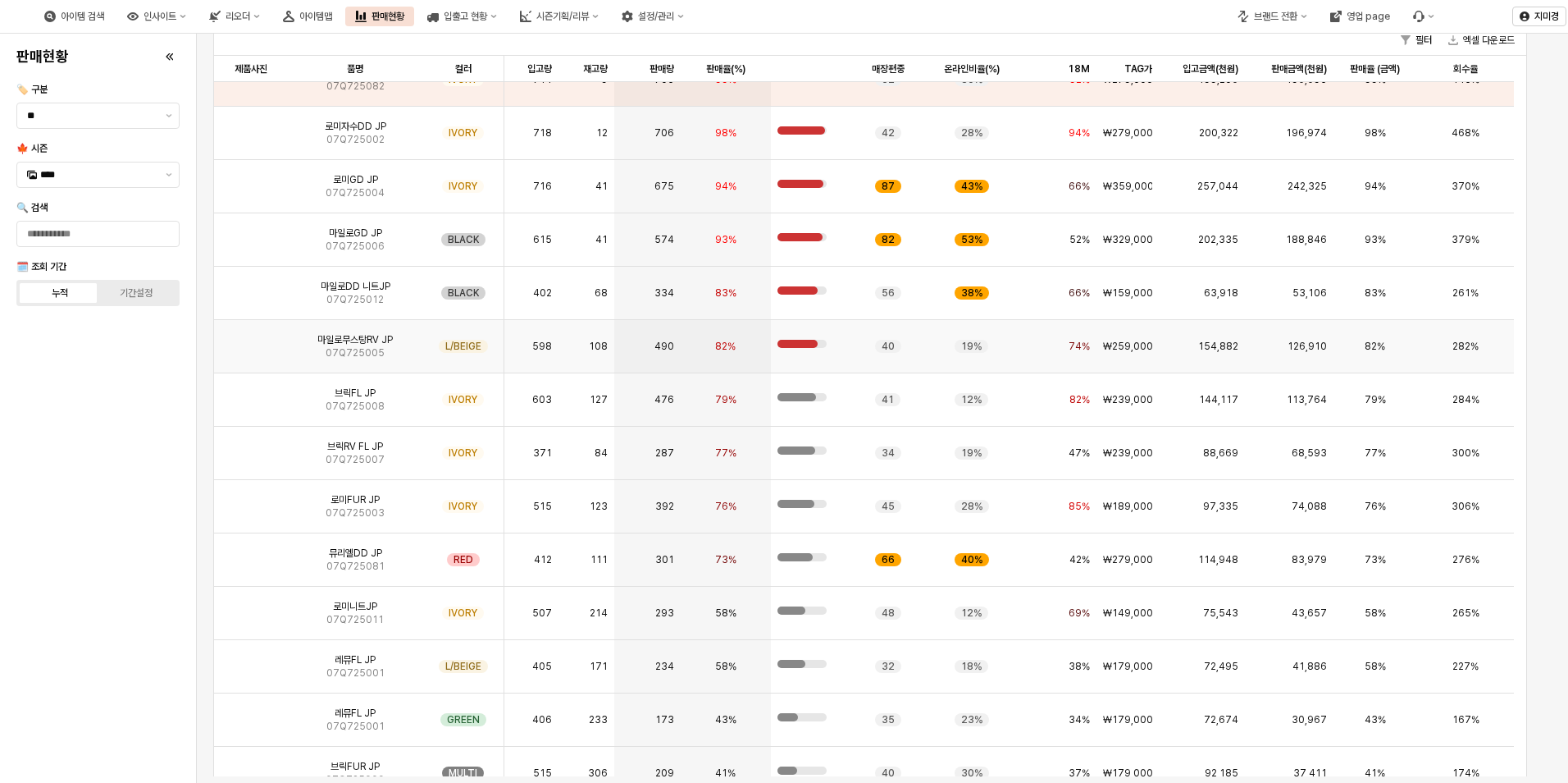
click at [251, 340] on img "App Frame" at bounding box center [251, 340] width 0 height 0
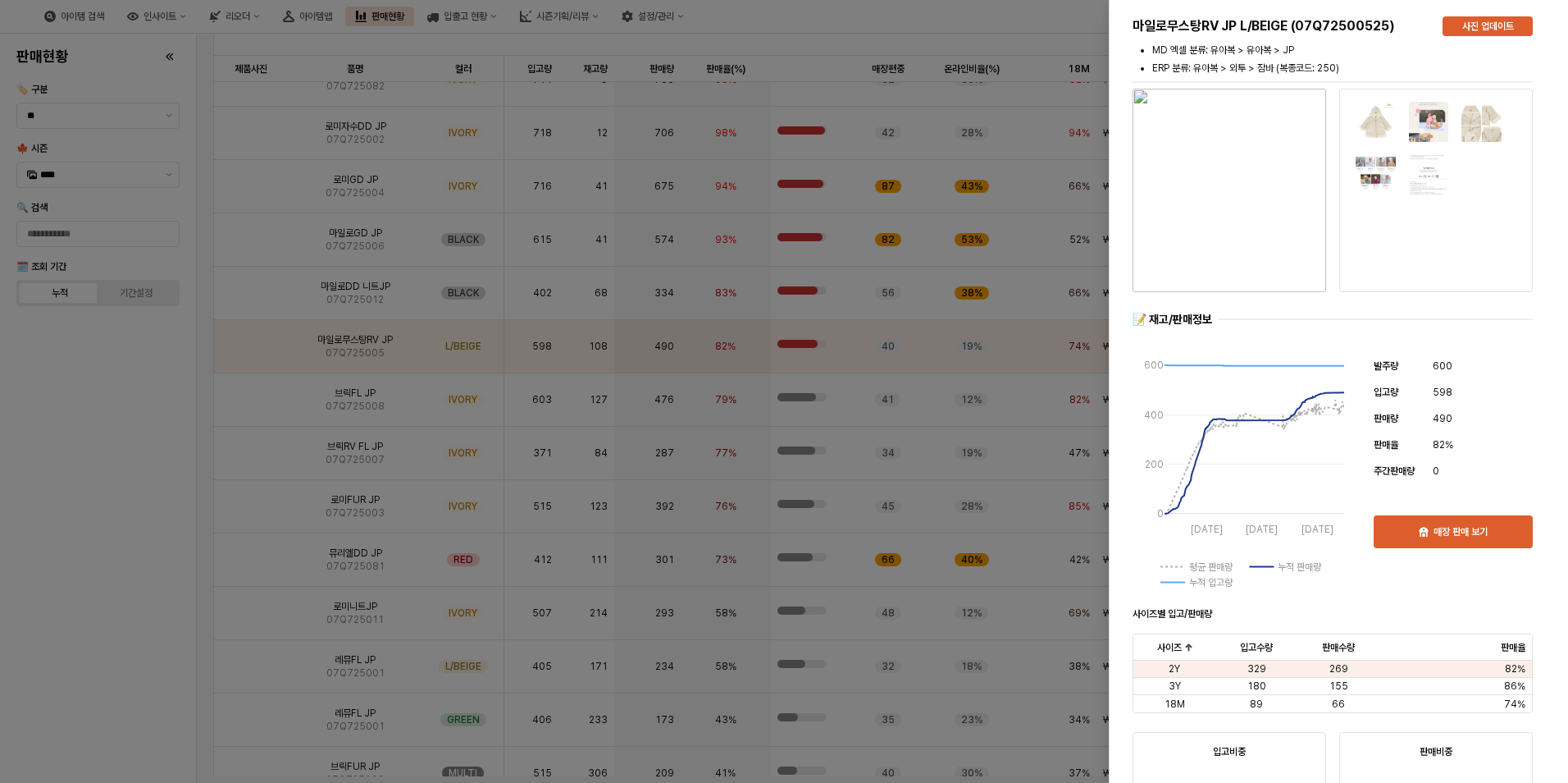
click at [155, 443] on div at bounding box center [784, 391] width 1568 height 783
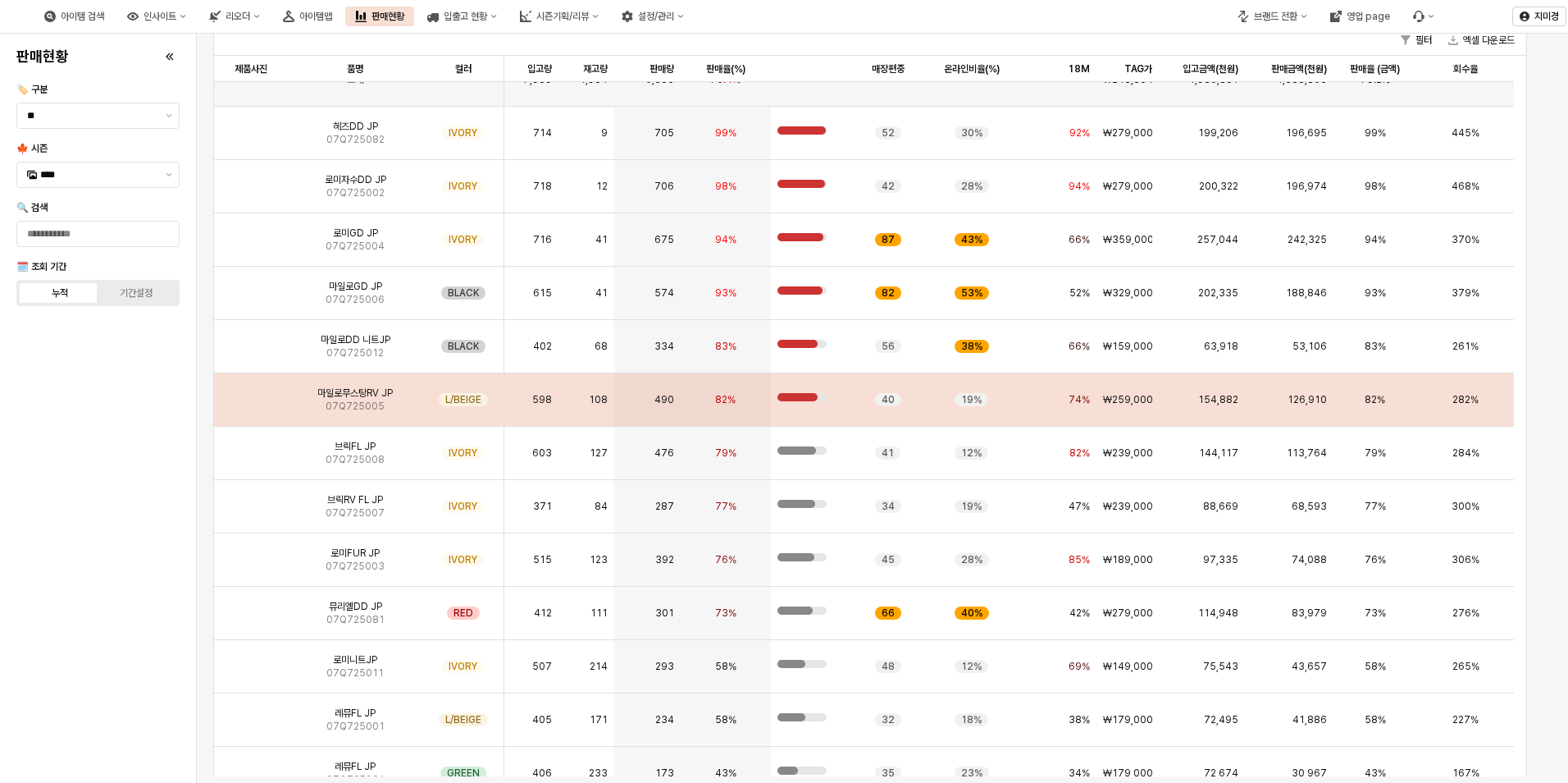
scroll to position [0, 0]
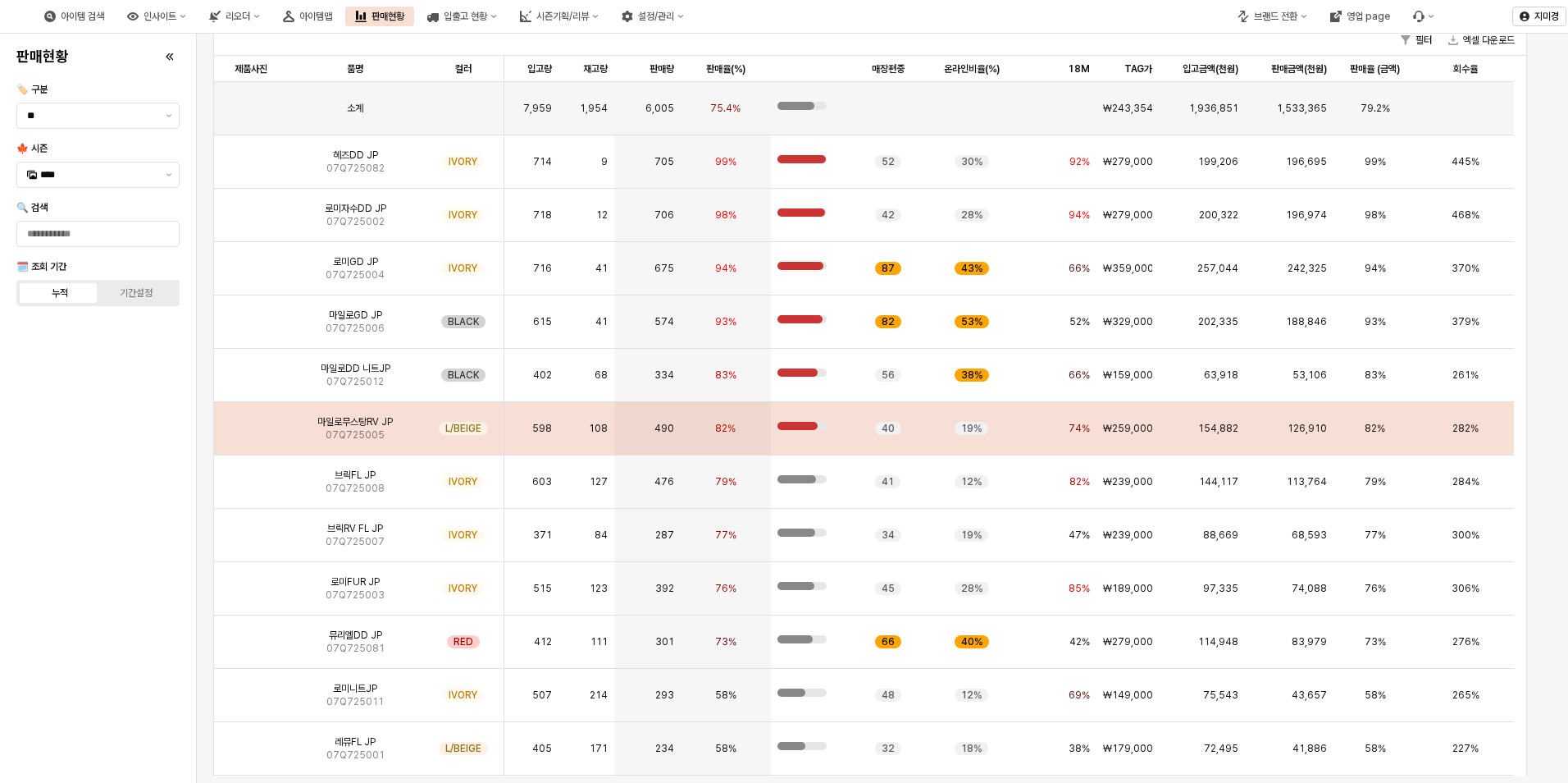
click at [251, 421] on img "App Frame" at bounding box center [251, 421] width 0 height 0
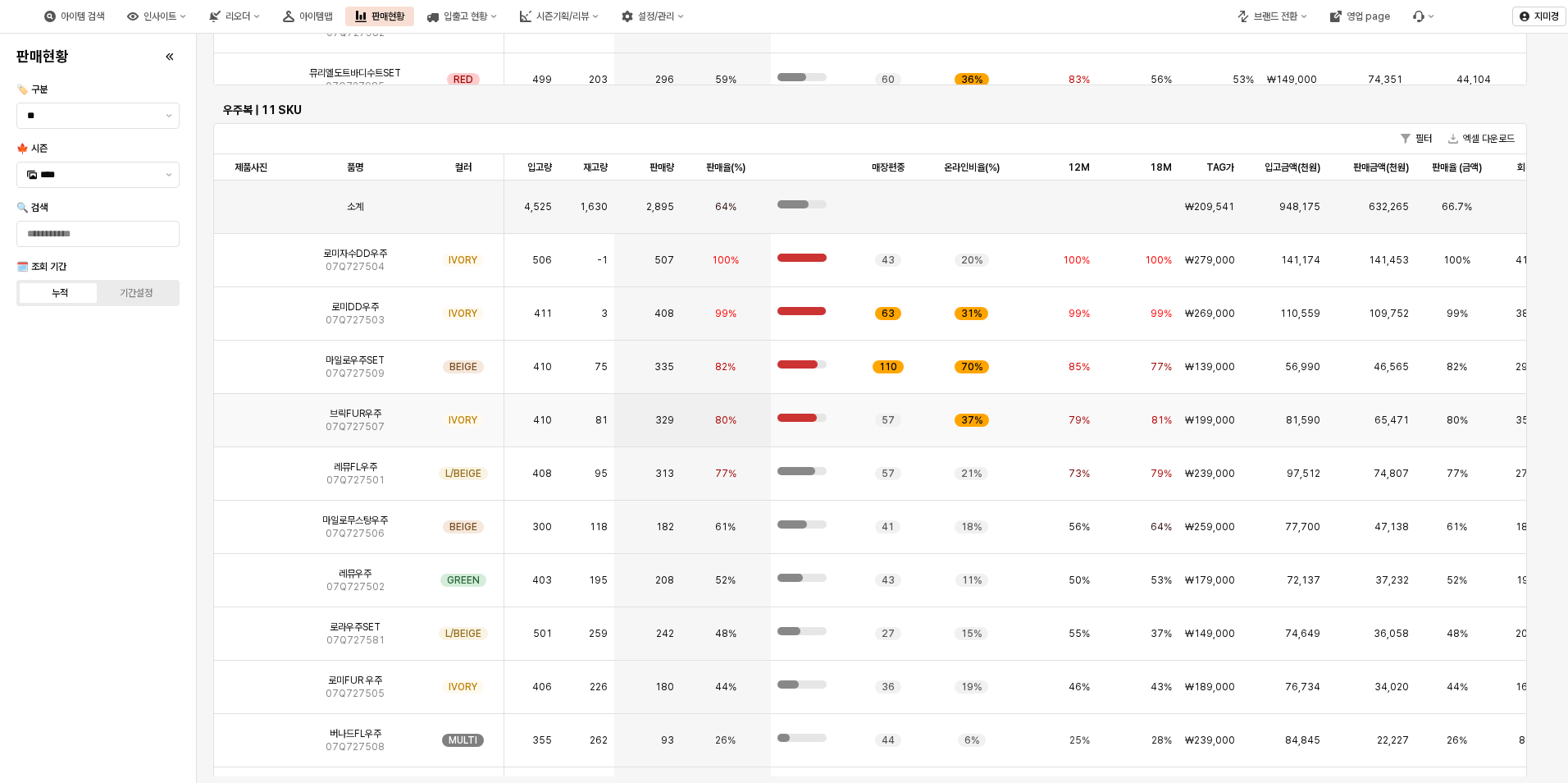
scroll to position [3775, 0]
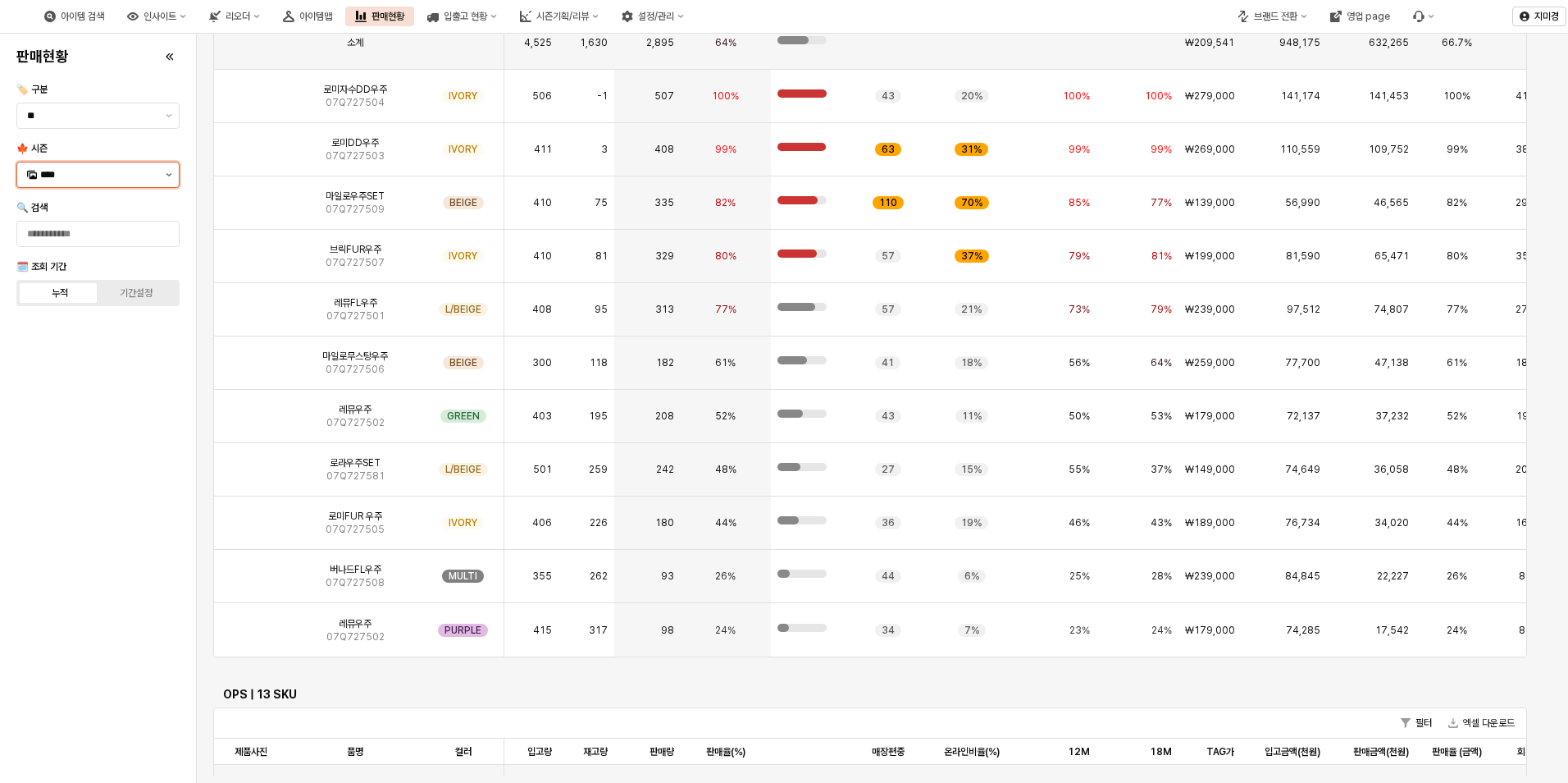
click at [167, 178] on button "제안 사항 표시" at bounding box center [168, 175] width 19 height 25
click at [110, 375] on div "24WT" at bounding box center [99, 376] width 119 height 13
type input "****"
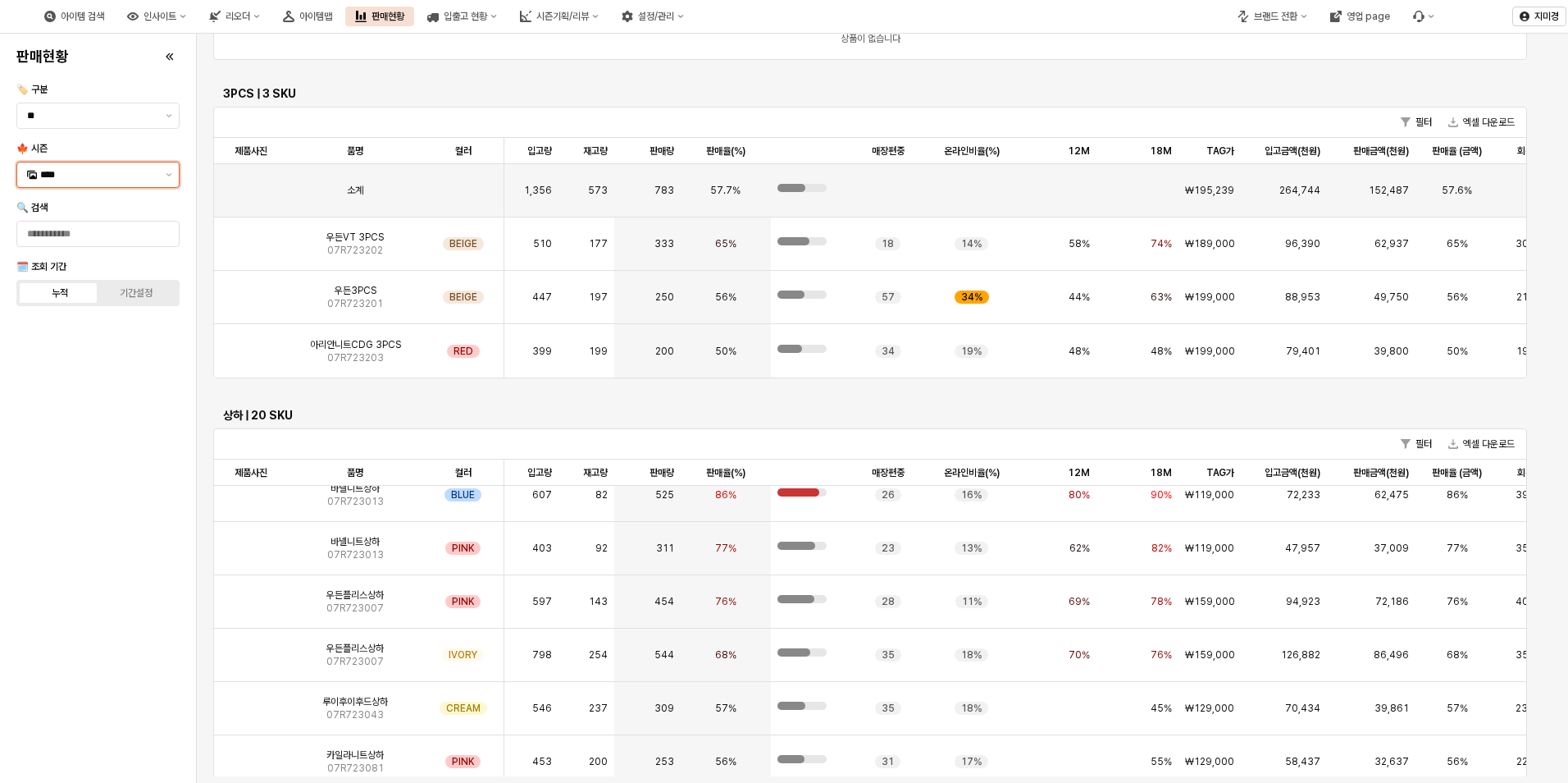
scroll to position [408, 0]
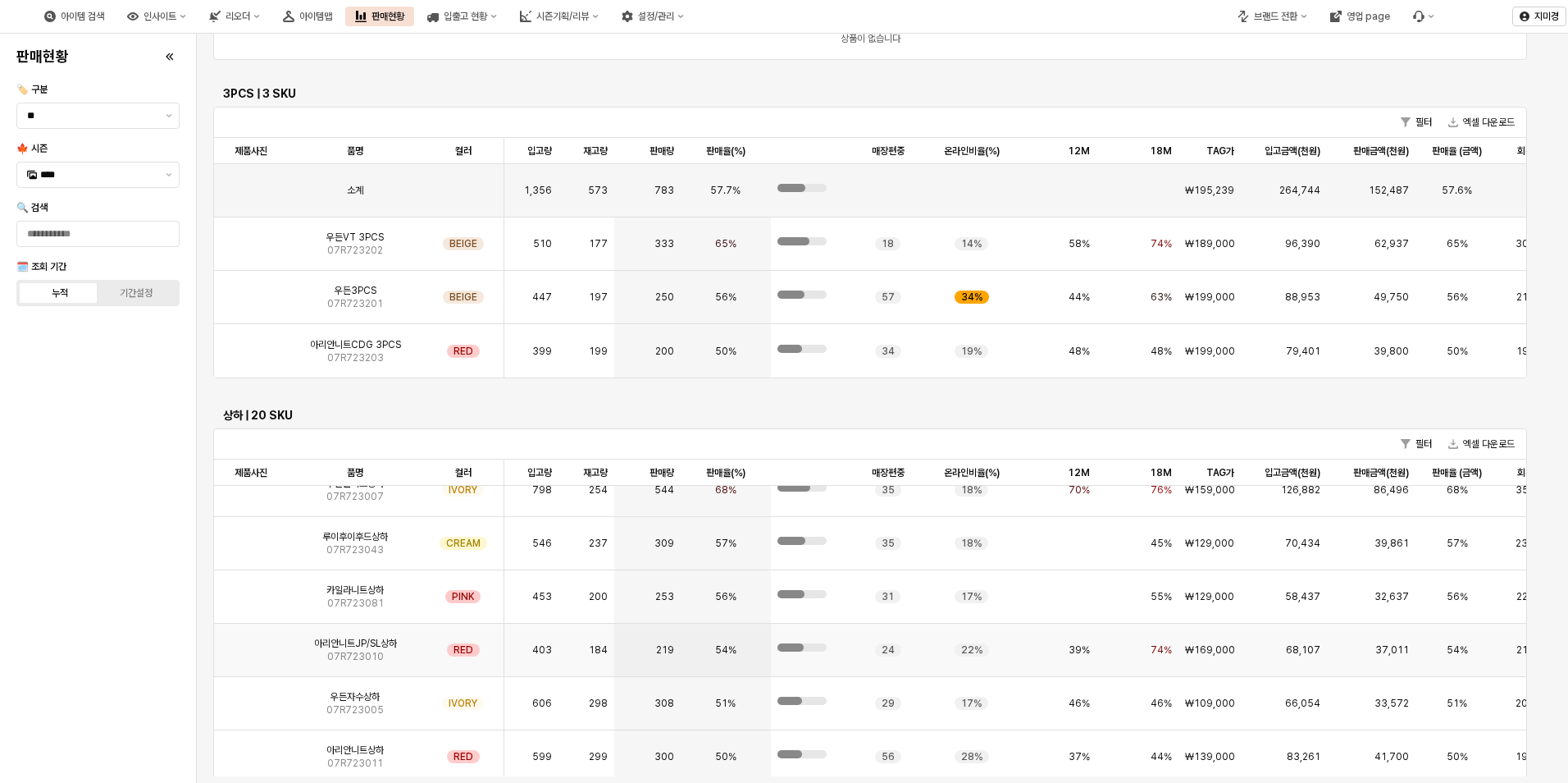
click at [251, 643] on img "App Frame" at bounding box center [251, 643] width 0 height 0
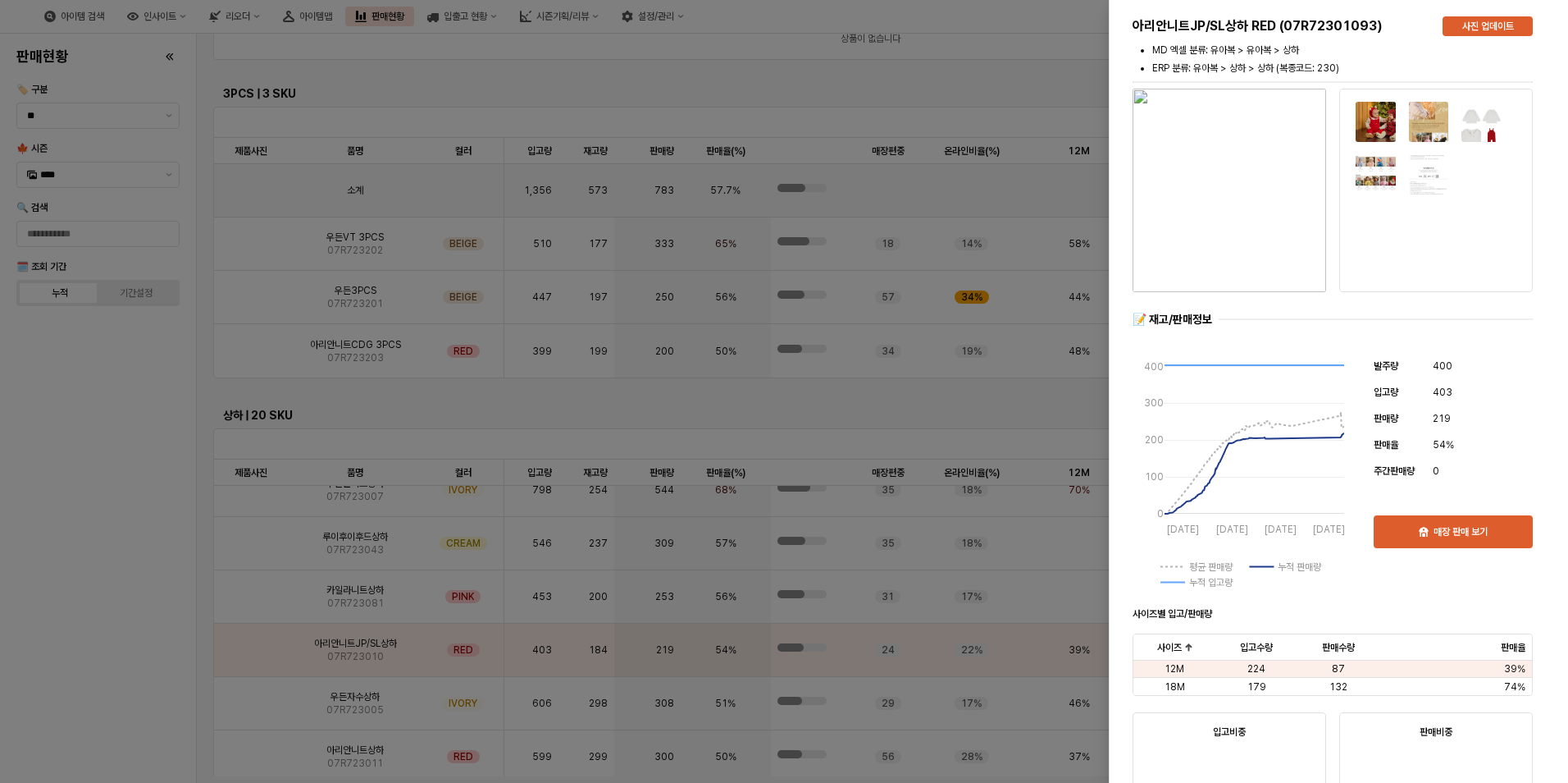
click at [118, 650] on div at bounding box center [784, 391] width 1568 height 783
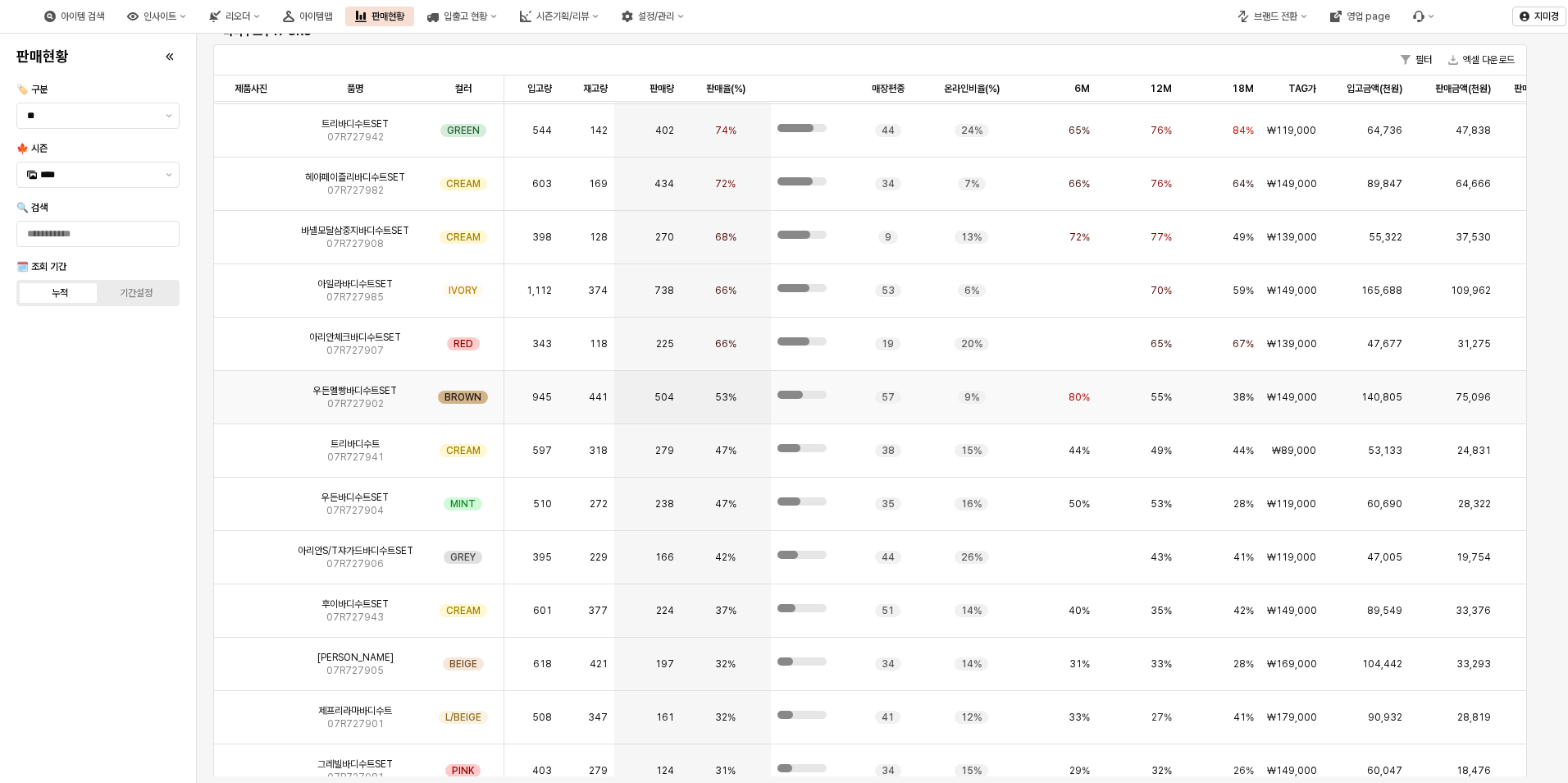
scroll to position [164, 0]
